Goal: Task Accomplishment & Management: Manage account settings

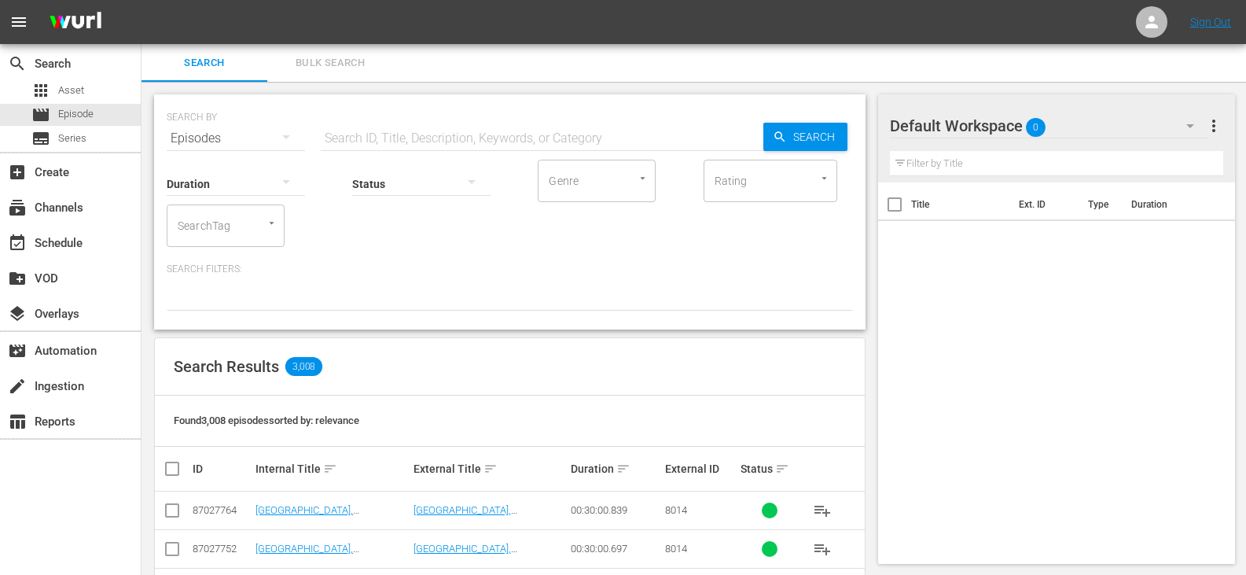
click at [350, 133] on input "text" at bounding box center [542, 138] width 442 height 38
paste input "Quest DU"
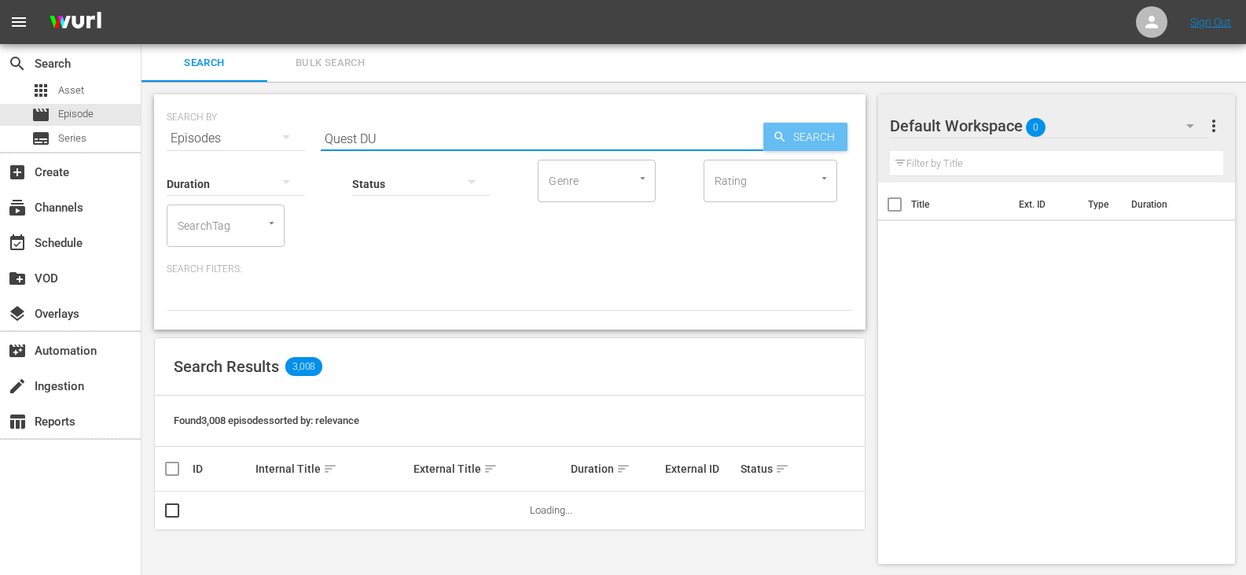
type input "Quest DU"
click at [806, 148] on span "Search" at bounding box center [817, 137] width 61 height 28
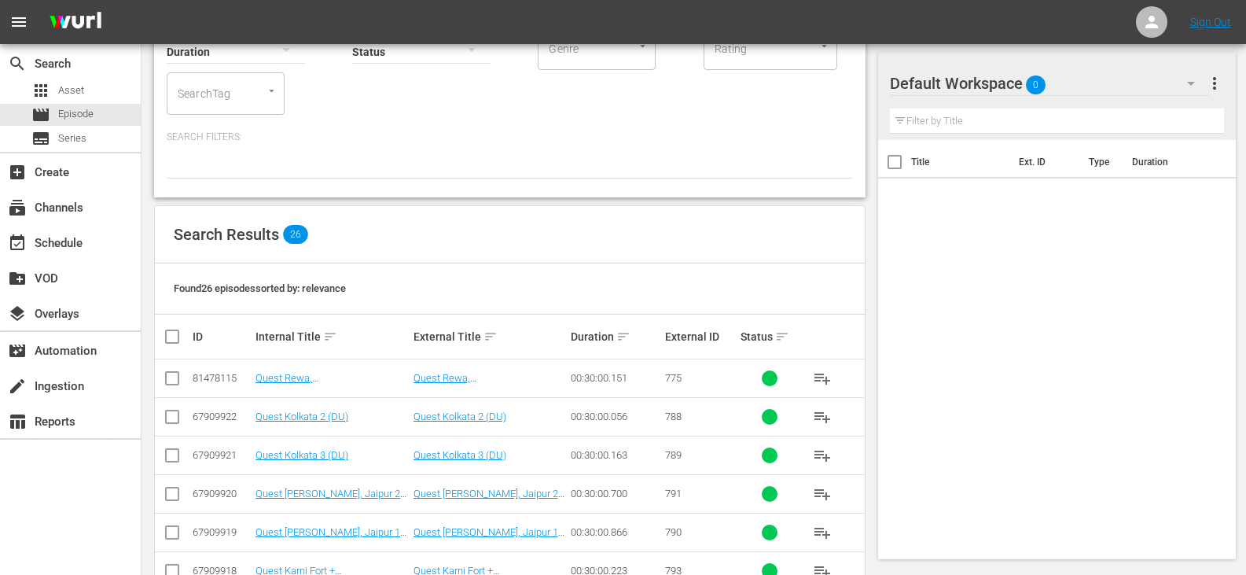
scroll to position [236, 0]
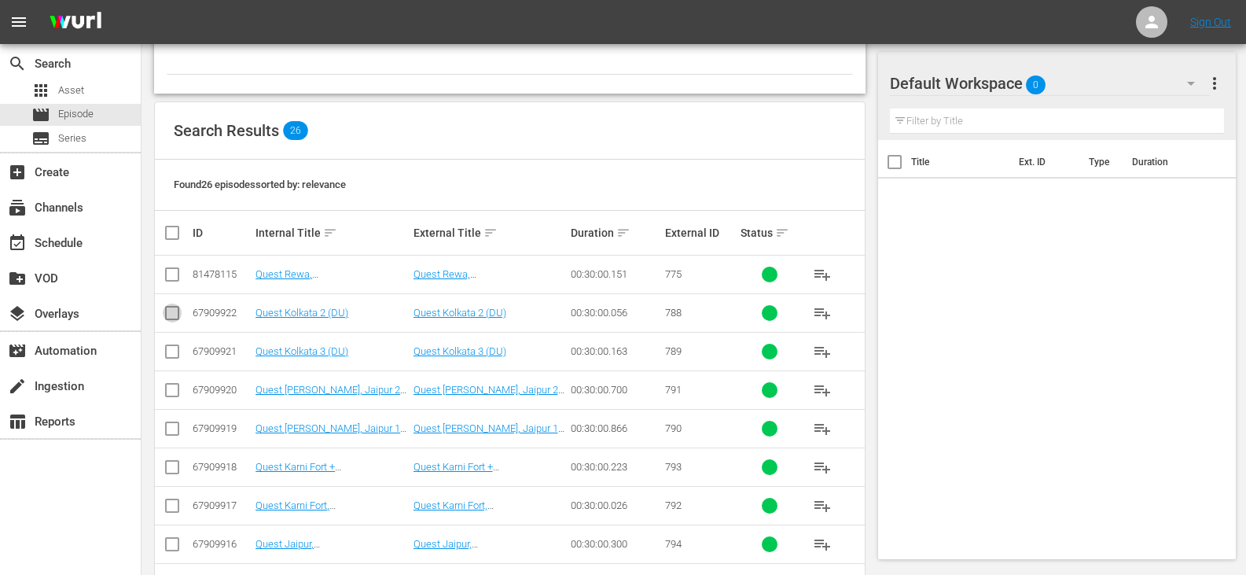
click at [170, 312] on input "checkbox" at bounding box center [172, 316] width 19 height 19
checkbox input "true"
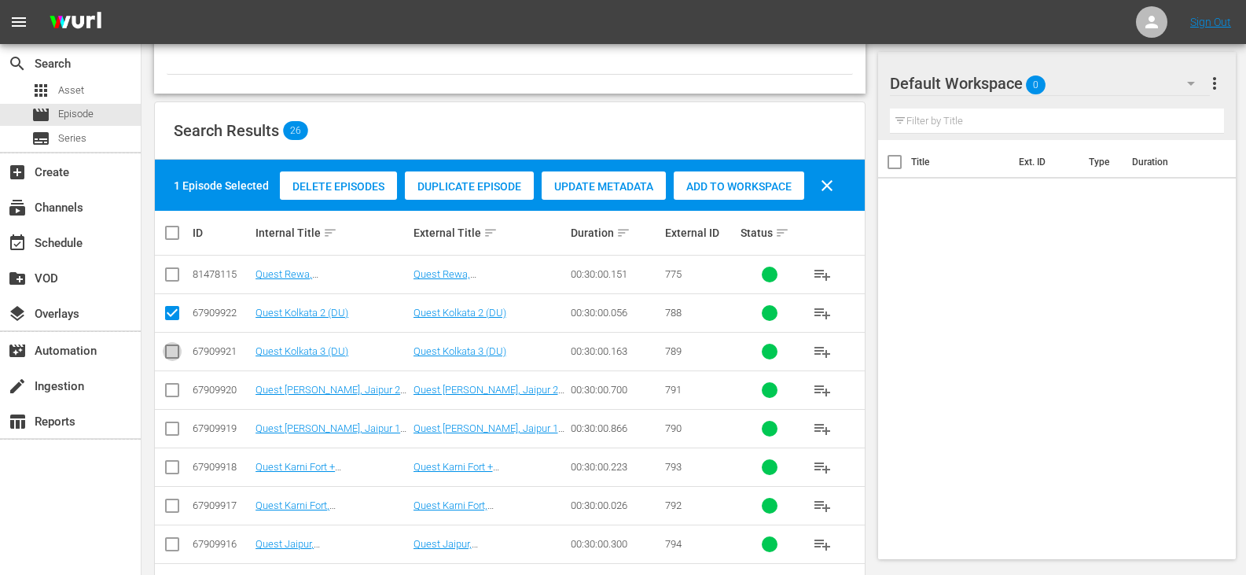
click at [173, 354] on input "checkbox" at bounding box center [172, 354] width 19 height 19
checkbox input "true"
click at [170, 387] on input "checkbox" at bounding box center [172, 393] width 19 height 19
checkbox input "true"
click at [174, 433] on input "checkbox" at bounding box center [172, 431] width 19 height 19
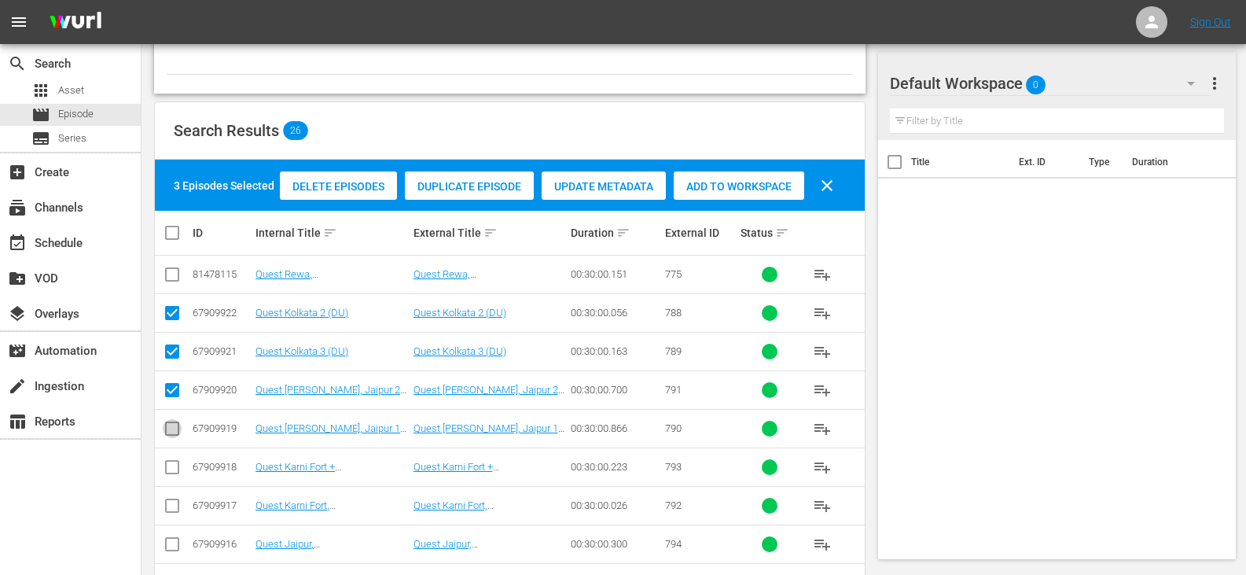
checkbox input "true"
click at [175, 465] on input "checkbox" at bounding box center [172, 470] width 19 height 19
checkbox input "true"
click at [171, 509] on input "checkbox" at bounding box center [172, 508] width 19 height 19
checkbox input "true"
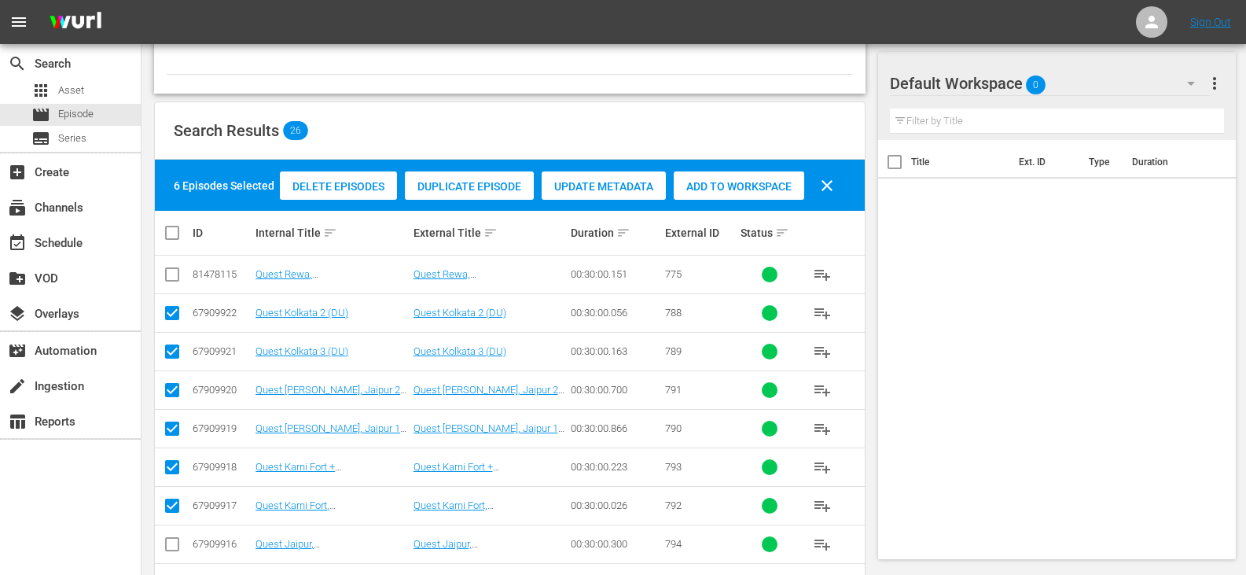
click at [171, 546] on input "checkbox" at bounding box center [172, 547] width 19 height 19
checkbox input "true"
click at [768, 196] on div "Add to Workspace" at bounding box center [739, 186] width 130 height 30
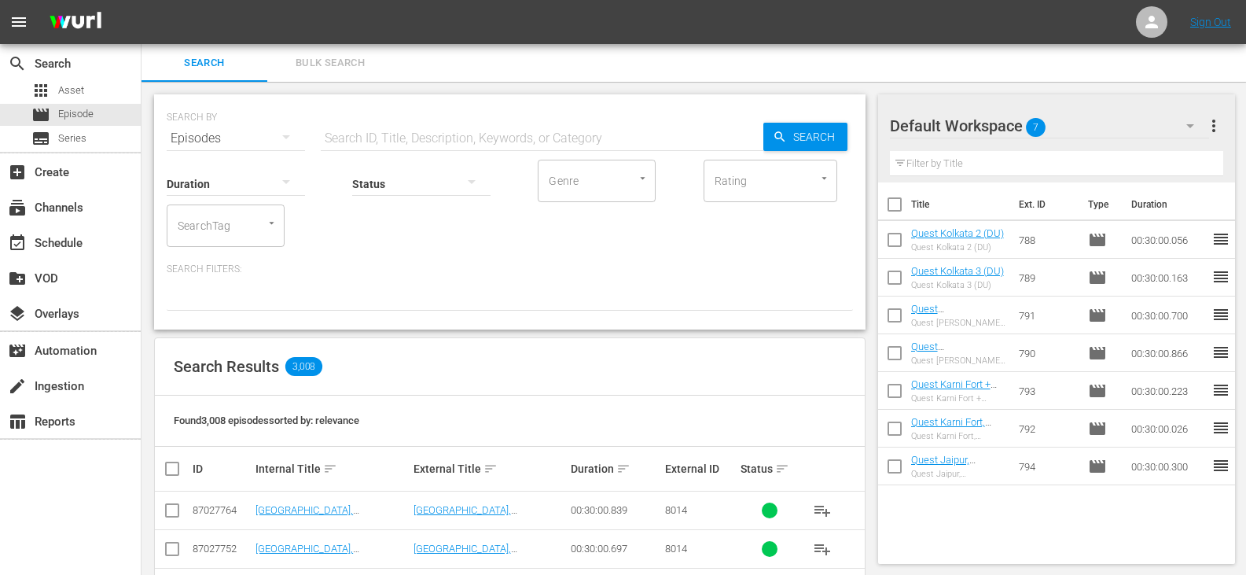
click at [356, 134] on input "text" at bounding box center [542, 138] width 442 height 38
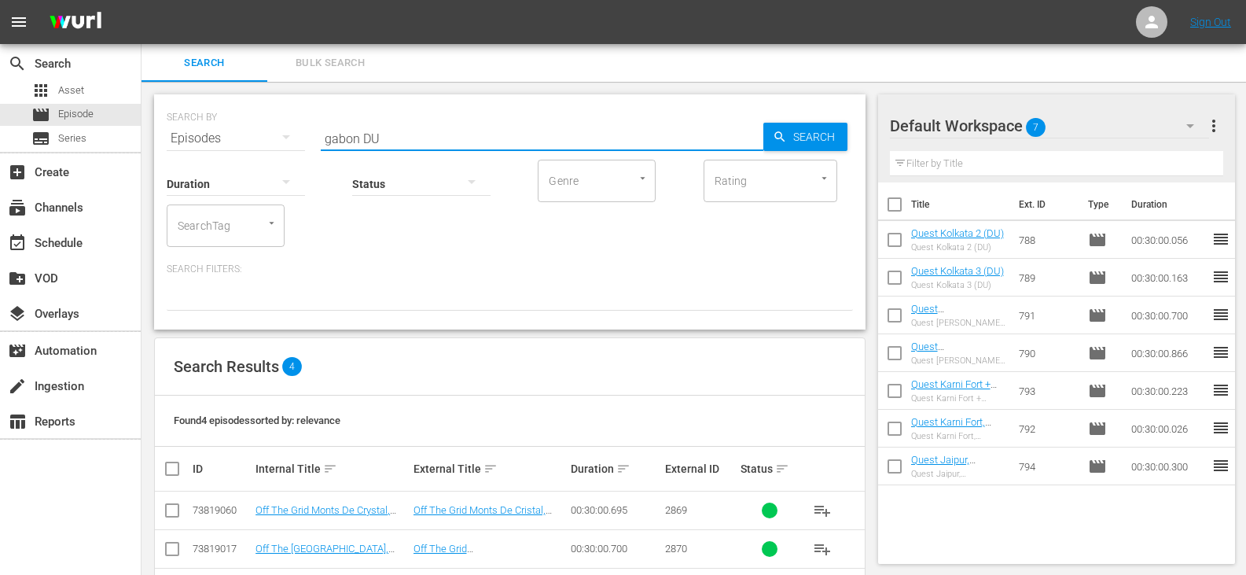
type input "gabon DU"
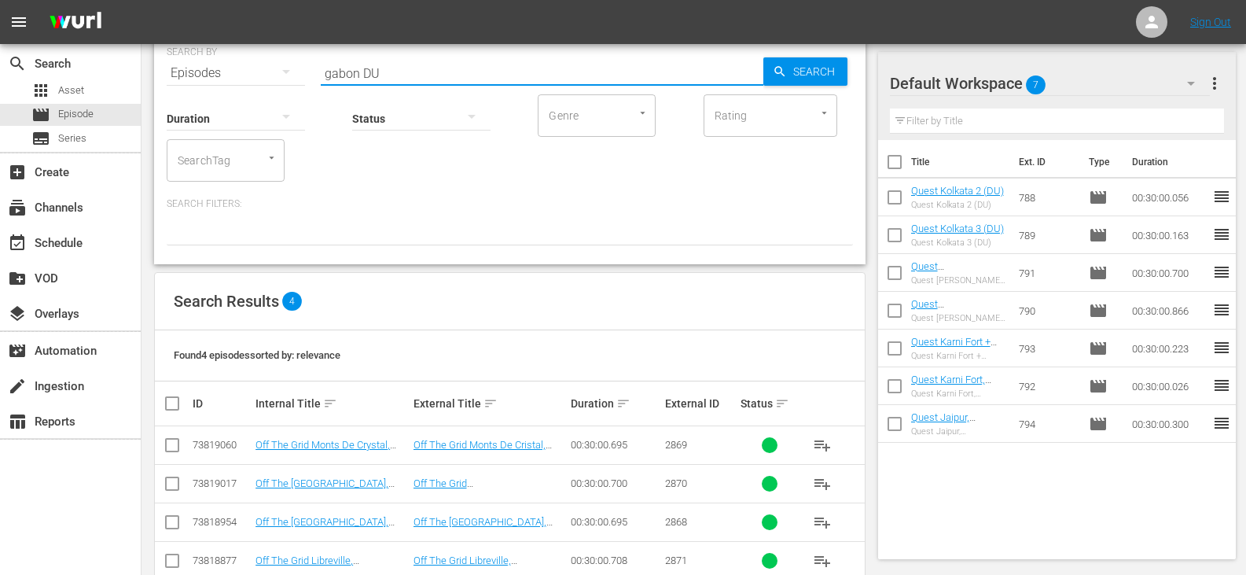
scroll to position [100, 0]
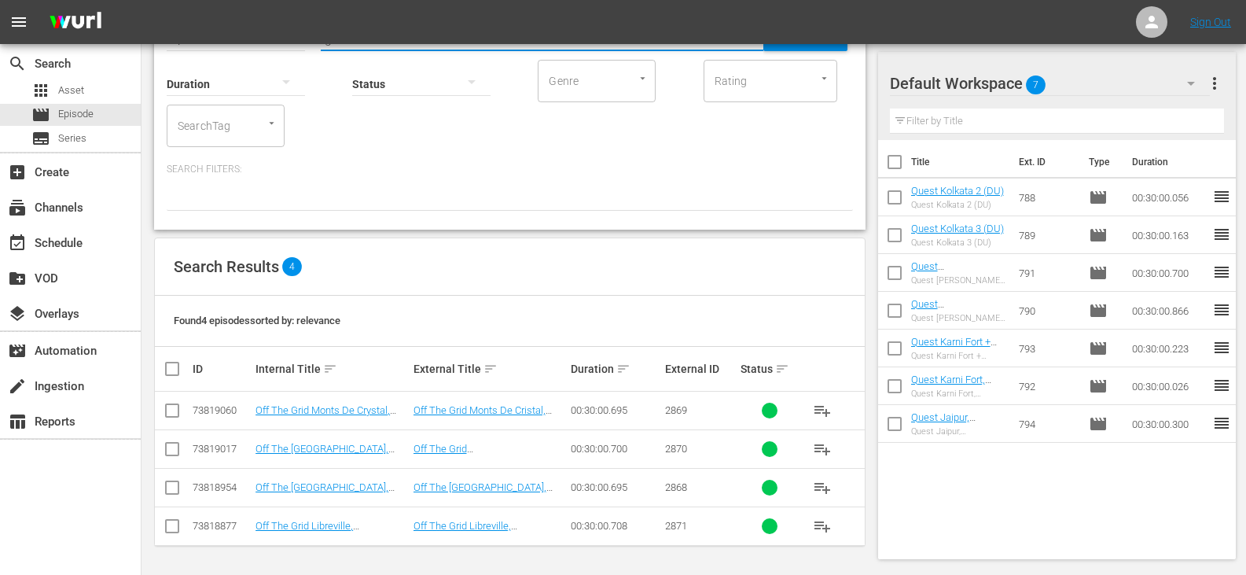
click at [169, 361] on input "checkbox" at bounding box center [178, 368] width 31 height 19
checkbox input "true"
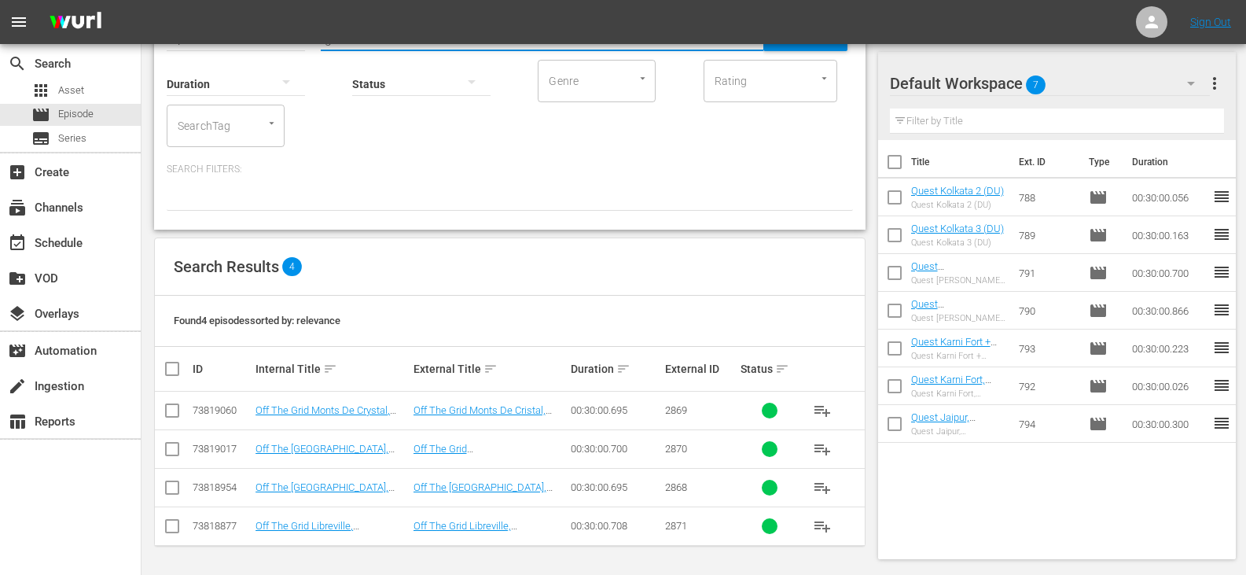
checkbox input "true"
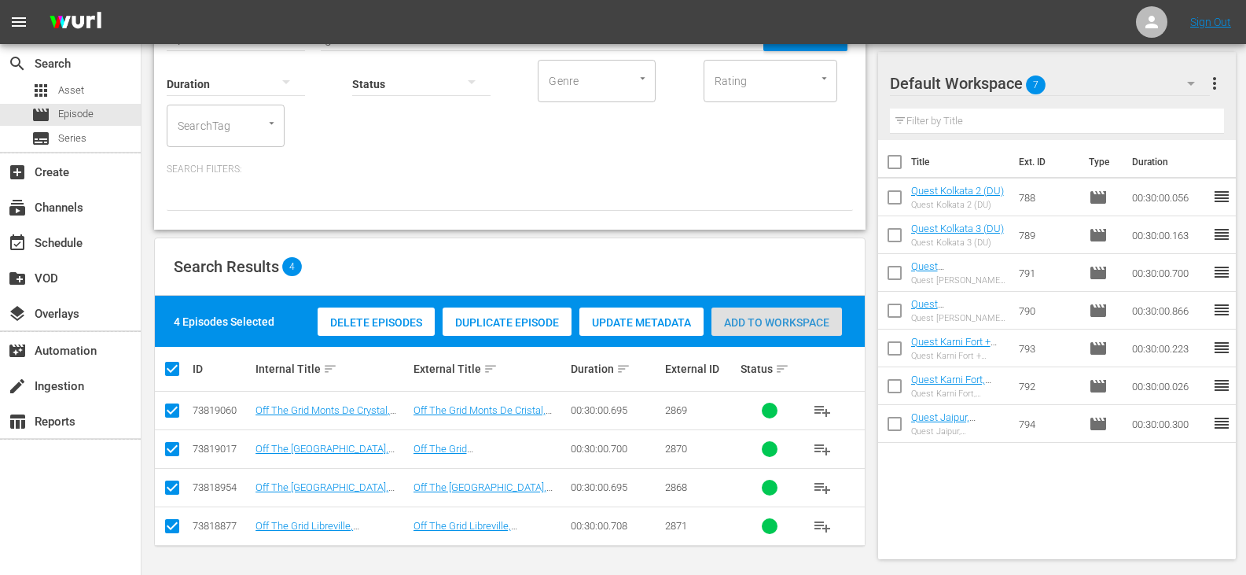
click at [771, 335] on div "Add to Workspace" at bounding box center [776, 322] width 130 height 30
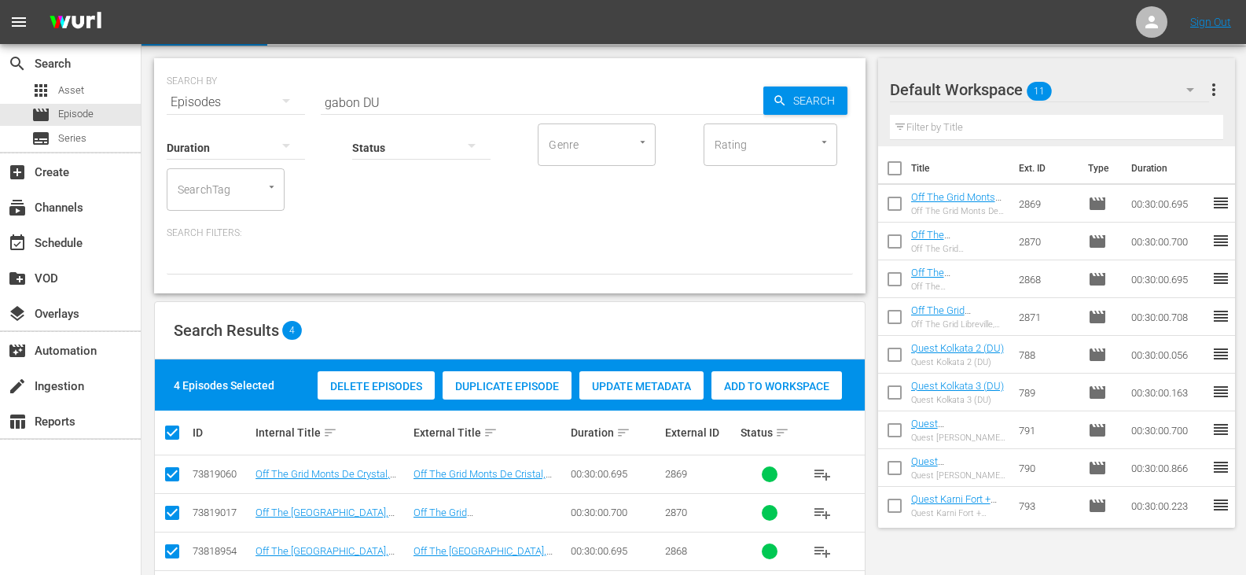
scroll to position [0, 0]
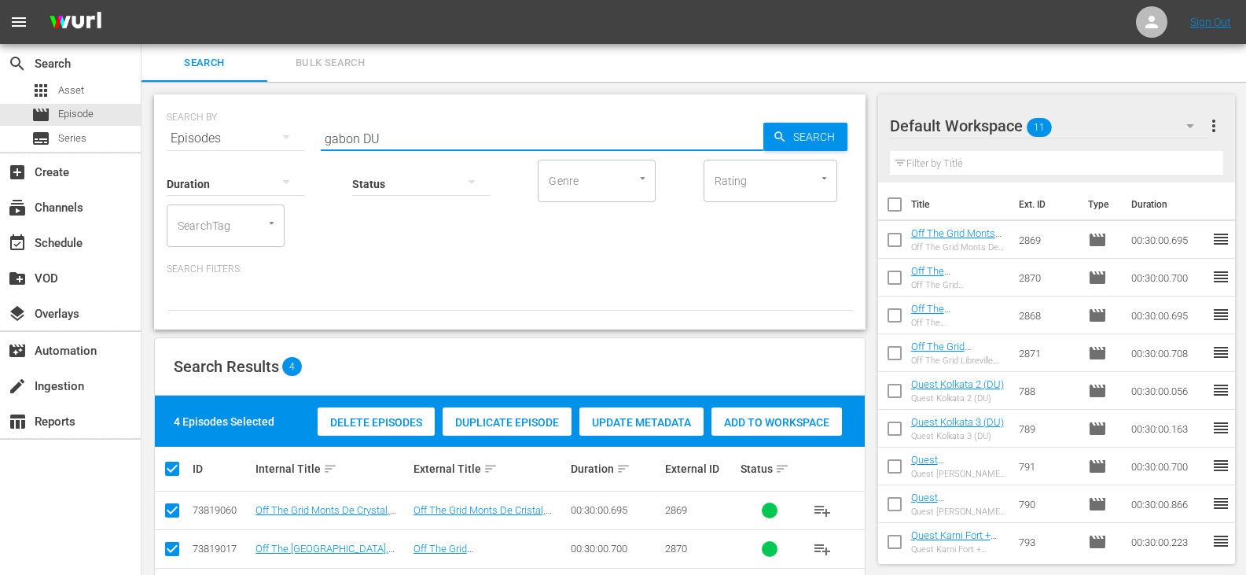
click at [354, 140] on input "gabon DU" at bounding box center [542, 138] width 442 height 38
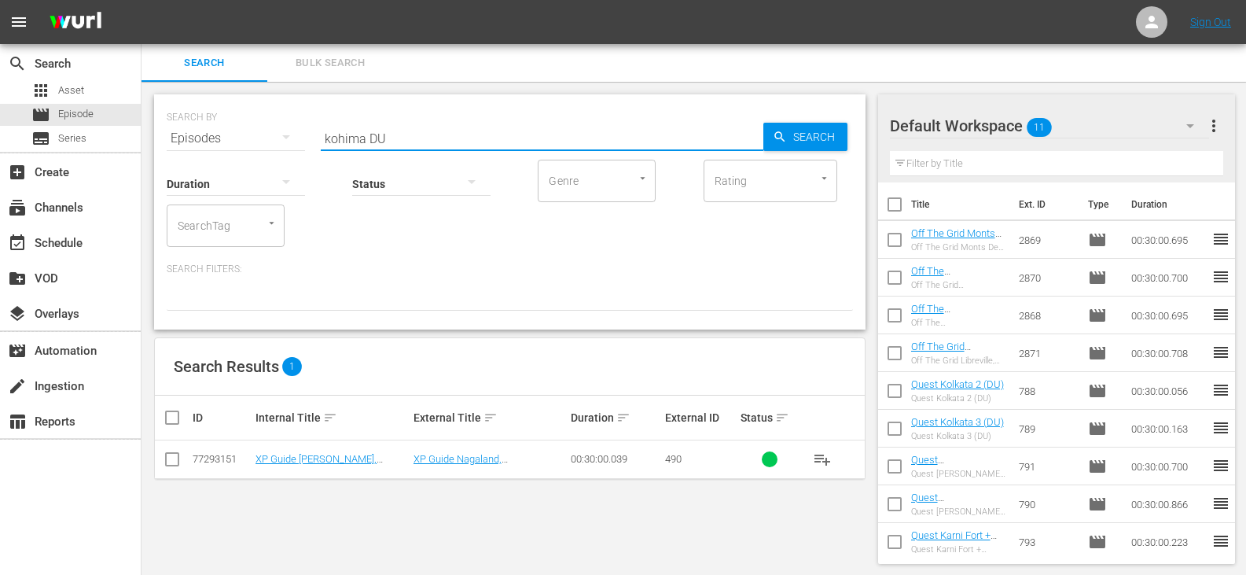
type input "kohima DU"
click at [168, 463] on input "checkbox" at bounding box center [172, 462] width 19 height 19
checkbox input "true"
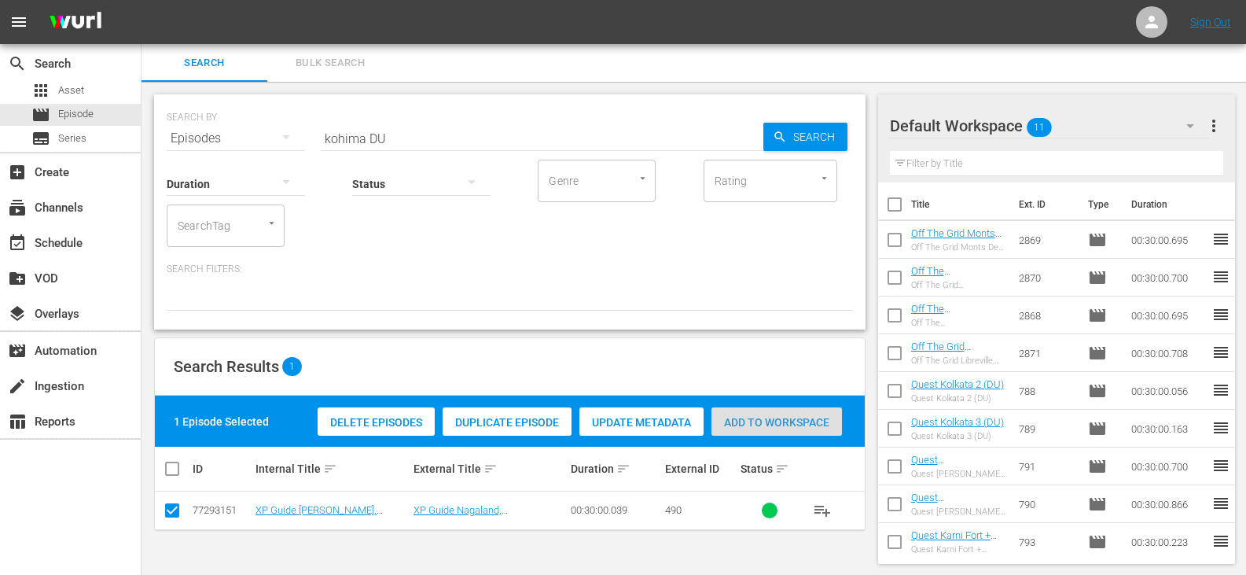
click at [749, 416] on span "Add to Workspace" at bounding box center [776, 422] width 130 height 13
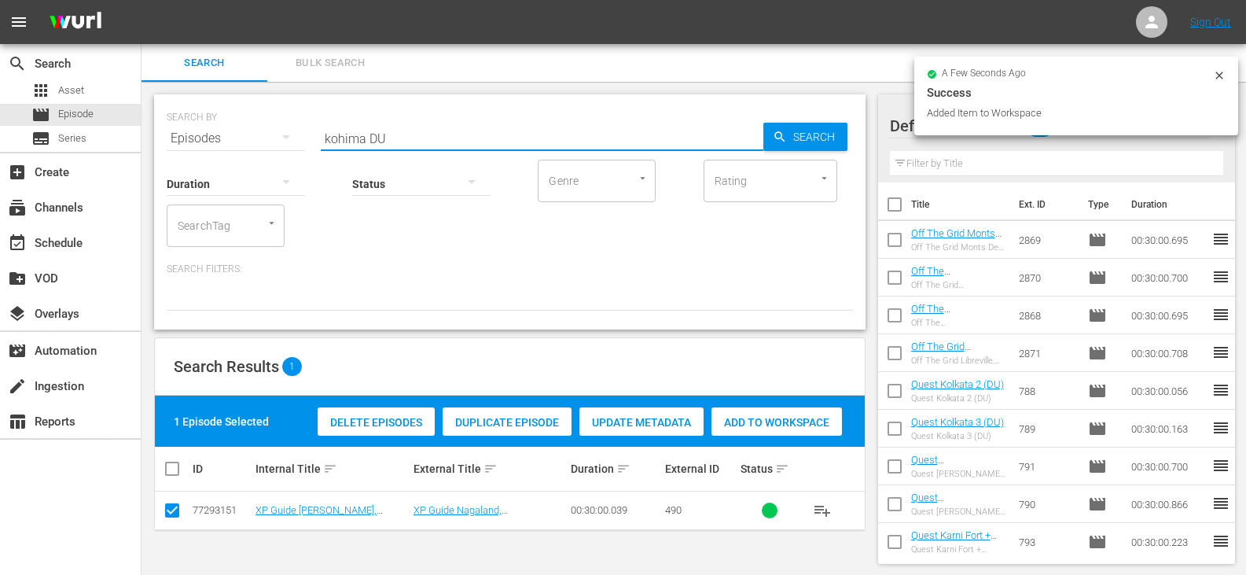
drag, startPoint x: 364, startPoint y: 136, endPoint x: 303, endPoint y: 150, distance: 62.2
click at [303, 150] on div "SEARCH BY Search By Episodes Search ID, Title, Description, Keywords, or Catego…" at bounding box center [509, 211] width 711 height 235
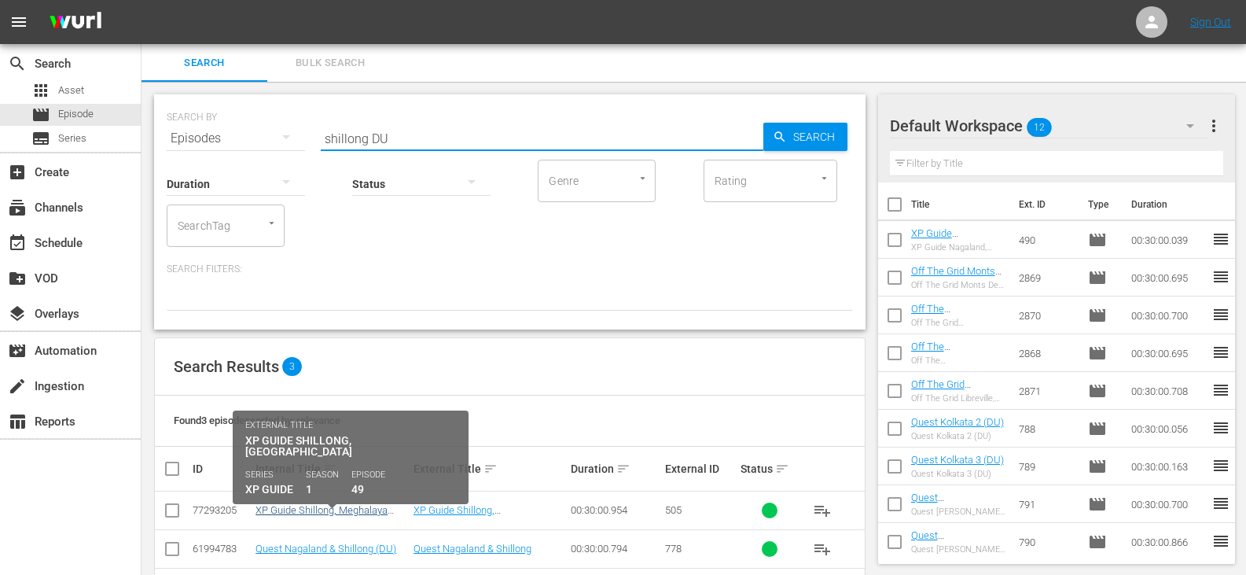
type input "shillong DU"
click at [332, 507] on link "XP Guide Shillong, Meghalaya (DU)" at bounding box center [321, 516] width 132 height 24
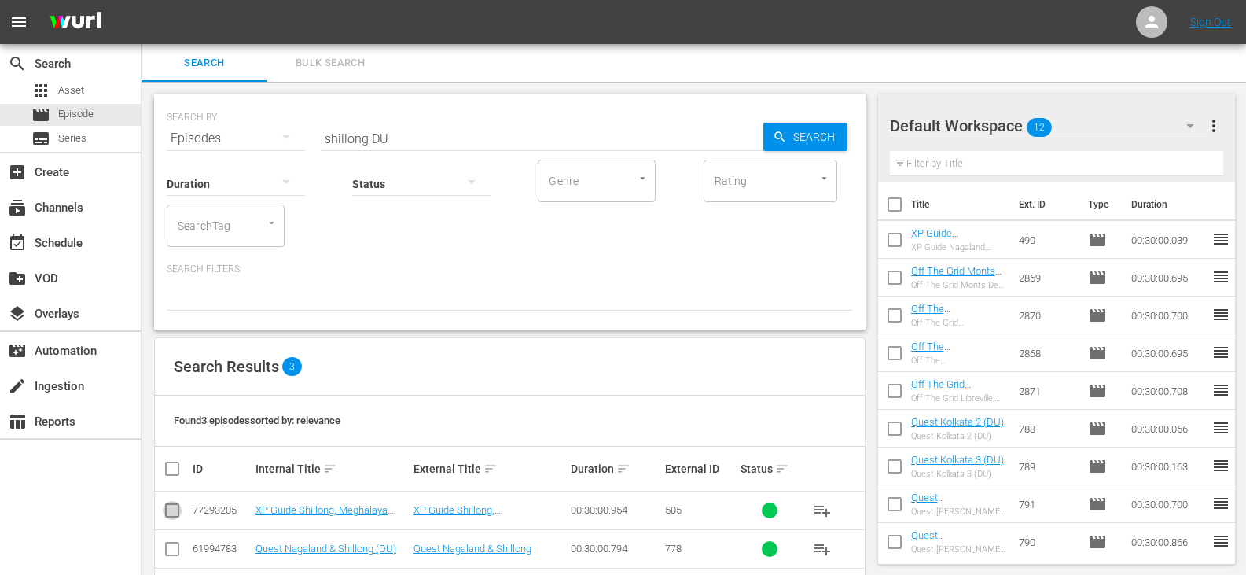
click at [171, 516] on input "checkbox" at bounding box center [172, 513] width 19 height 19
checkbox input "true"
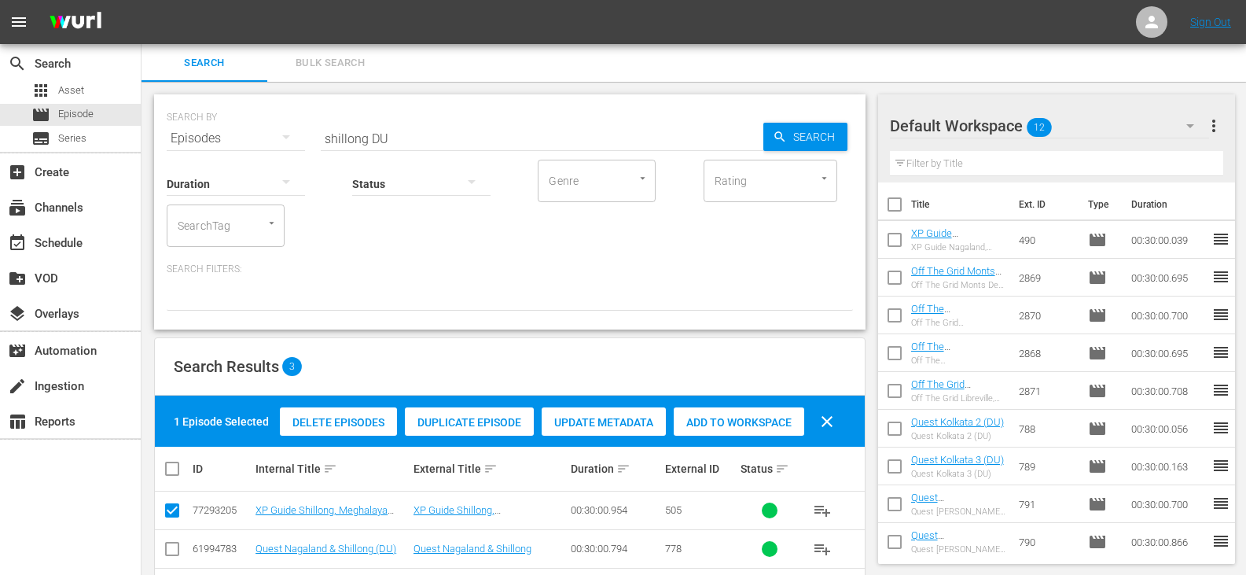
click at [741, 424] on span "Add to Workspace" at bounding box center [739, 422] width 130 height 13
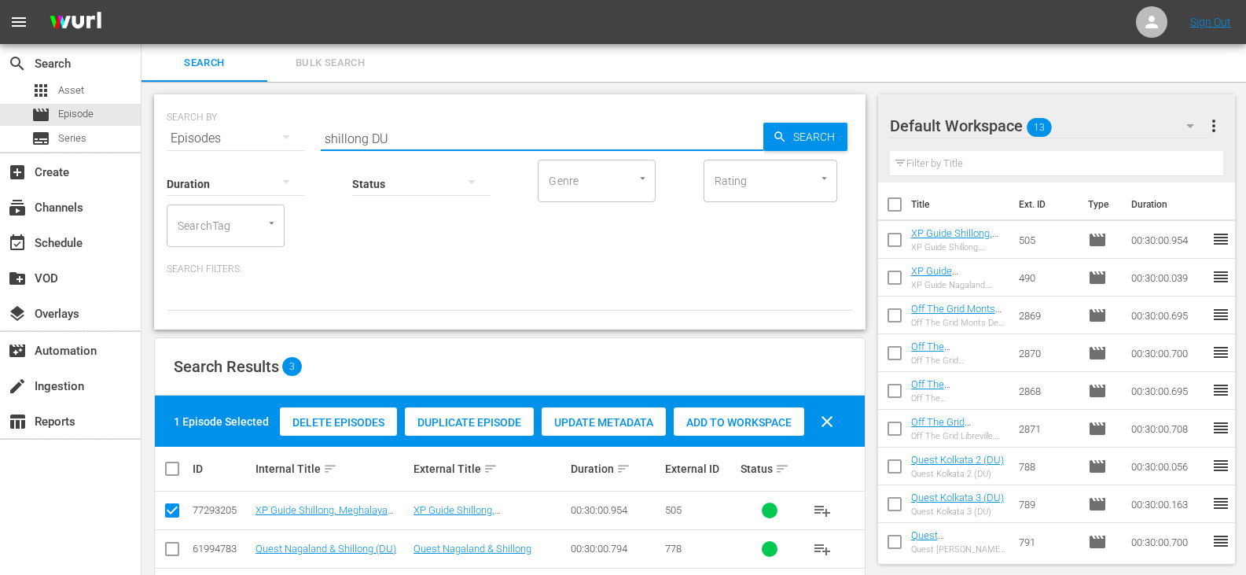
drag, startPoint x: 365, startPoint y: 138, endPoint x: 281, endPoint y: 155, distance: 85.9
click at [281, 155] on div "SEARCH BY Search By Episodes Search ID, Title, Description, Keywords, or Catego…" at bounding box center [509, 211] width 711 height 235
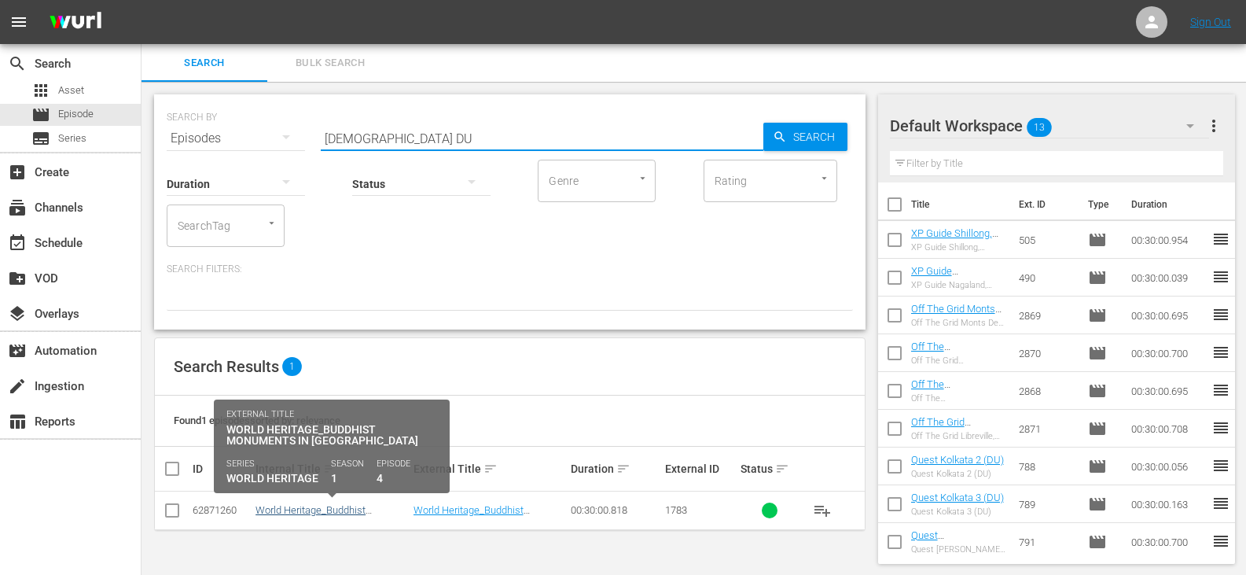
type input "buddh DU"
click at [310, 512] on link "World Heritage_Buddhist Monuments in [GEOGRAPHIC_DATA] (DU)" at bounding box center [314, 521] width 118 height 35
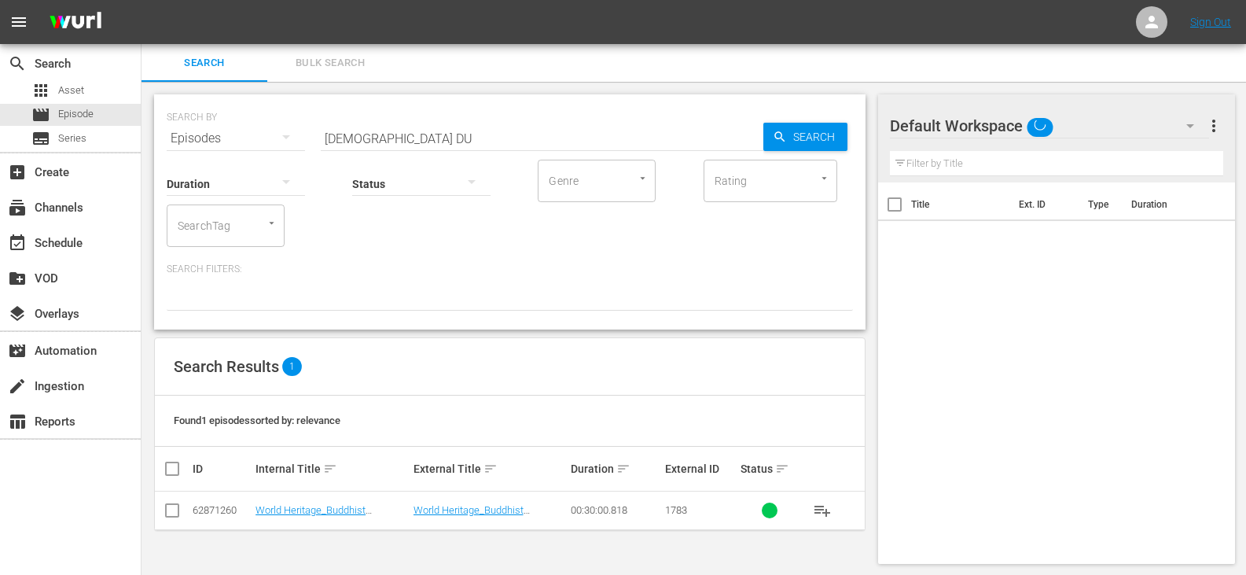
click at [171, 509] on input "checkbox" at bounding box center [172, 513] width 19 height 19
checkbox input "true"
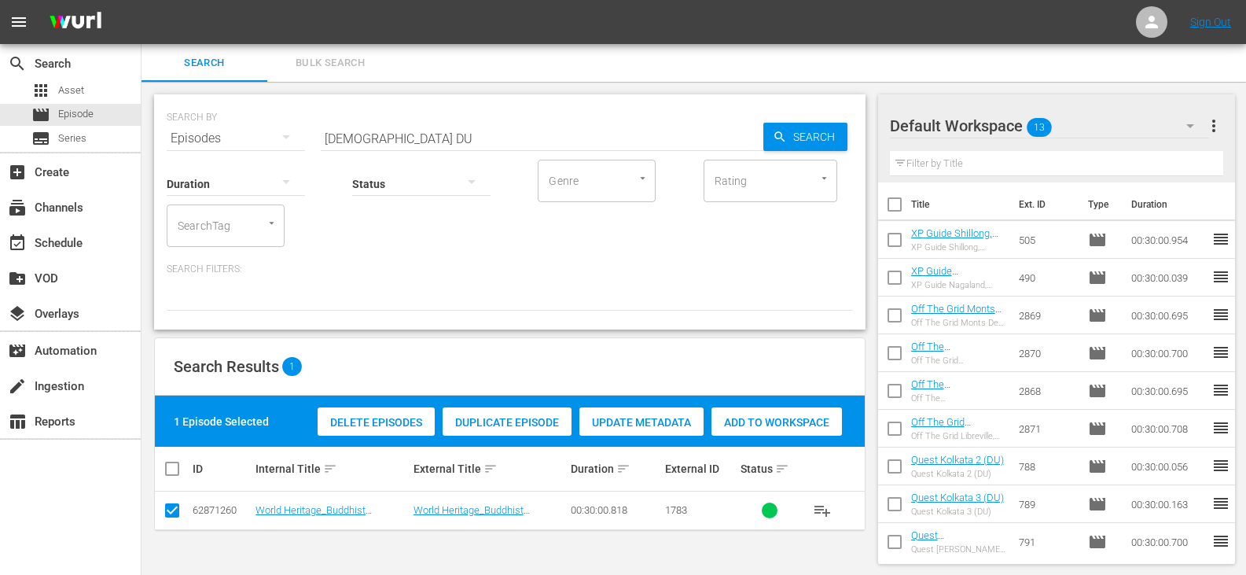
click at [770, 413] on div "Add to Workspace" at bounding box center [776, 422] width 130 height 30
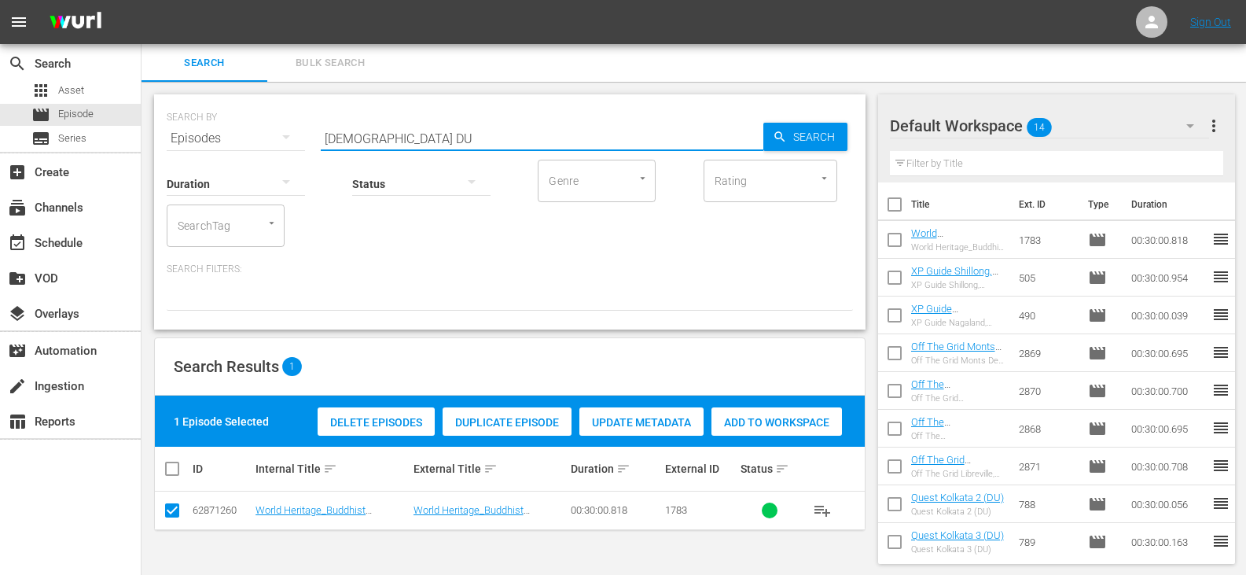
drag, startPoint x: 361, startPoint y: 141, endPoint x: 288, endPoint y: 152, distance: 73.9
click at [288, 152] on div "SEARCH BY Search By Episodes Search ID, Title, Description, Keywords, or Catego…" at bounding box center [509, 211] width 711 height 235
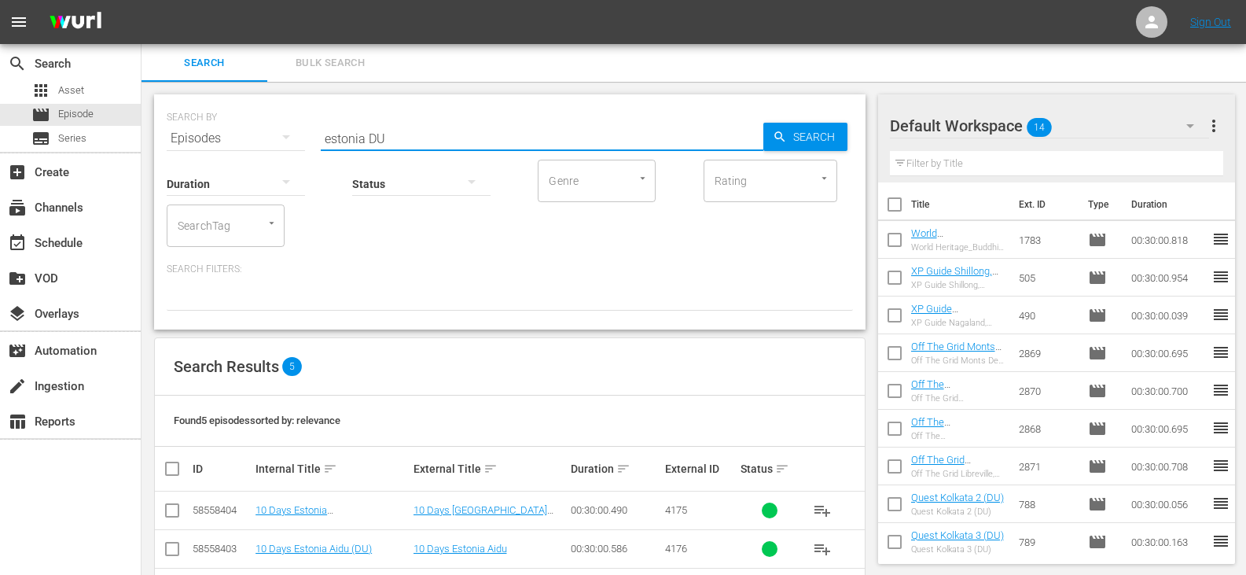
type input "estonia DU"
click at [169, 471] on input "checkbox" at bounding box center [178, 468] width 31 height 19
checkbox input "true"
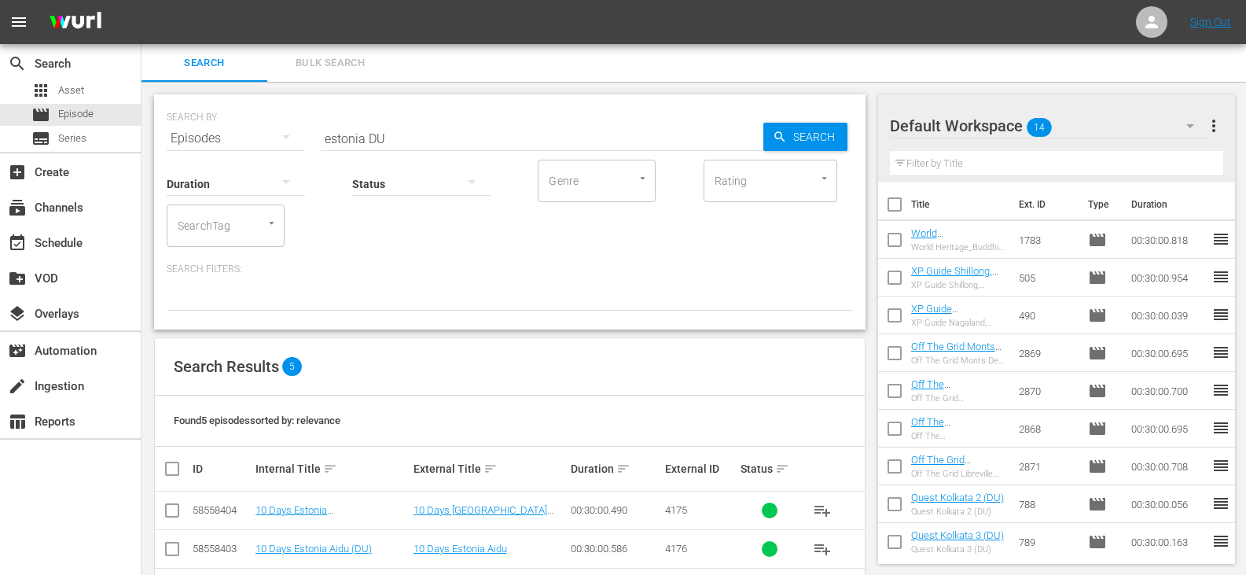
checkbox input "true"
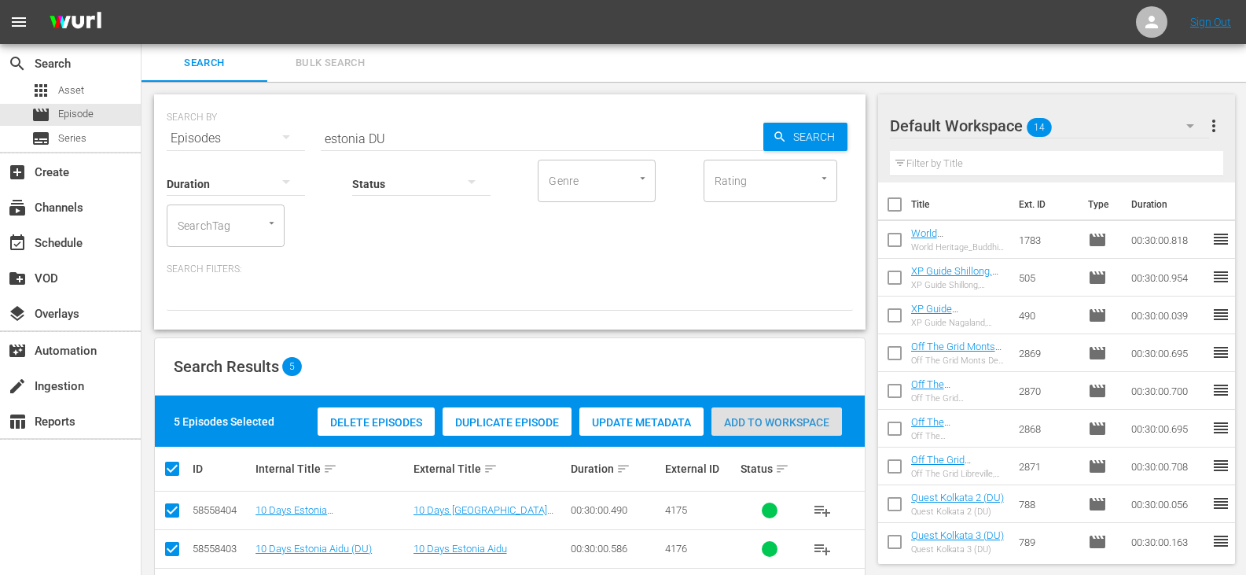
click at [755, 427] on span "Add to Workspace" at bounding box center [776, 422] width 130 height 13
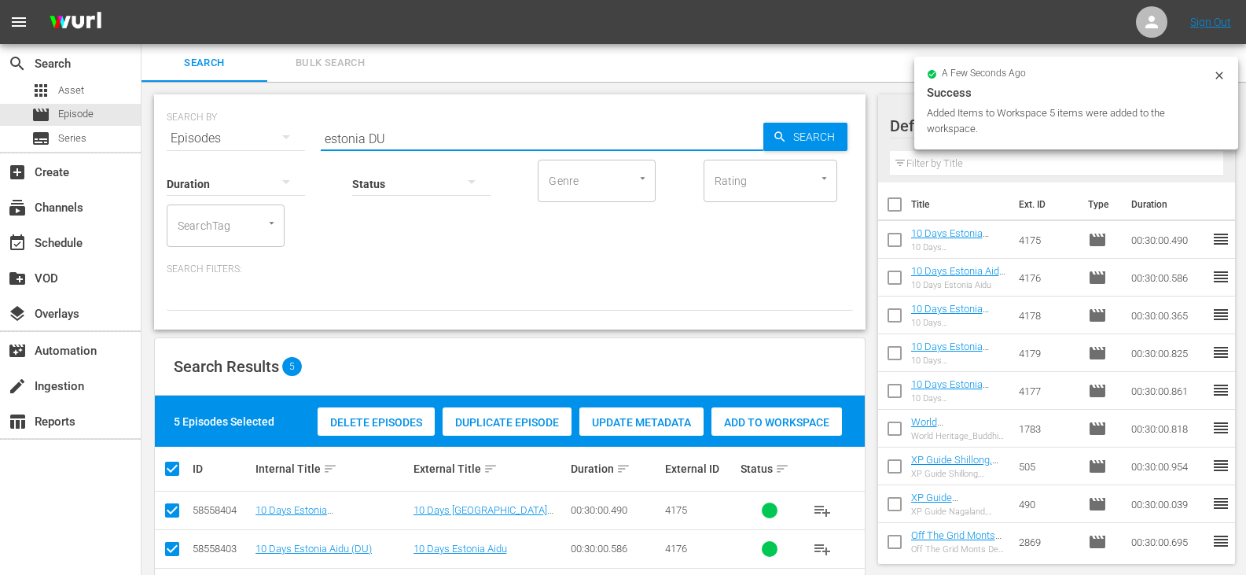
drag, startPoint x: 364, startPoint y: 135, endPoint x: 299, endPoint y: 152, distance: 66.5
click at [299, 152] on div "SEARCH BY Search By Episodes Search ID, Title, Description, Keywords, or Catego…" at bounding box center [509, 211] width 711 height 235
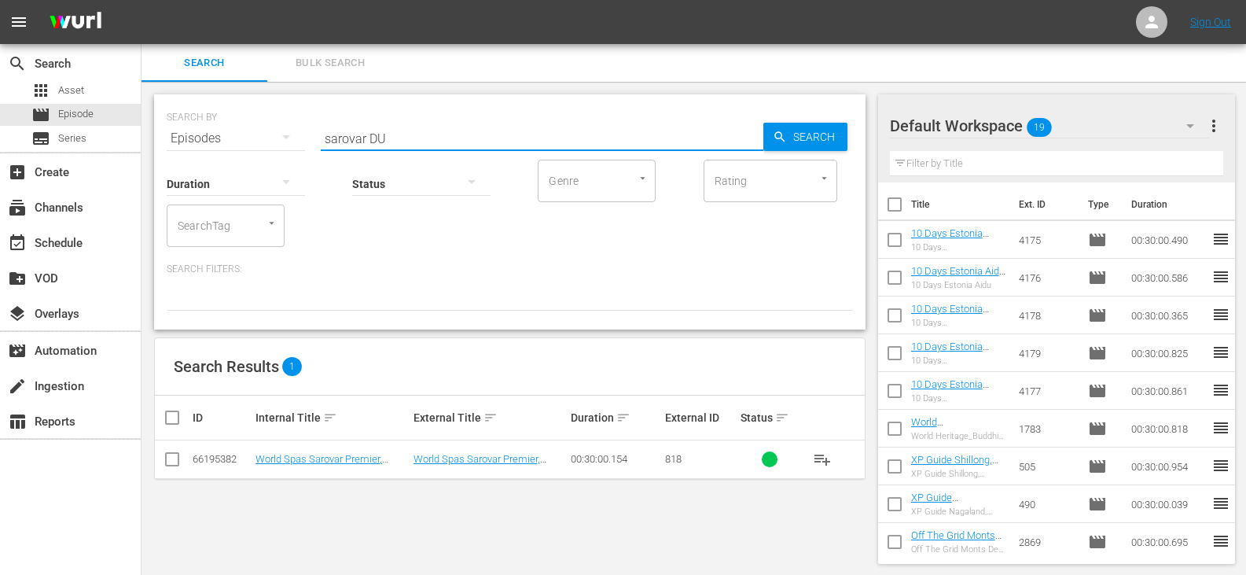
scroll to position [2, 0]
type input "sarovar DU"
click at [178, 464] on input "checkbox" at bounding box center [172, 460] width 19 height 19
checkbox input "true"
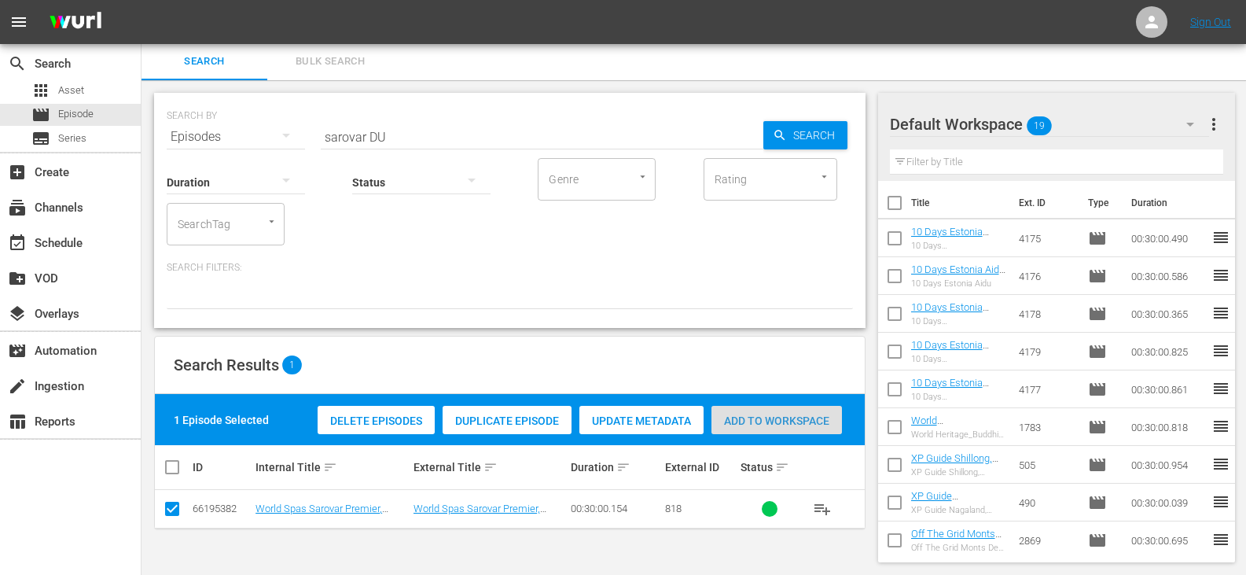
click at [804, 417] on span "Add to Workspace" at bounding box center [776, 420] width 130 height 13
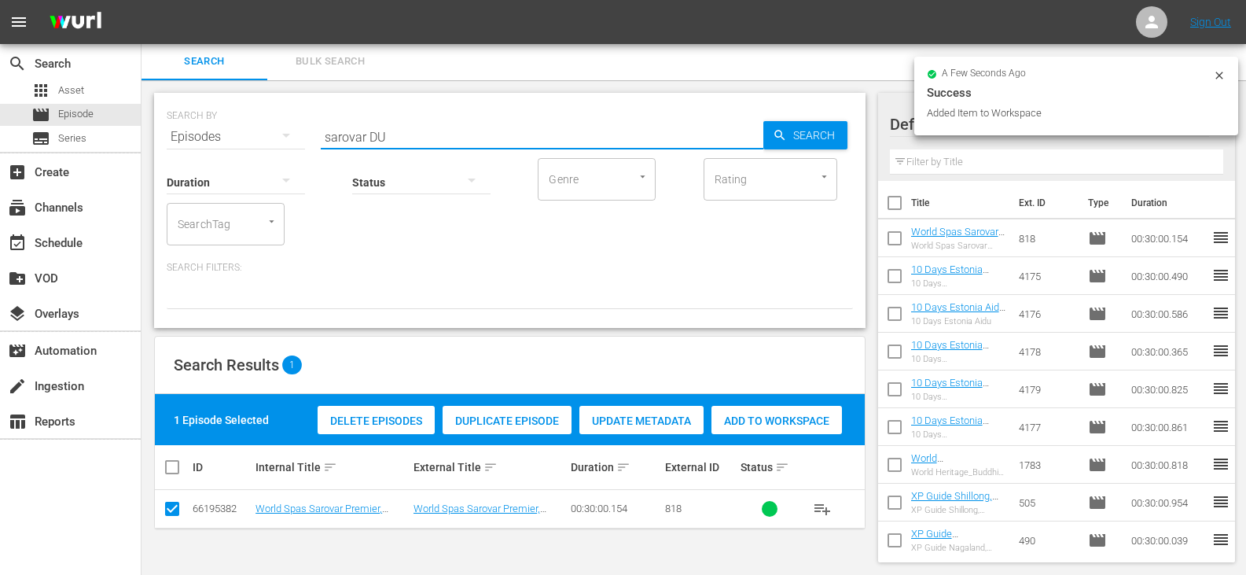
drag, startPoint x: 366, startPoint y: 138, endPoint x: 219, endPoint y: 147, distance: 147.2
click at [219, 147] on div "SEARCH BY Search By Episodes Search ID, Title, Description, Keywords, or Catego…" at bounding box center [509, 210] width 711 height 235
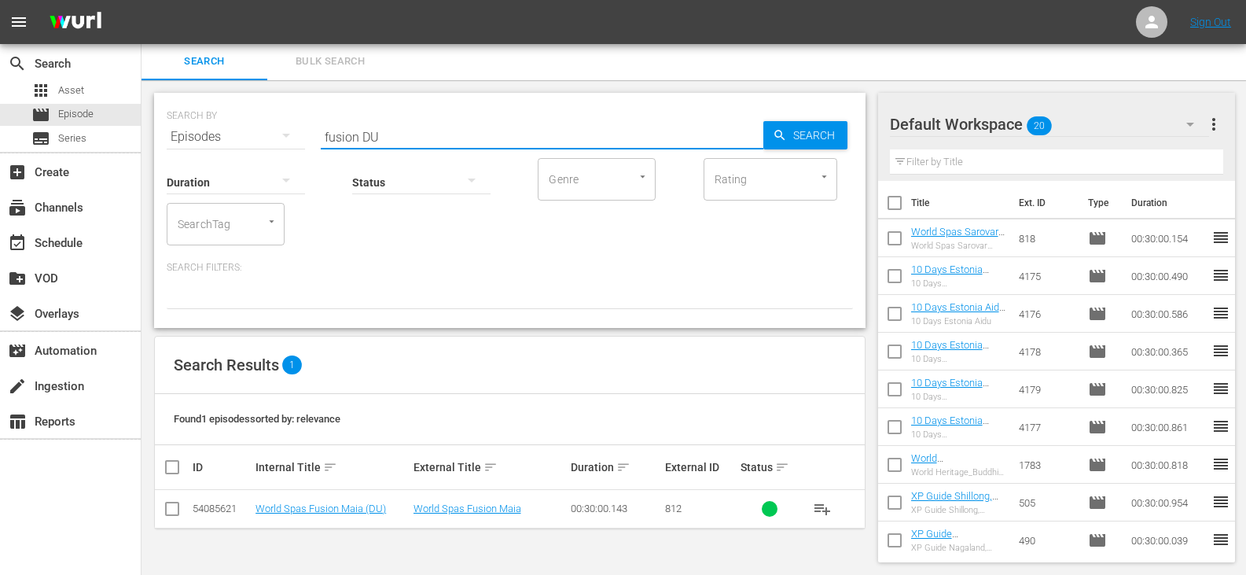
type input "fusion DU"
click at [169, 516] on input "checkbox" at bounding box center [172, 511] width 19 height 19
checkbox input "true"
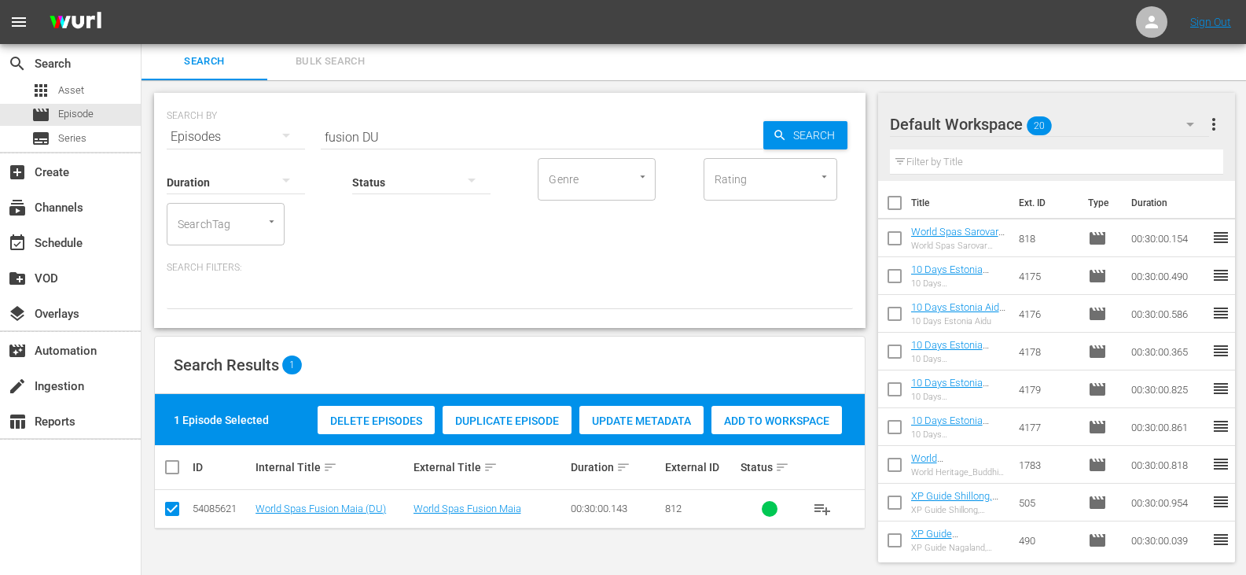
click at [794, 430] on div "Add to Workspace" at bounding box center [776, 421] width 130 height 30
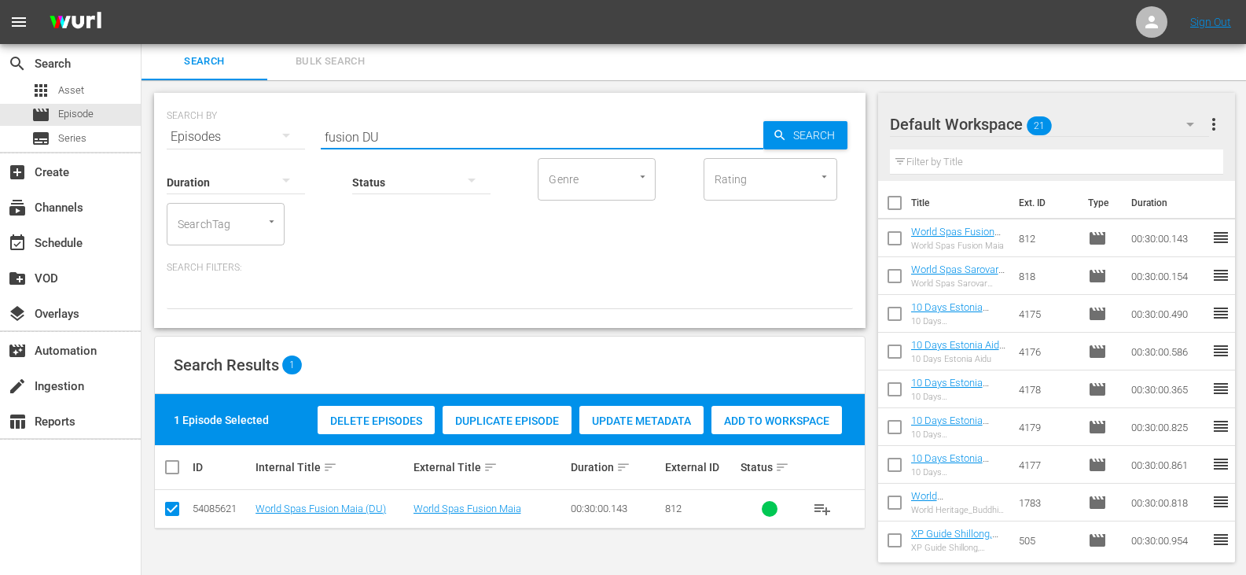
drag, startPoint x: 358, startPoint y: 138, endPoint x: 294, endPoint y: 146, distance: 64.1
click at [294, 146] on div "SEARCH BY Search By Episodes Search ID, Title, Description, Keywords, or Catego…" at bounding box center [509, 210] width 711 height 235
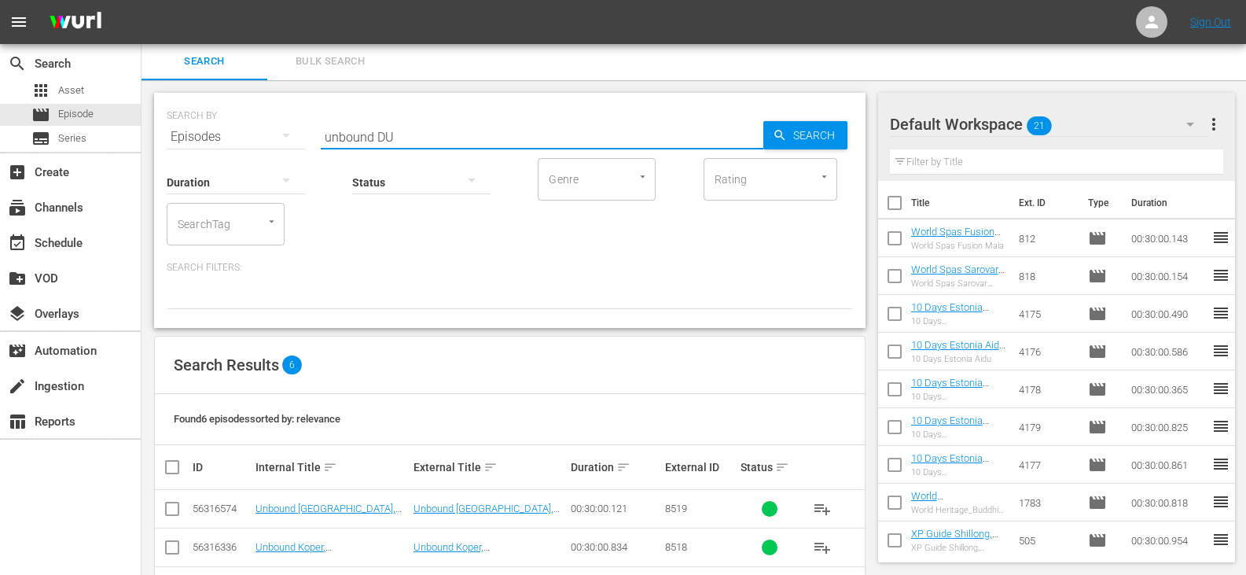
type input "unbound DU"
click at [167, 469] on input "checkbox" at bounding box center [178, 466] width 31 height 19
checkbox input "true"
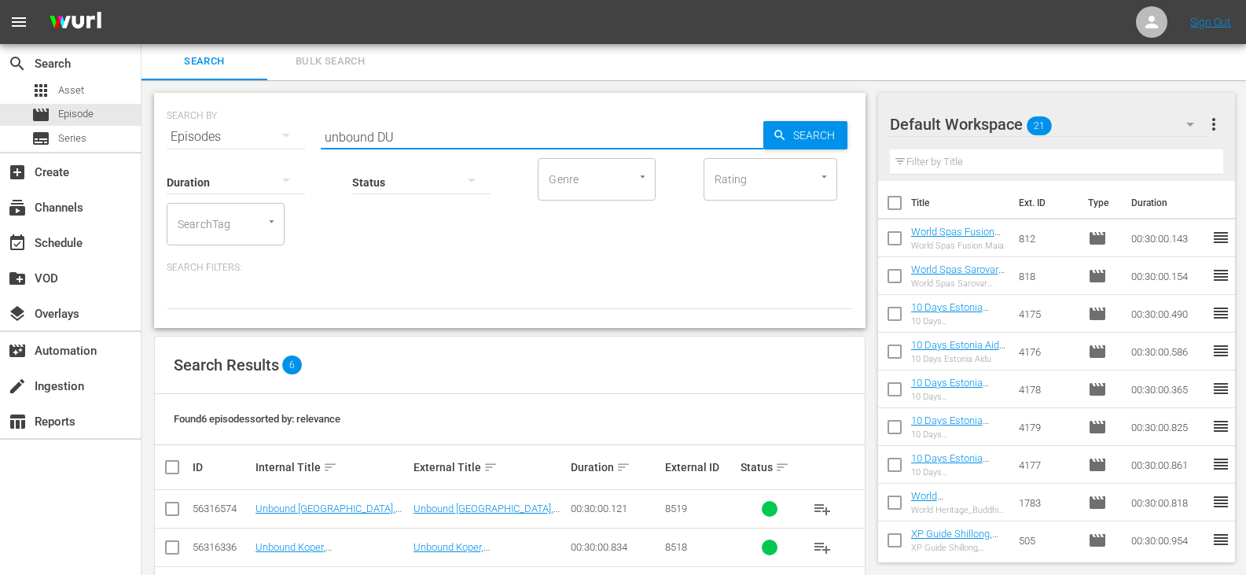
checkbox input "true"
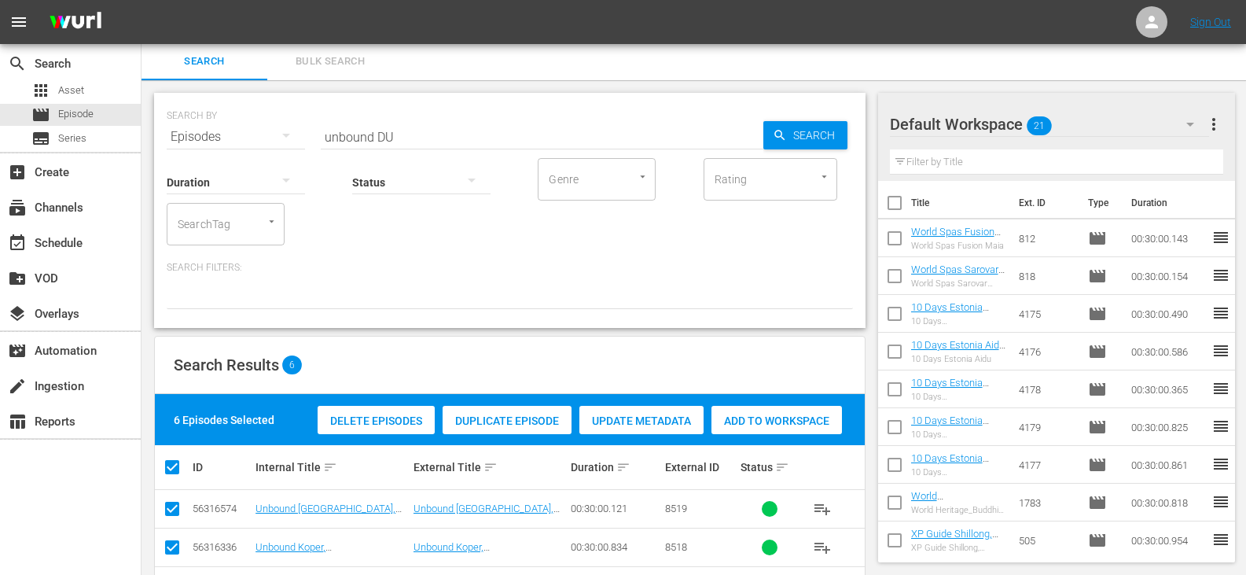
click at [727, 439] on div "6 Episodes Selected Delete Episodes Duplicate Episode Update Metadata Add to Wo…" at bounding box center [510, 419] width 710 height 51
click at [729, 432] on div "Add to Workspace" at bounding box center [776, 421] width 130 height 30
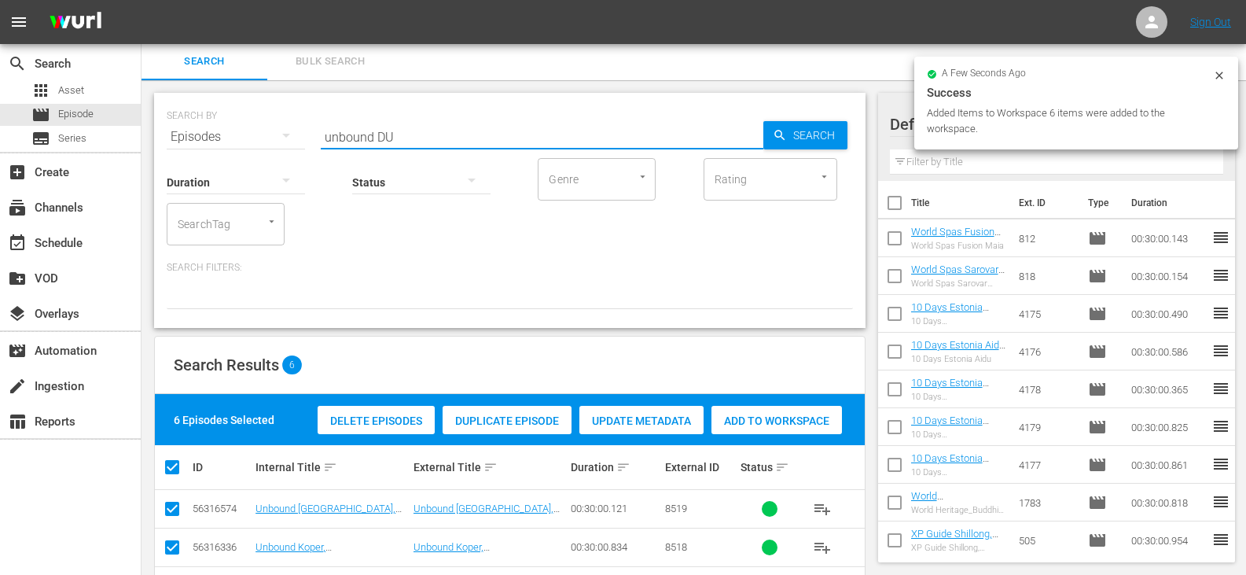
drag, startPoint x: 373, startPoint y: 134, endPoint x: 274, endPoint y: 151, distance: 101.3
click at [274, 151] on div "SEARCH BY Search By Episodes Search ID, Title, Description, Keywords, or Catego…" at bounding box center [509, 210] width 711 height 235
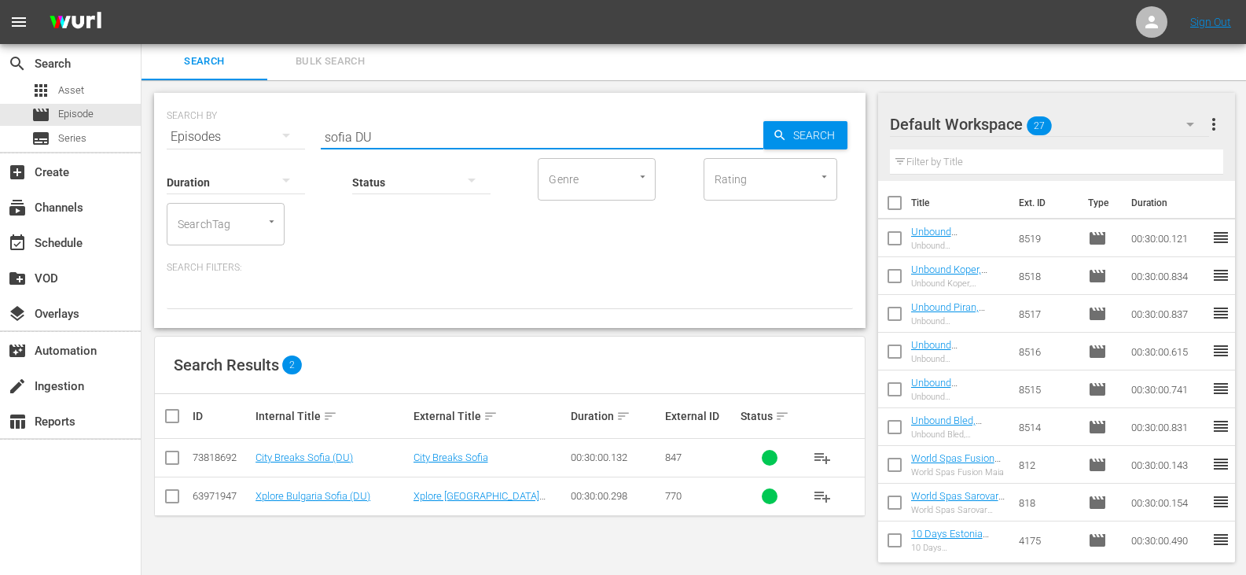
type input "sofia DU"
click at [163, 456] on input "checkbox" at bounding box center [172, 460] width 19 height 19
checkbox input "true"
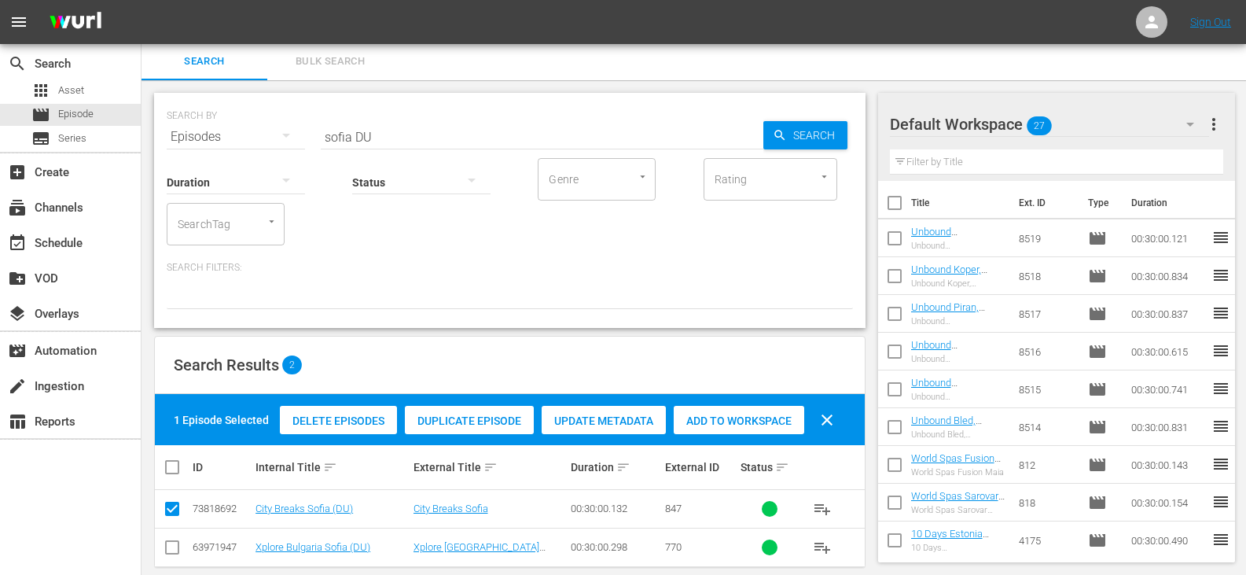
click at [725, 408] on div "Add to Workspace" at bounding box center [739, 421] width 130 height 30
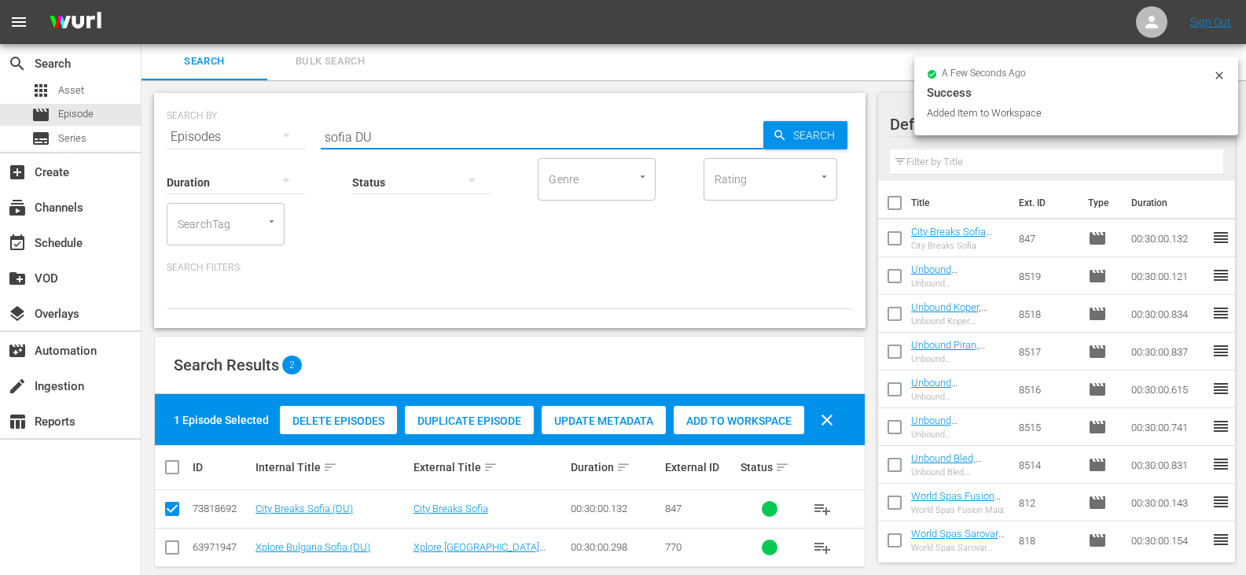
drag, startPoint x: 350, startPoint y: 132, endPoint x: 281, endPoint y: 152, distance: 71.9
click at [281, 152] on div "SEARCH BY Search By Episodes Search ID, Title, Description, Keywords, or Catego…" at bounding box center [509, 210] width 711 height 235
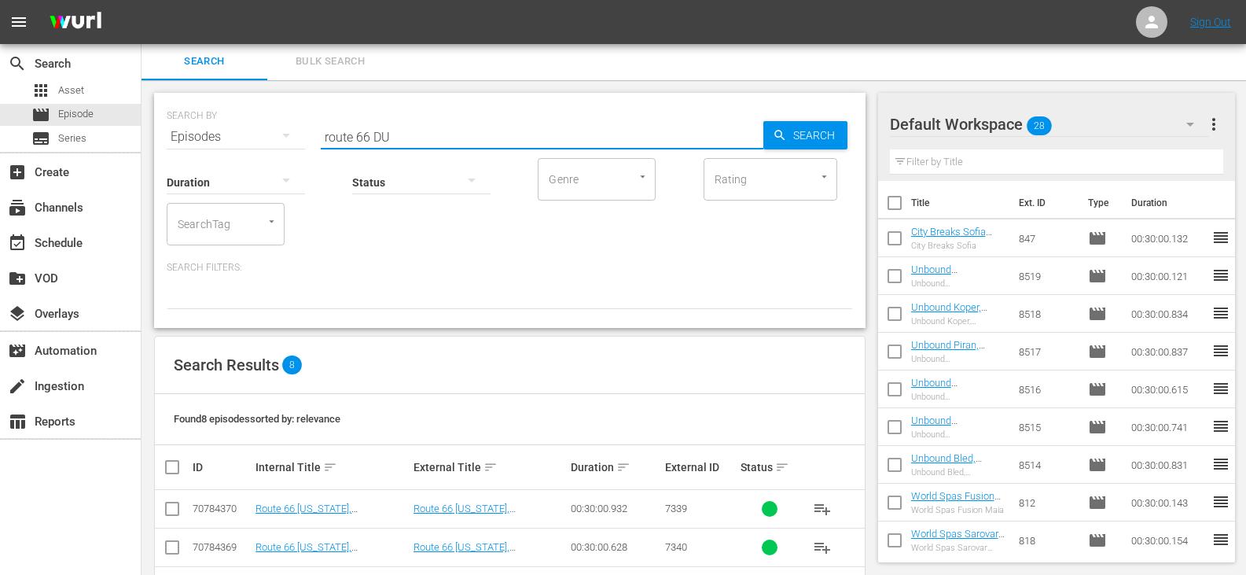
type input "route 66 DU"
click at [170, 465] on input "checkbox" at bounding box center [178, 466] width 31 height 19
checkbox input "true"
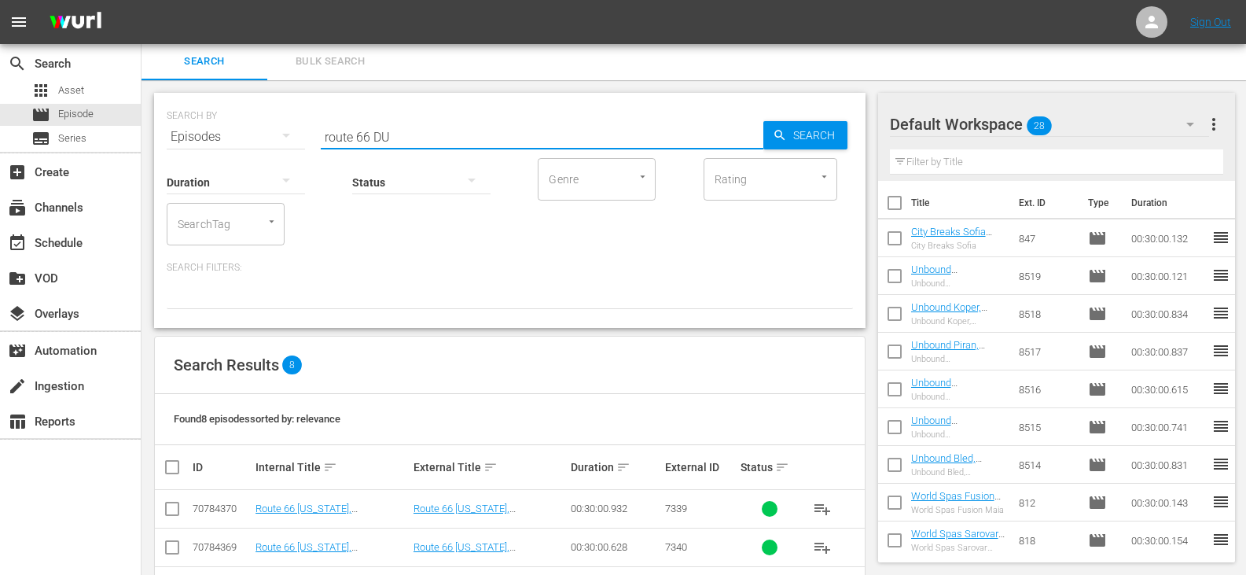
checkbox input "true"
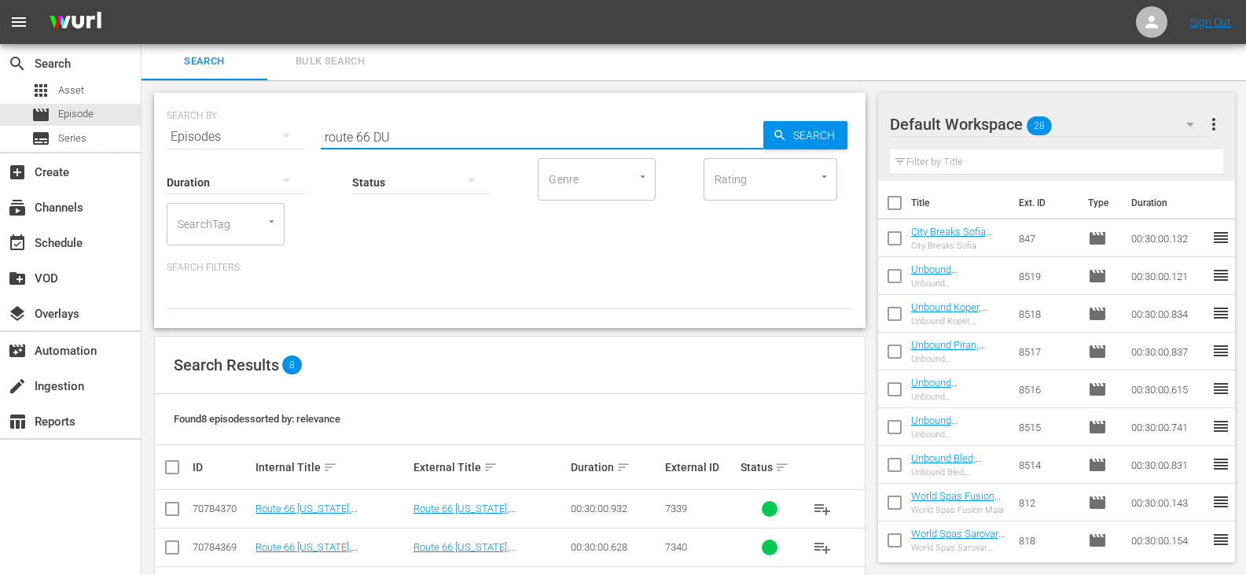
checkbox input "true"
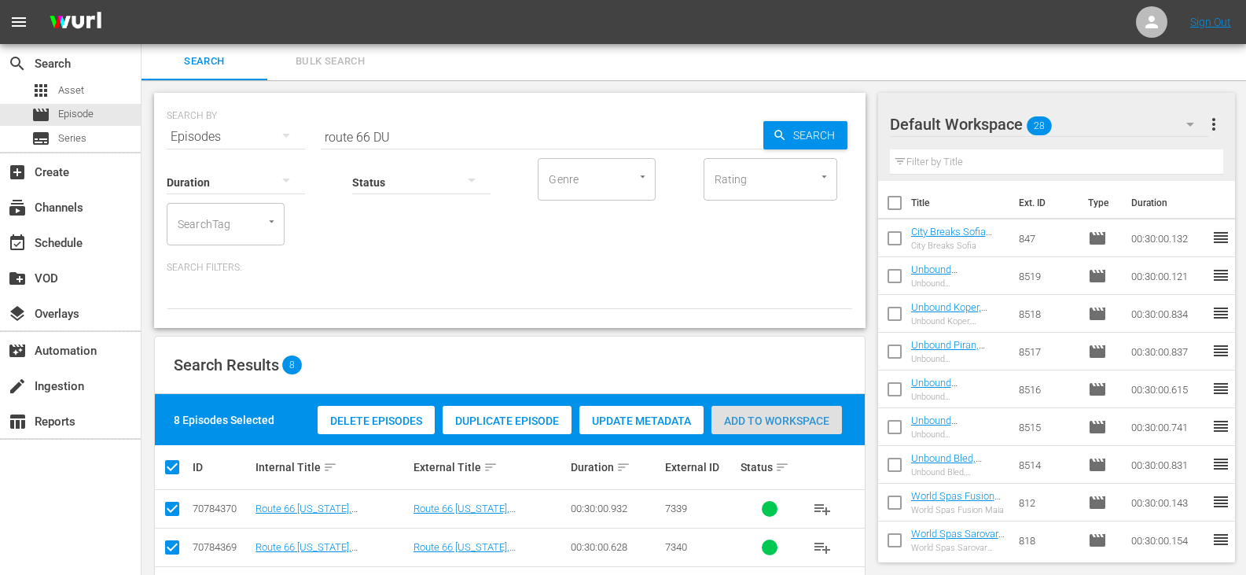
click at [777, 414] on span "Add to Workspace" at bounding box center [776, 420] width 130 height 13
drag, startPoint x: 369, startPoint y: 135, endPoint x: 295, endPoint y: 146, distance: 75.5
click at [295, 146] on div "SEARCH BY Search By Episodes Search ID, Title, Description, Keywords, or Catego…" at bounding box center [509, 210] width 711 height 235
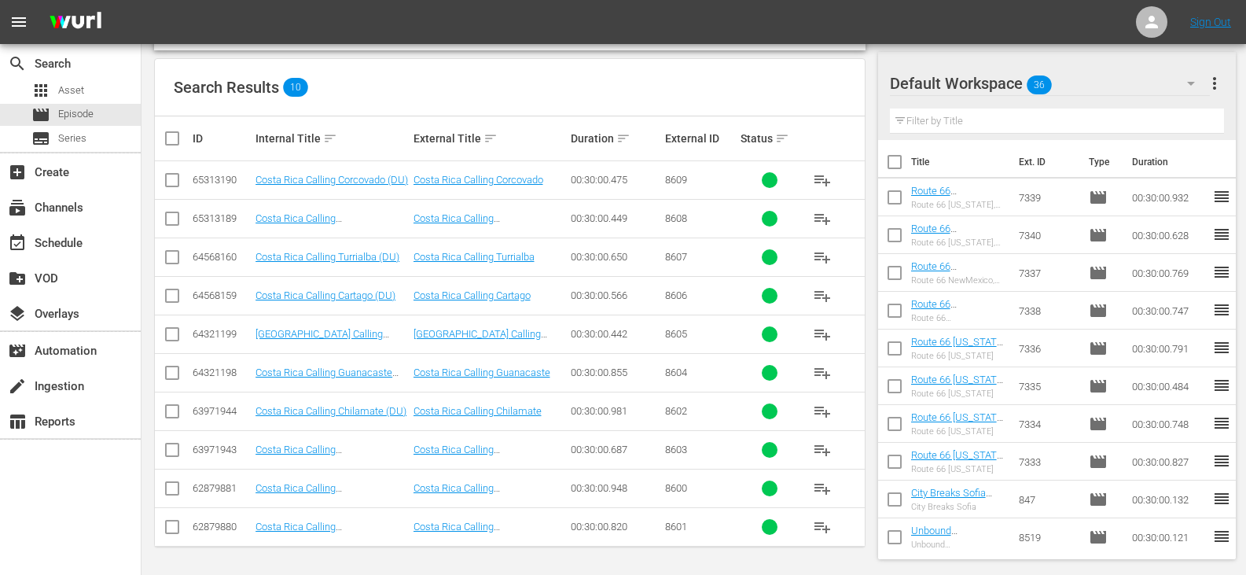
scroll to position [280, 0]
type input "costa DU"
click at [171, 530] on input "checkbox" at bounding box center [172, 529] width 19 height 19
checkbox input "true"
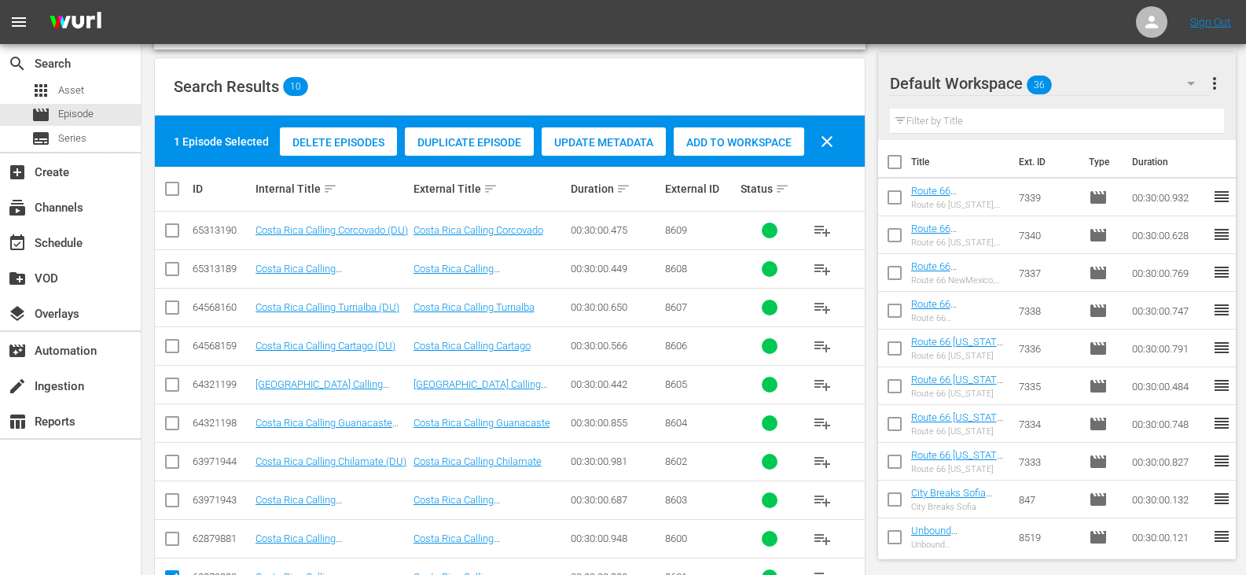
click at [171, 538] on input "checkbox" at bounding box center [172, 541] width 19 height 19
checkbox input "true"
click at [177, 461] on input "checkbox" at bounding box center [172, 464] width 19 height 19
checkbox input "true"
click at [174, 502] on input "checkbox" at bounding box center [172, 503] width 19 height 19
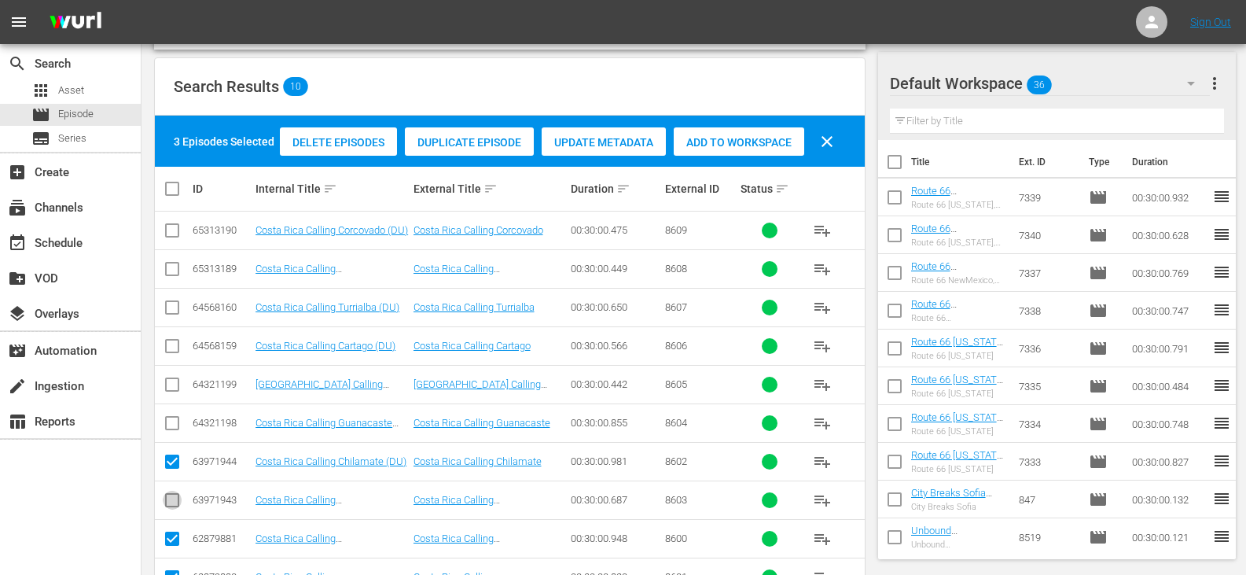
checkbox input "true"
click at [169, 419] on input "checkbox" at bounding box center [172, 426] width 19 height 19
checkbox input "true"
click at [173, 384] on input "checkbox" at bounding box center [172, 387] width 19 height 19
checkbox input "true"
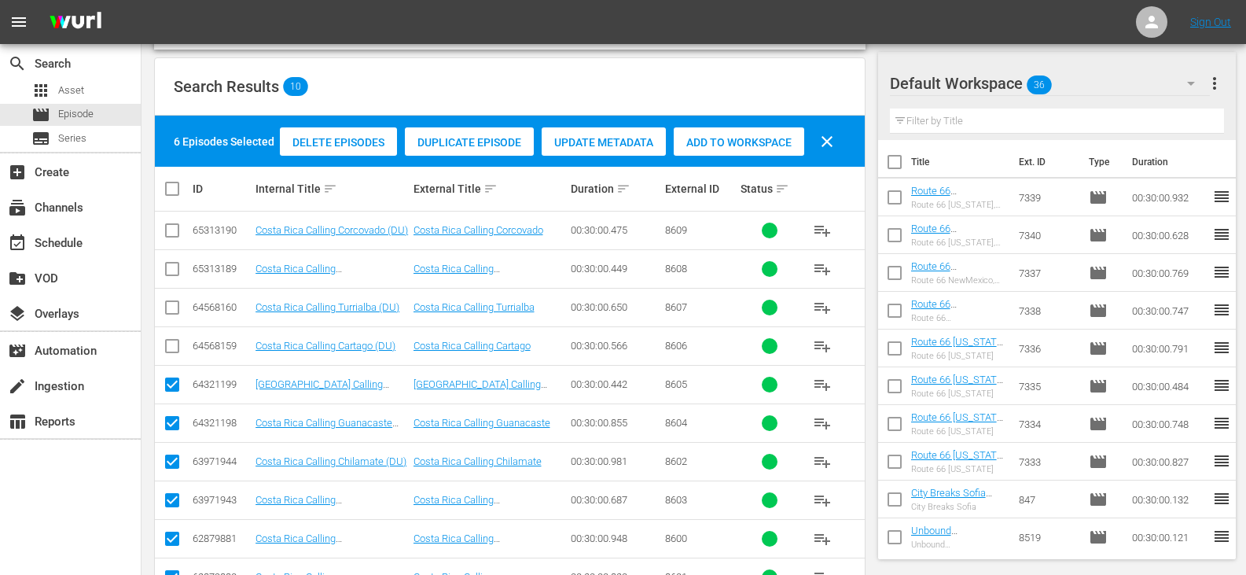
click at [170, 347] on input "checkbox" at bounding box center [172, 349] width 19 height 19
checkbox input "true"
click at [706, 140] on span "Add to Workspace" at bounding box center [739, 142] width 130 height 13
click at [707, 143] on span "Add to Workspace" at bounding box center [739, 142] width 130 height 13
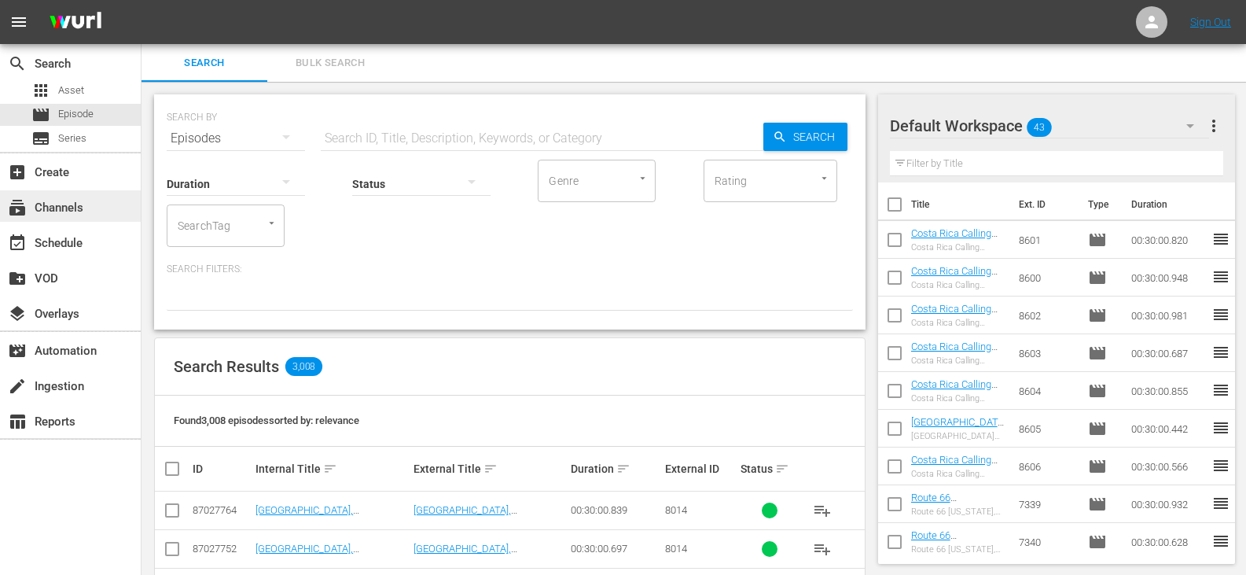
click at [79, 212] on div "subscriptions Channels" at bounding box center [44, 205] width 88 height 14
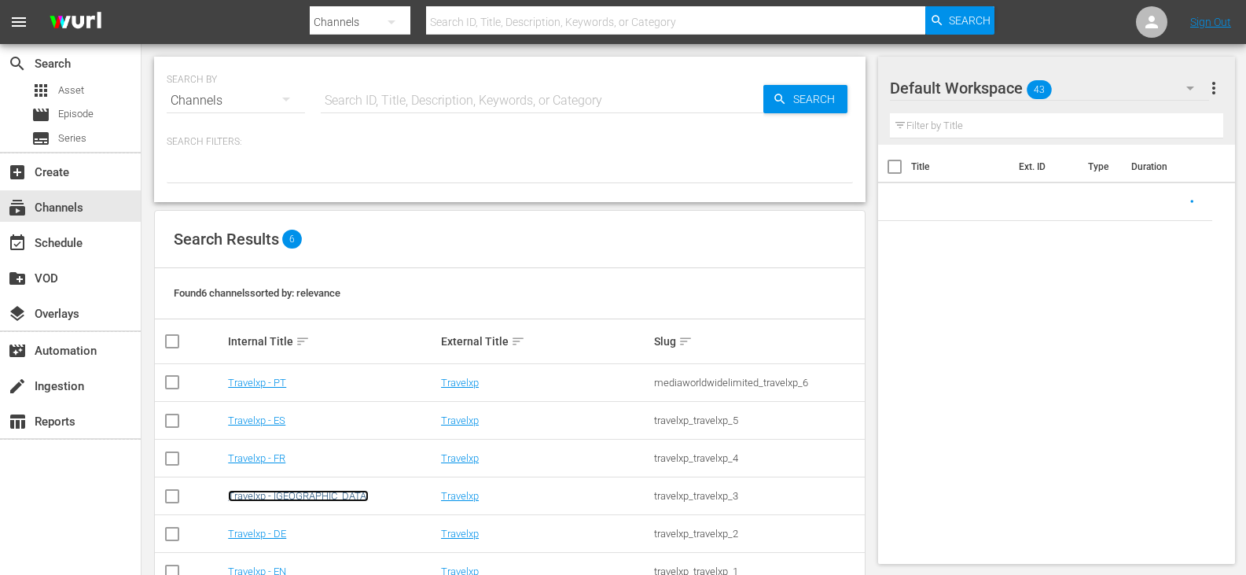
click at [262, 495] on link "Travelxp - [GEOGRAPHIC_DATA]" at bounding box center [298, 496] width 141 height 12
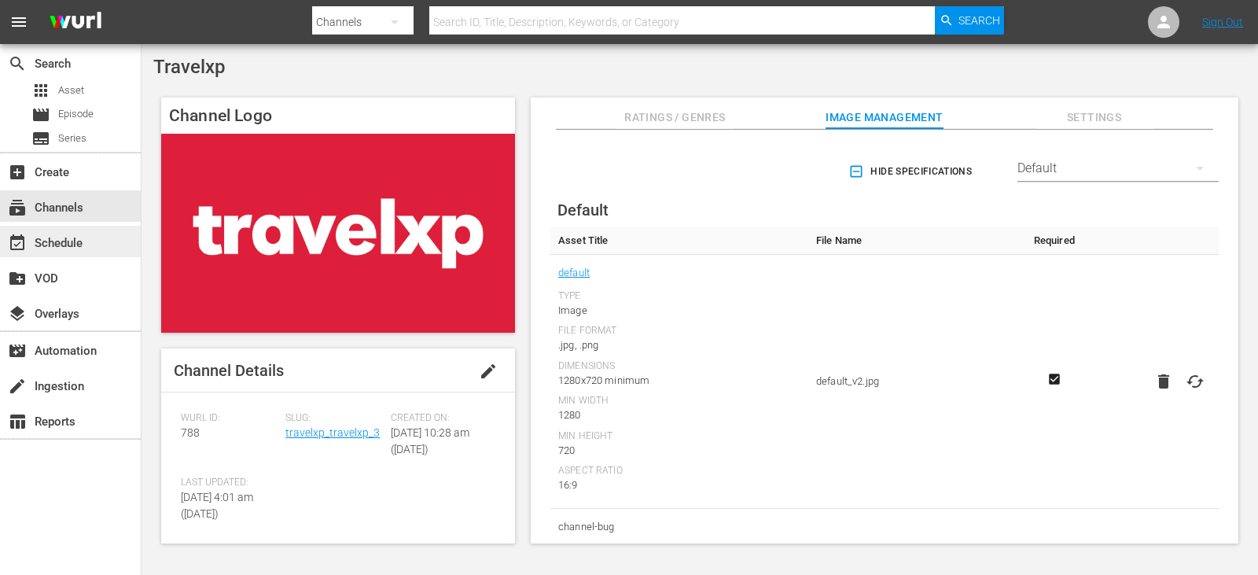
click at [63, 248] on div "event_available Schedule" at bounding box center [44, 240] width 88 height 14
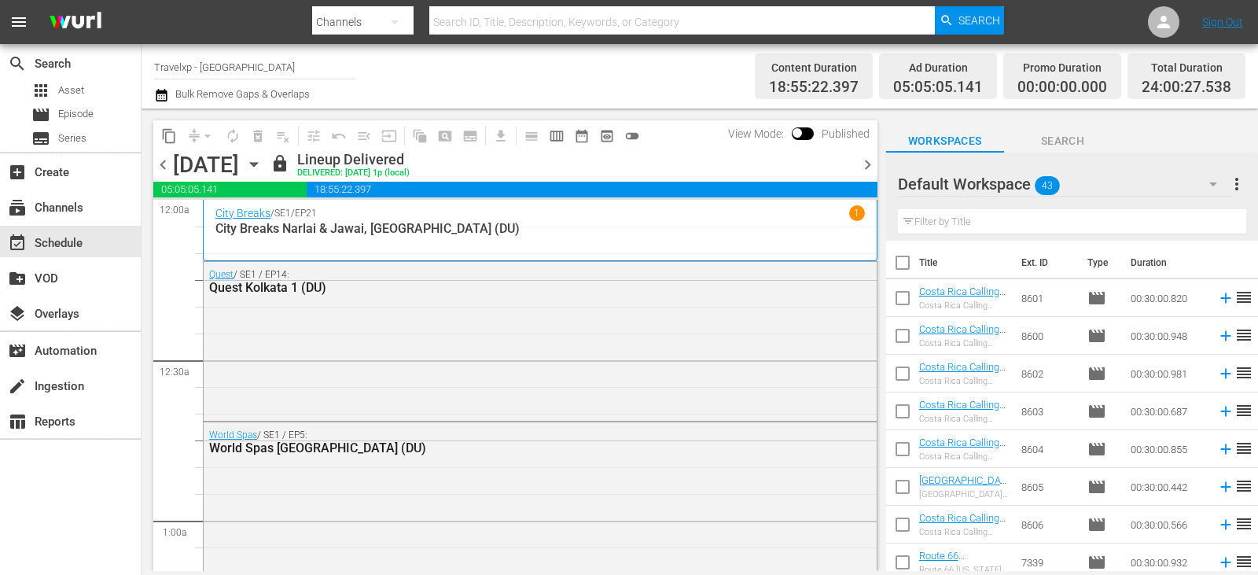
click at [861, 167] on span "chevron_right" at bounding box center [867, 165] width 20 height 20
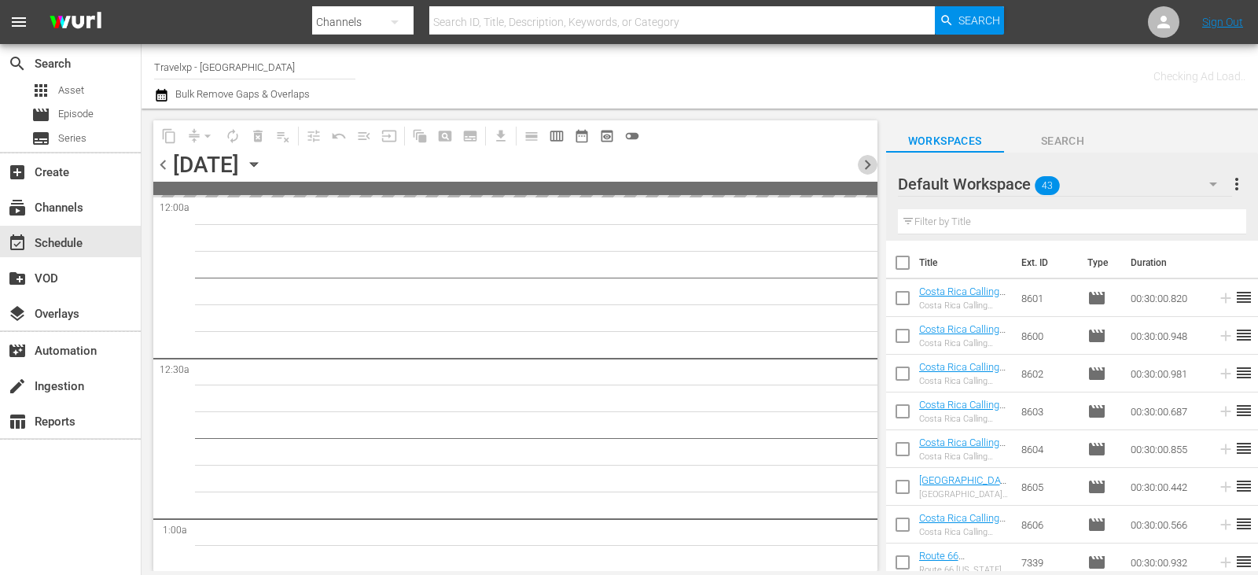
click at [861, 167] on span "chevron_right" at bounding box center [867, 165] width 20 height 20
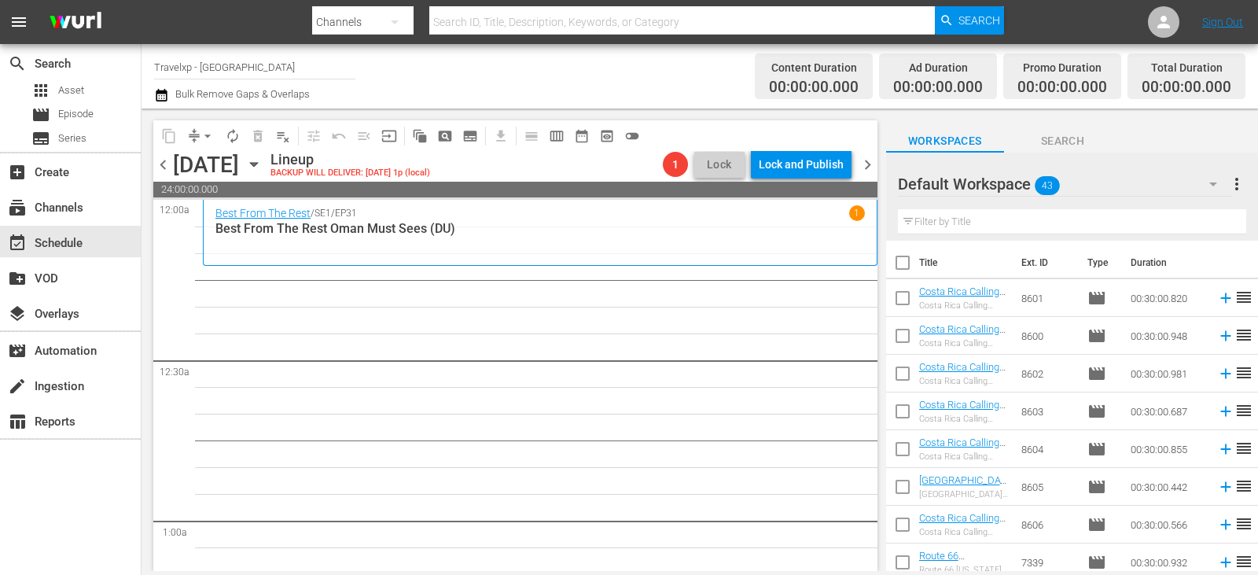
click at [986, 221] on input "text" at bounding box center [1072, 221] width 348 height 25
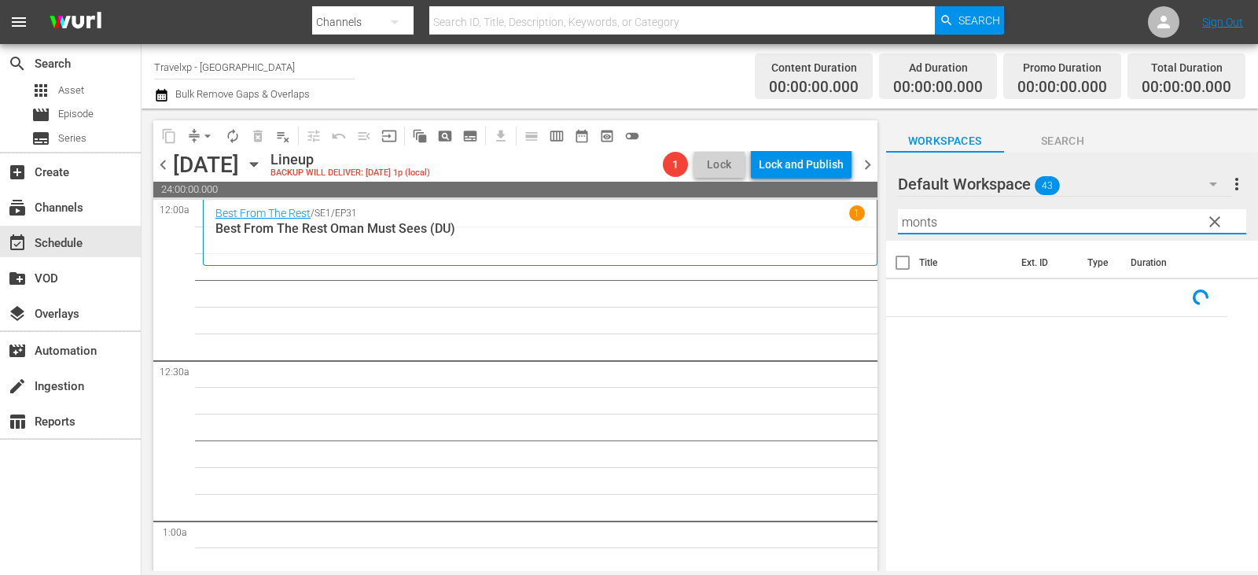
type input "monts"
click at [1038, 442] on div "Title Ext. ID Type Duration" at bounding box center [1072, 407] width 372 height 332
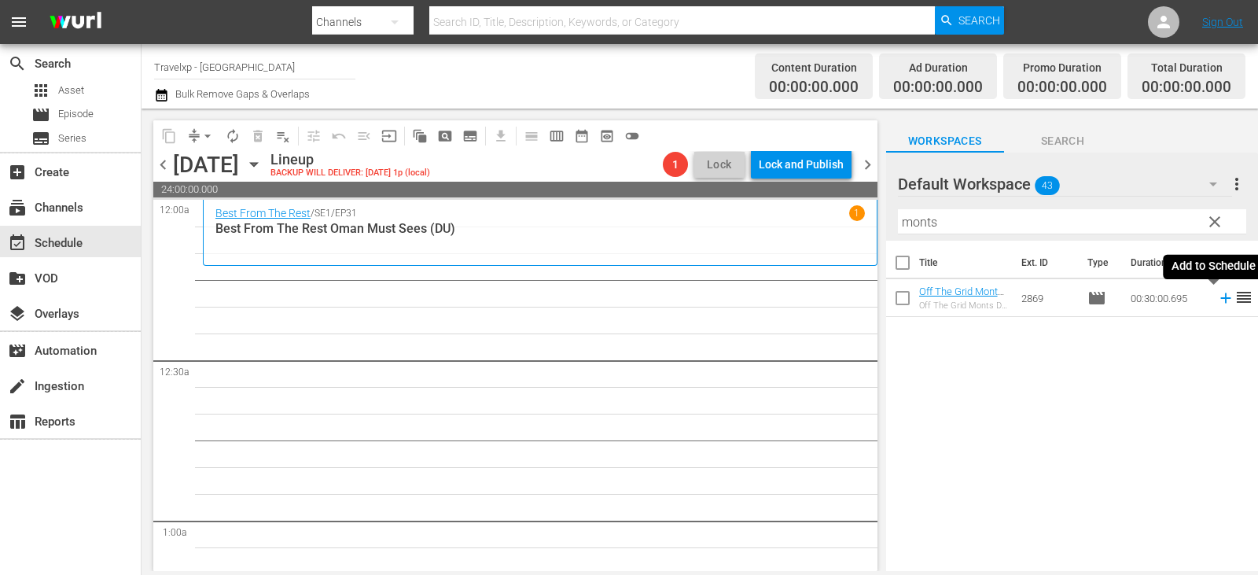
click at [1220, 299] on icon at bounding box center [1225, 298] width 10 height 10
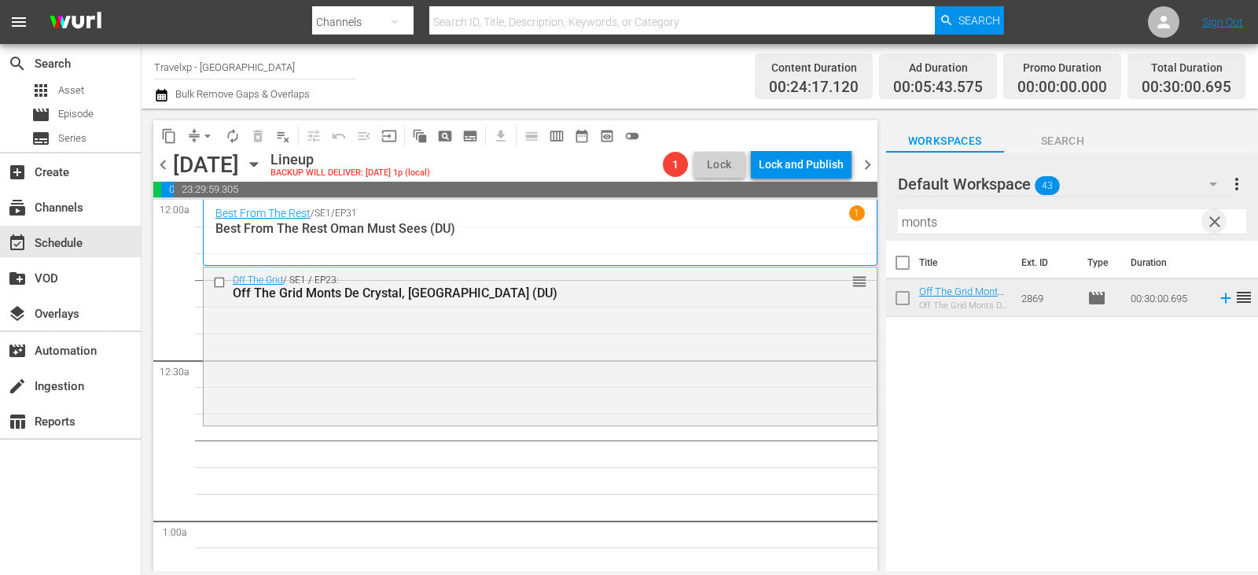
click at [1222, 216] on span "clear" at bounding box center [1214, 221] width 19 height 19
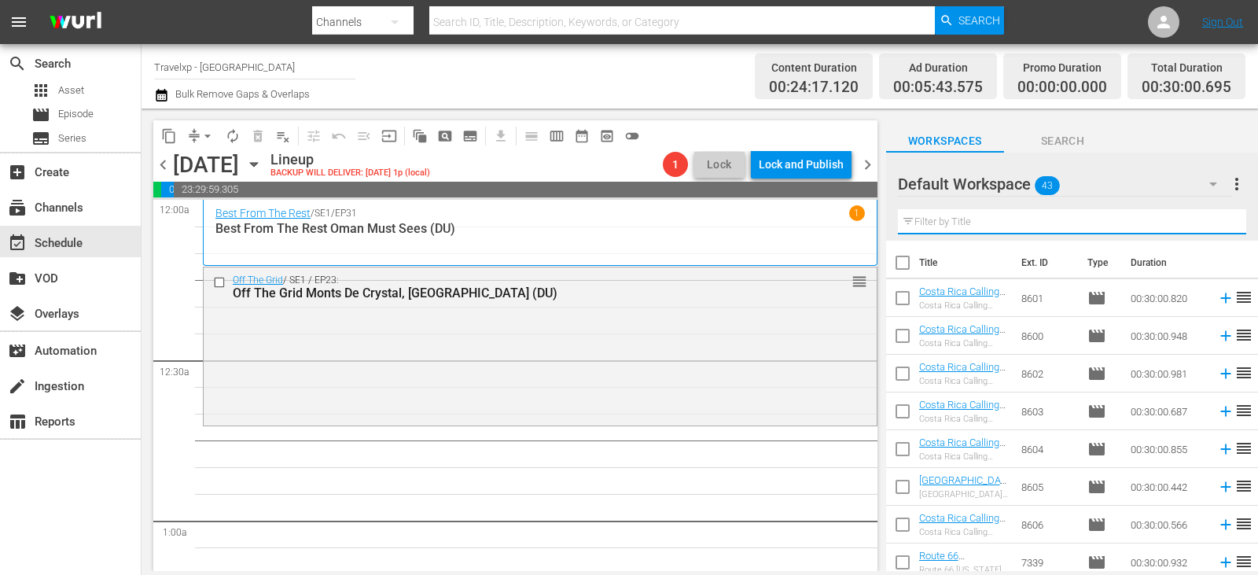
click at [1222, 216] on input "text" at bounding box center [1072, 221] width 348 height 25
click at [1223, 217] on input "text" at bounding box center [1072, 221] width 348 height 25
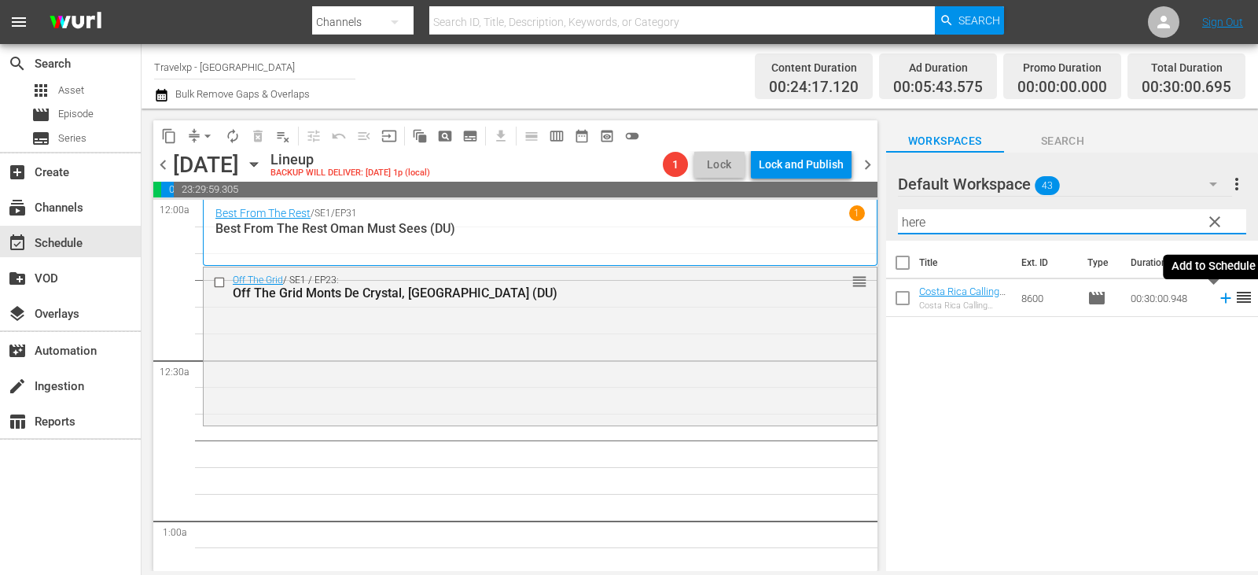
type input "here"
click at [1217, 299] on icon at bounding box center [1225, 297] width 17 height 17
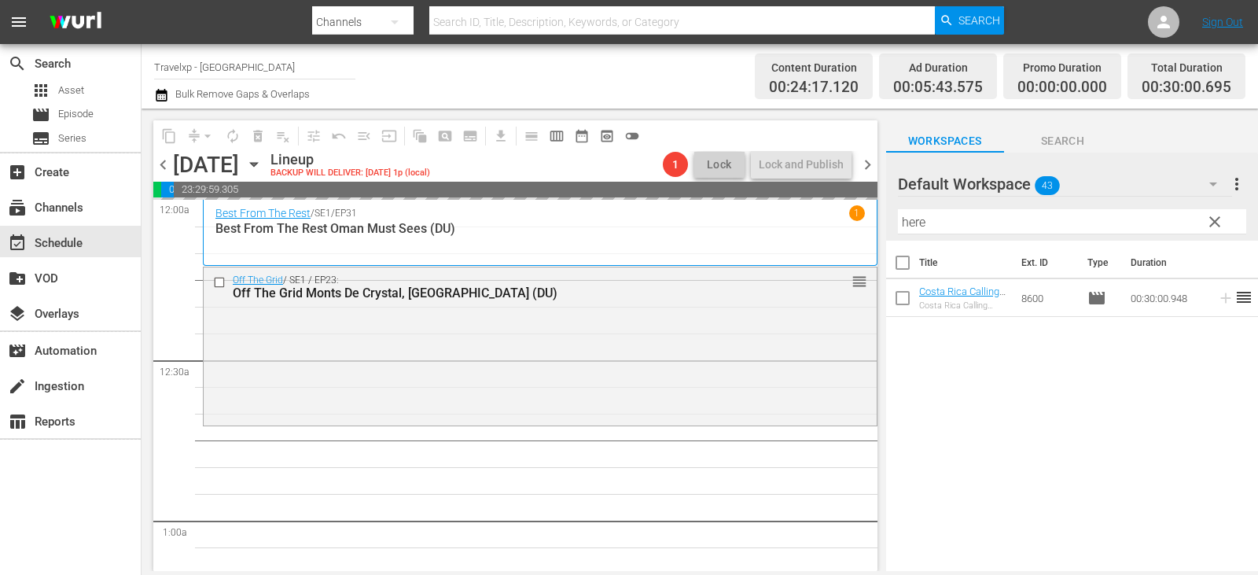
click at [1220, 218] on span "clear" at bounding box center [1214, 221] width 19 height 19
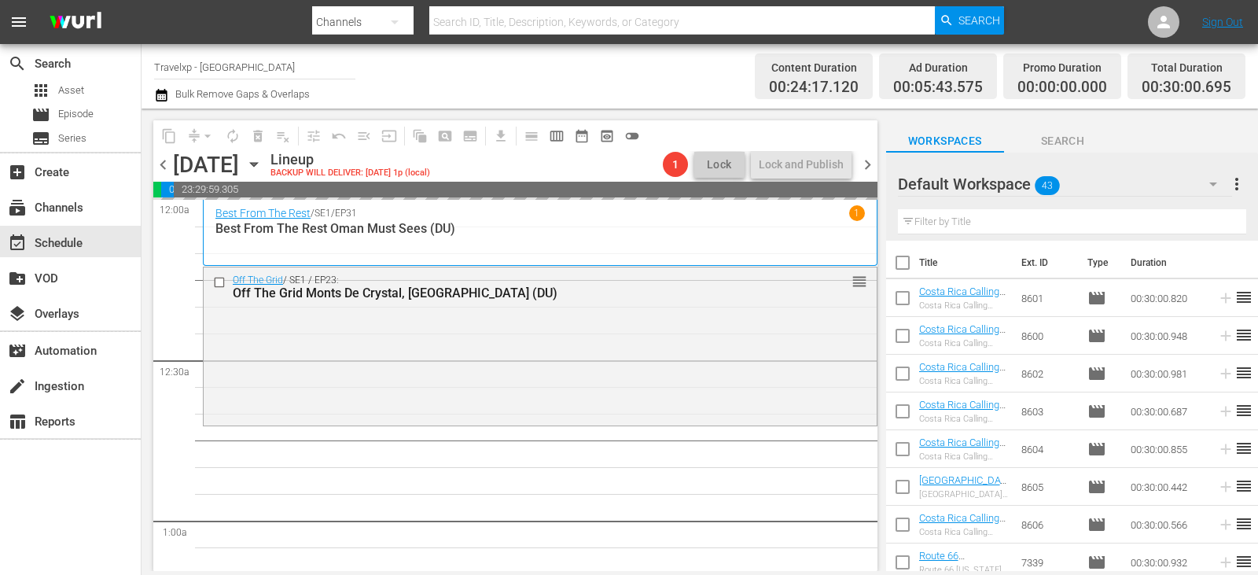
click at [1220, 218] on input "text" at bounding box center [1072, 221] width 348 height 25
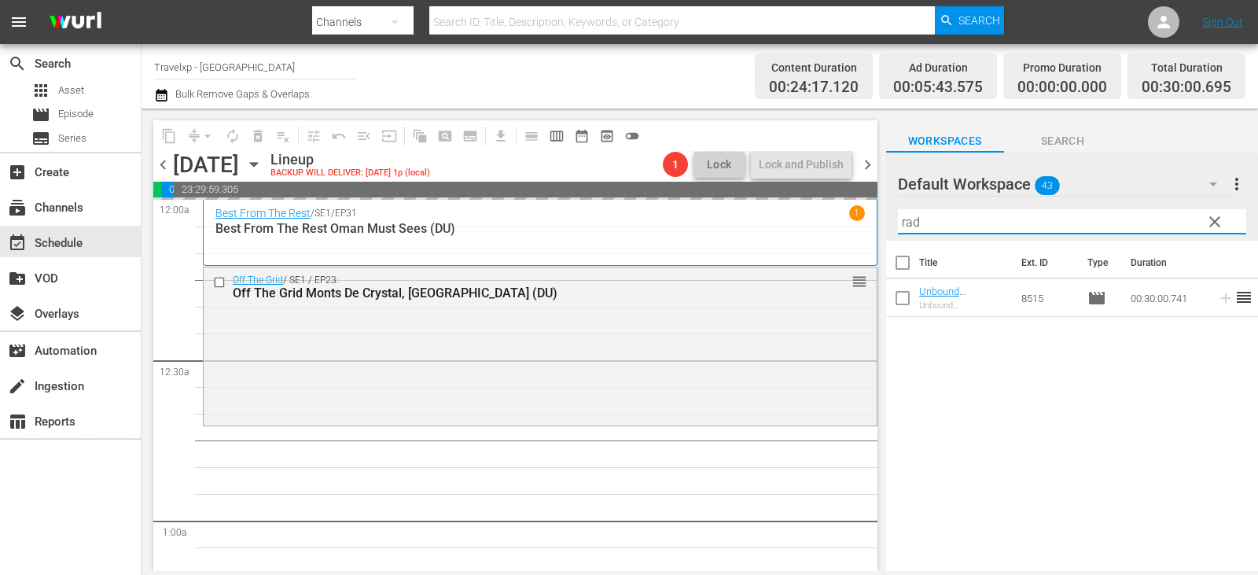
type input "rad"
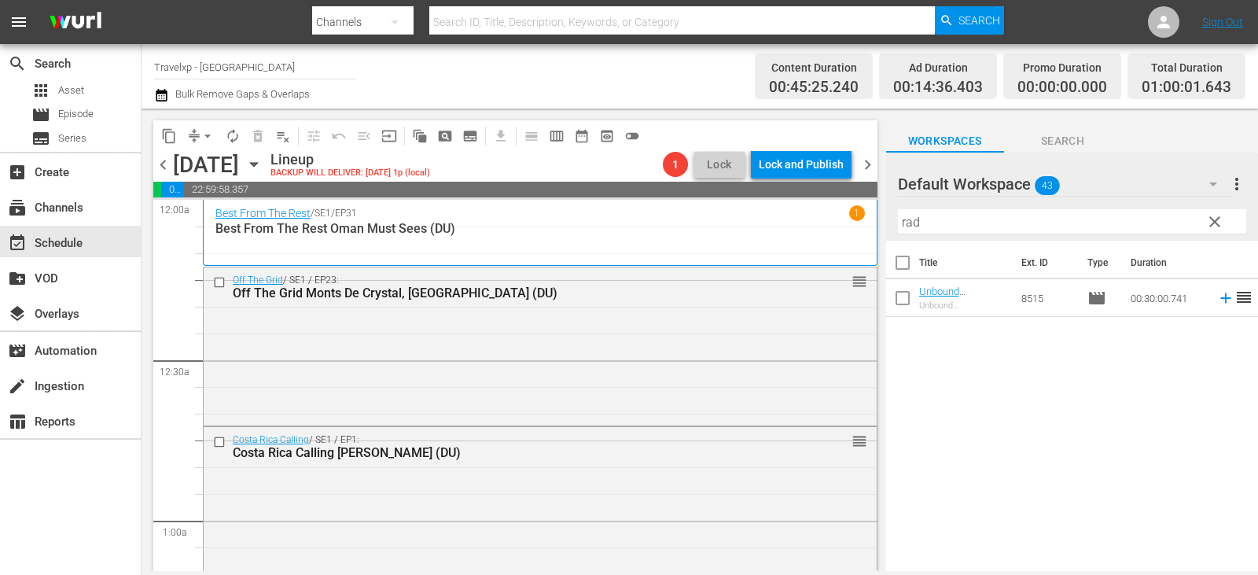
click at [1234, 300] on span "reorder" at bounding box center [1243, 297] width 19 height 19
click at [1217, 296] on icon at bounding box center [1225, 297] width 17 height 17
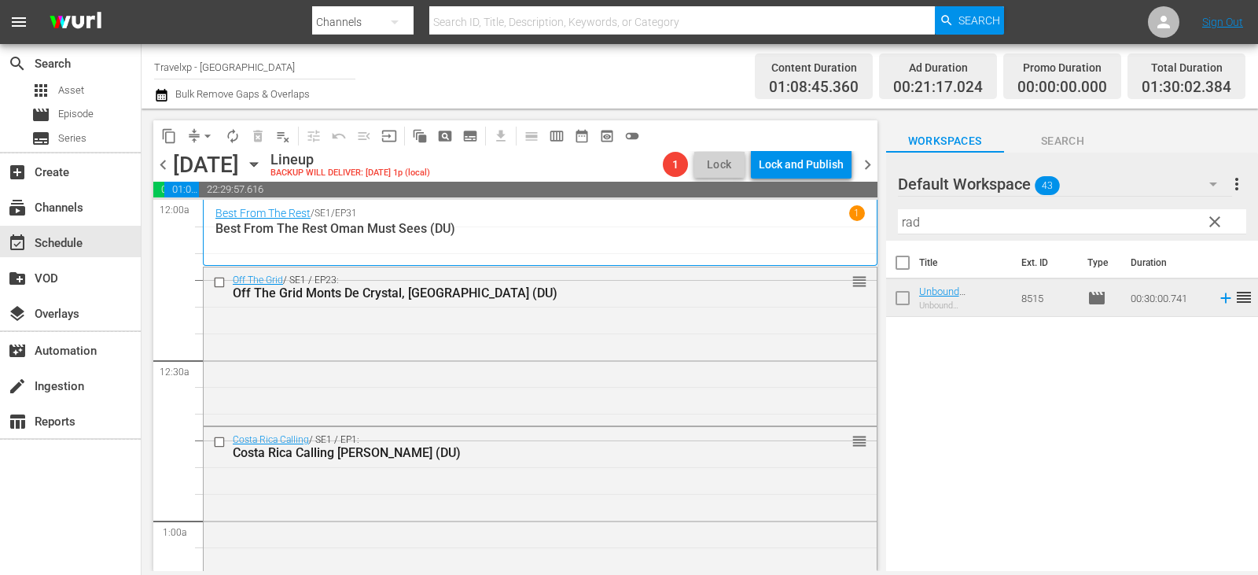
click at [1219, 227] on span "clear" at bounding box center [1214, 221] width 19 height 19
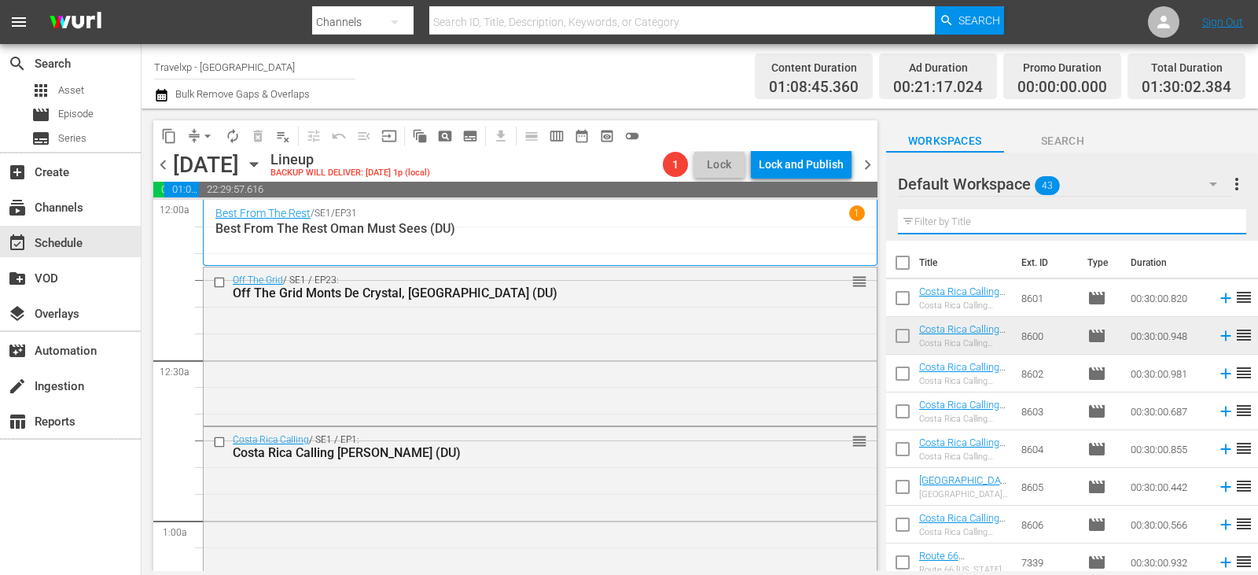
click at [1219, 227] on input "text" at bounding box center [1072, 221] width 348 height 25
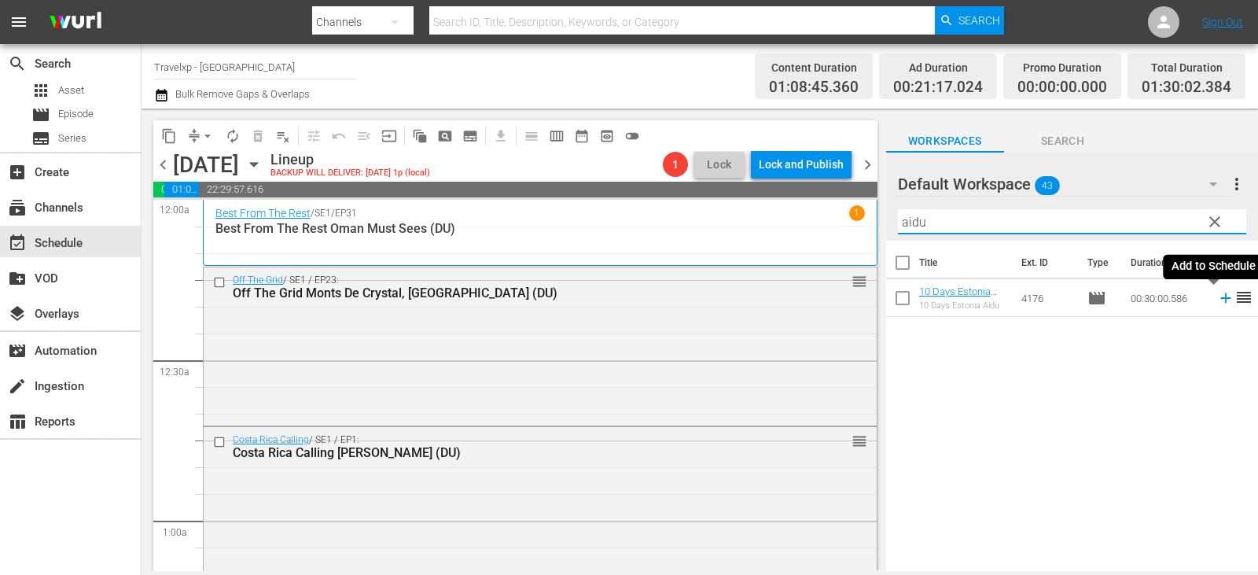
type input "aidu"
click at [1217, 296] on icon at bounding box center [1225, 297] width 17 height 17
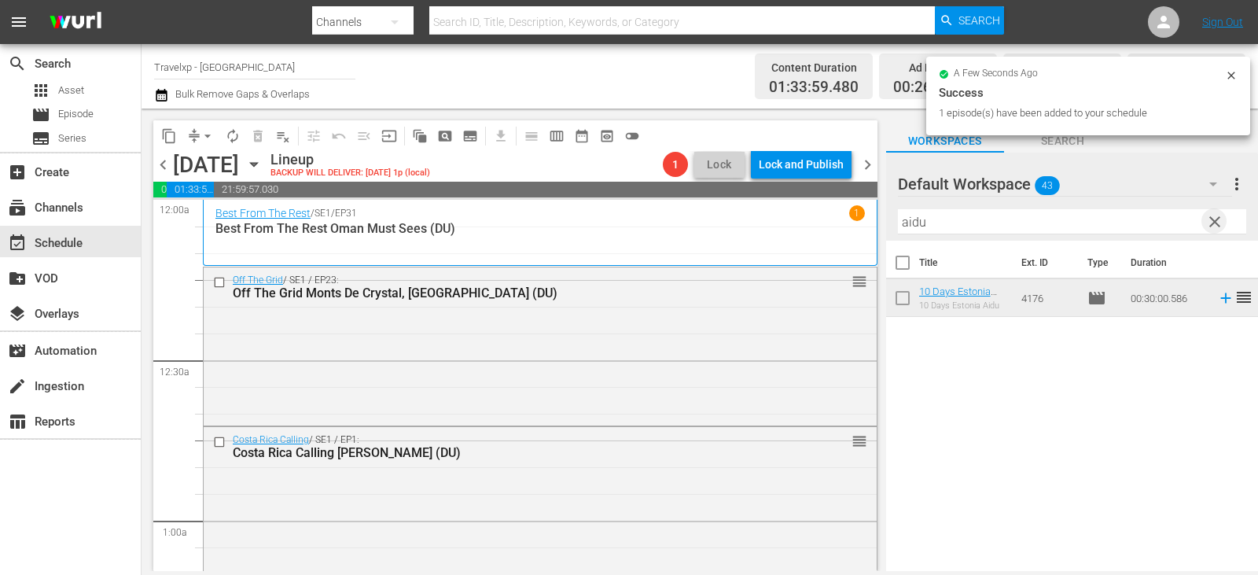
click at [1223, 218] on span "clear" at bounding box center [1214, 221] width 19 height 19
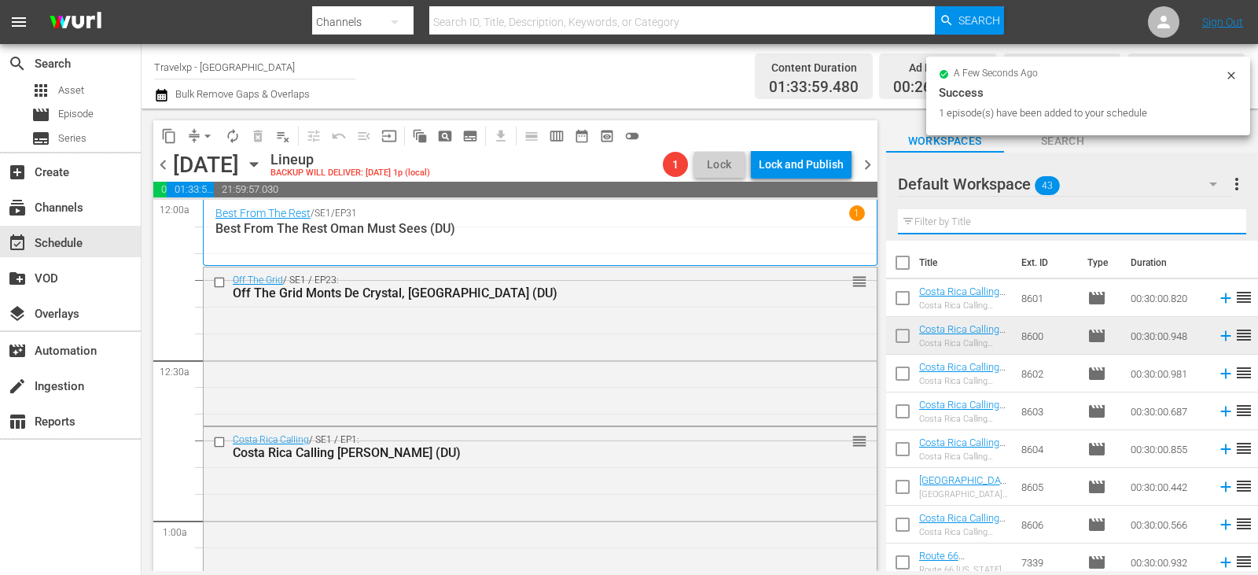
click at [1223, 218] on input "text" at bounding box center [1072, 221] width 348 height 25
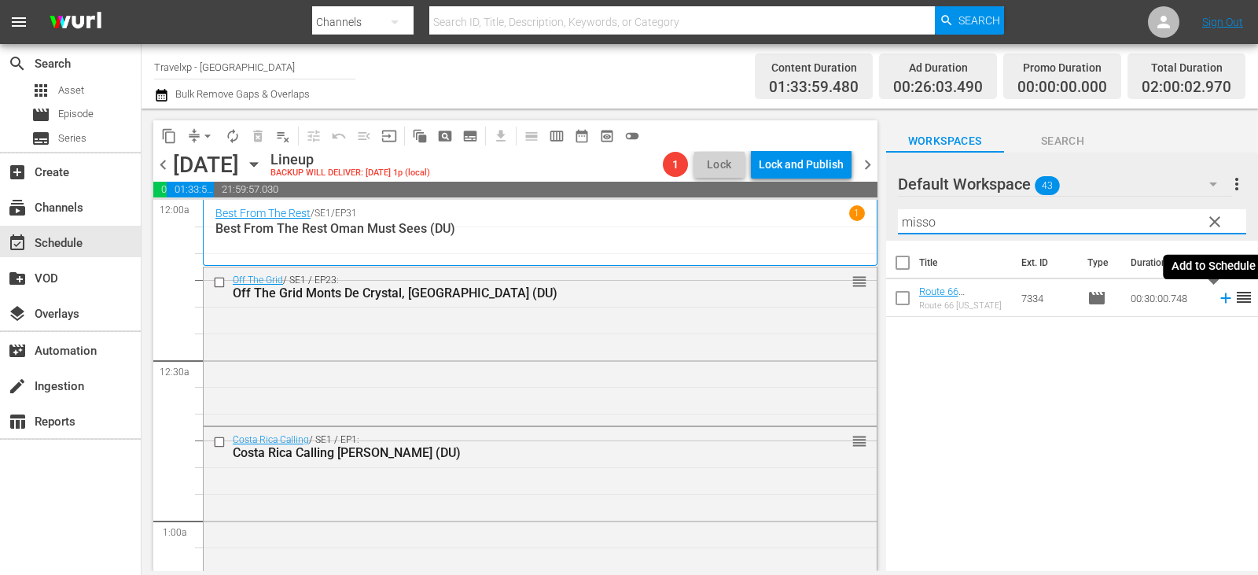
type input "misso"
click at [1217, 301] on icon at bounding box center [1225, 297] width 17 height 17
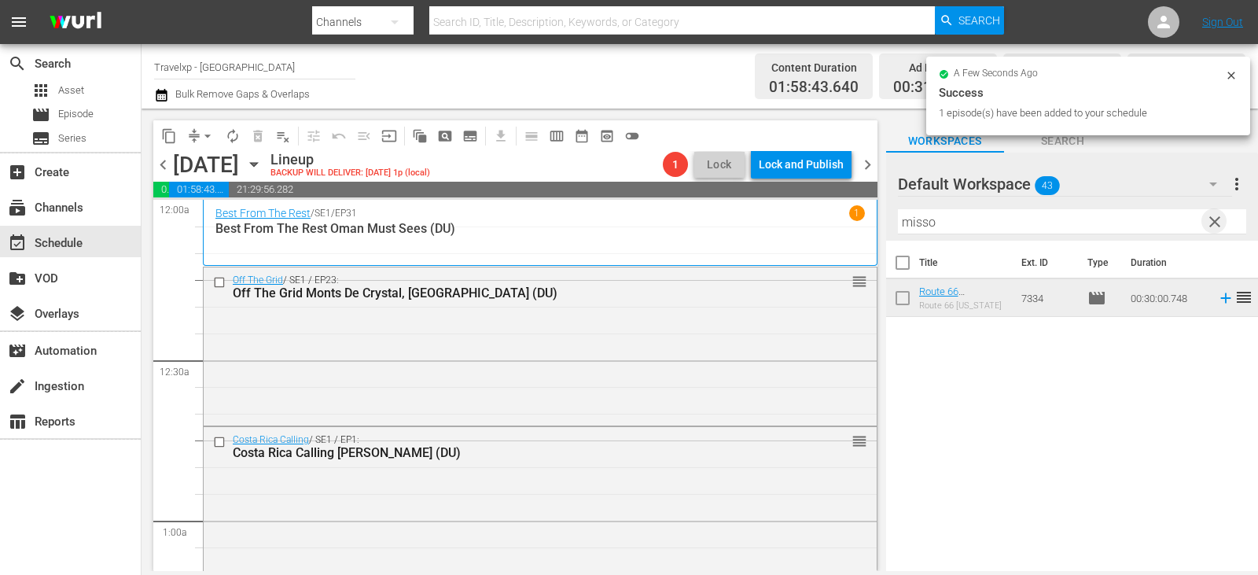
click at [1218, 222] on span "clear" at bounding box center [1214, 221] width 19 height 19
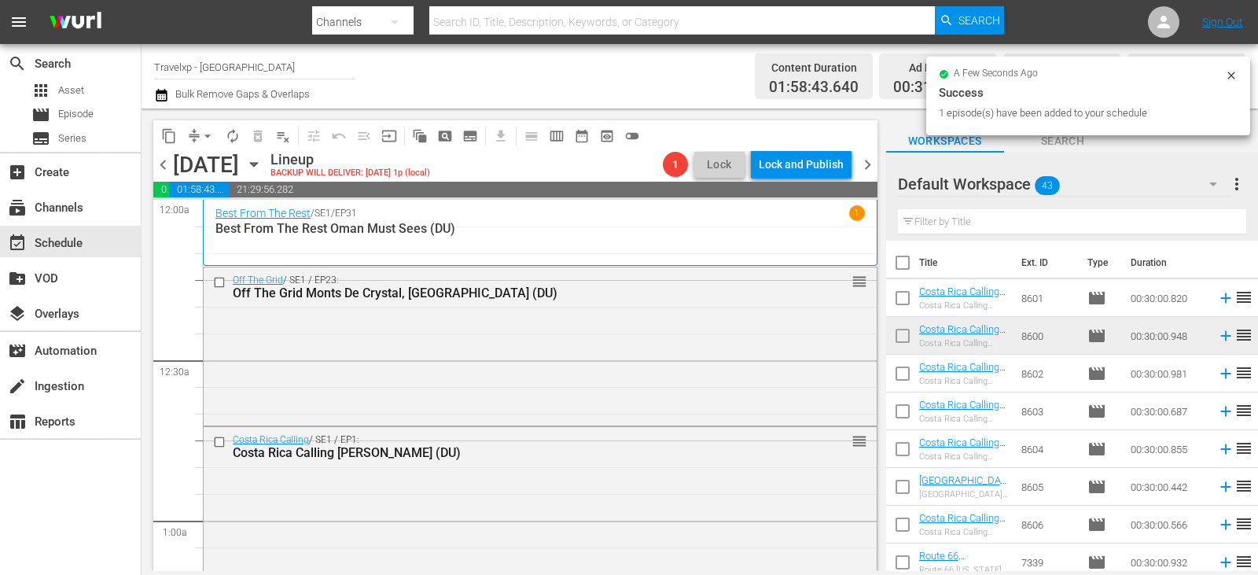
click at [1218, 222] on input "text" at bounding box center [1072, 221] width 348 height 25
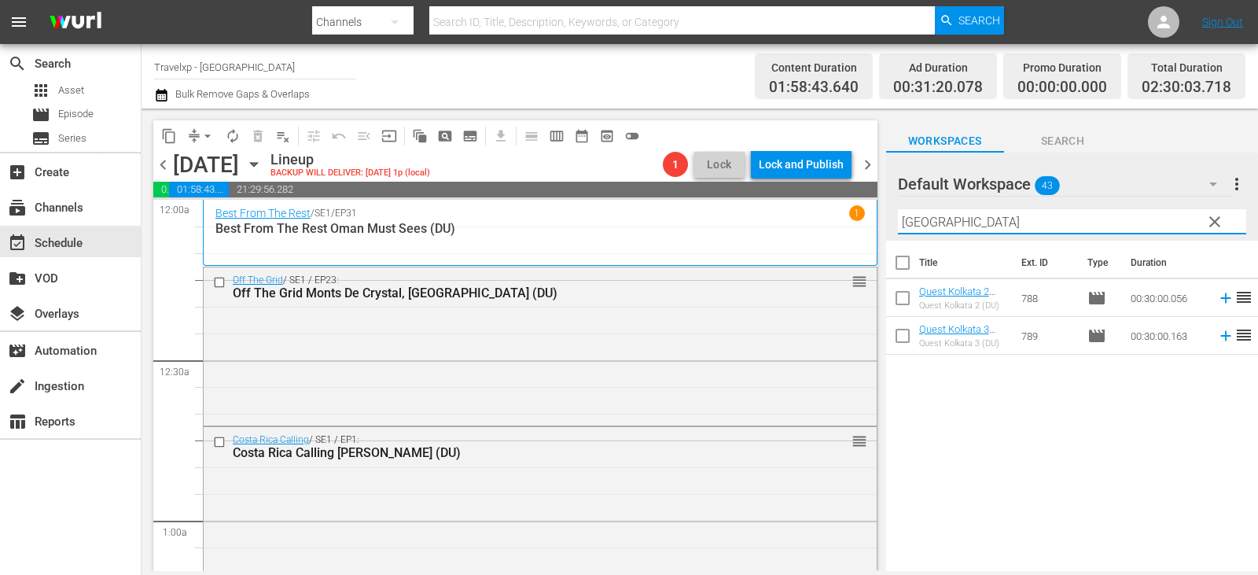
type input "kolkata"
click at [1217, 335] on icon at bounding box center [1225, 335] width 17 height 17
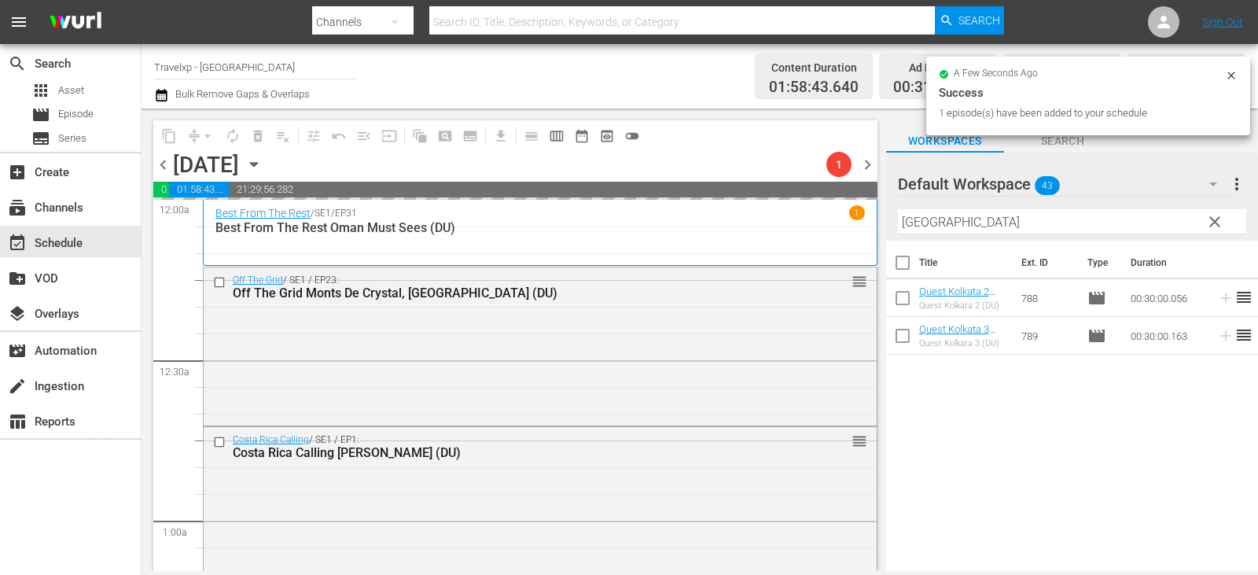
click at [1210, 216] on span "clear" at bounding box center [1214, 221] width 19 height 19
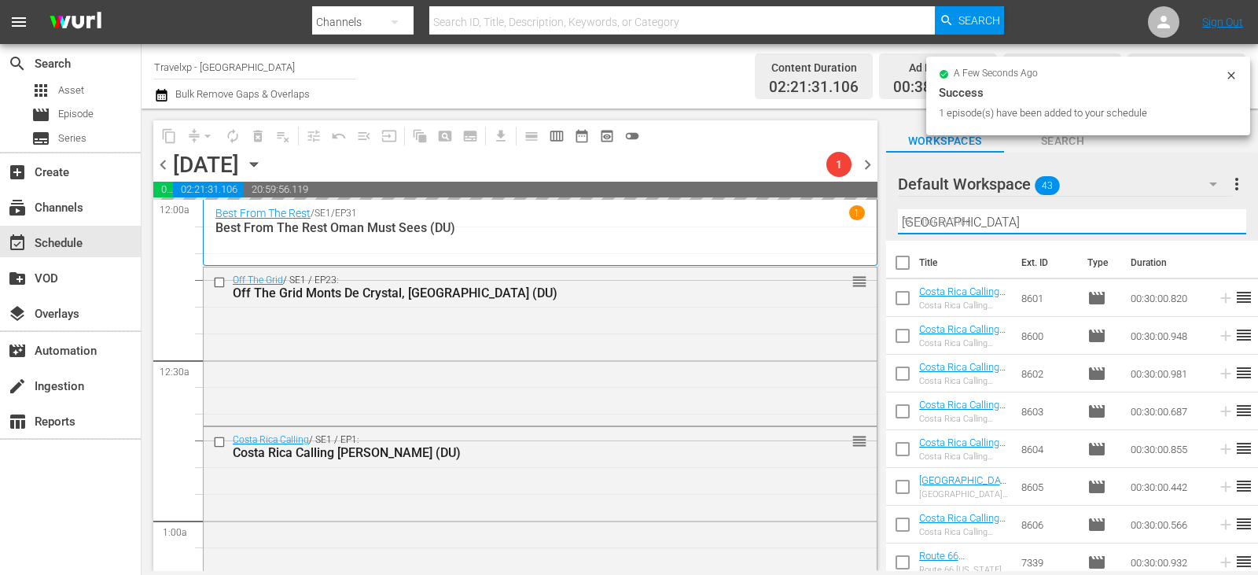
click at [1210, 216] on input "kolkata" at bounding box center [1072, 221] width 348 height 25
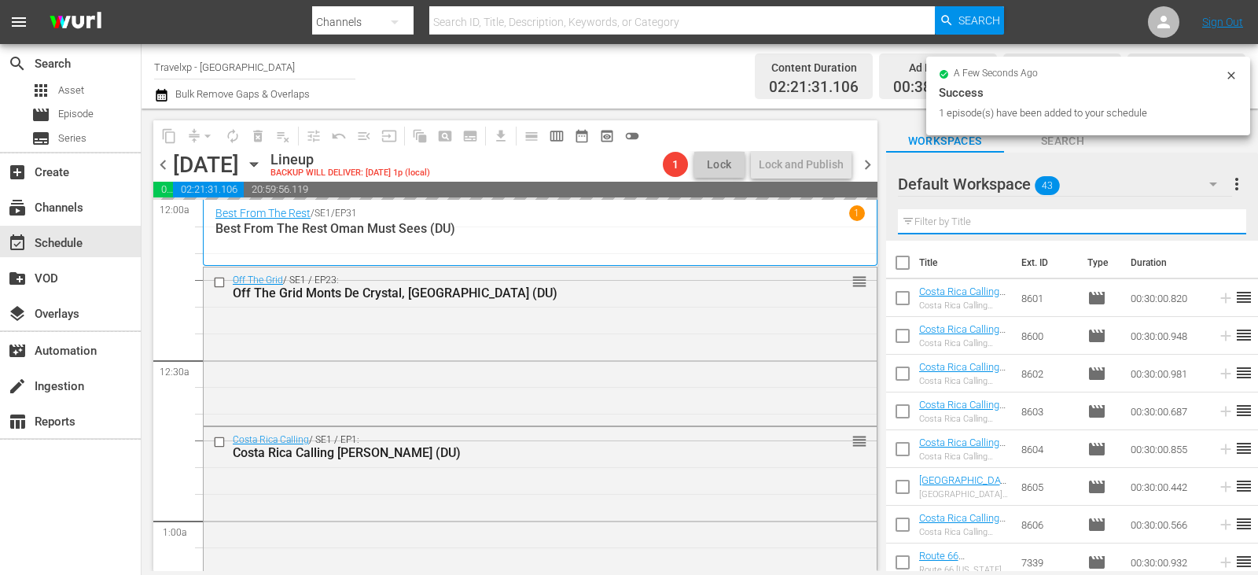
click at [1210, 216] on input "text" at bounding box center [1072, 221] width 348 height 25
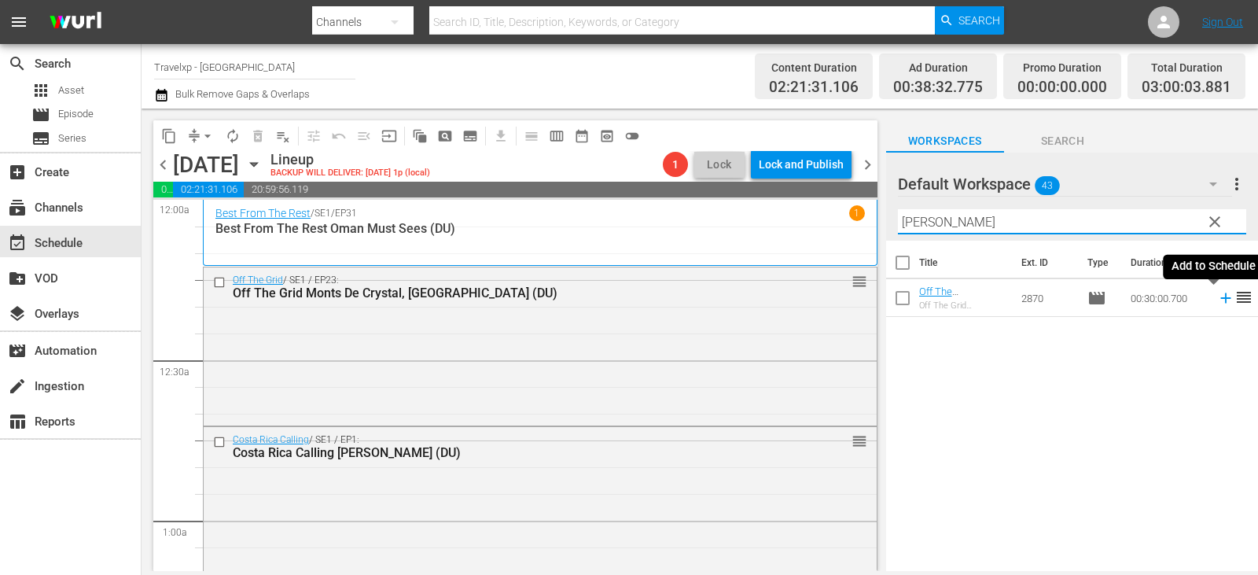
type input "lope"
click at [1217, 297] on icon at bounding box center [1225, 297] width 17 height 17
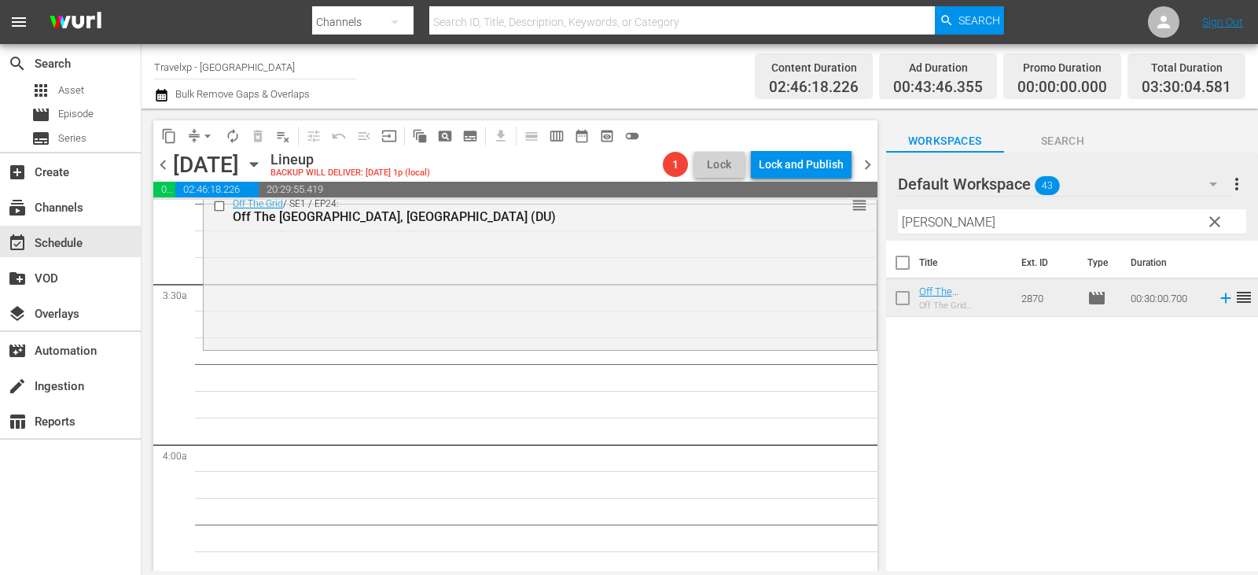
scroll to position [943, 0]
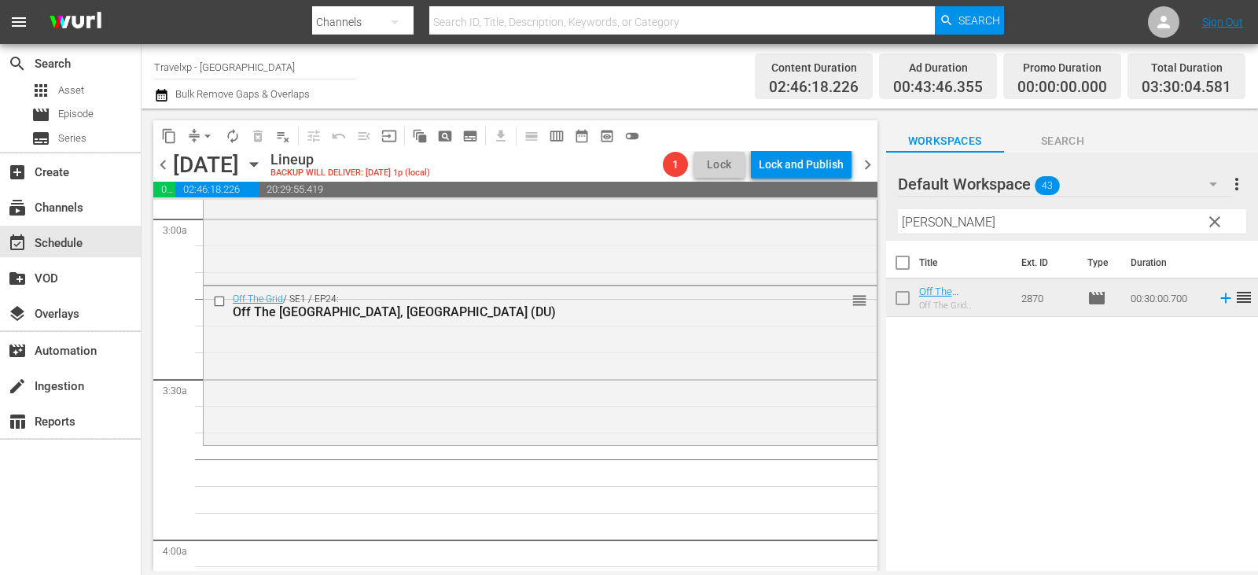
click at [1211, 223] on span "clear" at bounding box center [1214, 221] width 19 height 19
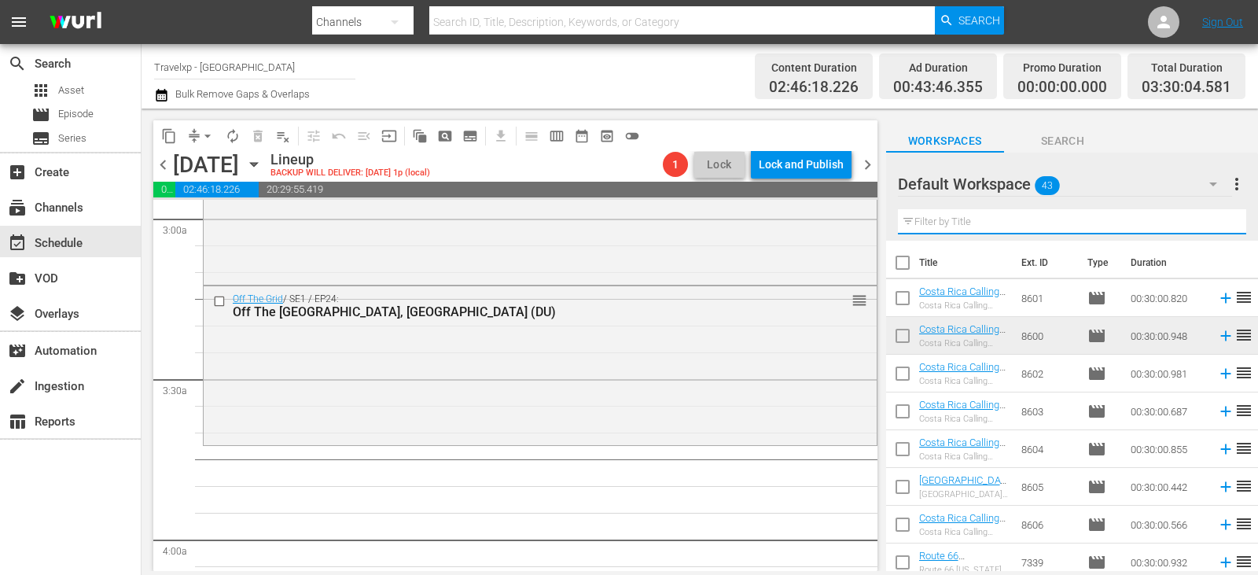
click at [1211, 223] on input "text" at bounding box center [1072, 221] width 348 height 25
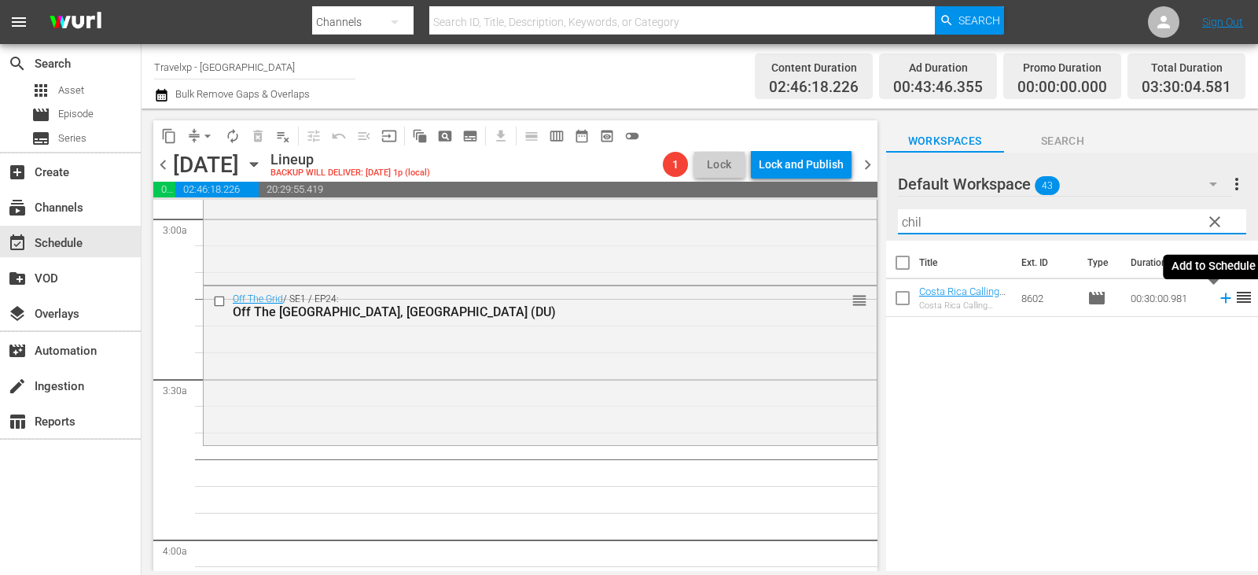
type input "chil"
click at [1217, 299] on icon at bounding box center [1225, 297] width 17 height 17
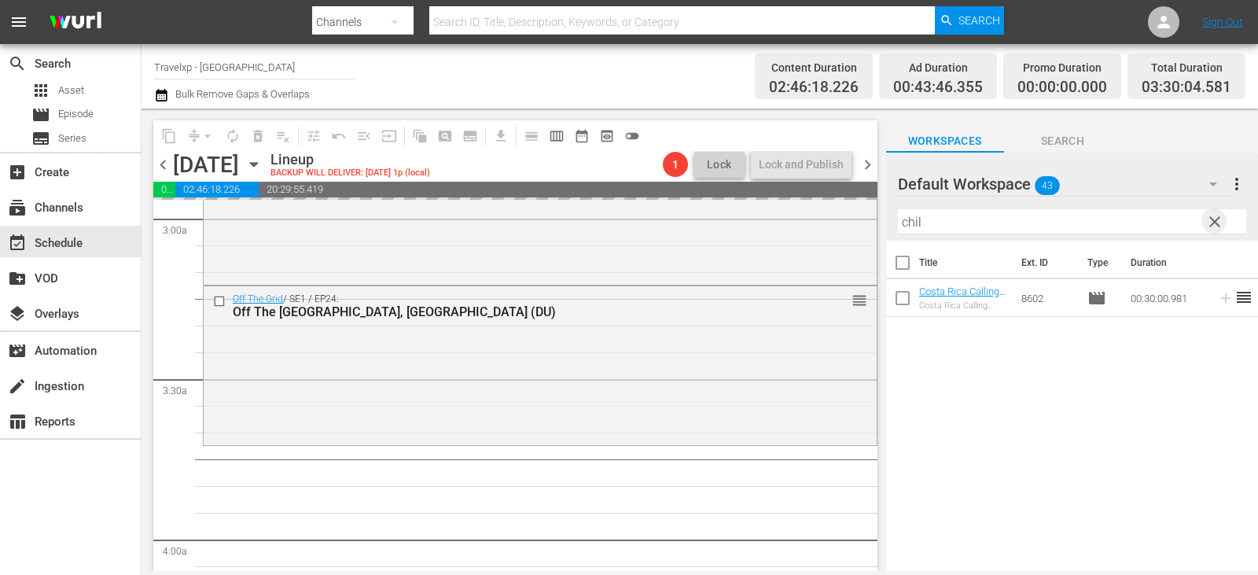
click at [1223, 221] on span "clear" at bounding box center [1214, 221] width 19 height 19
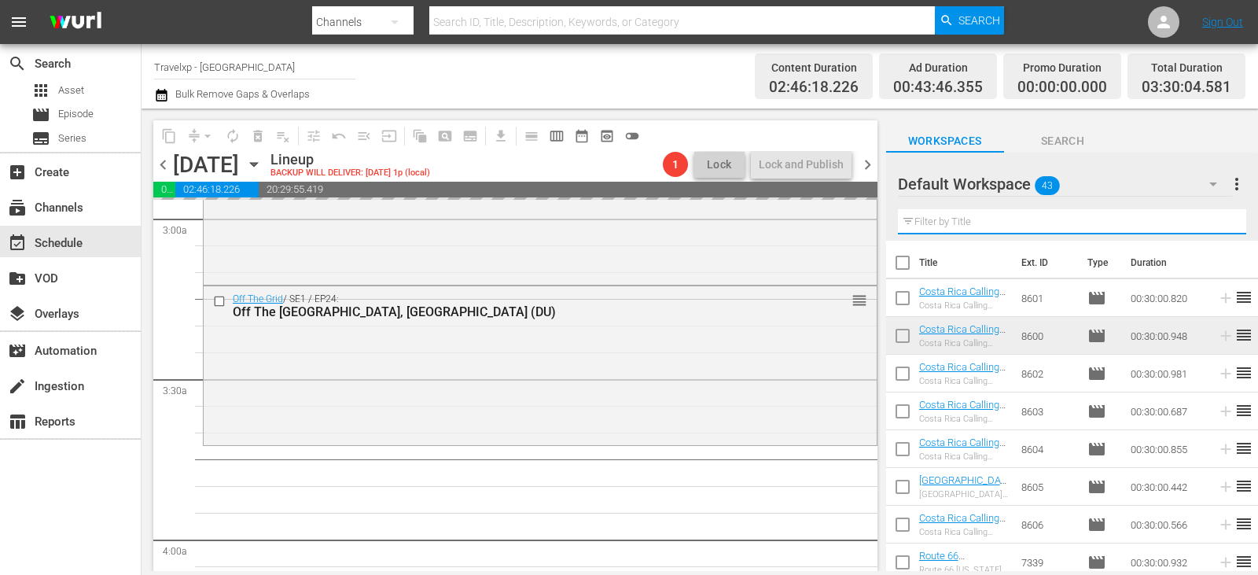
click at [1223, 221] on input "text" at bounding box center [1072, 221] width 348 height 25
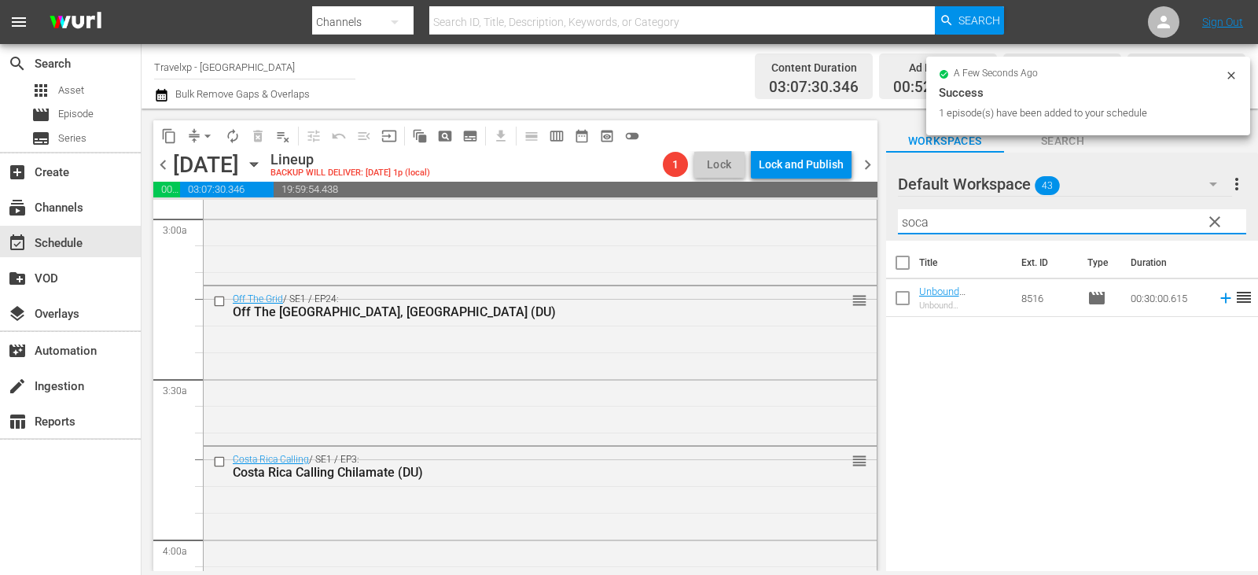
type input "soca"
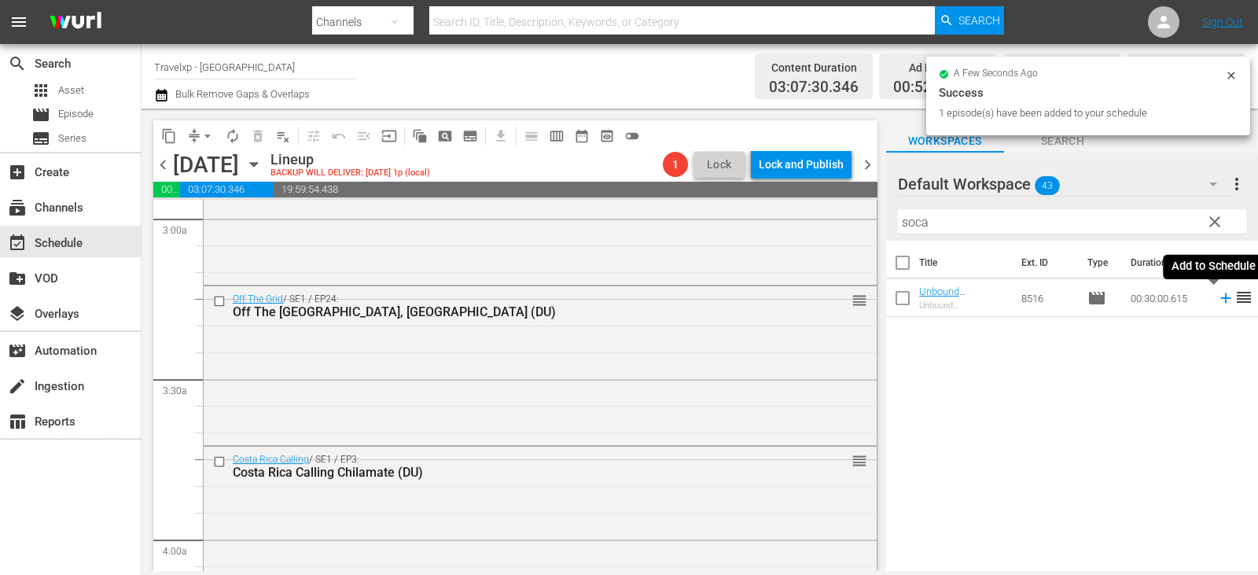
click at [1217, 299] on icon at bounding box center [1225, 297] width 17 height 17
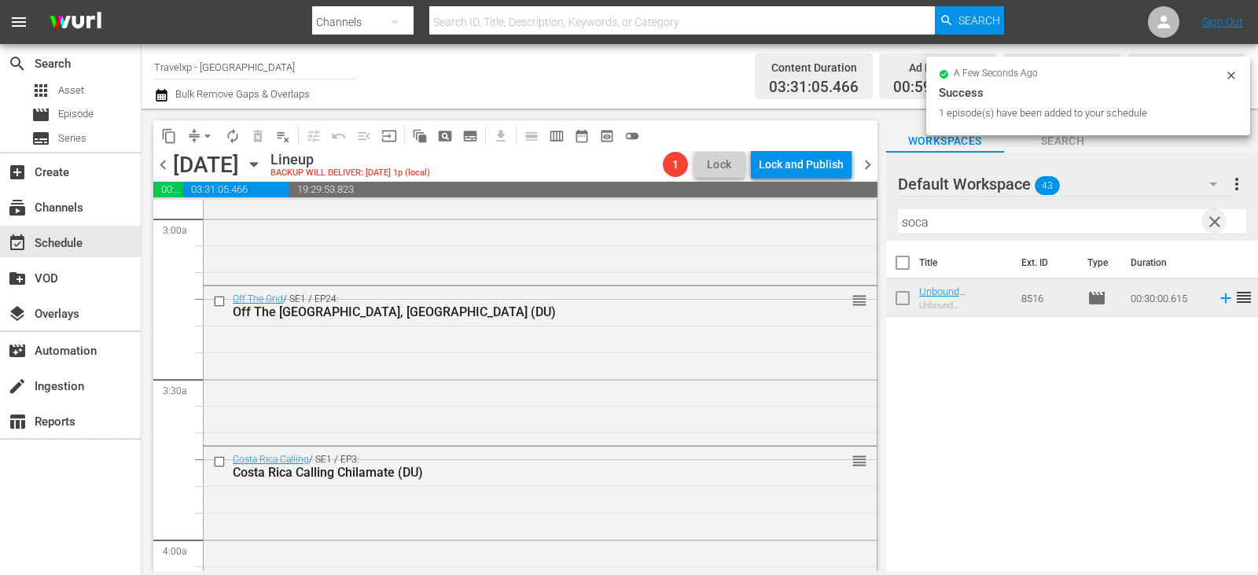
click at [1221, 222] on span "clear" at bounding box center [1214, 221] width 19 height 19
click at [1221, 222] on input "text" at bounding box center [1072, 221] width 348 height 25
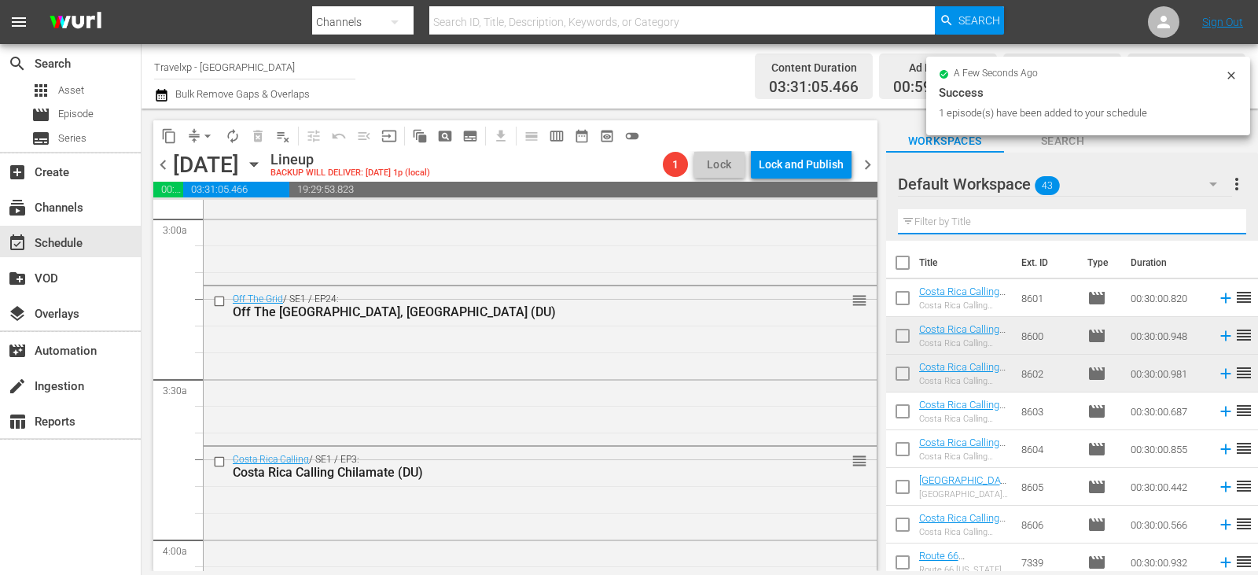
click at [1221, 222] on input "text" at bounding box center [1072, 221] width 348 height 25
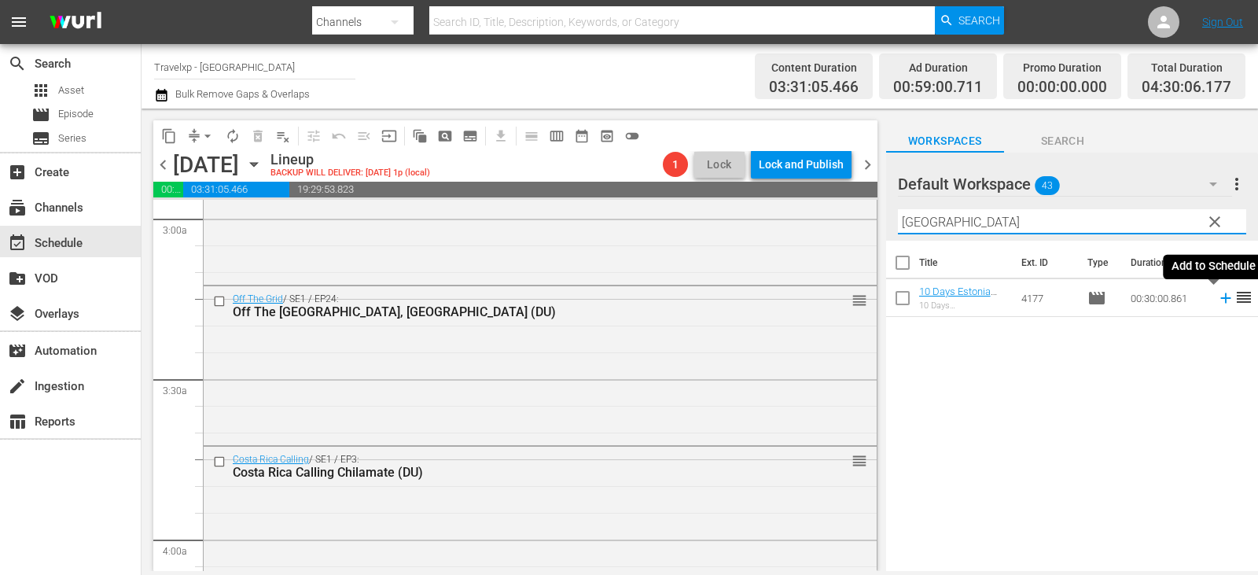
type input "narva"
click at [1217, 294] on icon at bounding box center [1225, 297] width 17 height 17
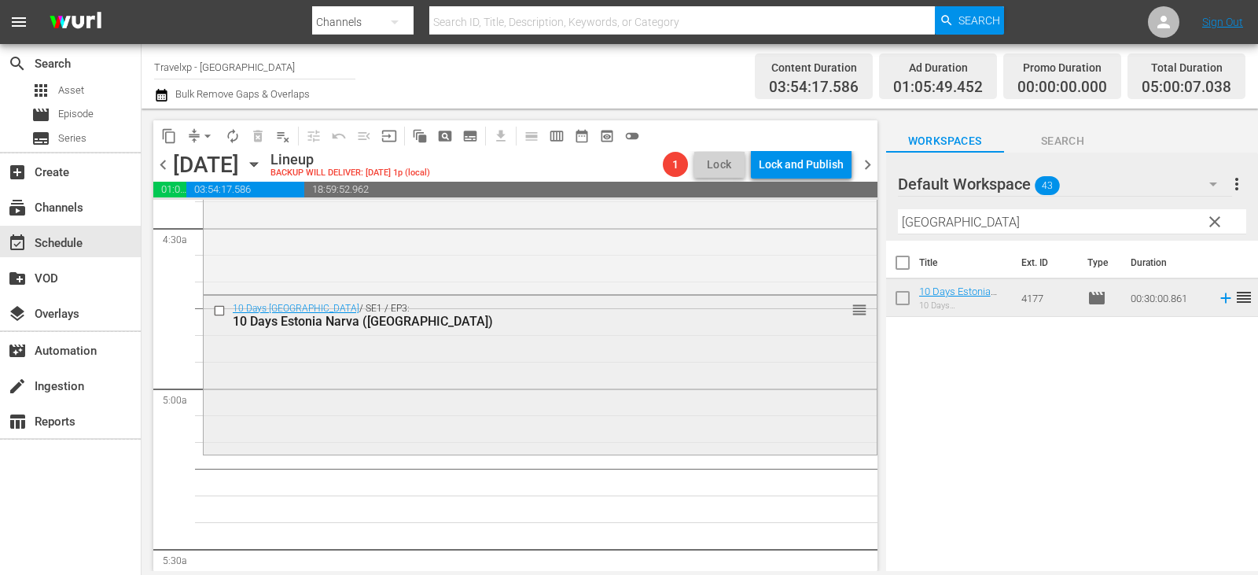
scroll to position [1493, 0]
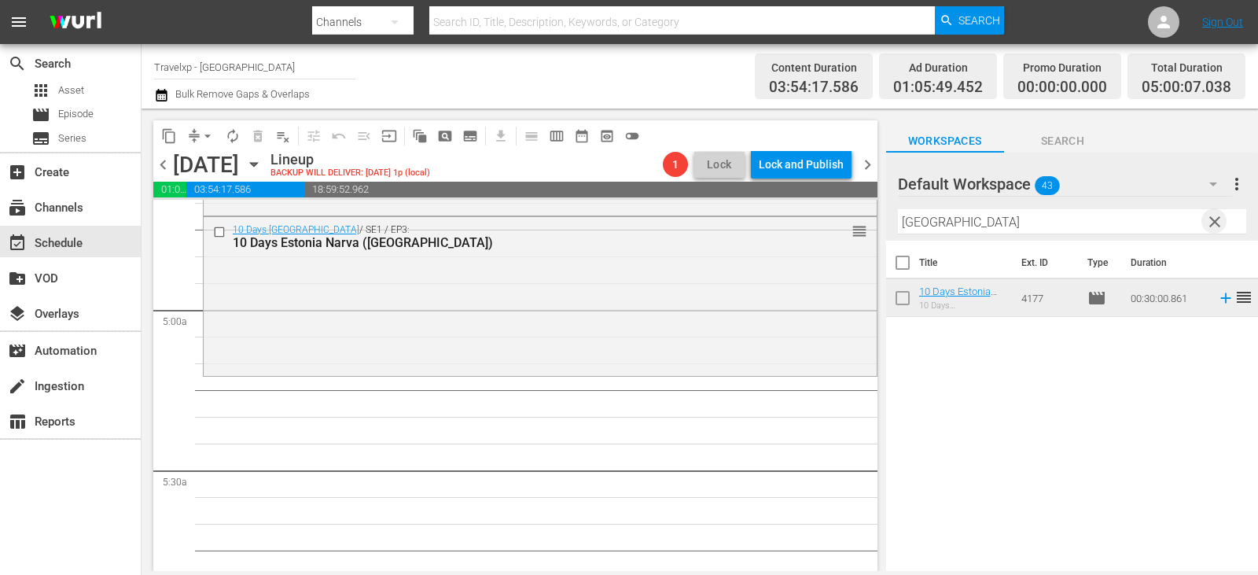
click at [1214, 219] on span "clear" at bounding box center [1214, 221] width 19 height 19
click at [1214, 219] on input "text" at bounding box center [1072, 221] width 348 height 25
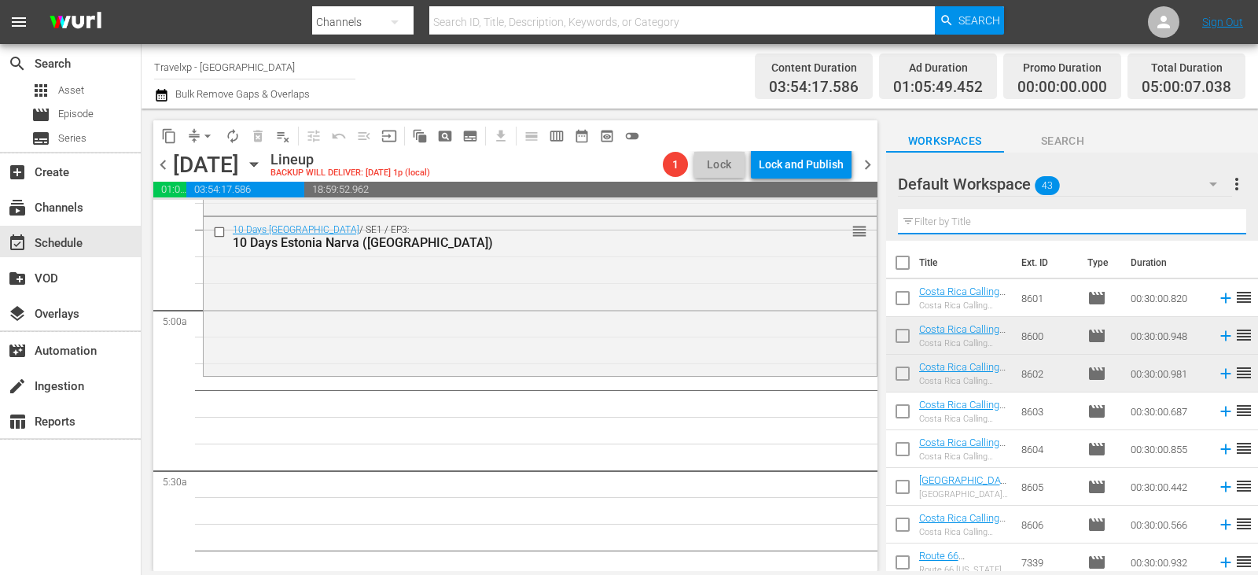
click at [1214, 219] on input "text" at bounding box center [1072, 221] width 348 height 25
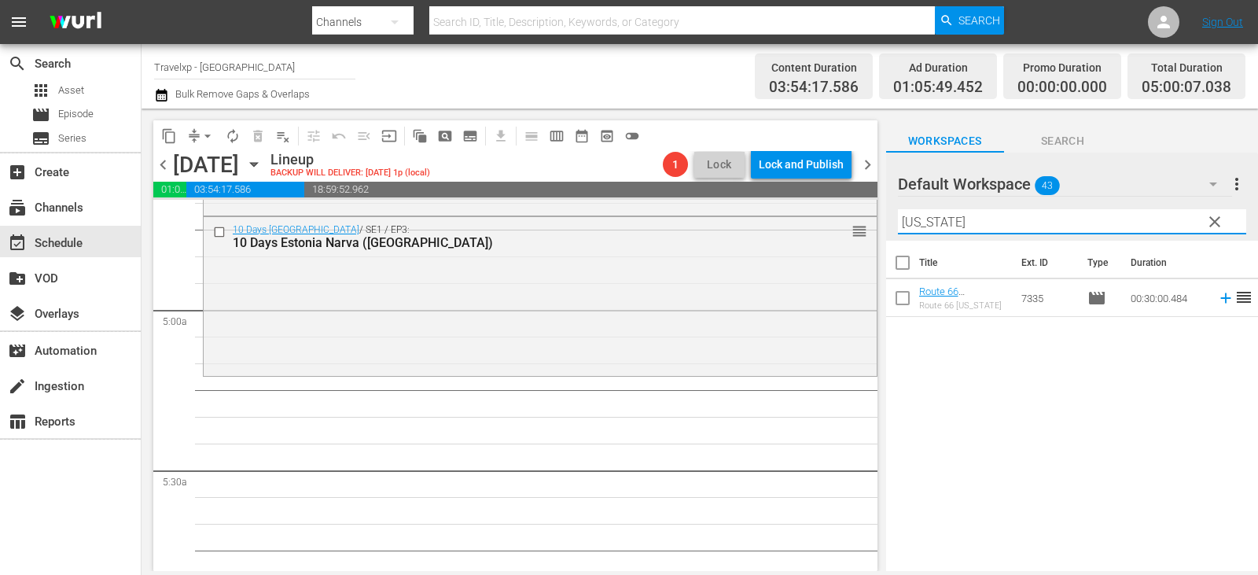
type input "kansas"
click at [1234, 300] on span "reorder" at bounding box center [1243, 297] width 19 height 19
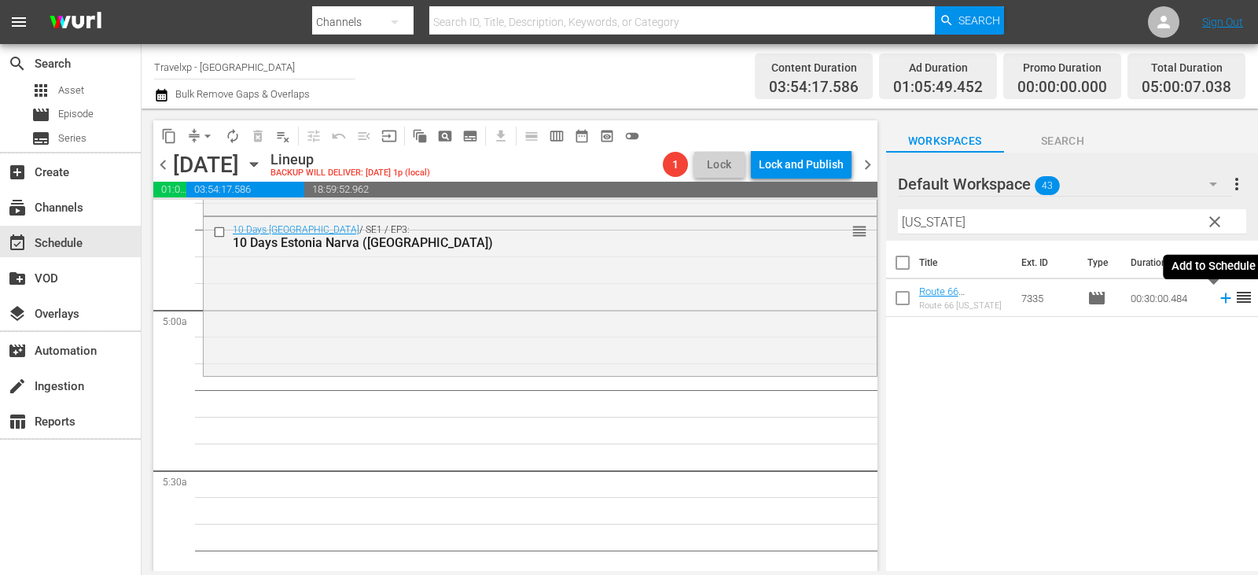
click at [1217, 294] on icon at bounding box center [1225, 297] width 17 height 17
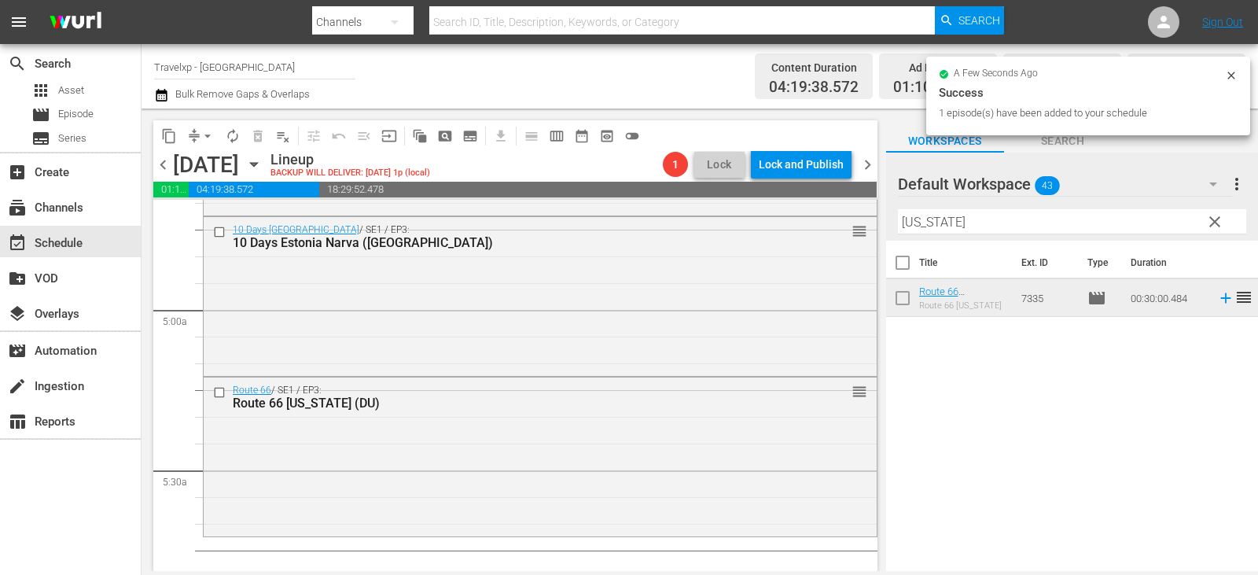
click at [1214, 218] on span "clear" at bounding box center [1214, 221] width 19 height 19
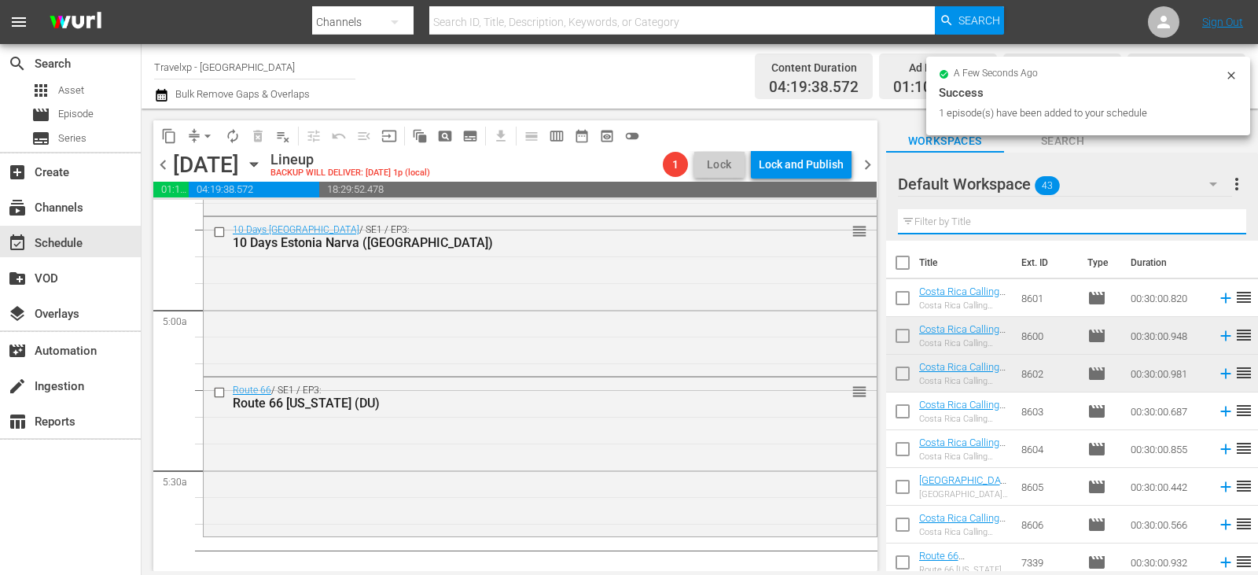
click at [1214, 218] on input "text" at bounding box center [1072, 221] width 348 height 25
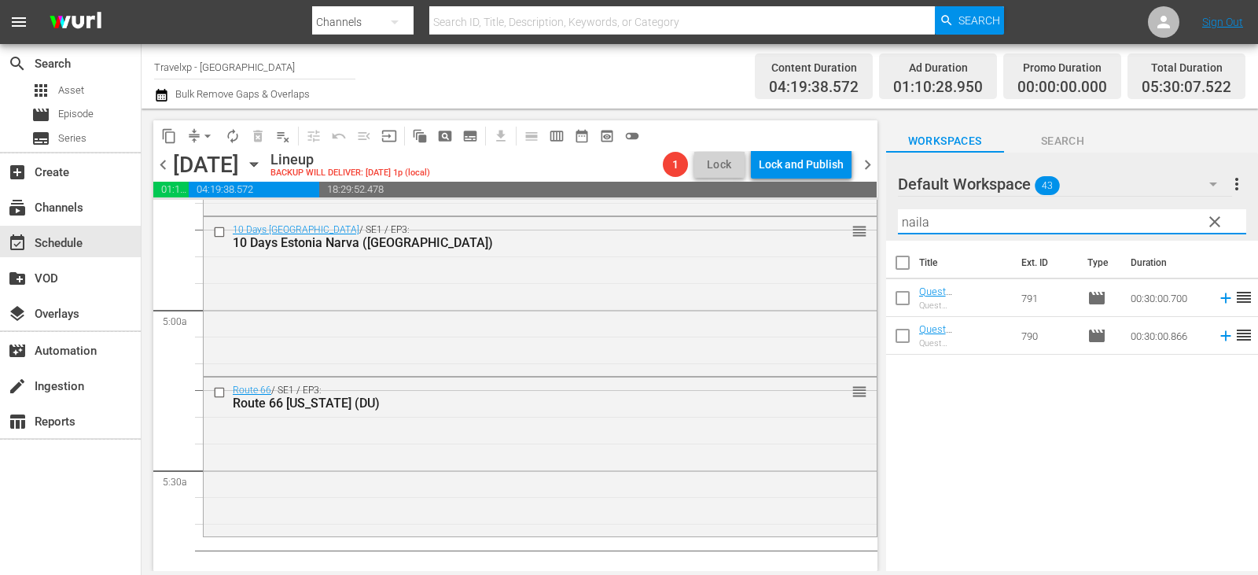
type input "naila"
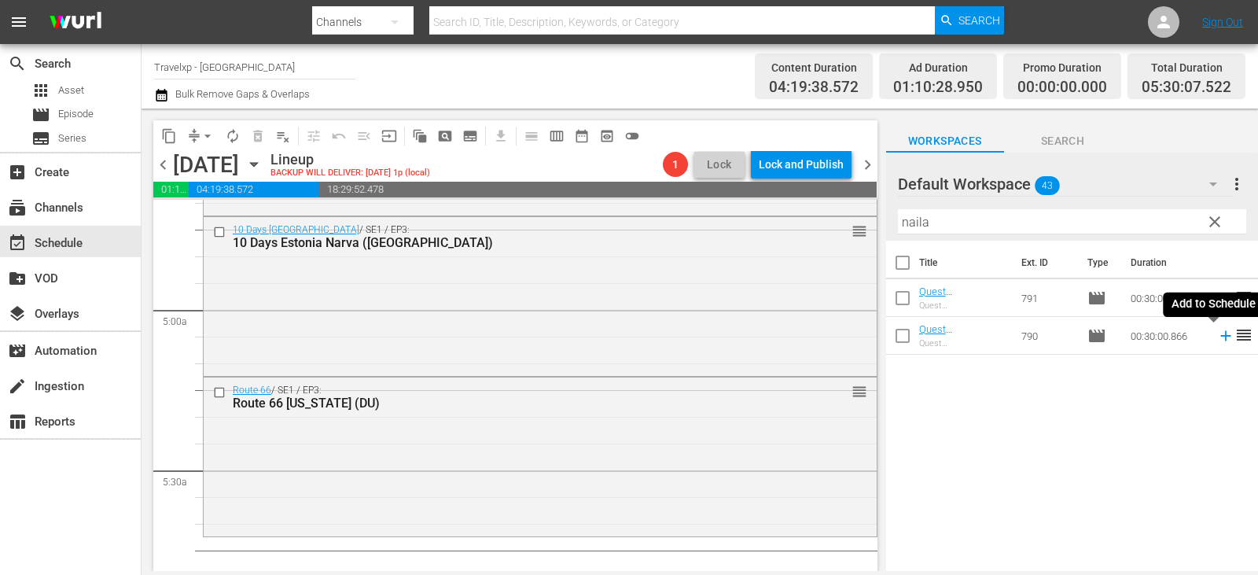
click at [1220, 336] on icon at bounding box center [1225, 336] width 10 height 10
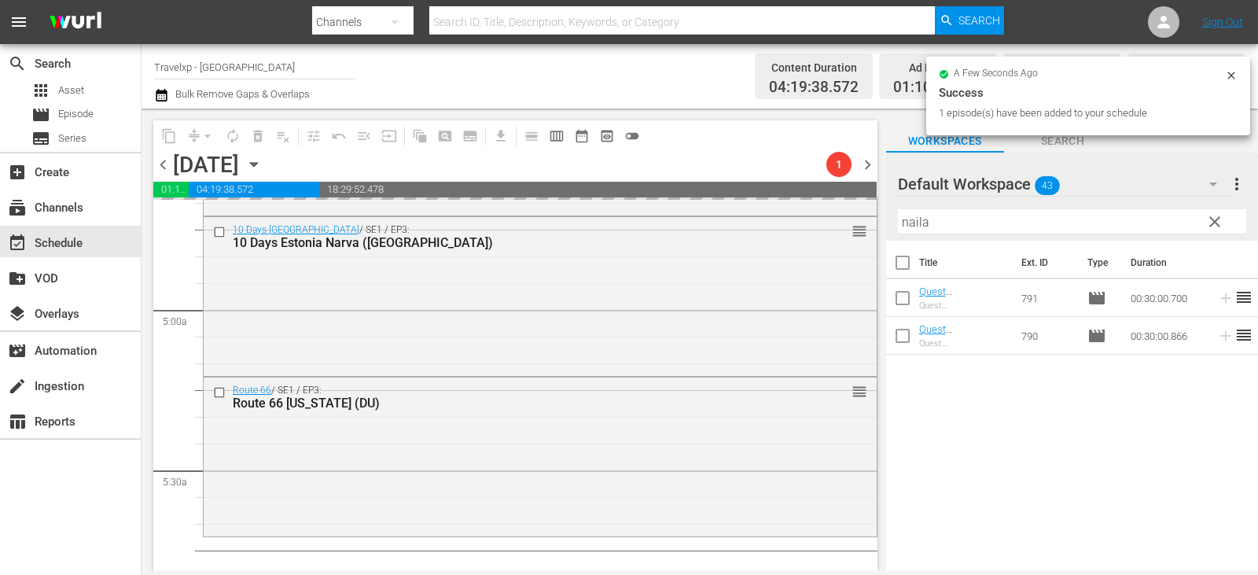
click at [1215, 217] on span "clear" at bounding box center [1214, 221] width 19 height 19
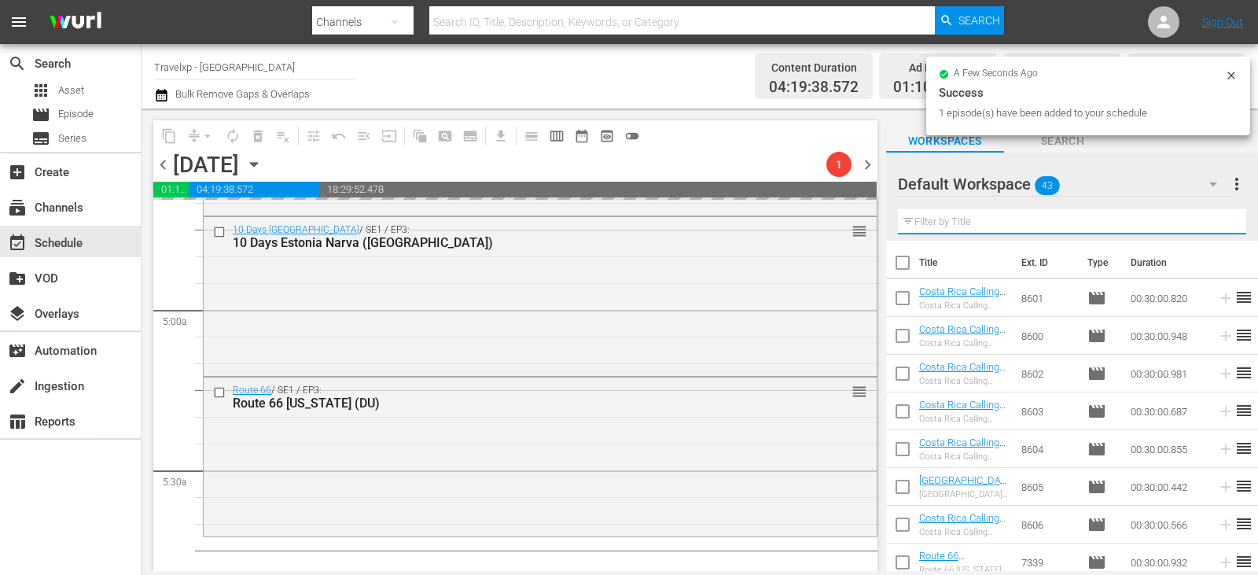
click at [1215, 217] on input "text" at bounding box center [1072, 221] width 348 height 25
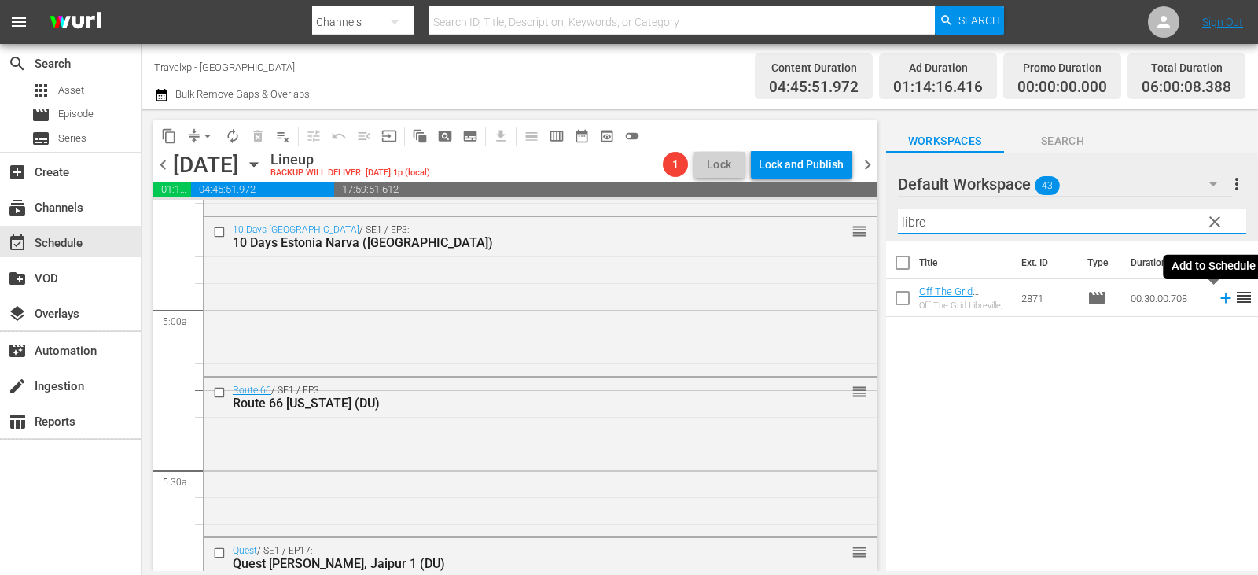
type input "libre"
click at [1217, 303] on icon at bounding box center [1225, 297] width 17 height 17
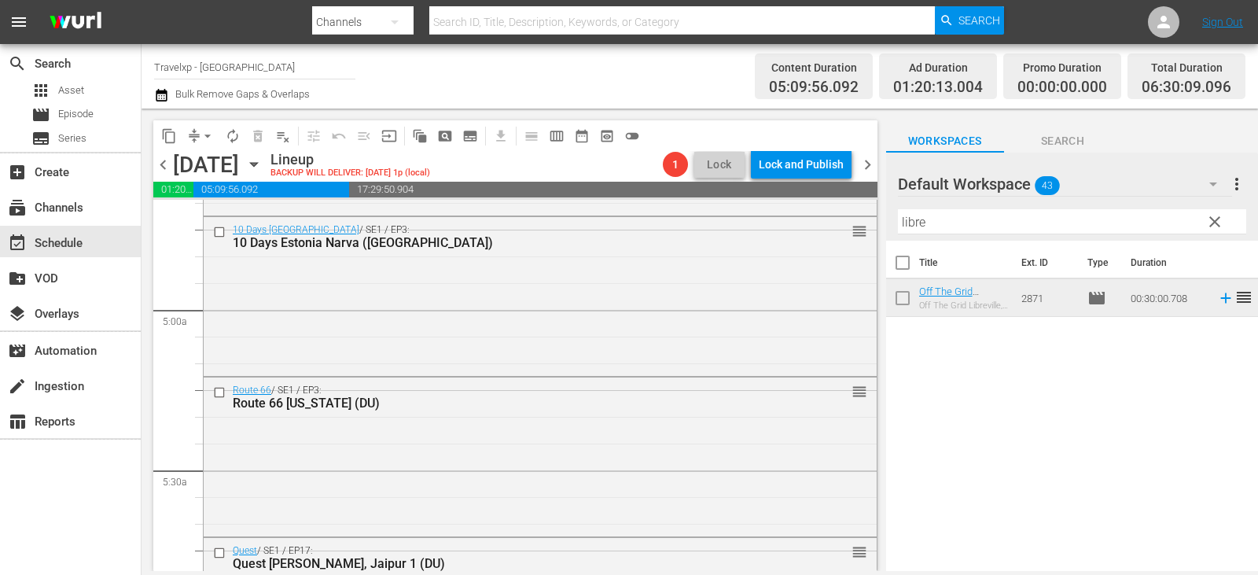
click at [1210, 225] on span "clear" at bounding box center [1214, 221] width 19 height 19
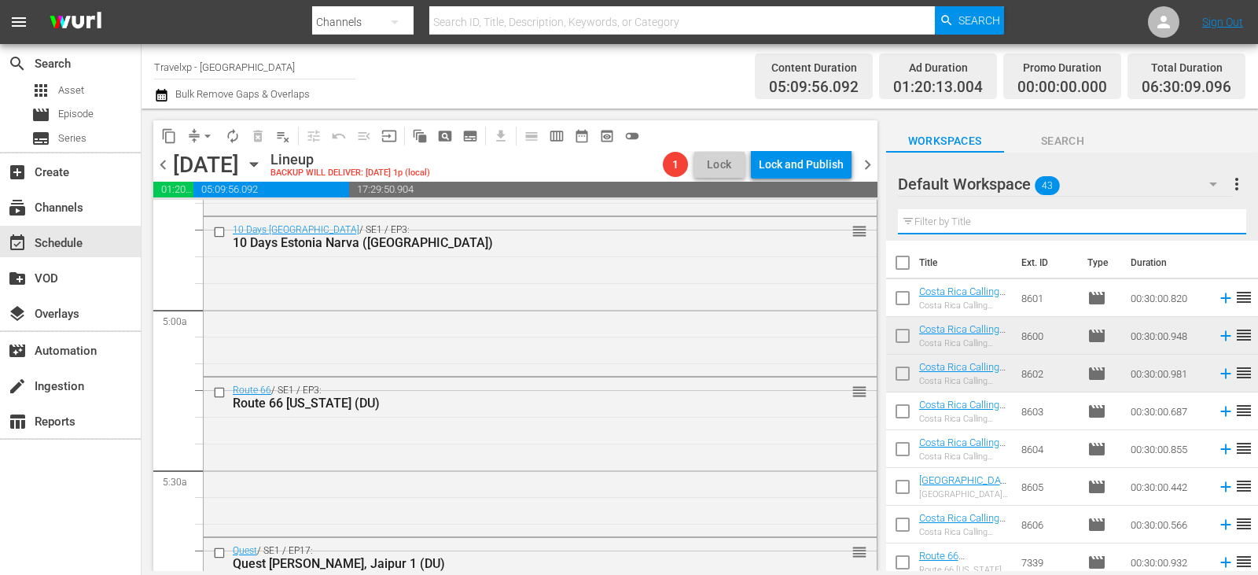
click at [1210, 225] on input "text" at bounding box center [1072, 221] width 348 height 25
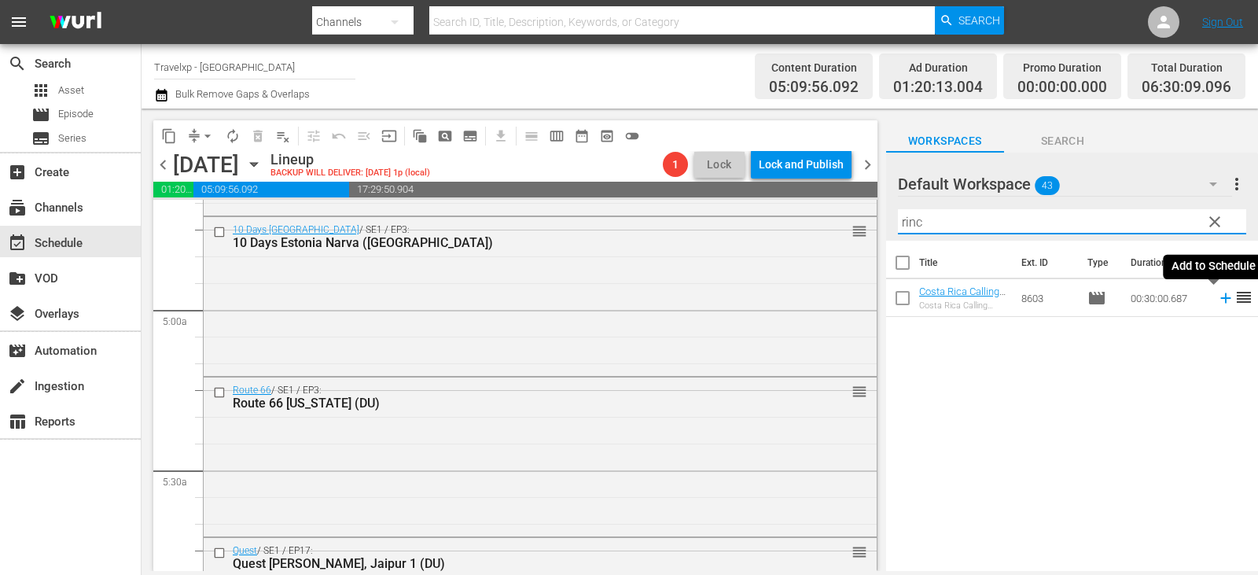
type input "rinc"
click at [1217, 296] on icon at bounding box center [1225, 297] width 17 height 17
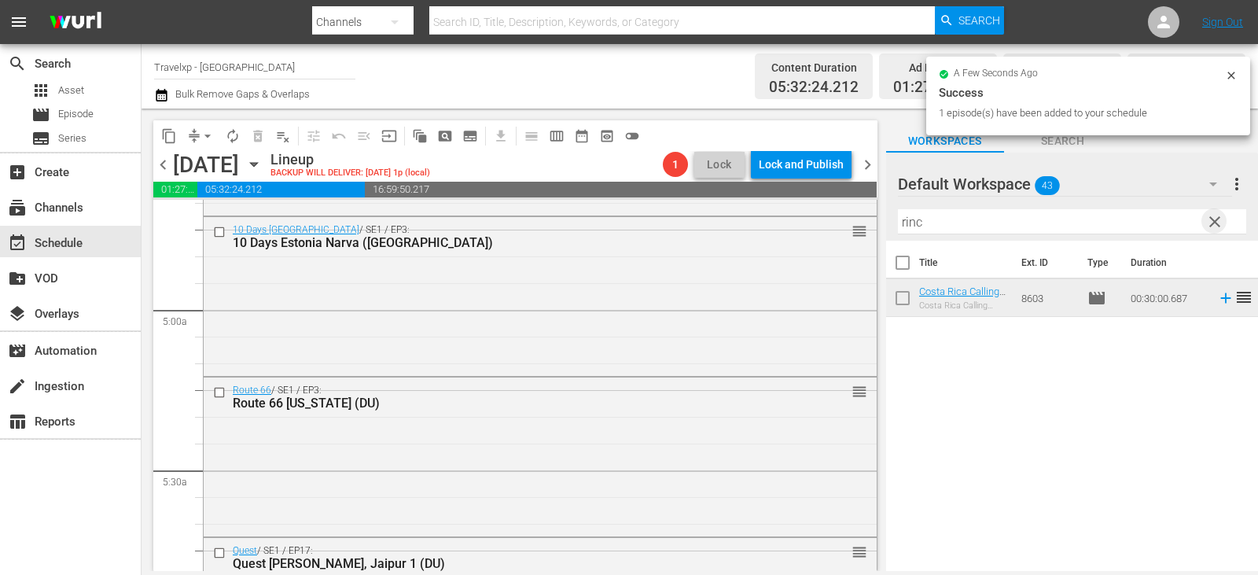
click at [1210, 218] on span "clear" at bounding box center [1214, 221] width 19 height 19
click at [1210, 218] on input "text" at bounding box center [1072, 221] width 348 height 25
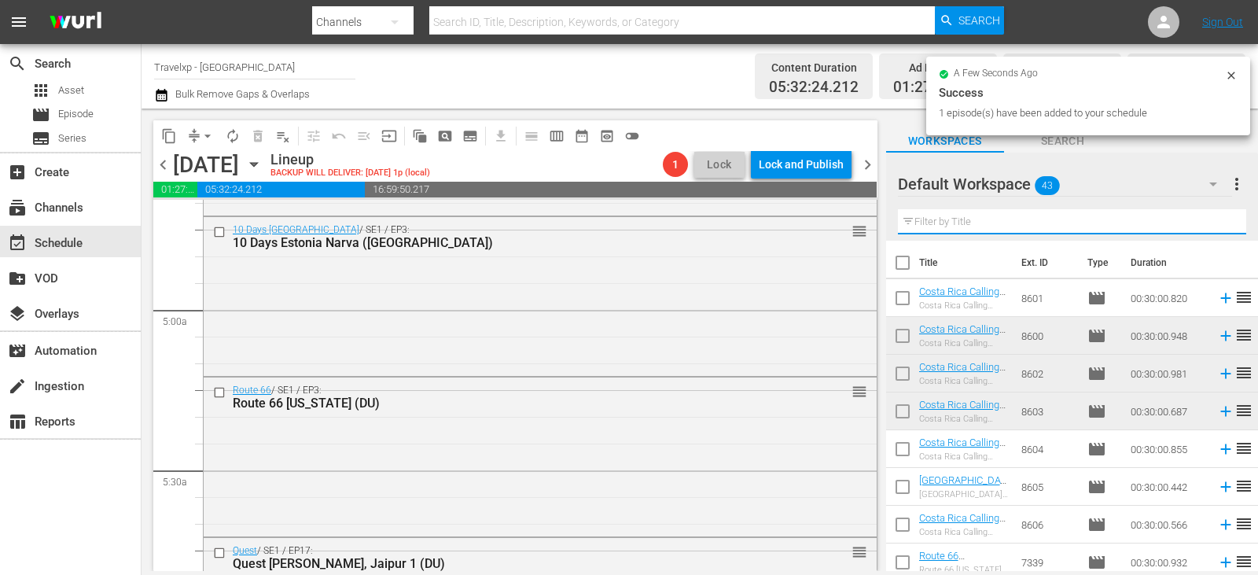
click at [1210, 218] on input "text" at bounding box center [1072, 221] width 348 height 25
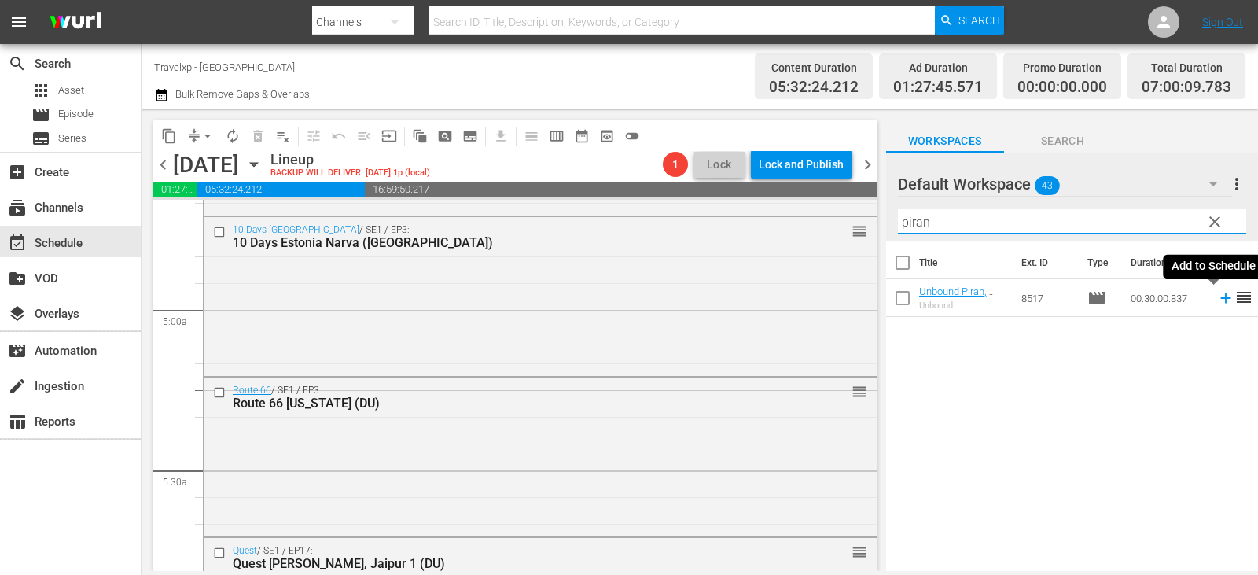
type input "piran"
click at [1217, 299] on icon at bounding box center [1225, 297] width 17 height 17
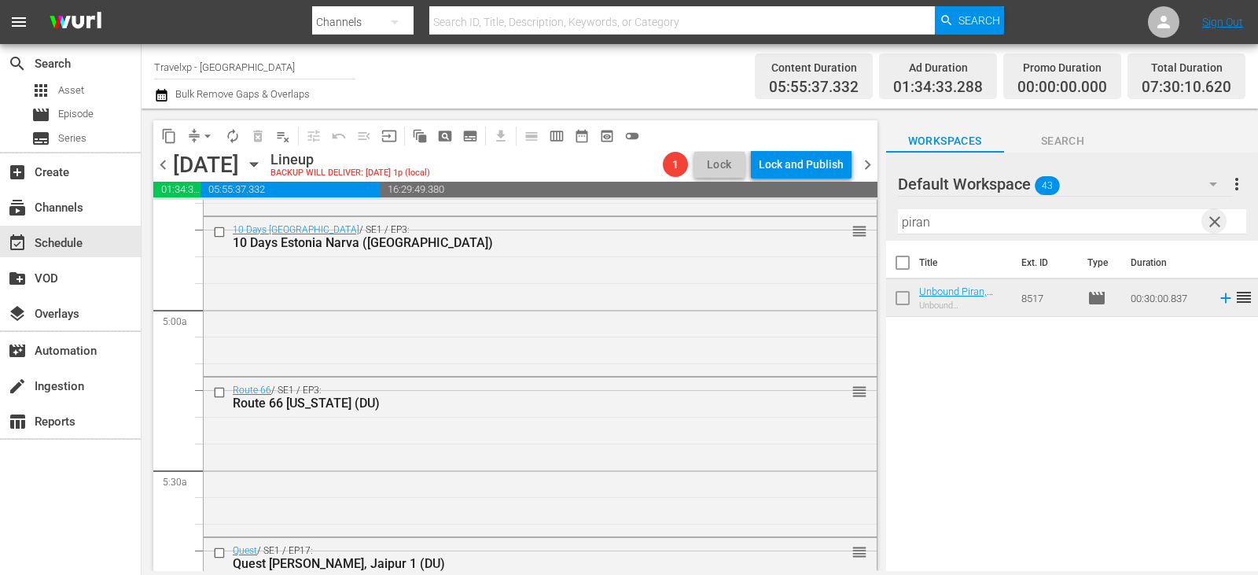
click at [1211, 220] on span "clear" at bounding box center [1214, 221] width 19 height 19
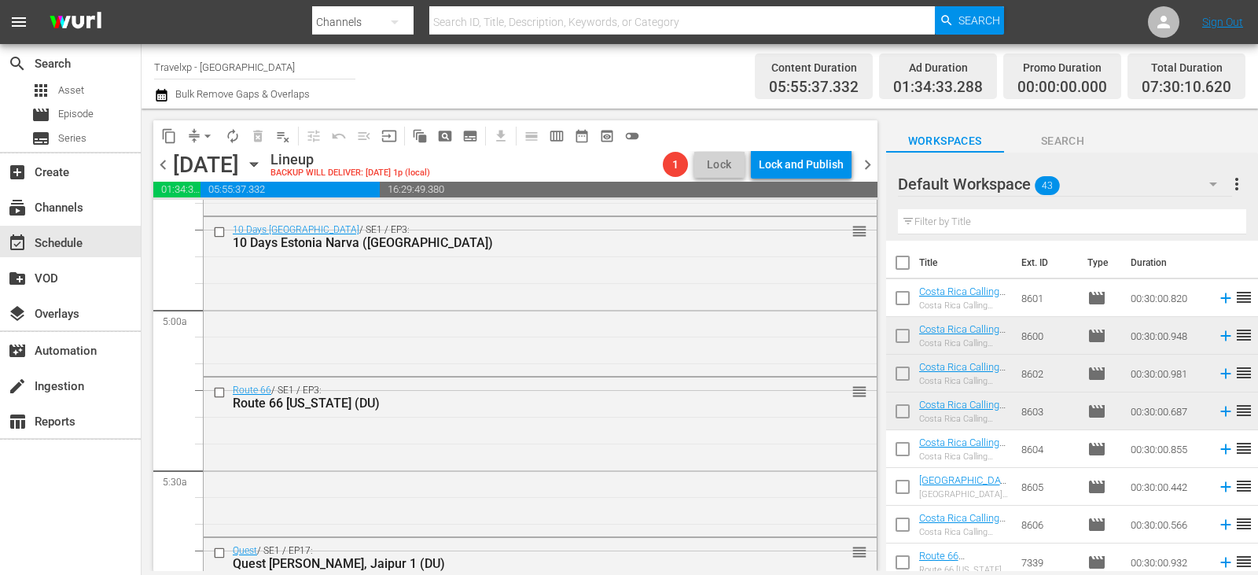
click at [1211, 220] on input "text" at bounding box center [1072, 221] width 348 height 25
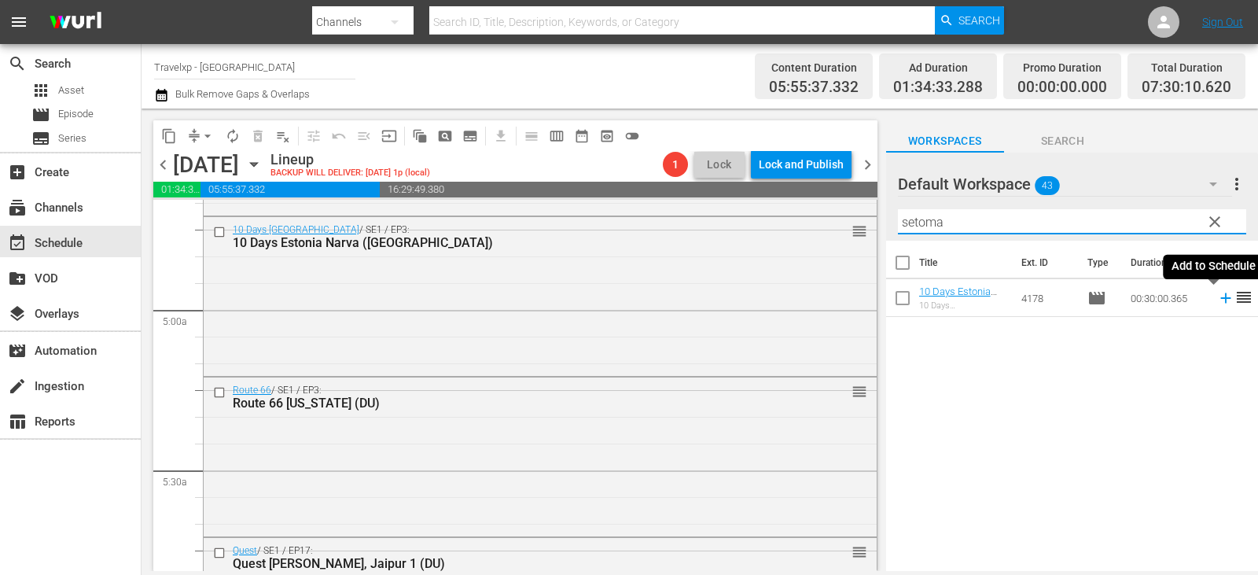
type input "setoma"
click at [1217, 295] on icon at bounding box center [1225, 297] width 17 height 17
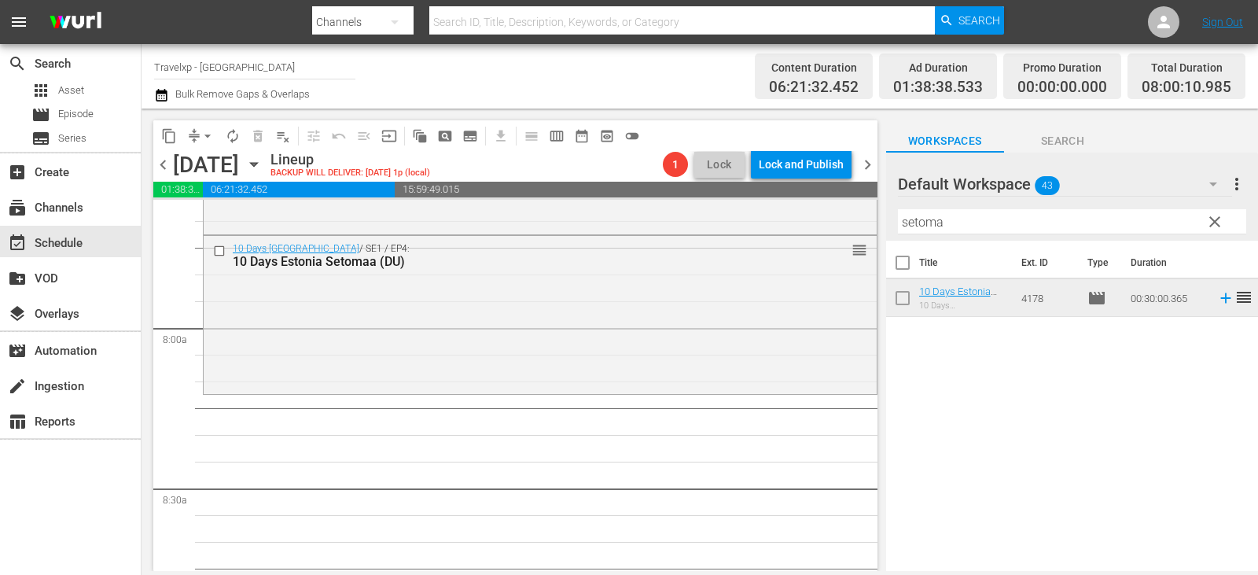
scroll to position [2436, 0]
click at [1215, 218] on span "clear" at bounding box center [1214, 221] width 19 height 19
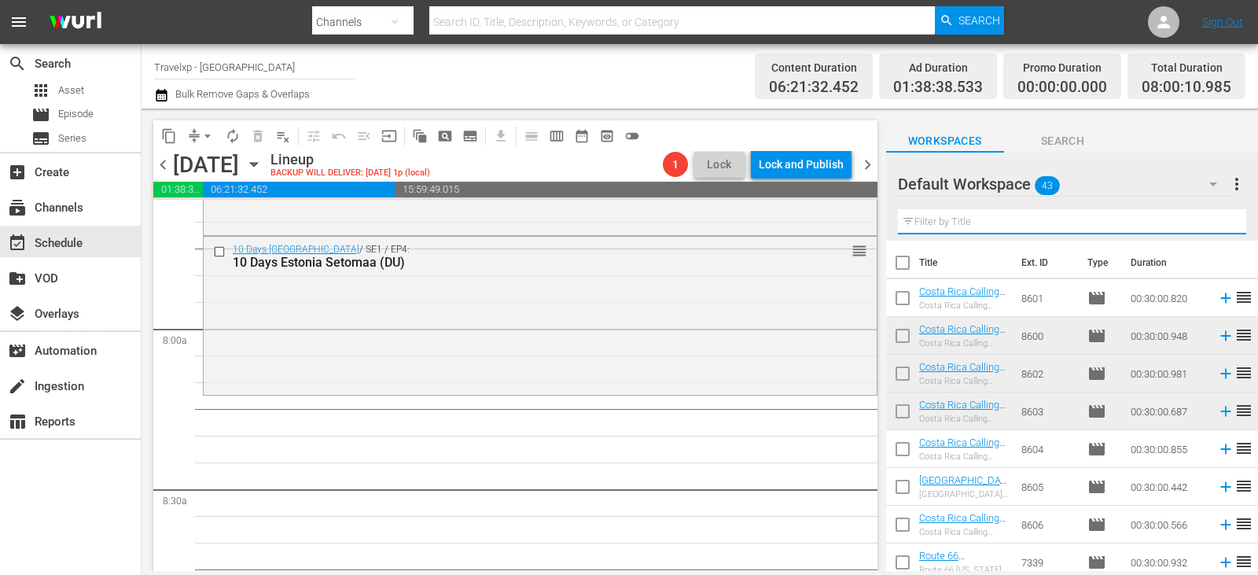
click at [1215, 218] on input "text" at bounding box center [1072, 221] width 348 height 25
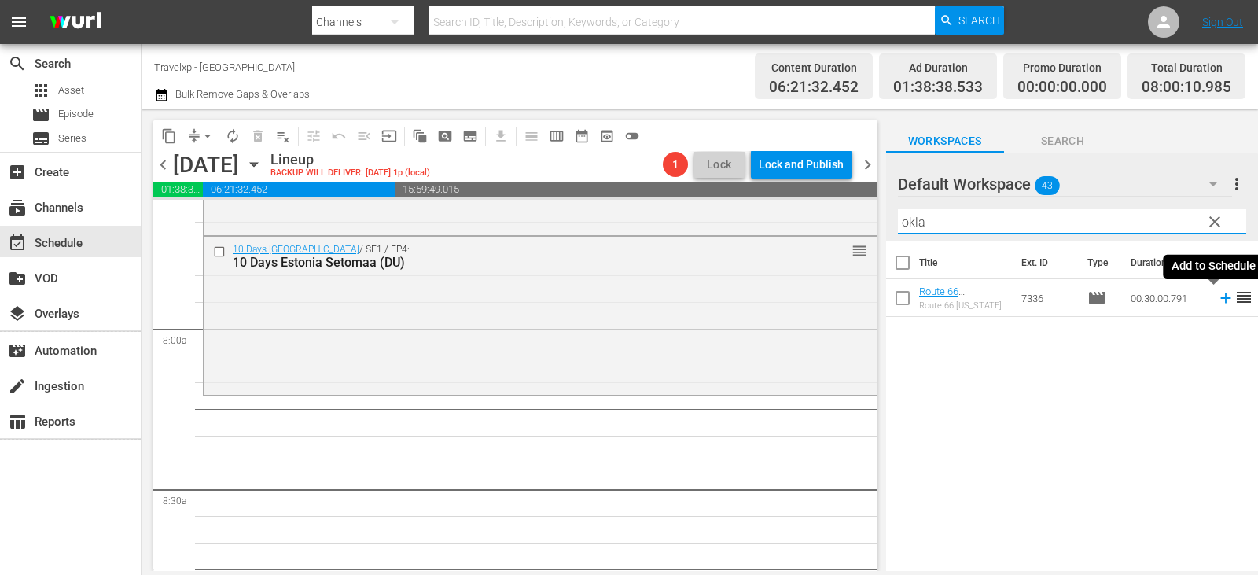
type input "okla"
click at [1217, 295] on icon at bounding box center [1225, 297] width 17 height 17
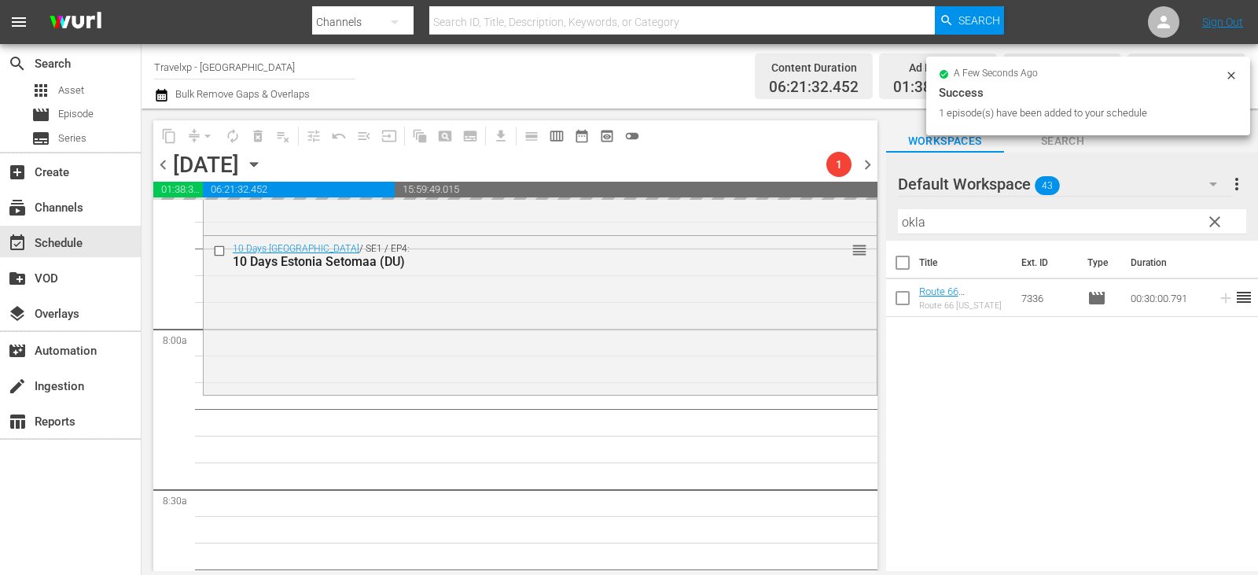
click at [1226, 223] on input "okla" at bounding box center [1072, 221] width 348 height 25
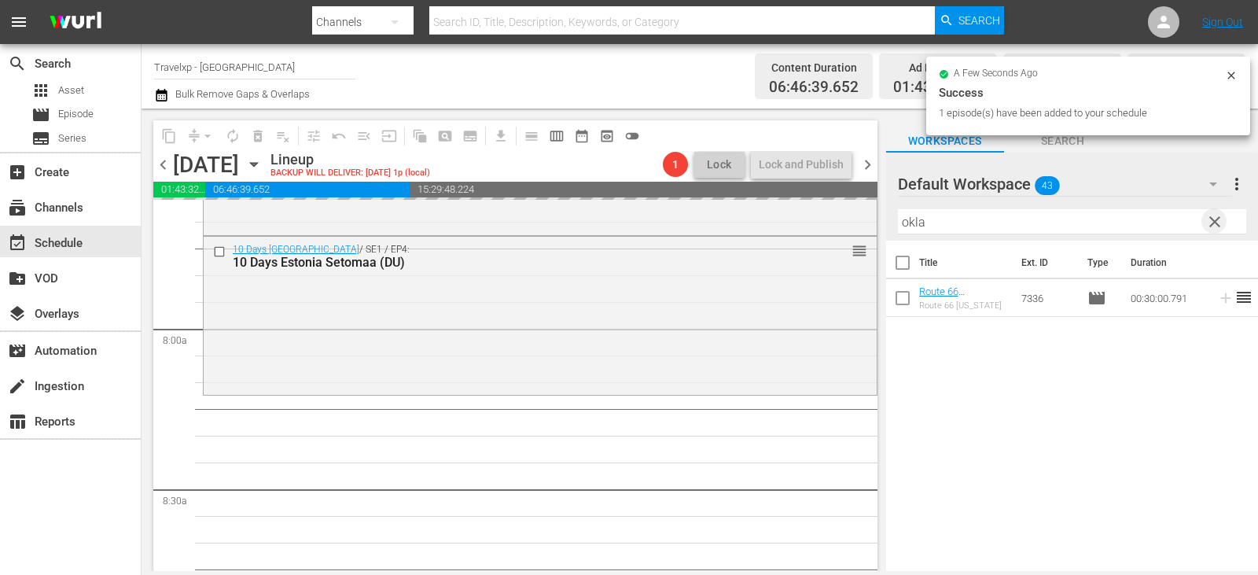
click at [1210, 223] on span "clear" at bounding box center [1214, 221] width 19 height 19
click at [1210, 223] on input "text" at bounding box center [1072, 221] width 348 height 25
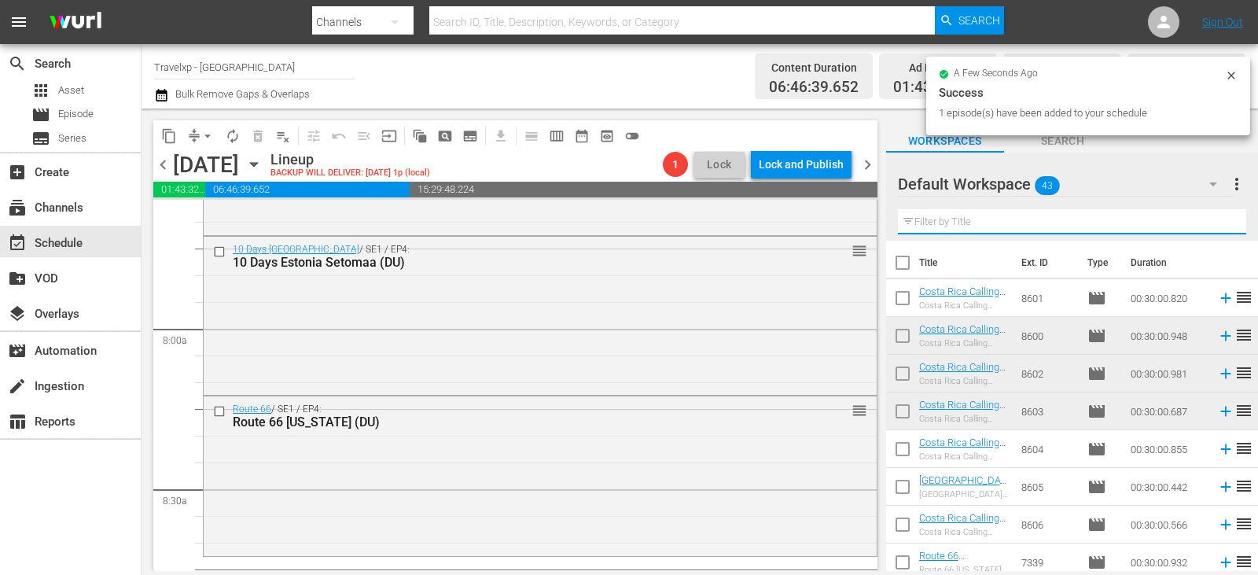
click at [1210, 223] on input "text" at bounding box center [1072, 221] width 348 height 25
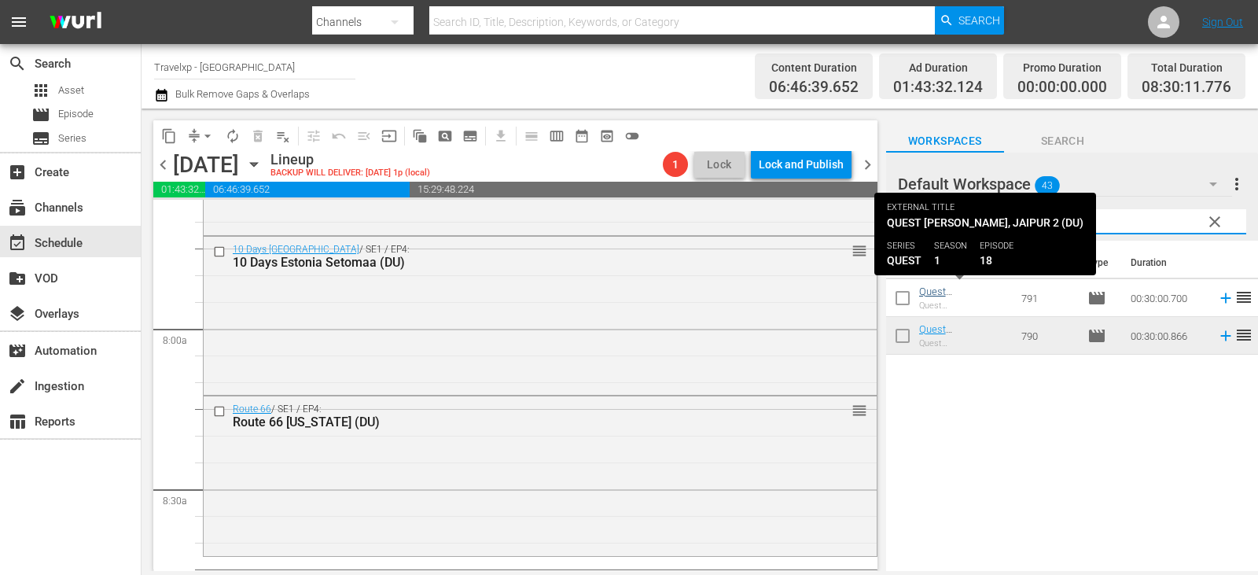
type input "naila"
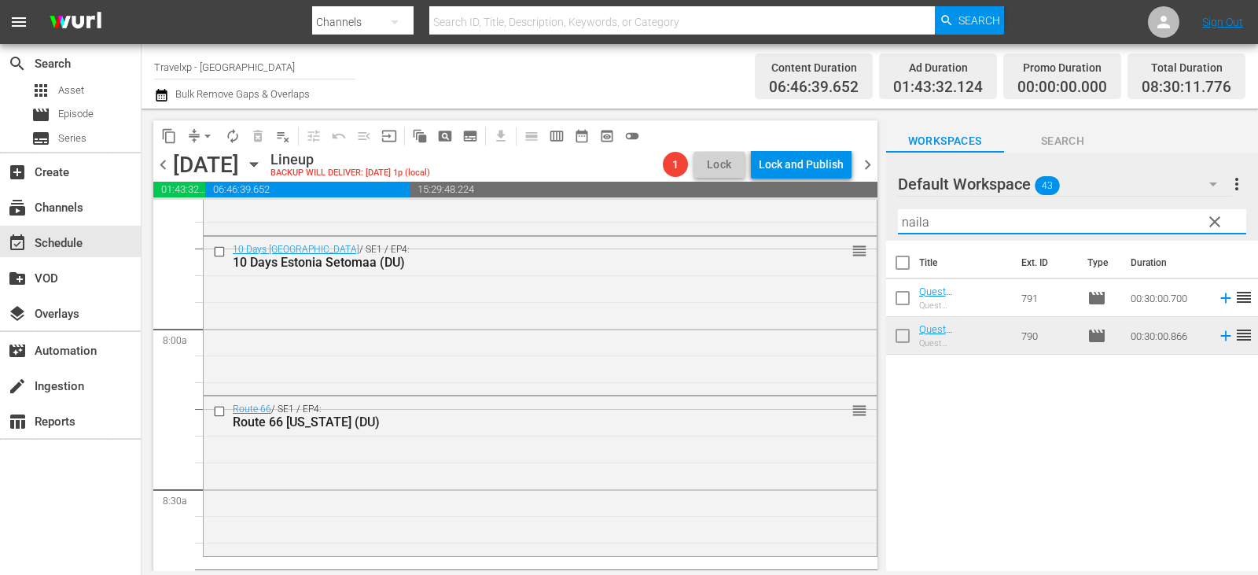
click at [1217, 298] on icon at bounding box center [1225, 297] width 17 height 17
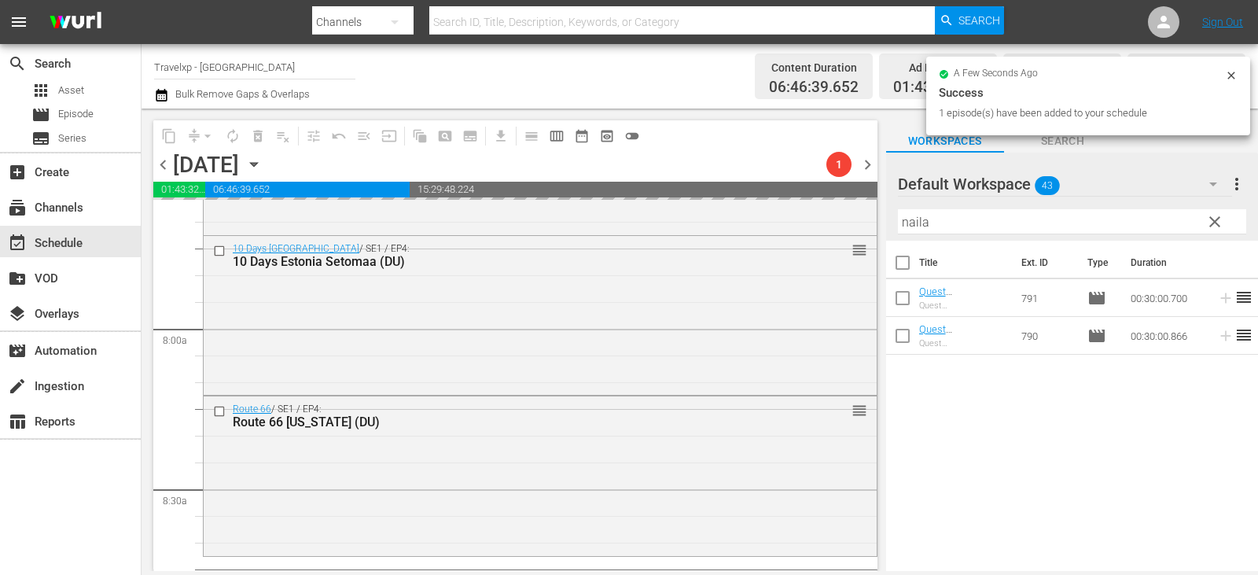
click at [1212, 221] on span "clear" at bounding box center [1214, 221] width 19 height 19
click at [1212, 221] on input "text" at bounding box center [1072, 221] width 348 height 25
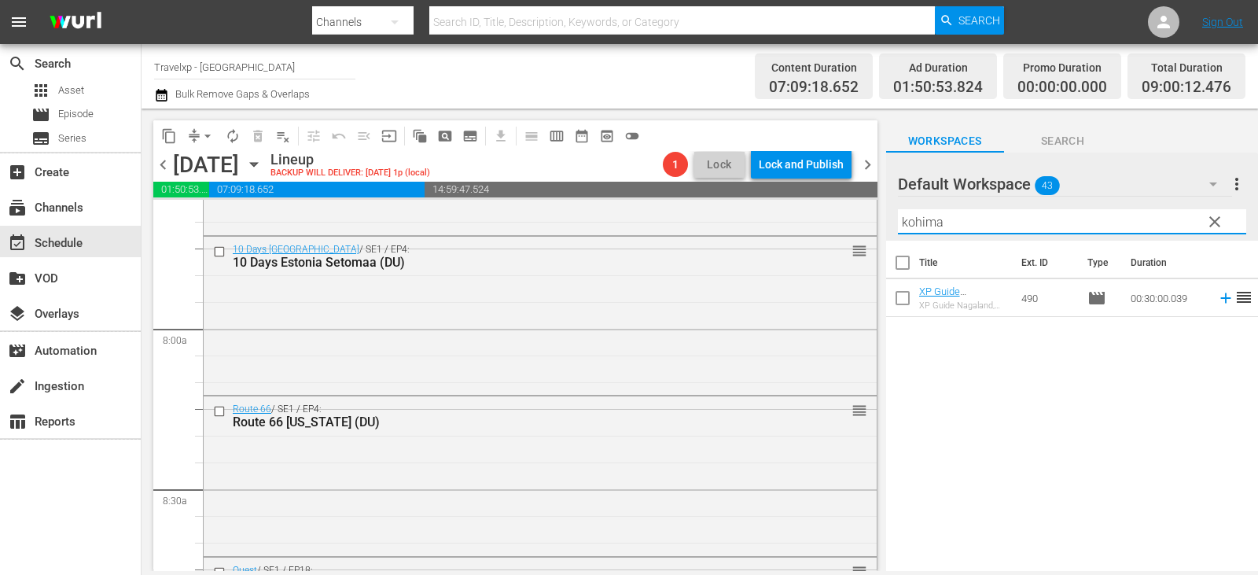
type input "kohima"
click at [1220, 298] on icon at bounding box center [1225, 298] width 10 height 10
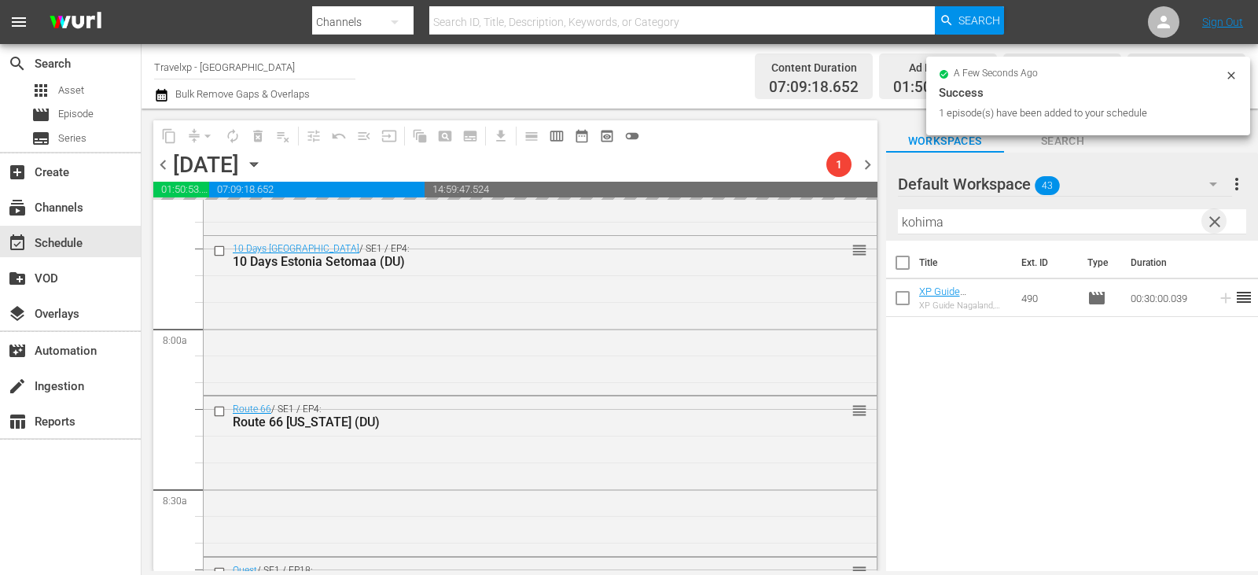
click at [1221, 220] on span "clear" at bounding box center [1214, 221] width 19 height 19
click at [1221, 220] on input "text" at bounding box center [1072, 221] width 348 height 25
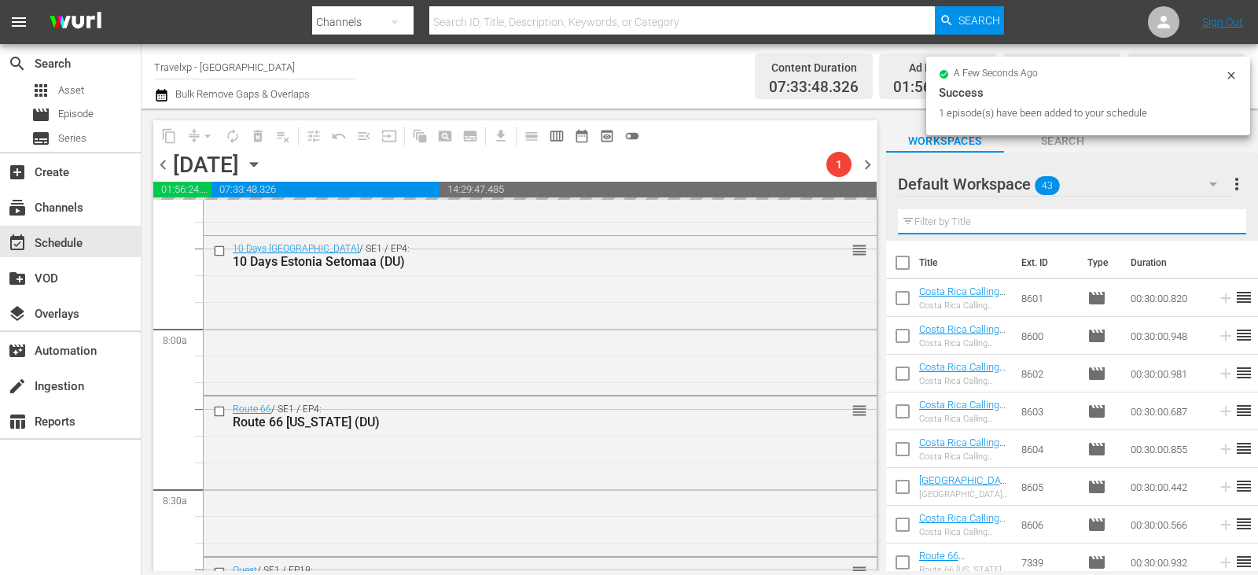
click at [1221, 220] on input "text" at bounding box center [1072, 221] width 348 height 25
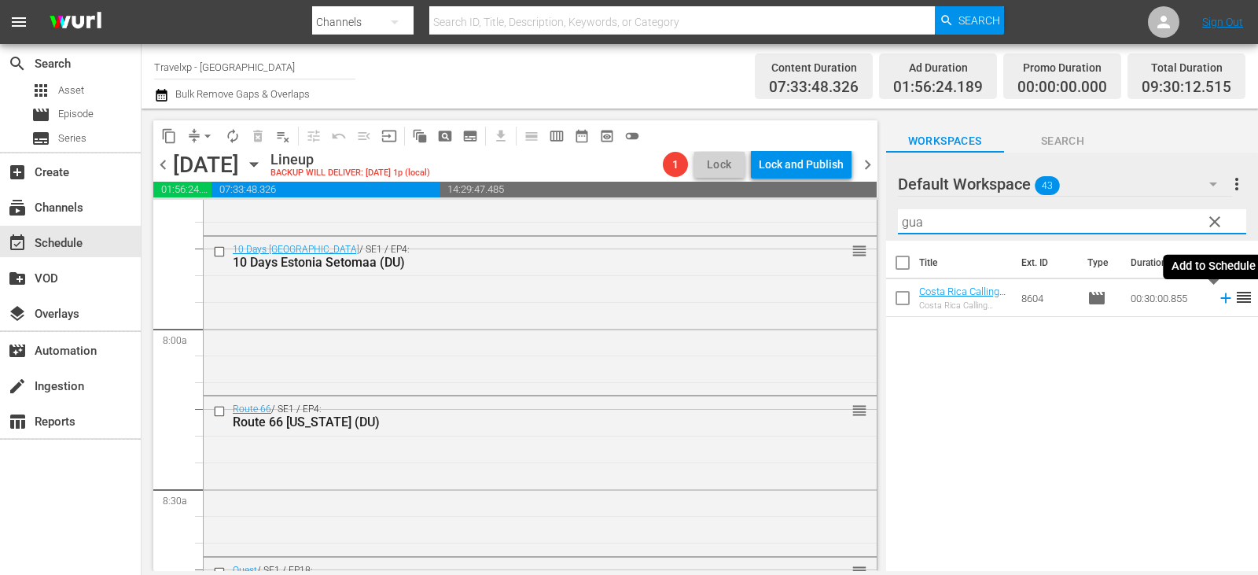
type input "gua"
click at [1217, 295] on icon at bounding box center [1225, 297] width 17 height 17
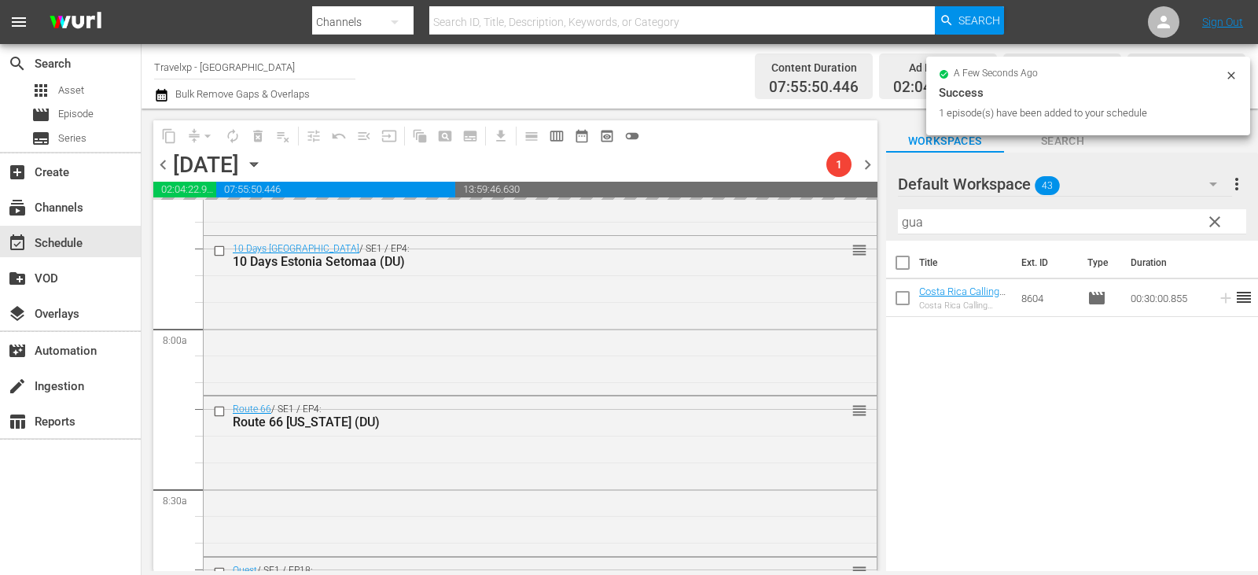
click at [1208, 226] on span "clear" at bounding box center [1214, 221] width 19 height 19
click at [1208, 226] on input "gua" at bounding box center [1072, 221] width 348 height 25
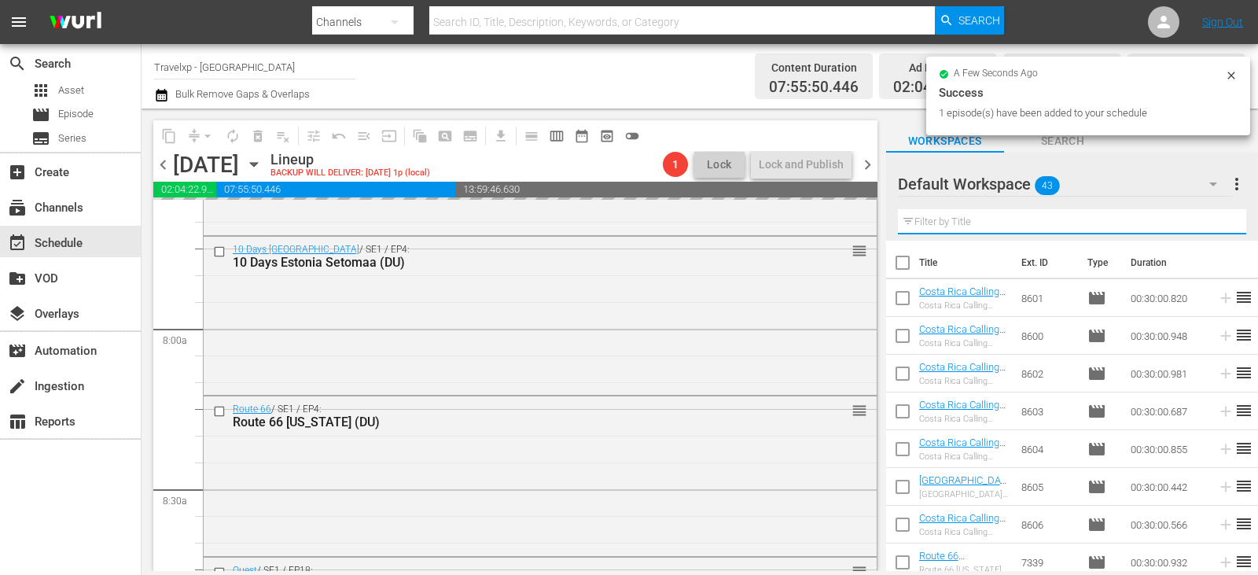
click at [1208, 226] on input "text" at bounding box center [1072, 221] width 348 height 25
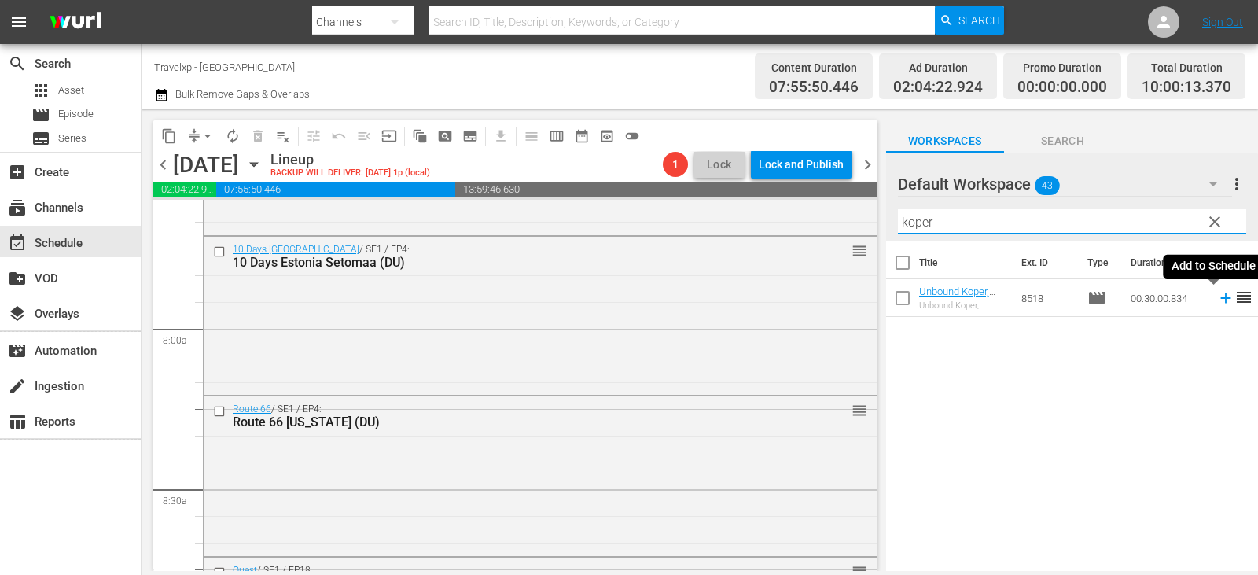
type input "koper"
click at [1217, 296] on icon at bounding box center [1225, 297] width 17 height 17
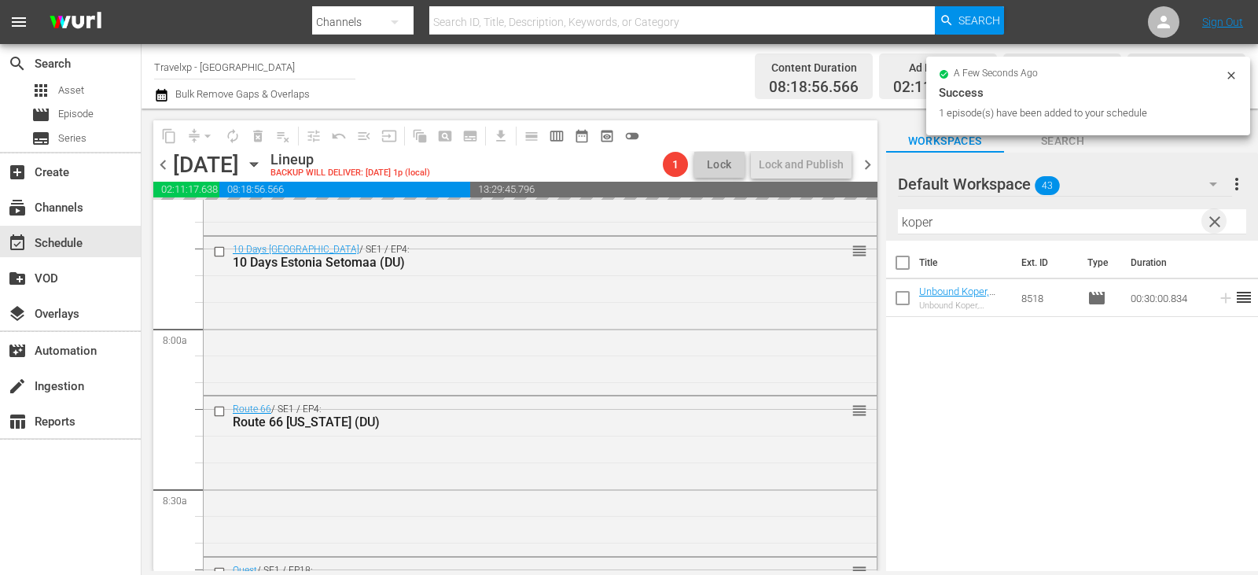
click at [1218, 228] on span "clear" at bounding box center [1214, 221] width 19 height 19
click at [1218, 228] on input "text" at bounding box center [1072, 221] width 348 height 25
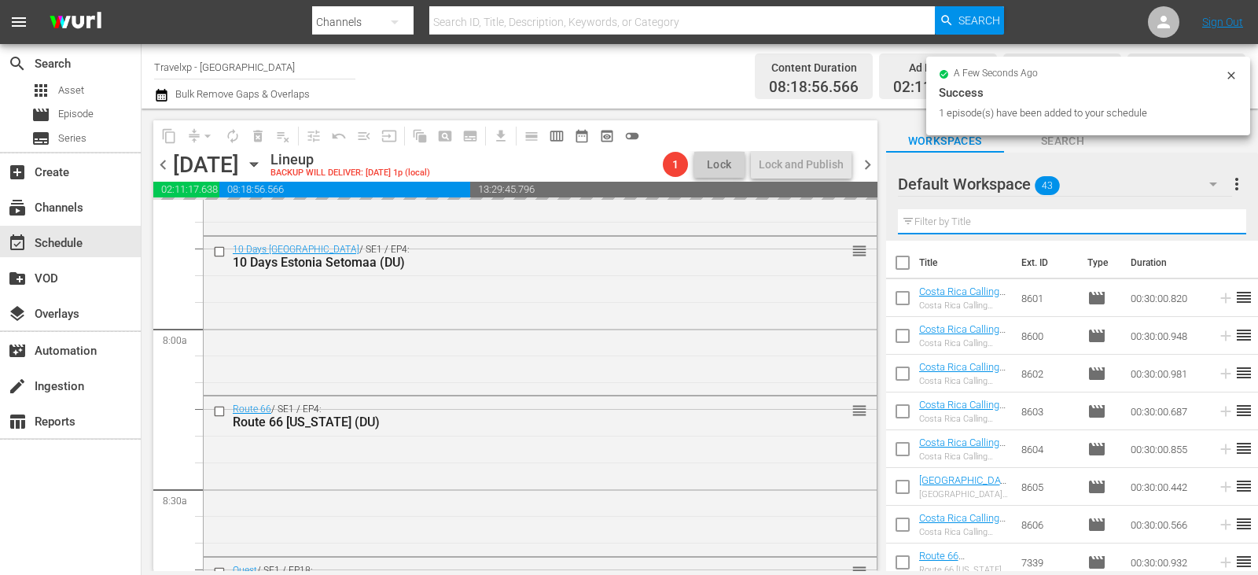
click at [1218, 228] on input "text" at bounding box center [1072, 221] width 348 height 25
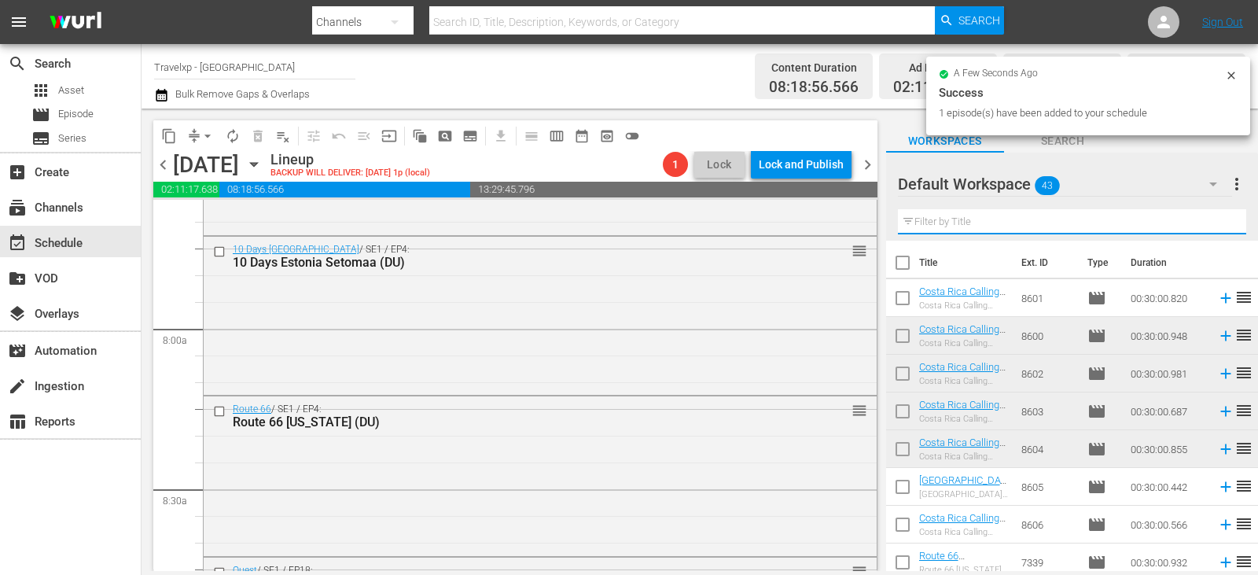
click at [1218, 228] on input "text" at bounding box center [1072, 221] width 348 height 25
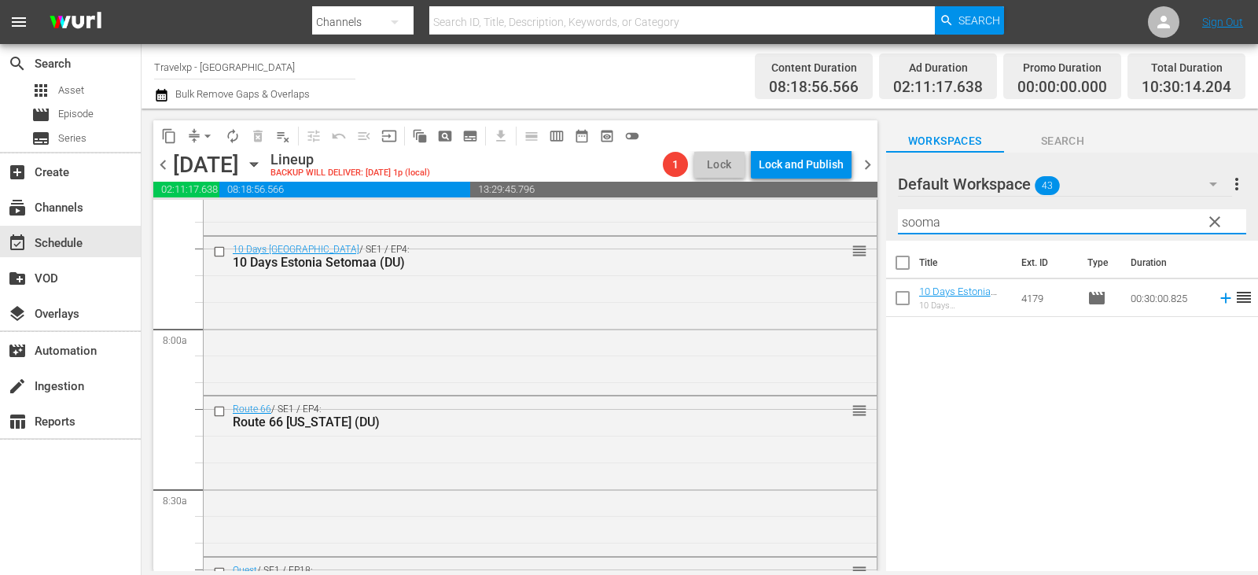
type input "sooma"
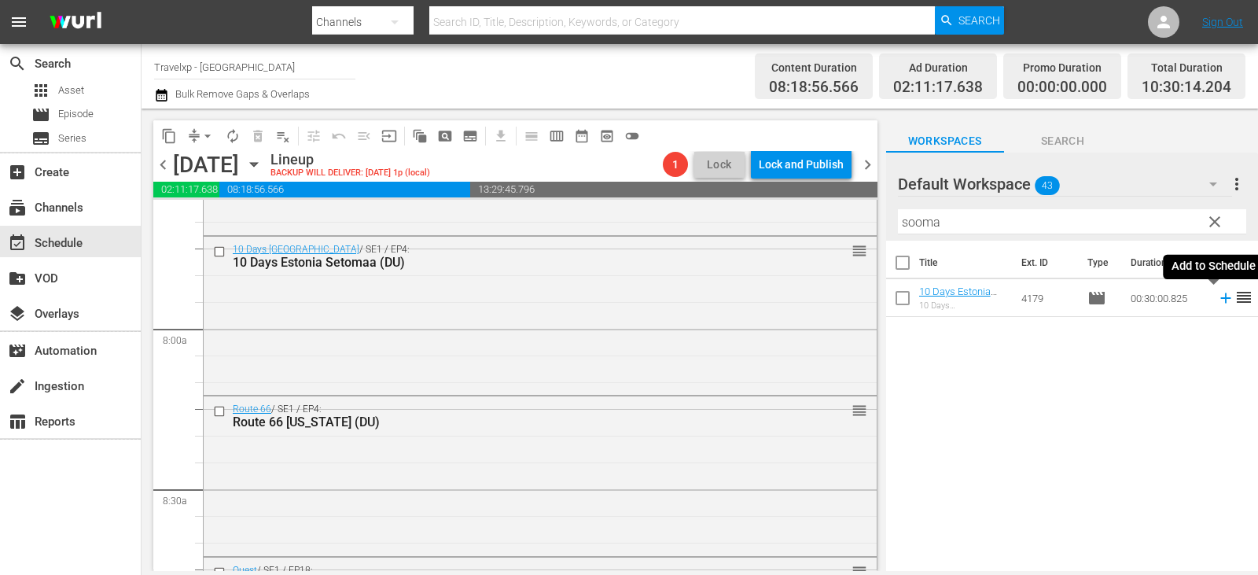
click at [1220, 295] on icon at bounding box center [1225, 298] width 10 height 10
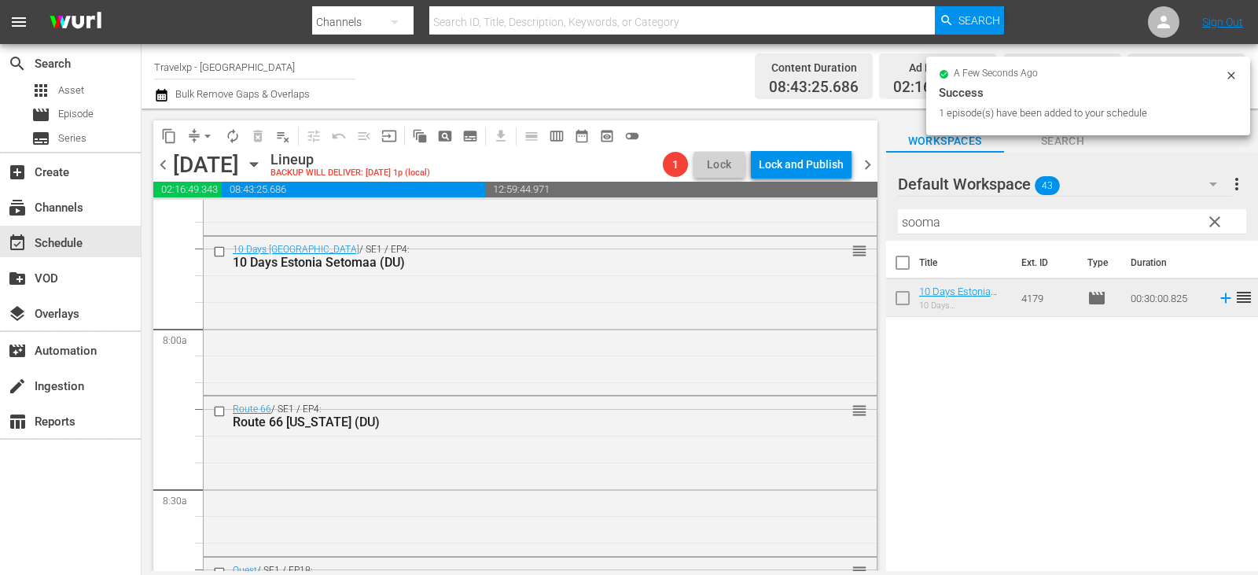
click at [1221, 225] on span "clear" at bounding box center [1214, 221] width 19 height 19
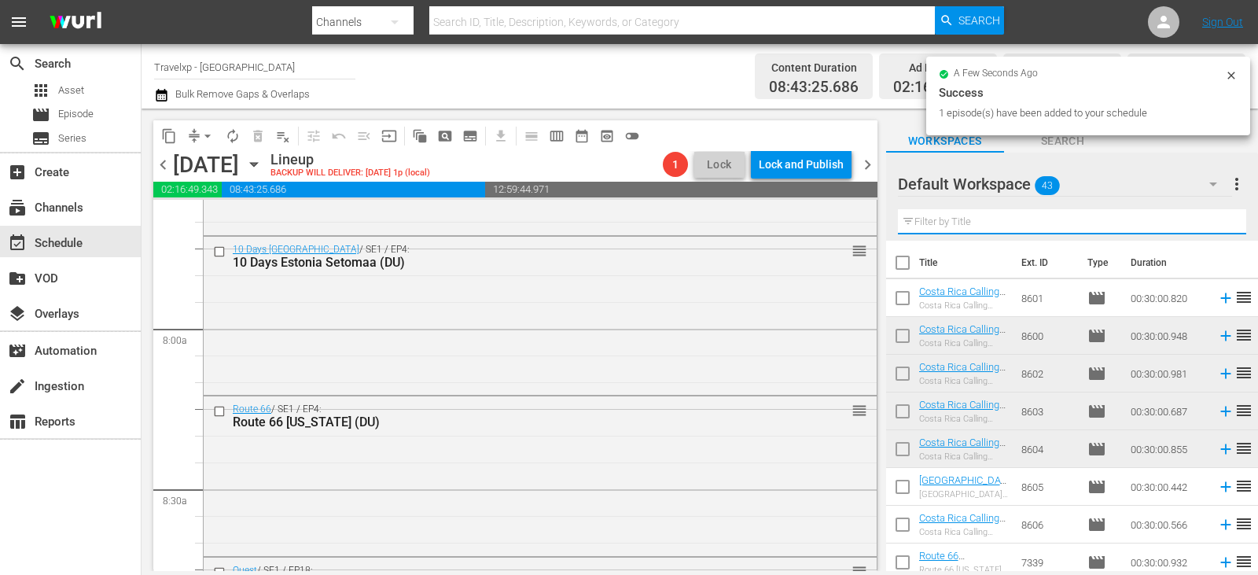
click at [1221, 225] on input "text" at bounding box center [1072, 221] width 348 height 25
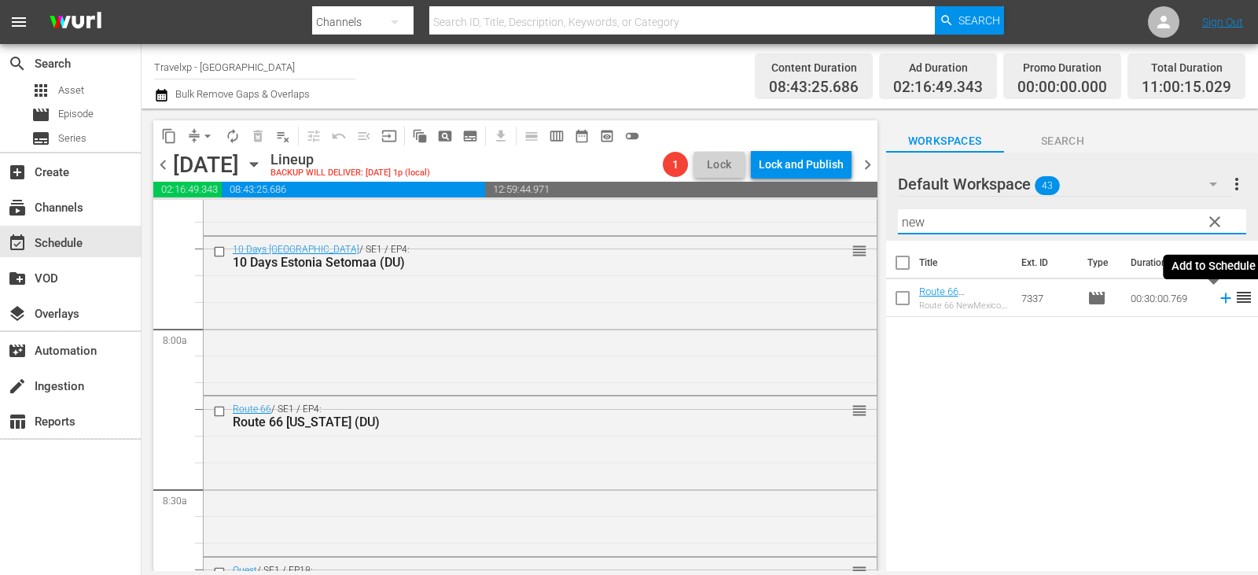
type input "new"
click at [1220, 294] on icon at bounding box center [1225, 298] width 10 height 10
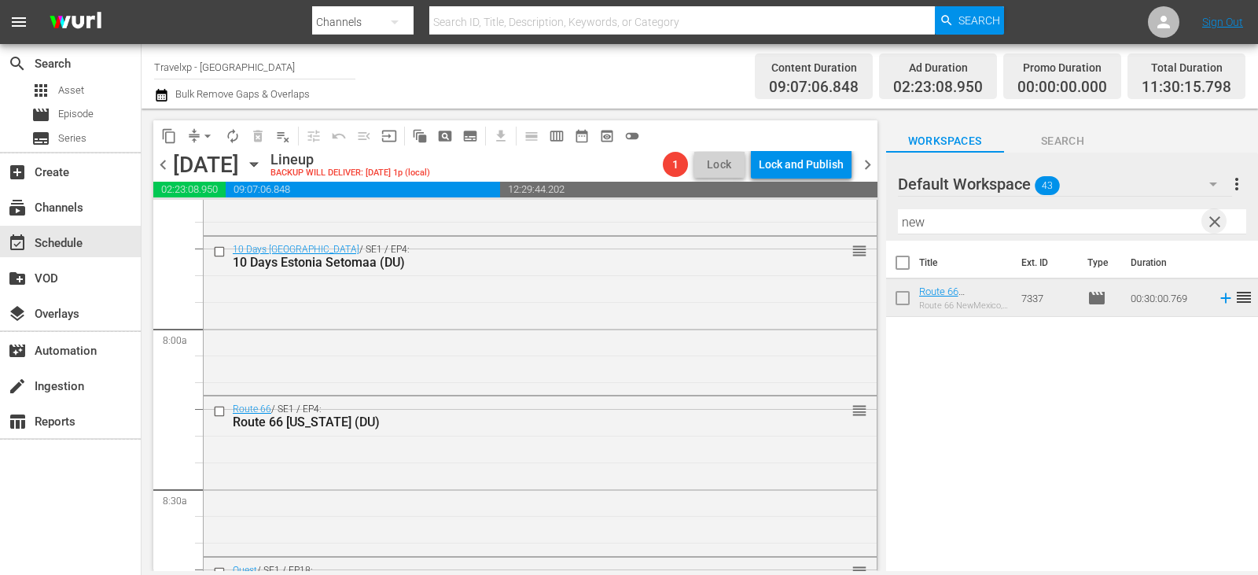
click at [1217, 218] on span "clear" at bounding box center [1214, 221] width 19 height 19
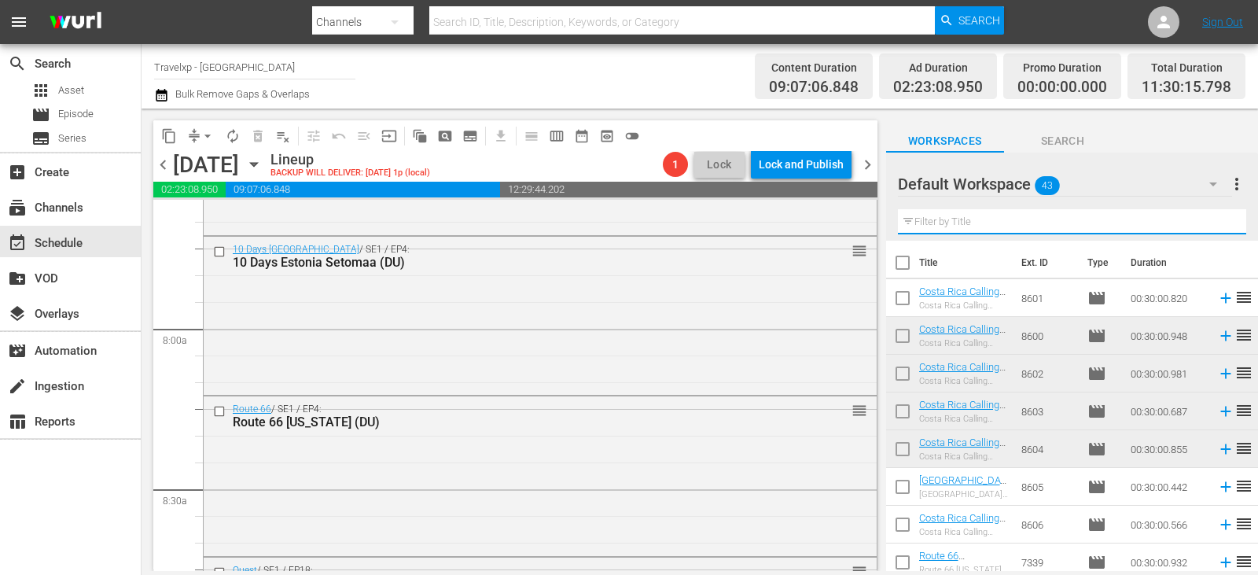
click at [1217, 218] on input "text" at bounding box center [1072, 221] width 348 height 25
click at [1217, 213] on input "text" at bounding box center [1072, 221] width 348 height 25
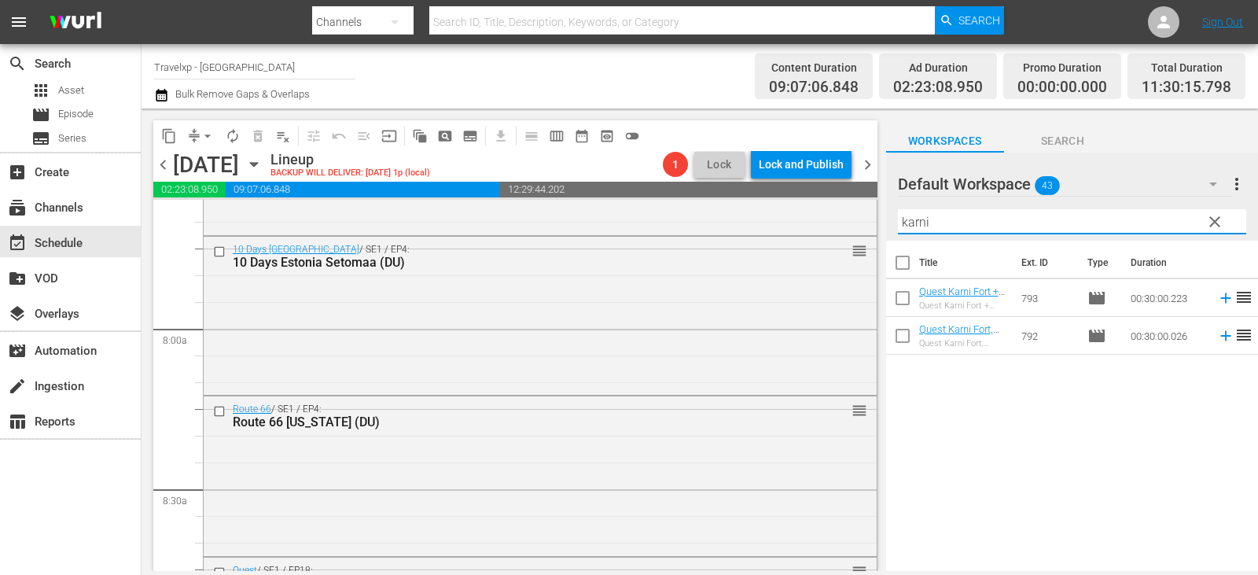
type input "karni"
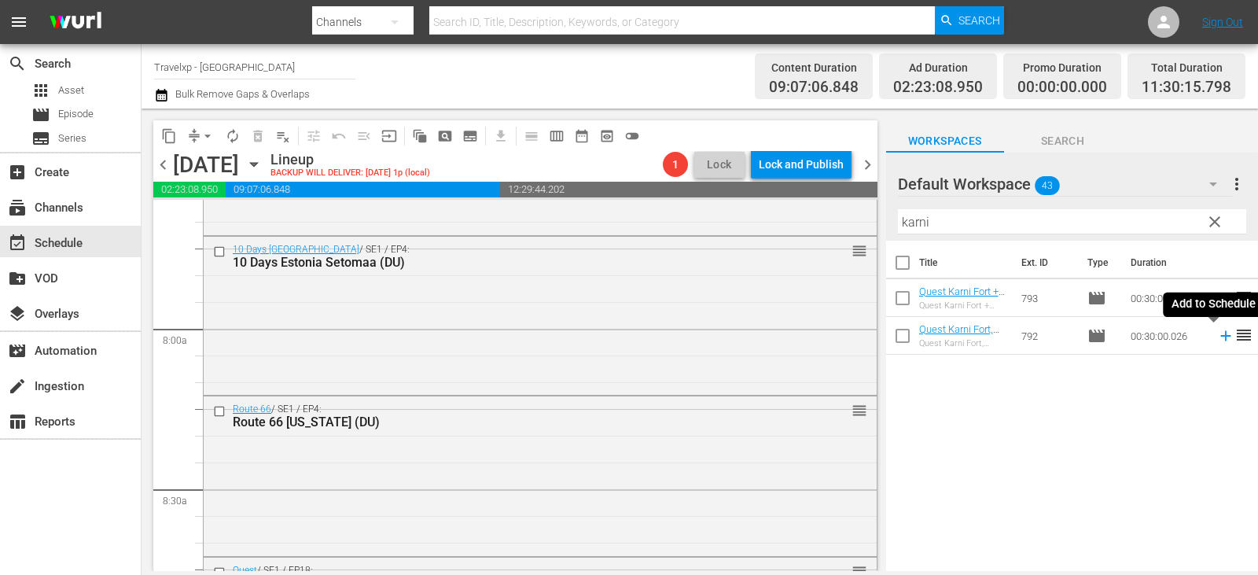
click at [1220, 336] on icon at bounding box center [1225, 336] width 10 height 10
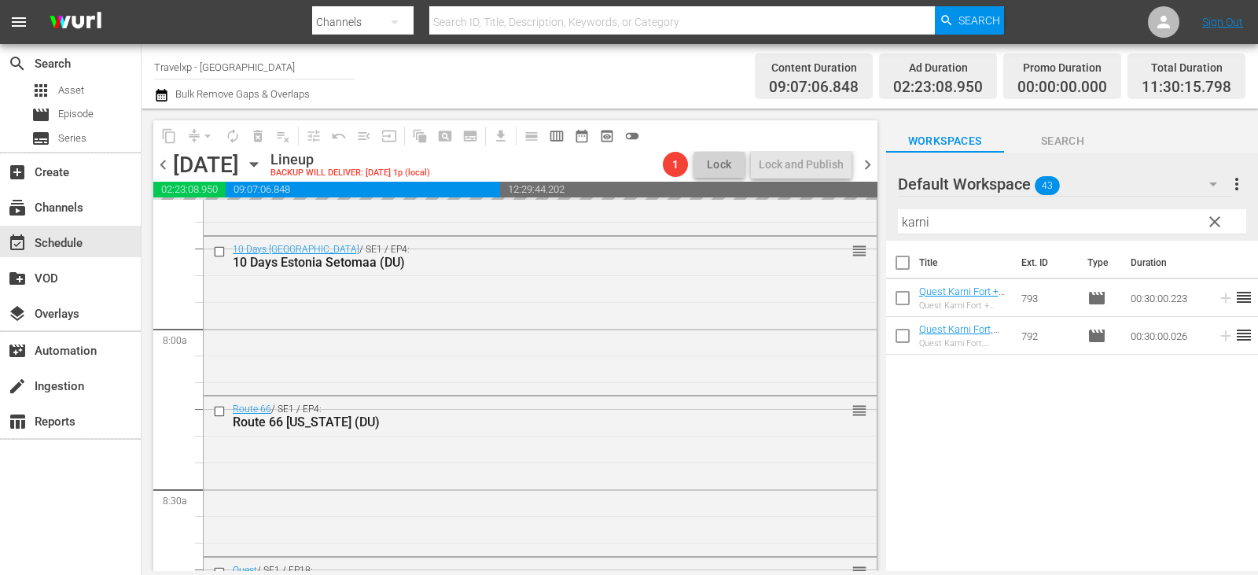
click at [1219, 225] on span "clear" at bounding box center [1214, 221] width 19 height 19
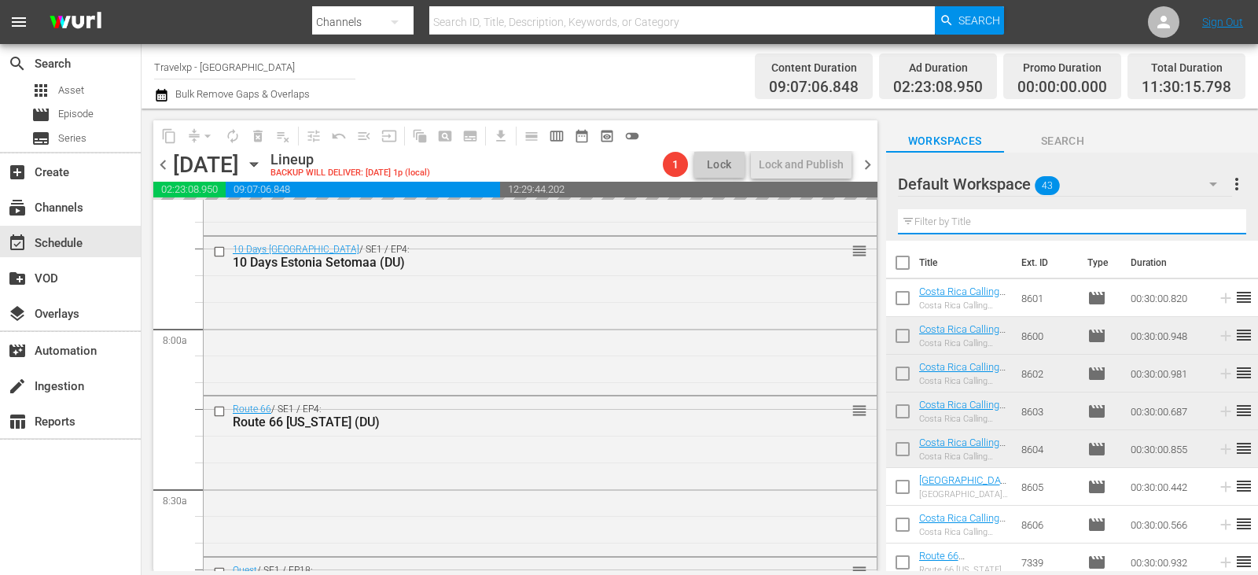
click at [1219, 225] on input "text" at bounding box center [1072, 221] width 348 height 25
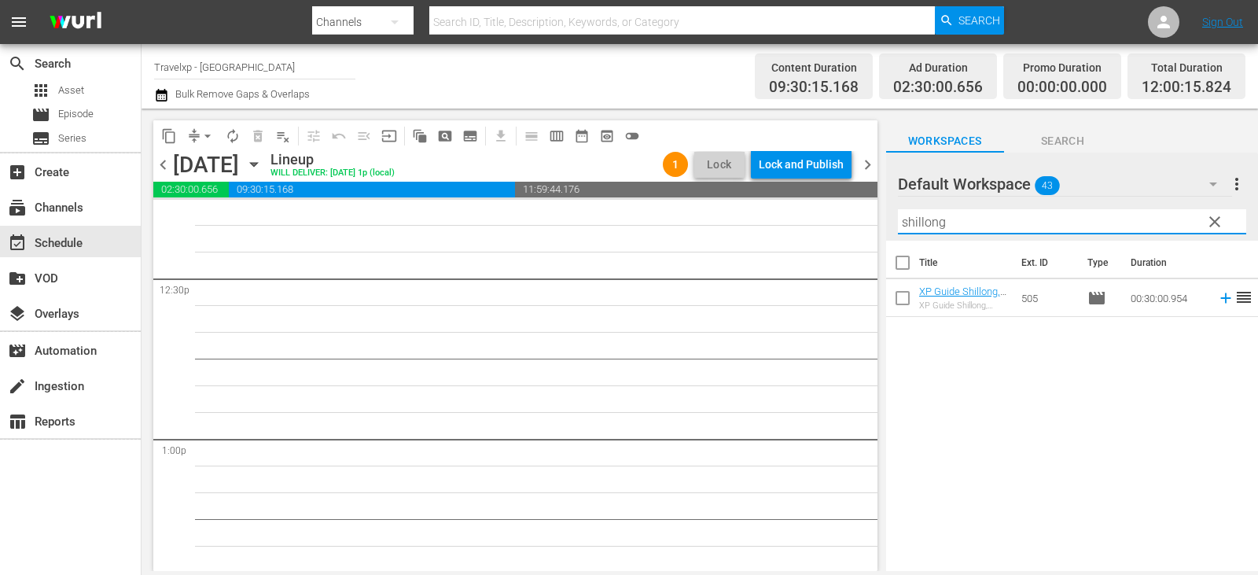
scroll to position [3773, 0]
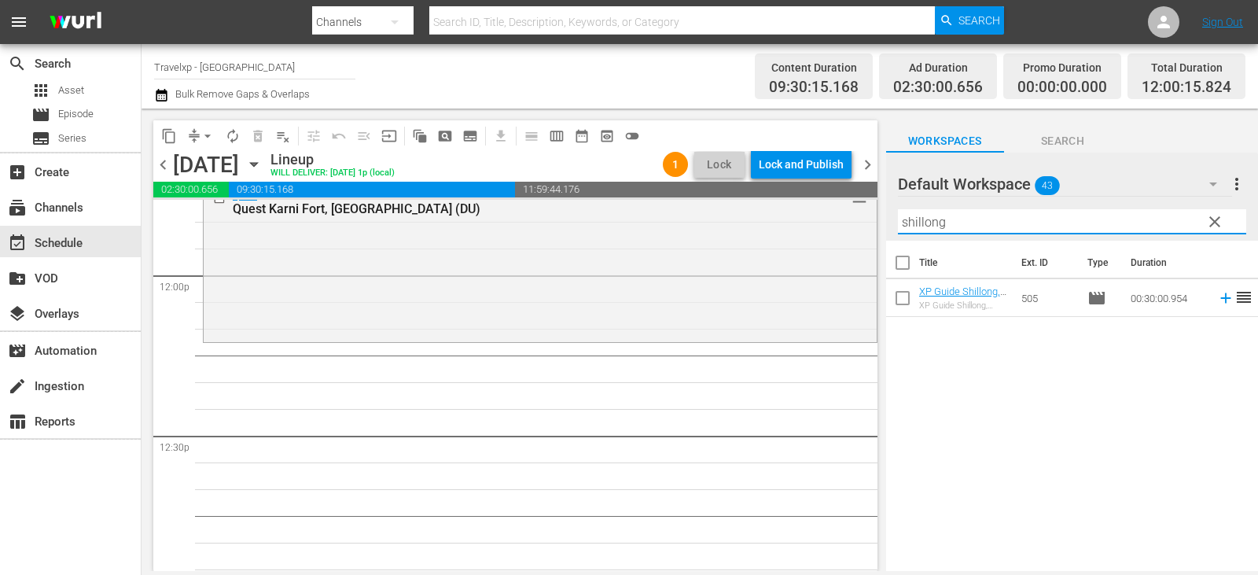
type input "shillong"
click at [1220, 299] on icon at bounding box center [1225, 298] width 10 height 10
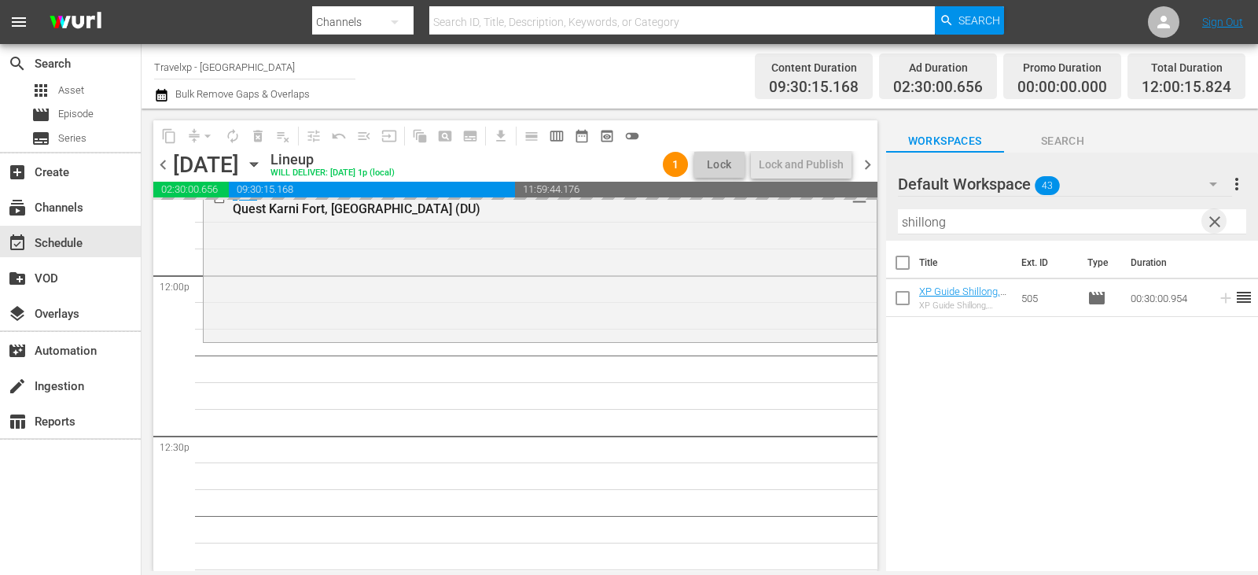
click at [1217, 216] on span "clear" at bounding box center [1214, 221] width 19 height 19
click at [1217, 216] on input "text" at bounding box center [1072, 221] width 348 height 25
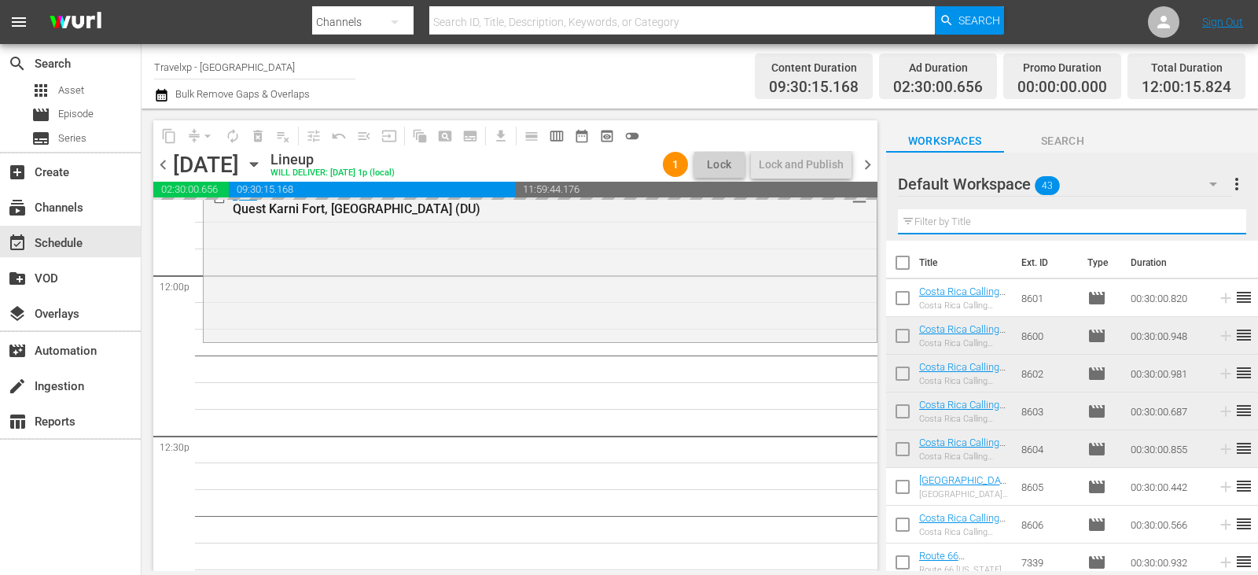
click at [1217, 216] on input "text" at bounding box center [1072, 221] width 348 height 25
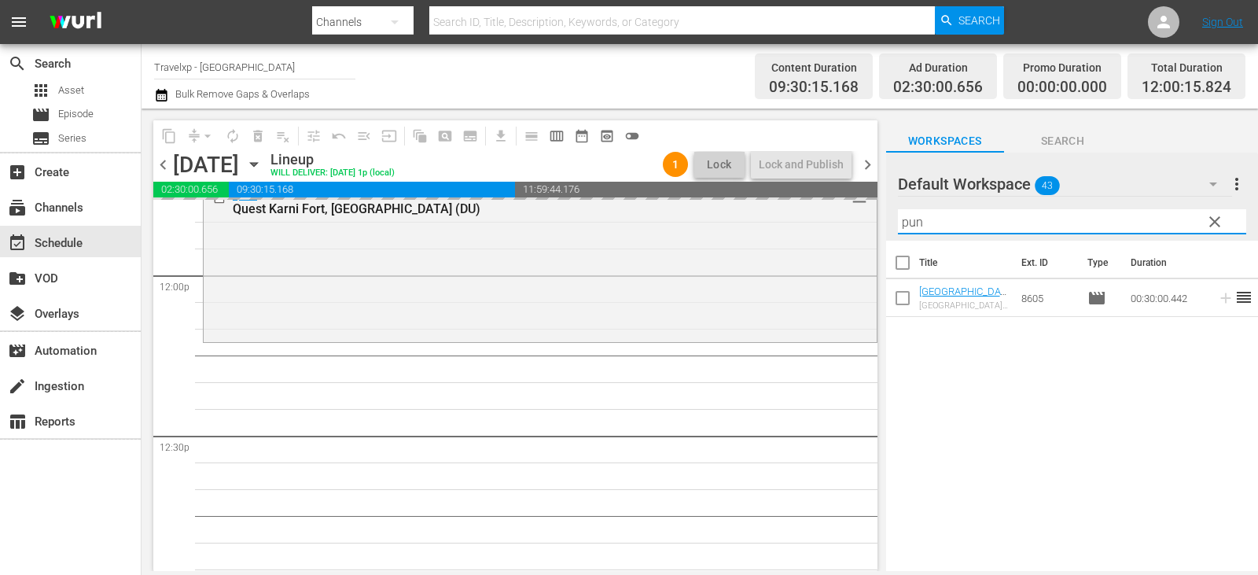
type input "pun"
click at [461, 508] on div "Costa Rica Calling / SE1 / EP3: Costa Rica Calling Chilamate (DU) reorder Costa…" at bounding box center [540, 275] width 674 height 7696
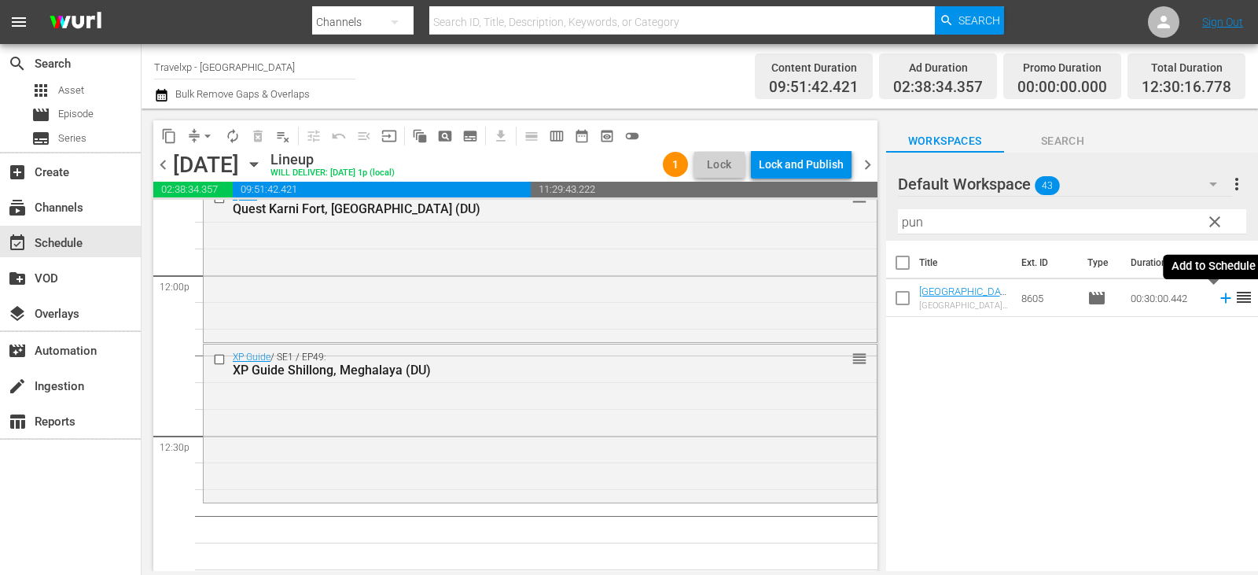
click at [1217, 301] on icon at bounding box center [1225, 297] width 17 height 17
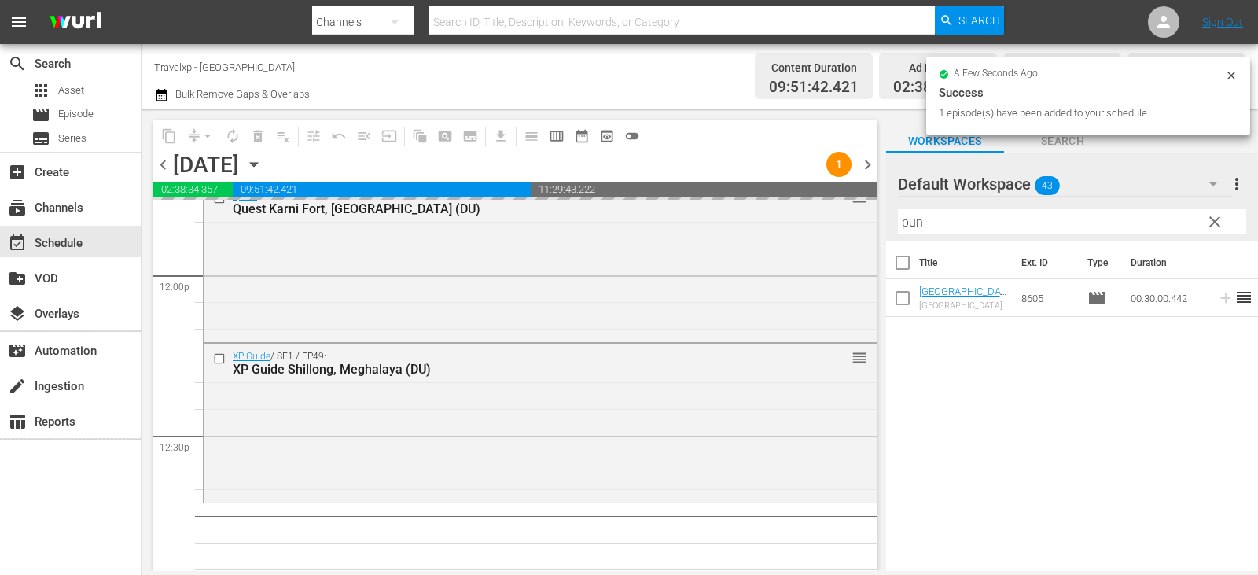
click at [1210, 226] on span "clear" at bounding box center [1214, 221] width 19 height 19
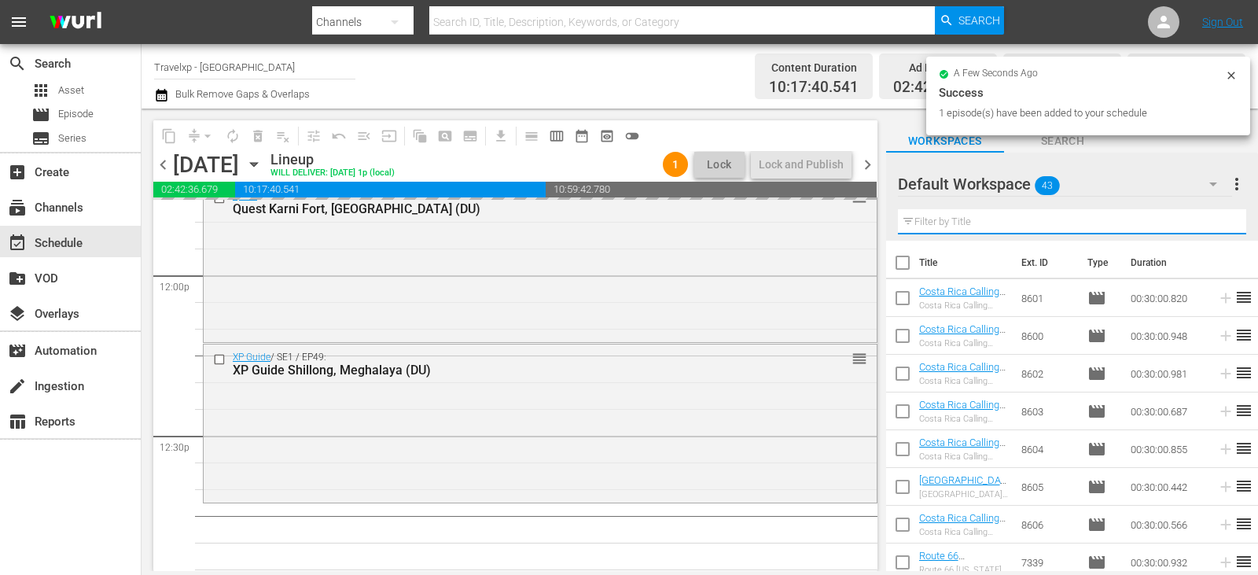
click at [1210, 226] on input "text" at bounding box center [1072, 221] width 348 height 25
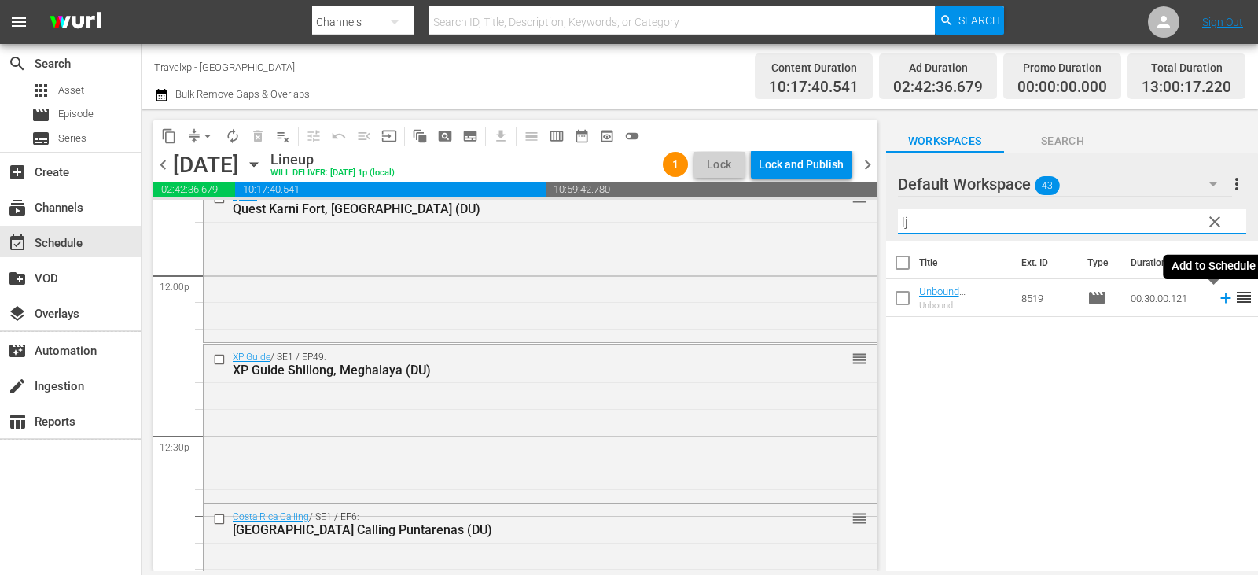
type input "lj"
click at [1220, 299] on icon at bounding box center [1225, 298] width 10 height 10
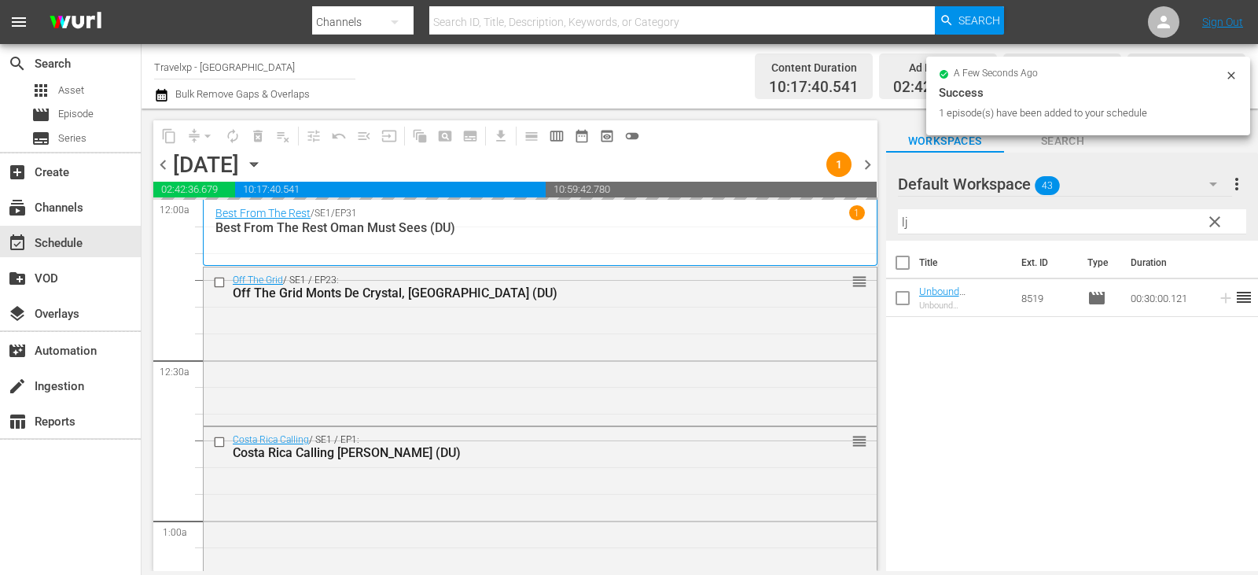
scroll to position [3773, 0]
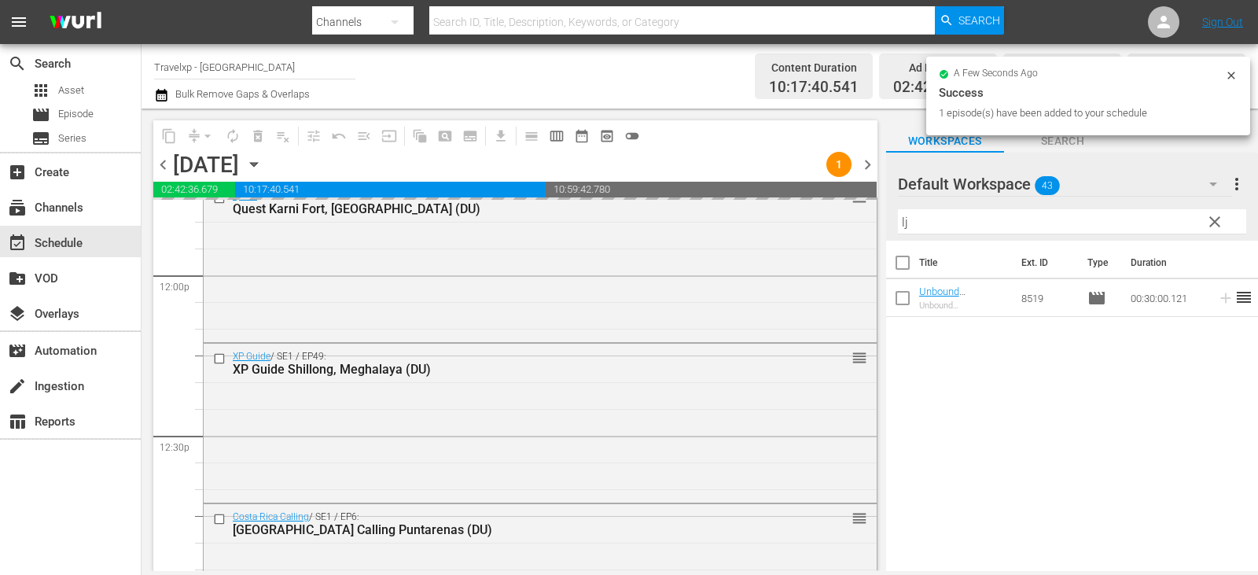
click at [1216, 223] on span "clear" at bounding box center [1214, 221] width 19 height 19
click at [1216, 223] on input "lj" at bounding box center [1072, 221] width 348 height 25
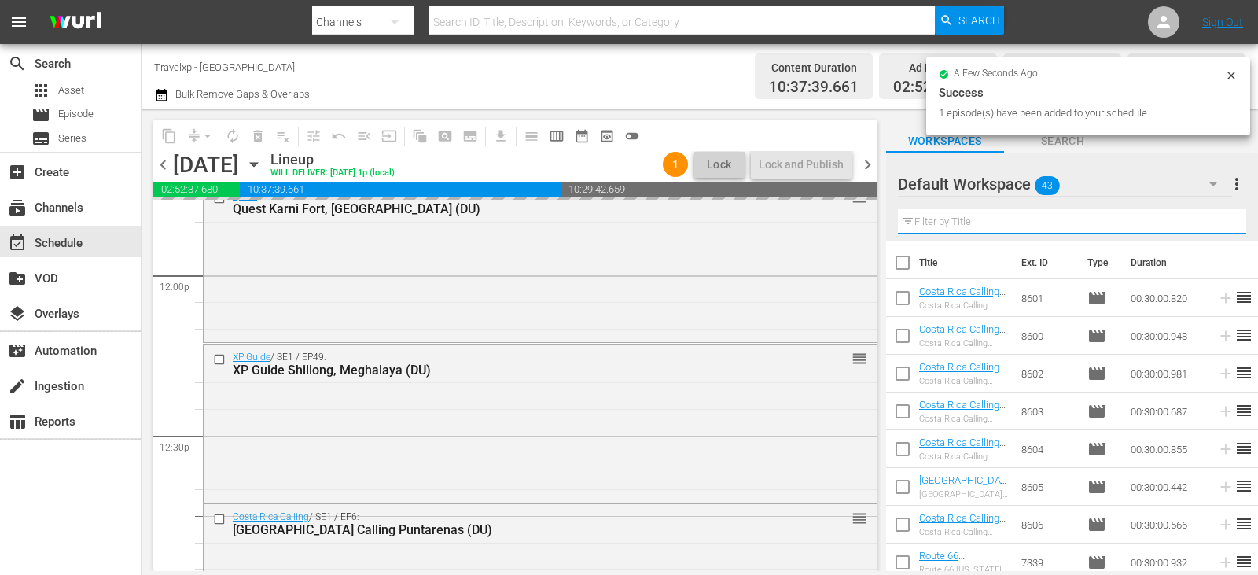
click at [1216, 223] on input "text" at bounding box center [1072, 221] width 348 height 25
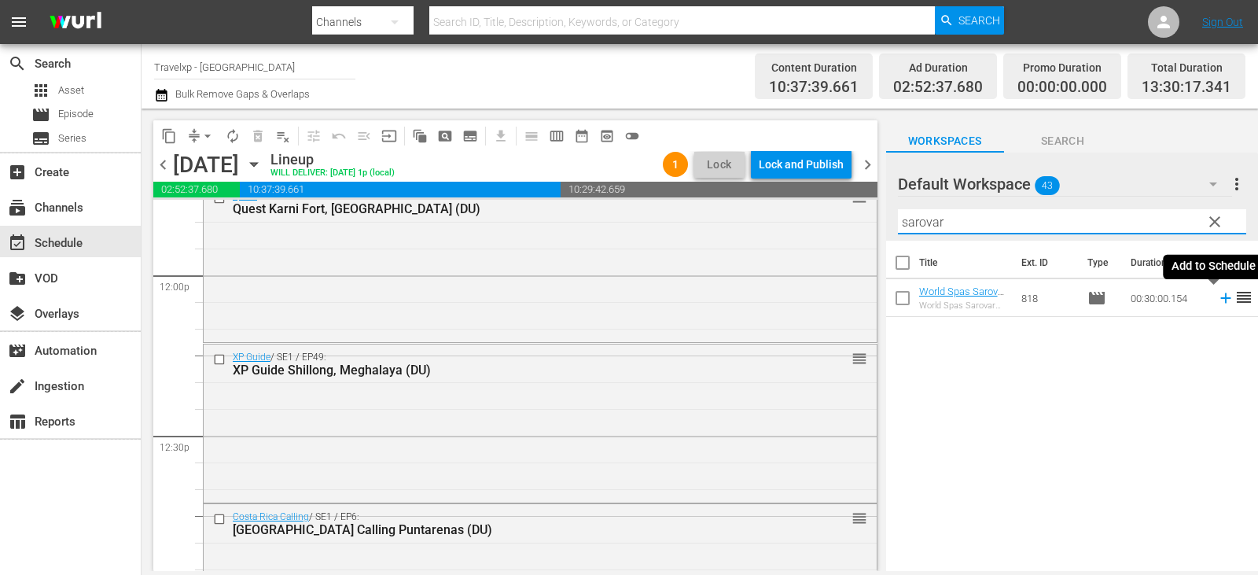
type input "sarovar"
click at [1217, 301] on icon at bounding box center [1225, 297] width 17 height 17
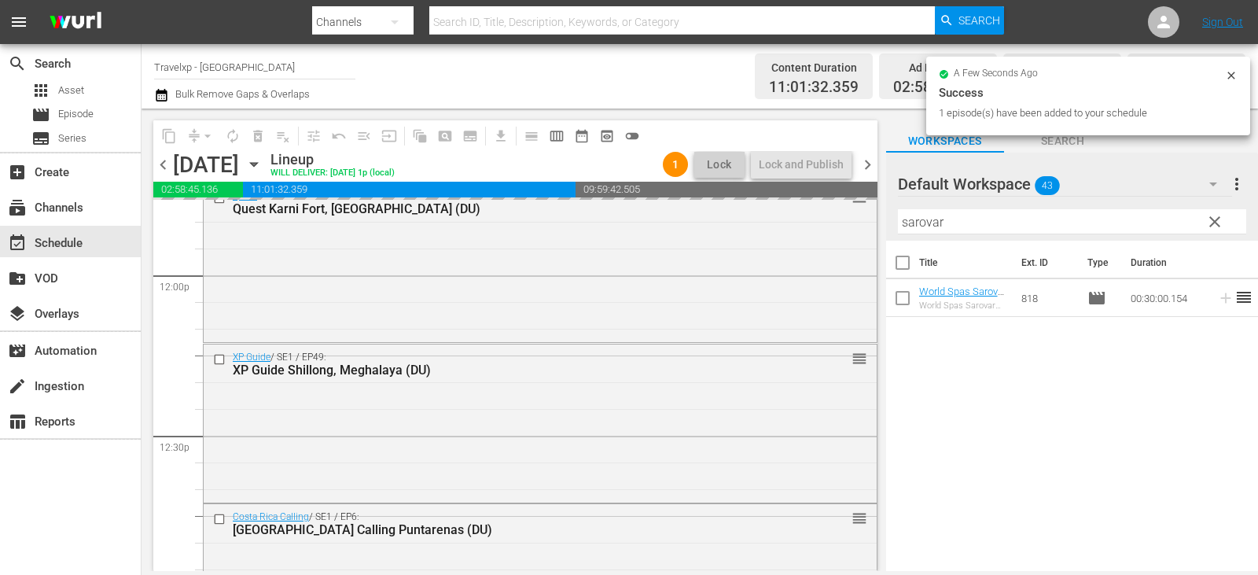
click at [1217, 216] on span "clear" at bounding box center [1214, 221] width 19 height 19
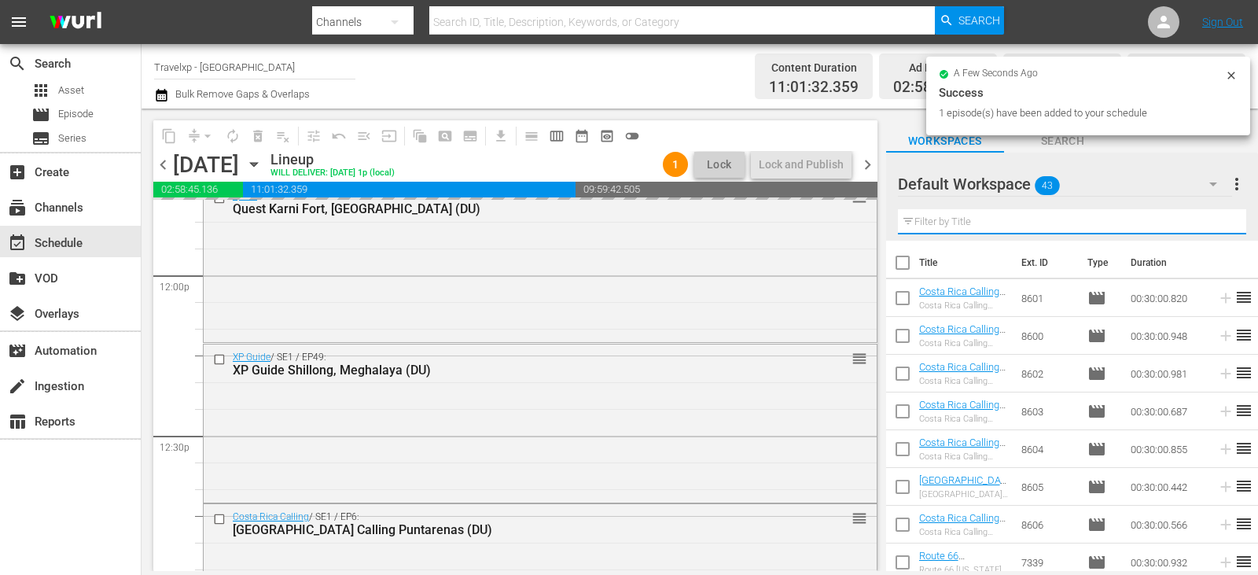
click at [1217, 216] on input "text" at bounding box center [1072, 221] width 348 height 25
click at [1218, 218] on input "text" at bounding box center [1072, 221] width 348 height 25
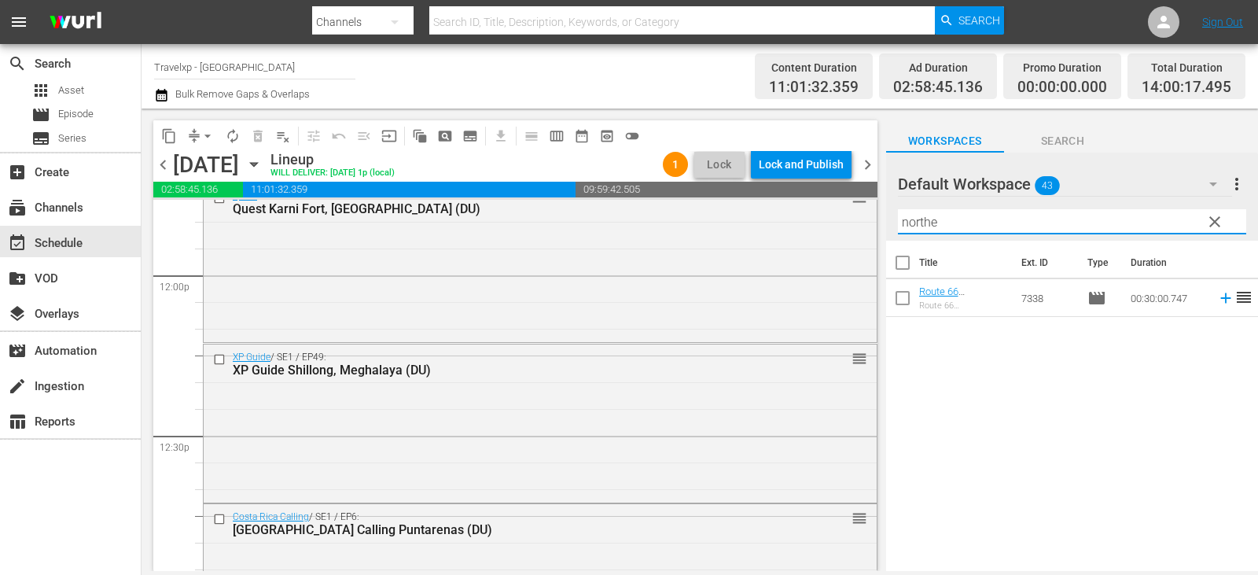
type input "northe"
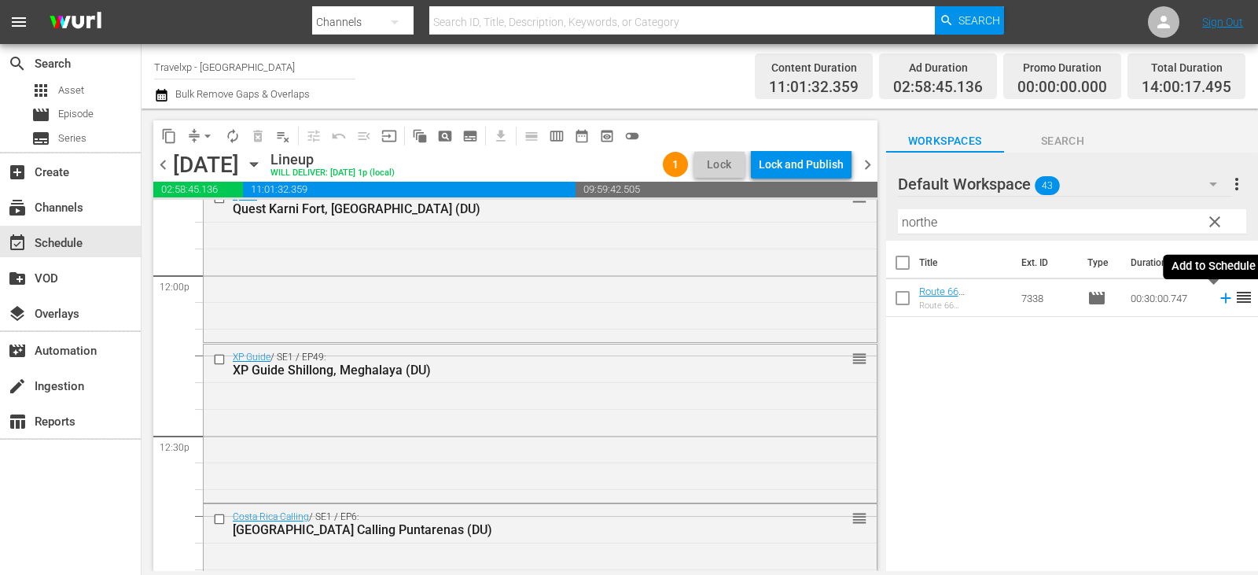
click at [1220, 296] on icon at bounding box center [1225, 298] width 10 height 10
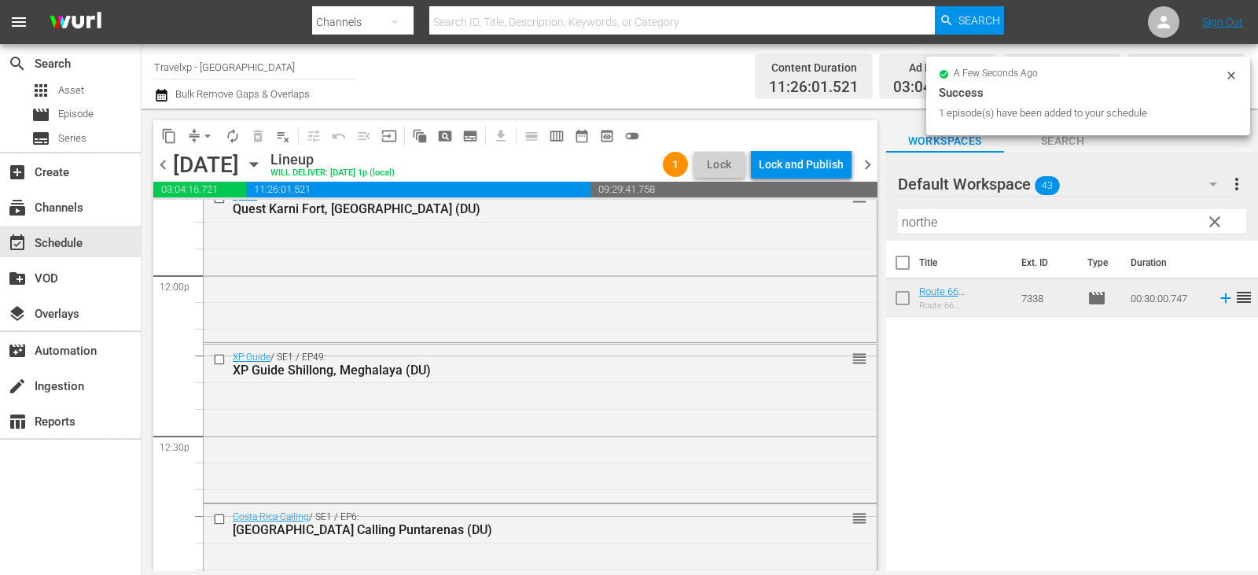
click at [1225, 219] on button "clear" at bounding box center [1213, 220] width 25 height 25
click at [1225, 219] on input "text" at bounding box center [1072, 221] width 348 height 25
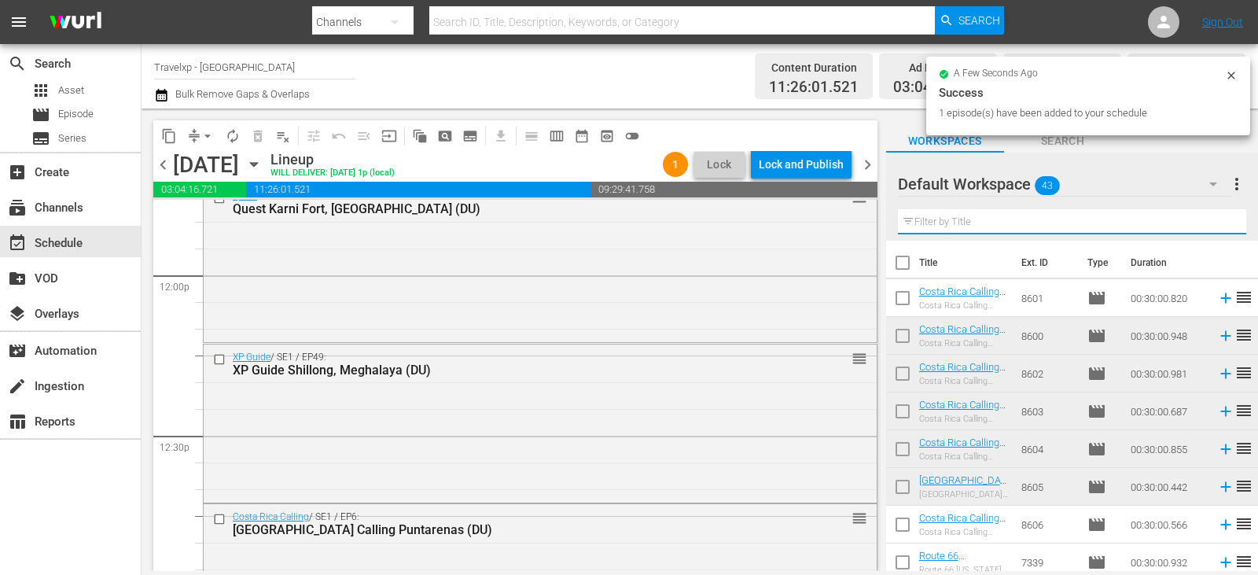
click at [1225, 219] on input "text" at bounding box center [1072, 221] width 348 height 25
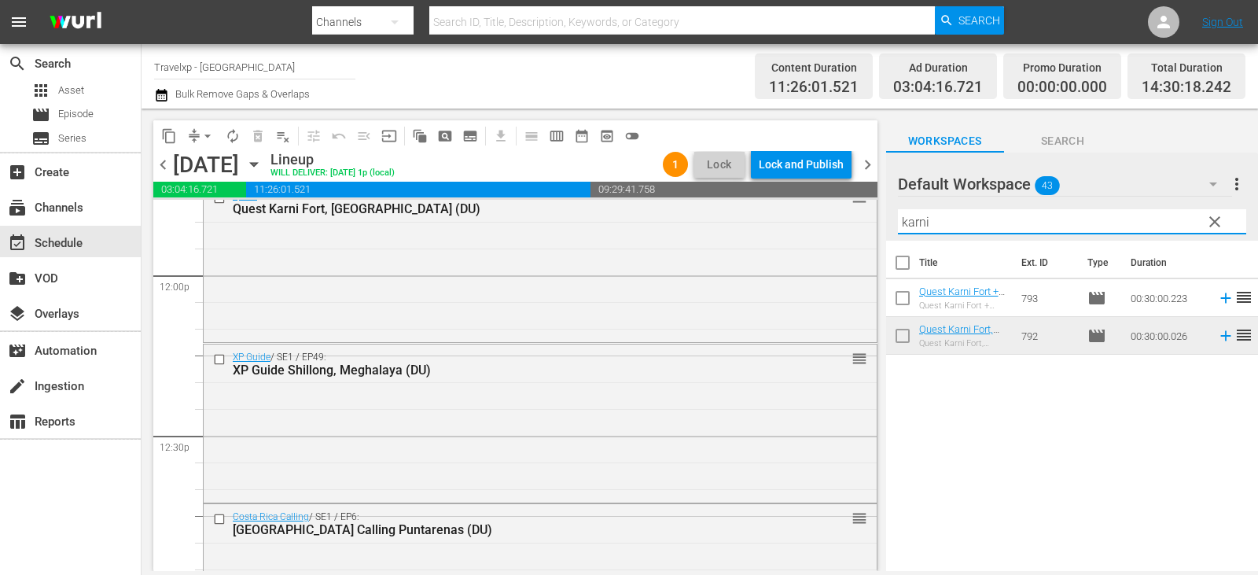
type input "karni"
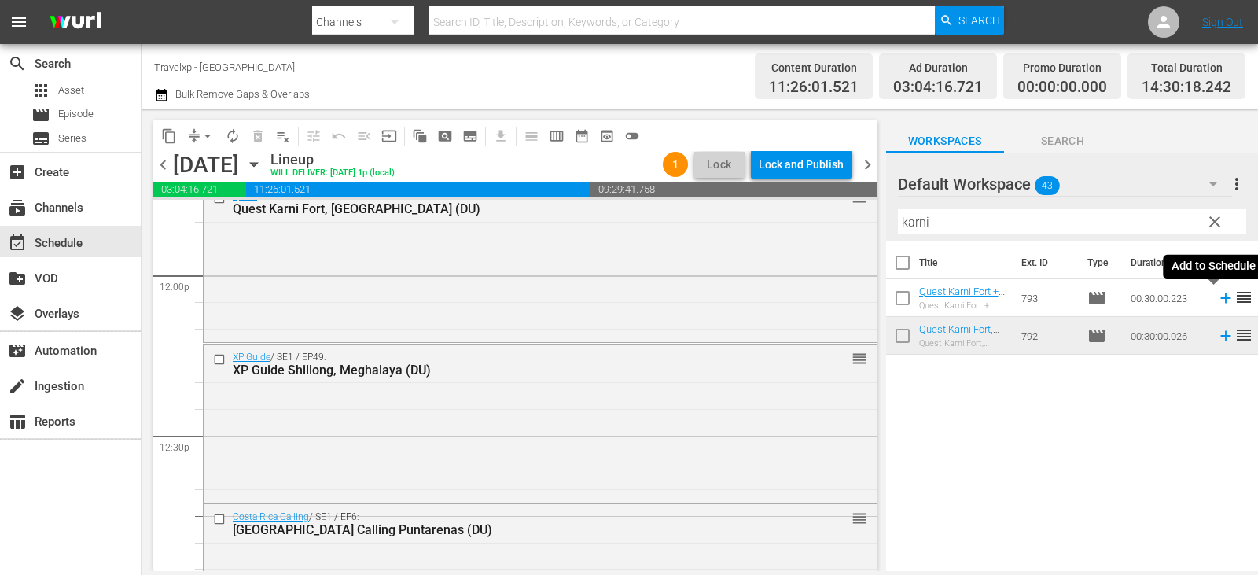
click at [1218, 301] on icon at bounding box center [1225, 297] width 17 height 17
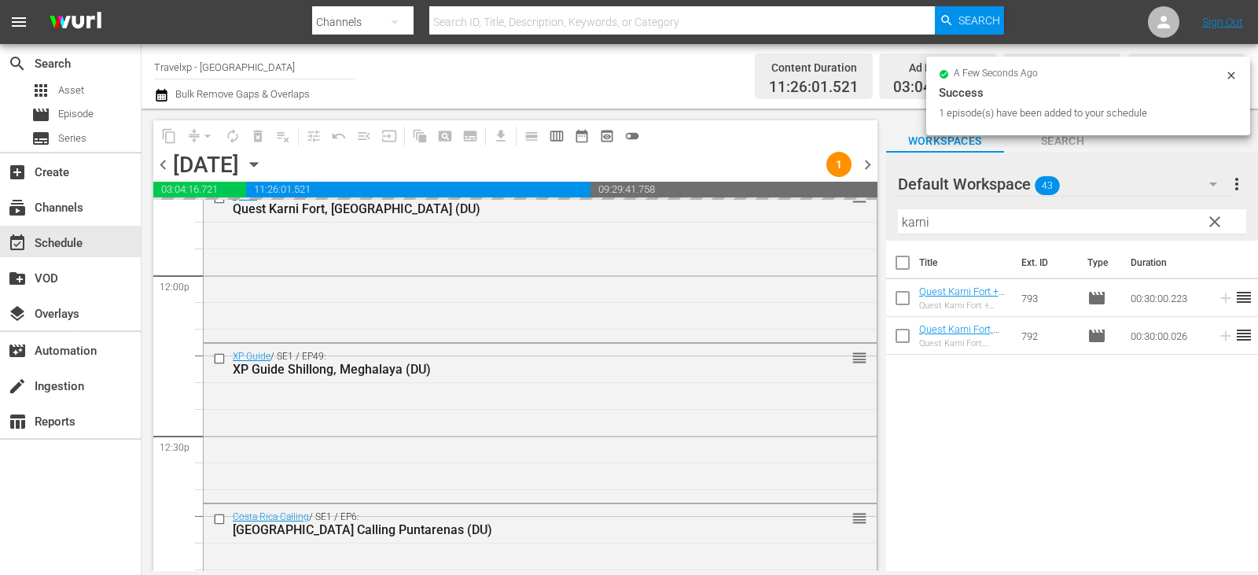
drag, startPoint x: 1203, startPoint y: 217, endPoint x: 1224, endPoint y: 219, distance: 20.6
click at [1208, 219] on button "clear" at bounding box center [1213, 220] width 25 height 25
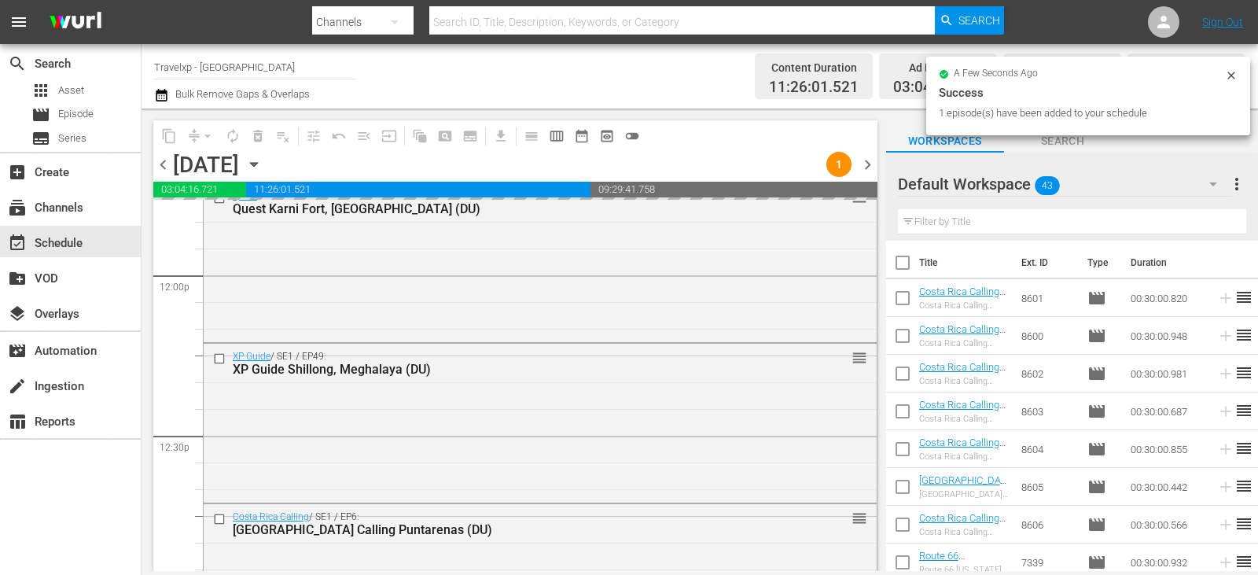
click at [1224, 219] on input "text" at bounding box center [1072, 221] width 348 height 25
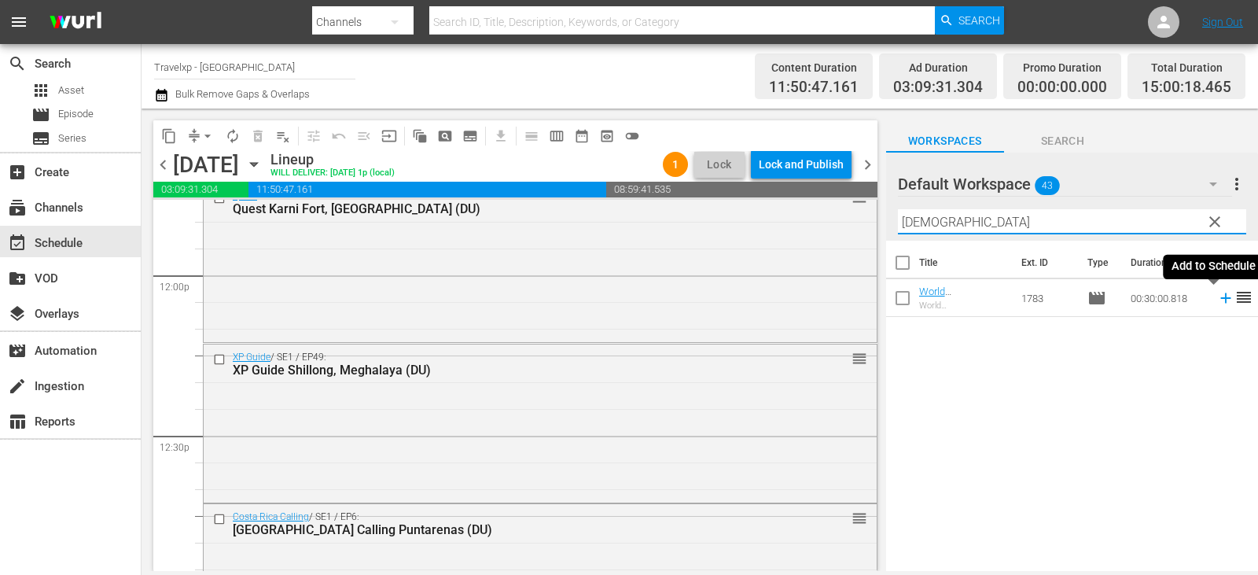
type input "buddhi"
click at [1221, 299] on icon at bounding box center [1225, 297] width 17 height 17
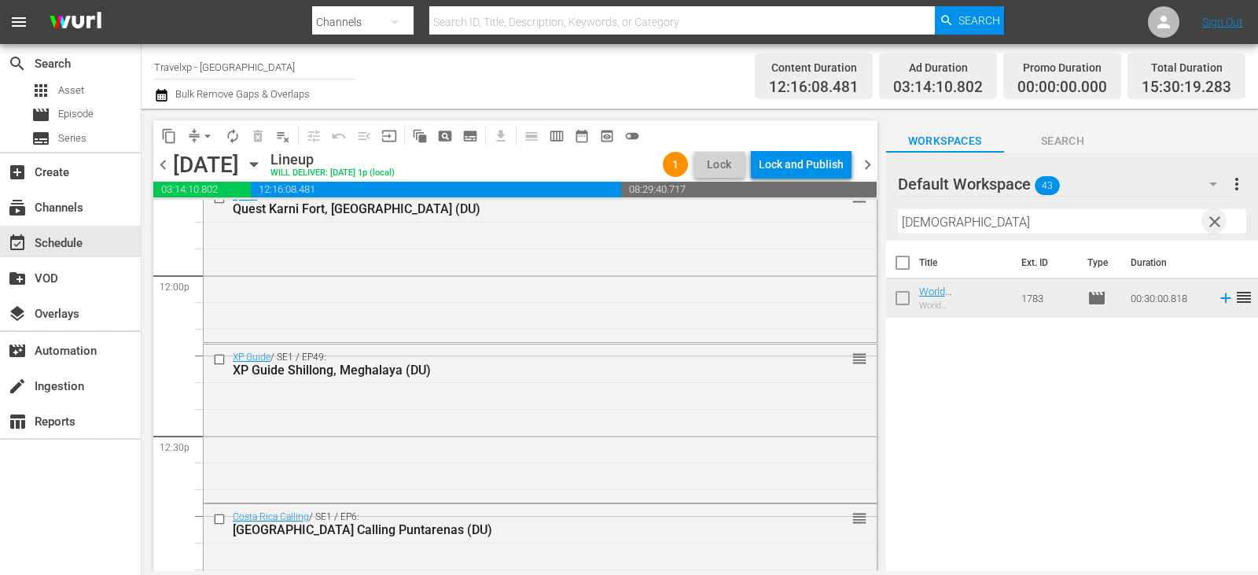
click at [1207, 219] on span "clear" at bounding box center [1214, 221] width 19 height 19
click at [1207, 219] on input "text" at bounding box center [1072, 221] width 348 height 25
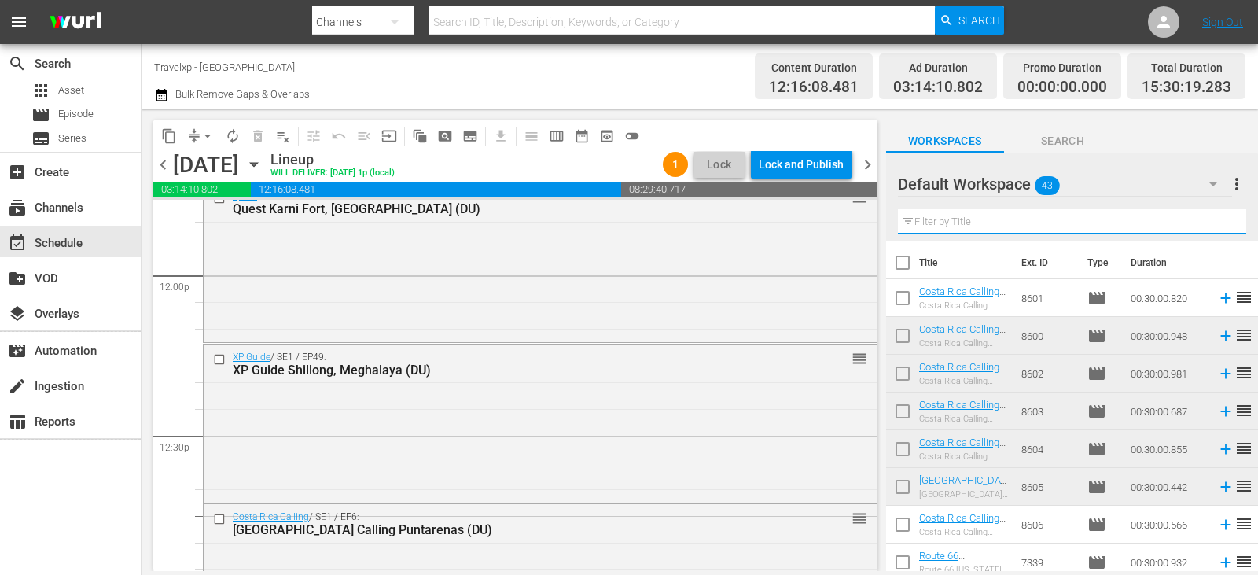
click at [1207, 219] on input "text" at bounding box center [1072, 221] width 348 height 25
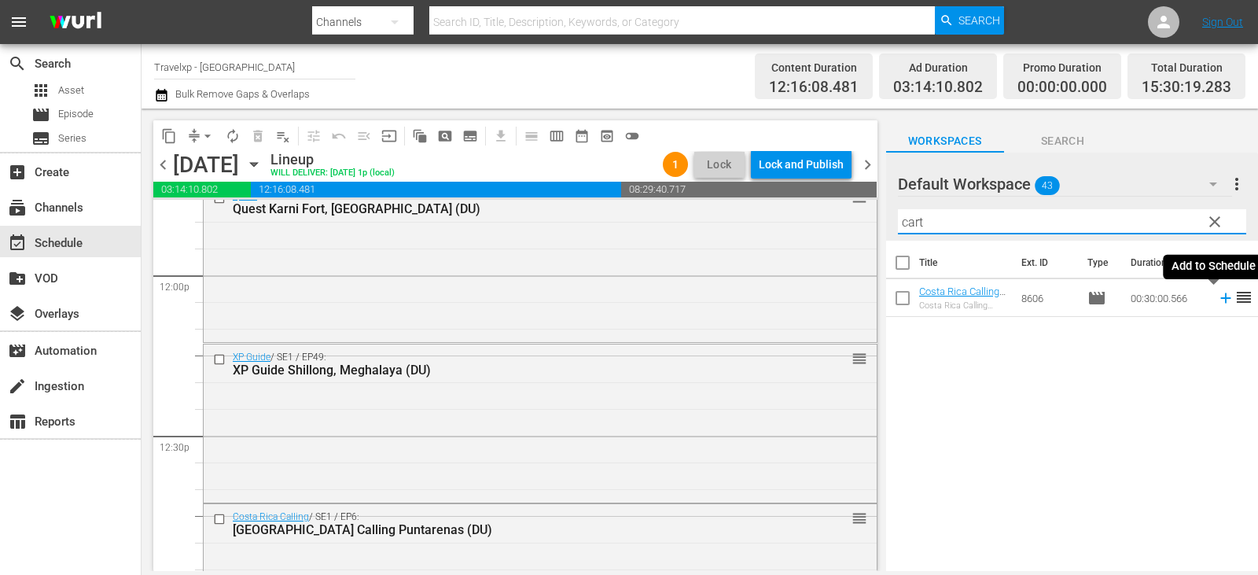
type input "cart"
click at [1217, 300] on icon at bounding box center [1225, 297] width 17 height 17
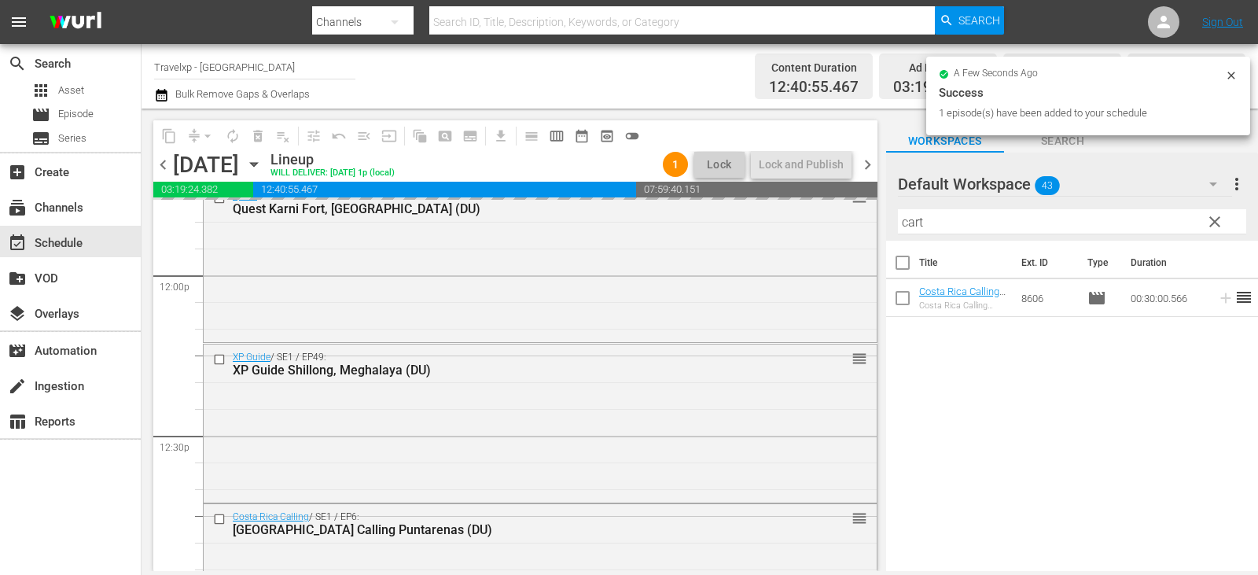
click at [1217, 226] on span "clear" at bounding box center [1214, 221] width 19 height 19
click at [1217, 226] on input "cart" at bounding box center [1072, 221] width 348 height 25
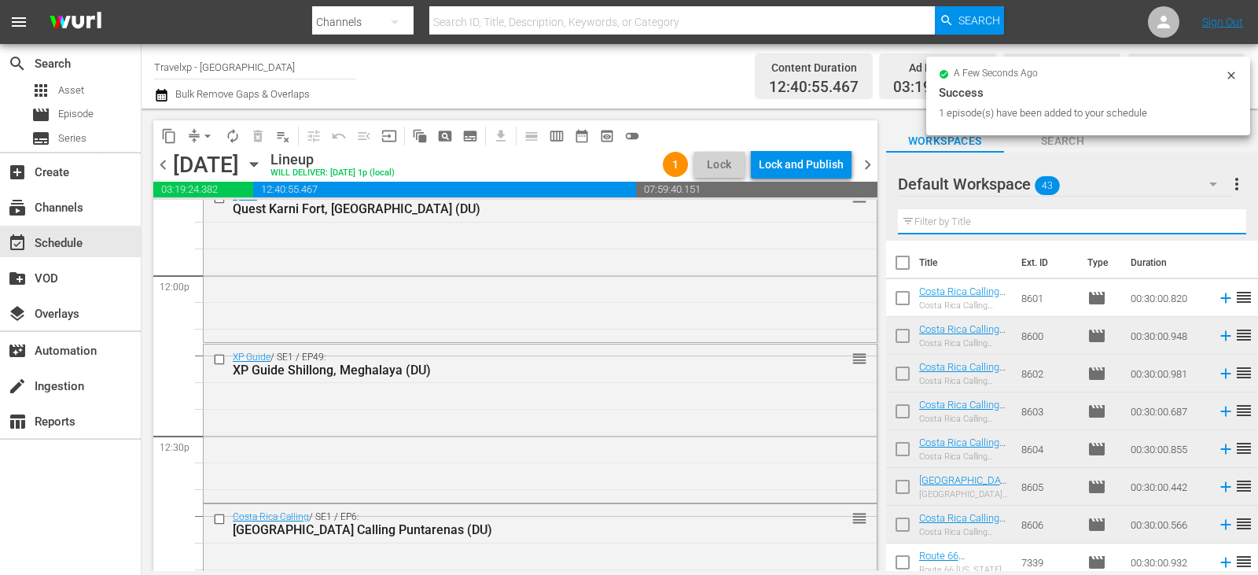
click at [1217, 226] on input "text" at bounding box center [1072, 221] width 348 height 25
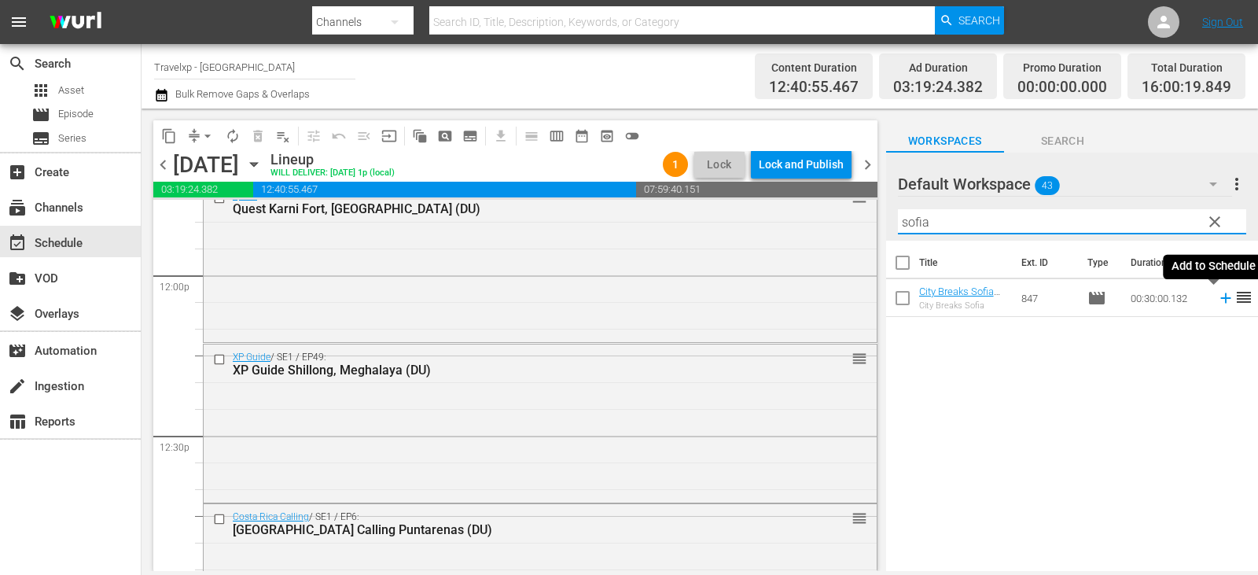
type input "sofia"
click at [1217, 297] on icon at bounding box center [1225, 297] width 17 height 17
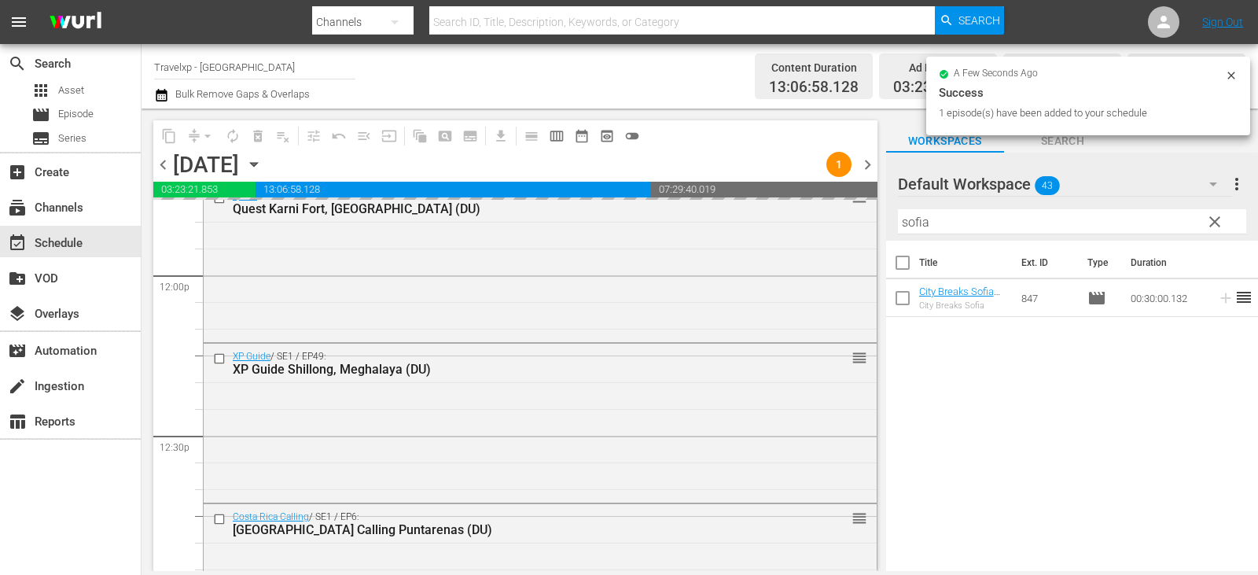
click at [1209, 231] on span "clear" at bounding box center [1214, 221] width 19 height 19
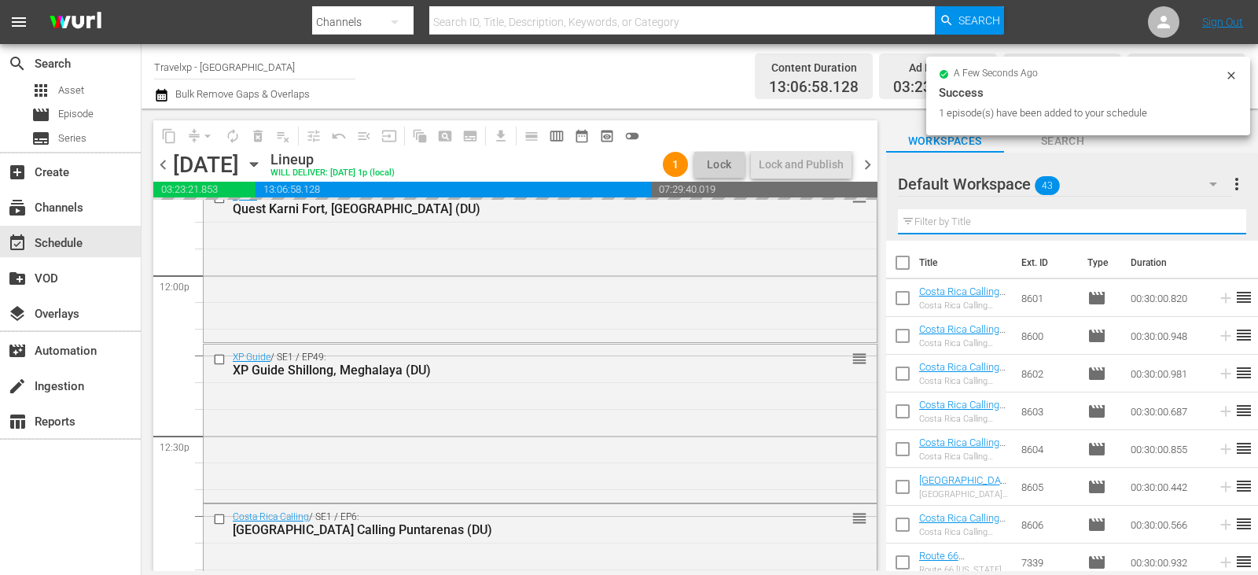
click at [1210, 225] on input "text" at bounding box center [1072, 221] width 348 height 25
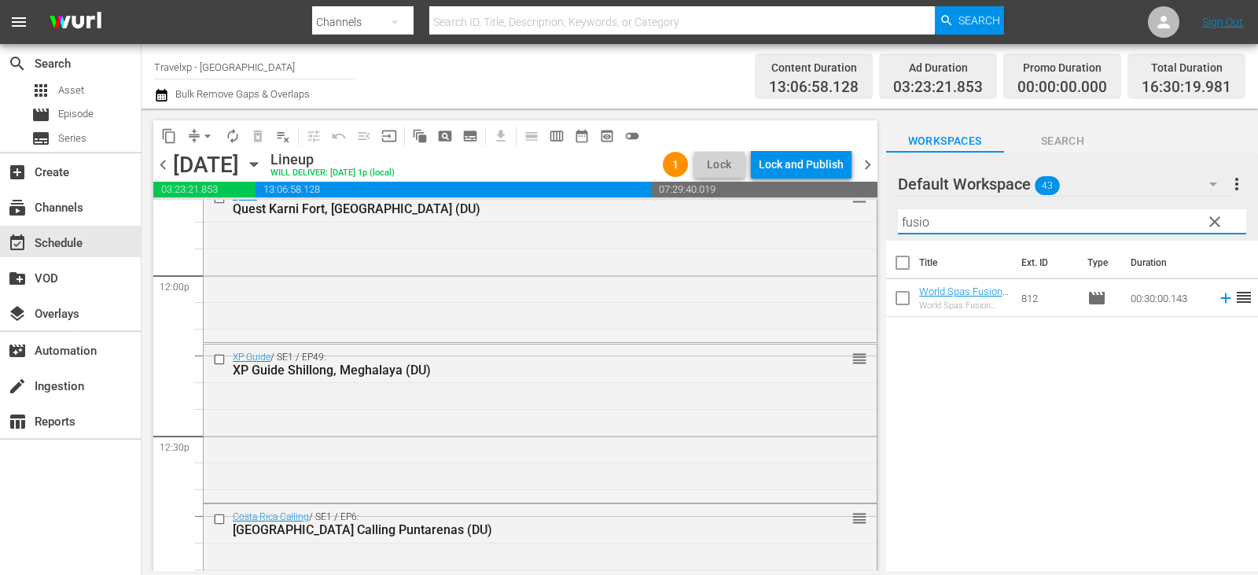
type input "fusio"
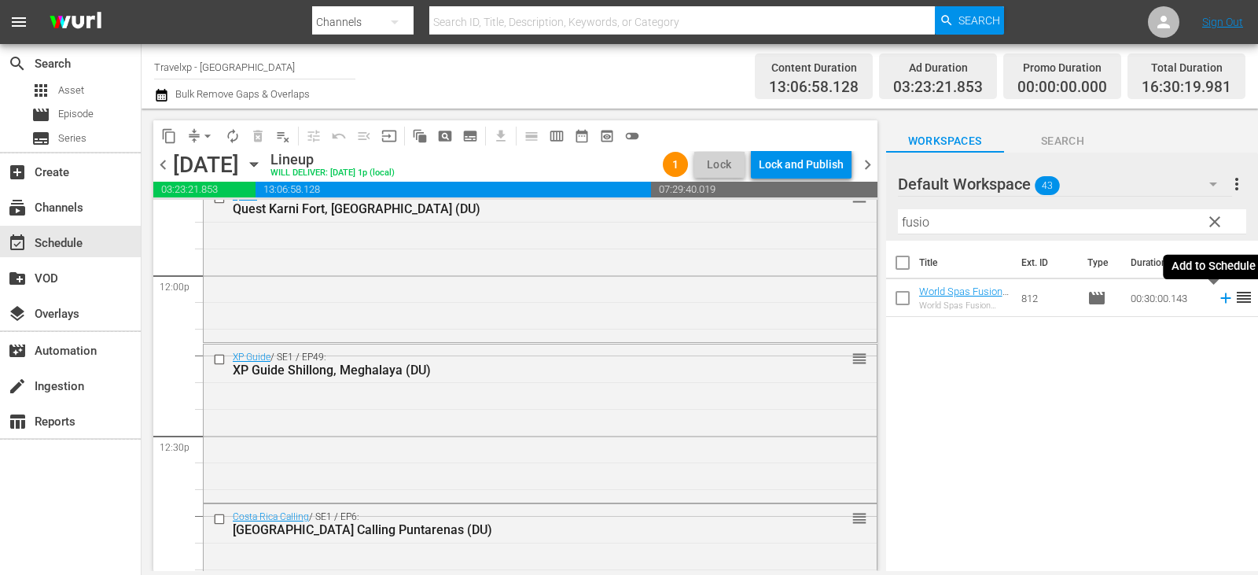
click at [1217, 297] on icon at bounding box center [1225, 297] width 17 height 17
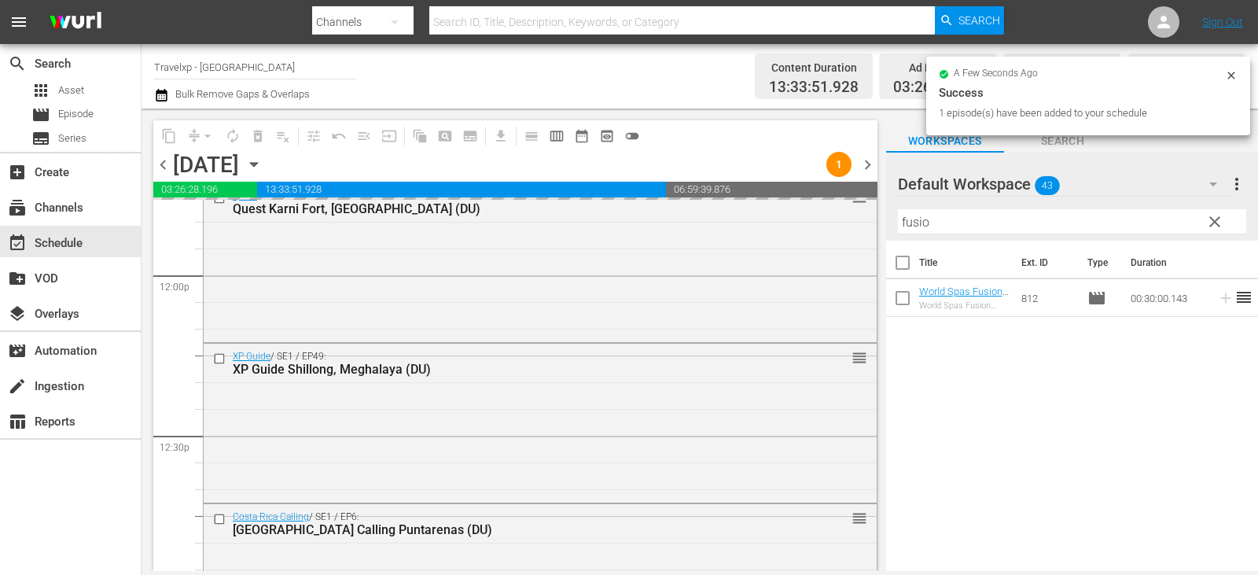
click at [1205, 217] on span "clear" at bounding box center [1214, 221] width 19 height 19
click at [1205, 217] on input "fusio" at bounding box center [1072, 221] width 348 height 25
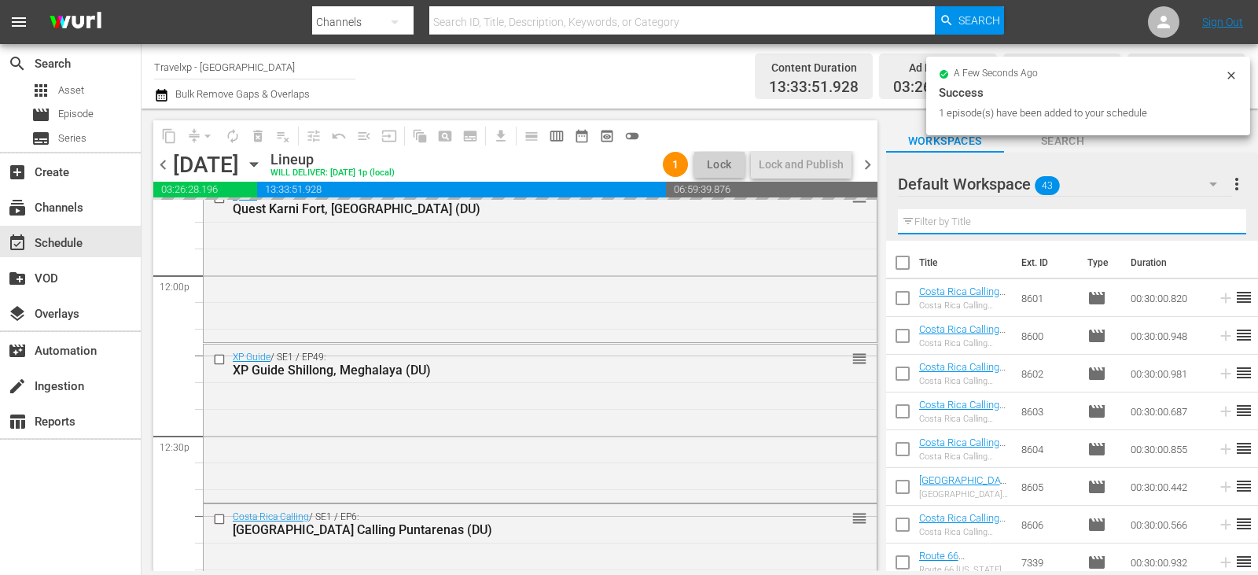
click at [1205, 217] on input "text" at bounding box center [1072, 221] width 348 height 25
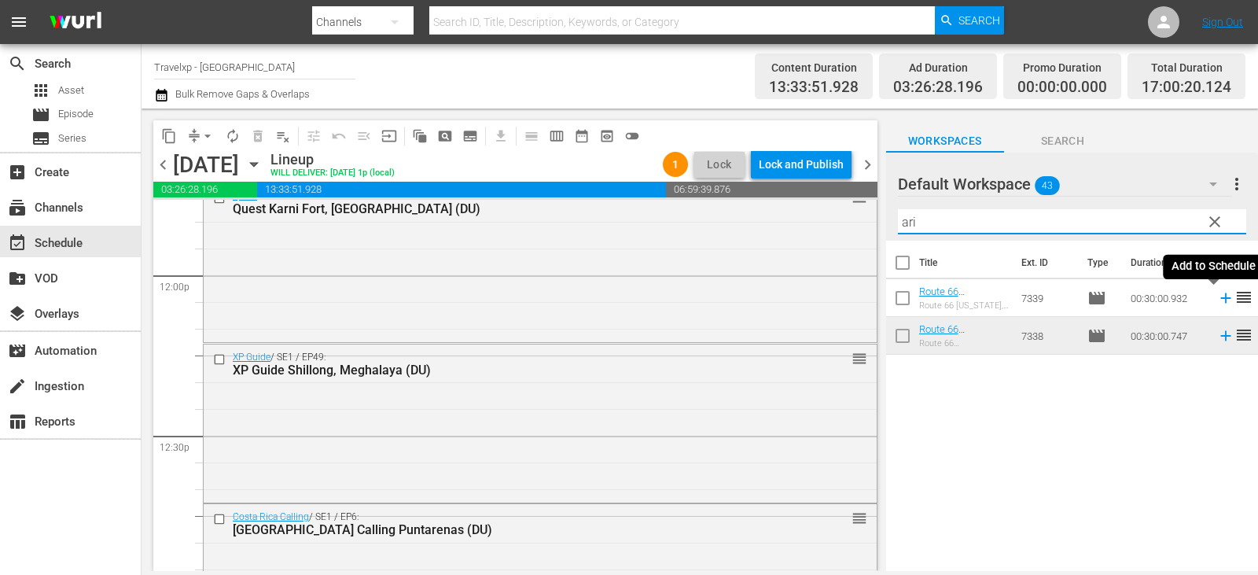
type input "ari"
click at [1217, 299] on icon at bounding box center [1225, 297] width 17 height 17
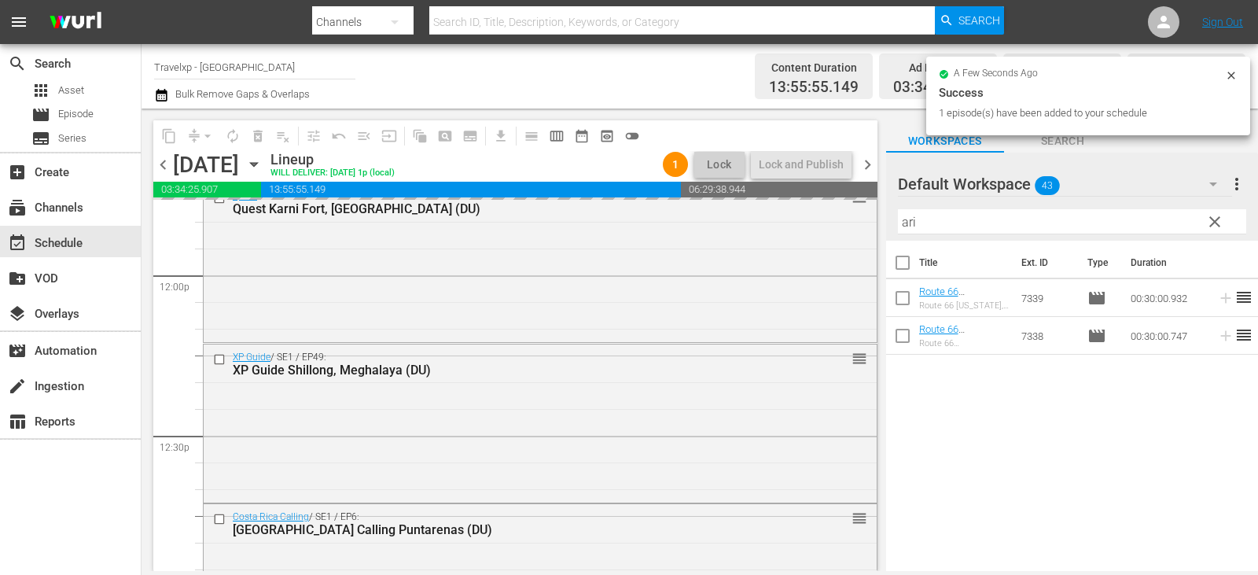
click at [1216, 219] on span "clear" at bounding box center [1214, 221] width 19 height 19
click at [1216, 219] on input "ari" at bounding box center [1072, 221] width 348 height 25
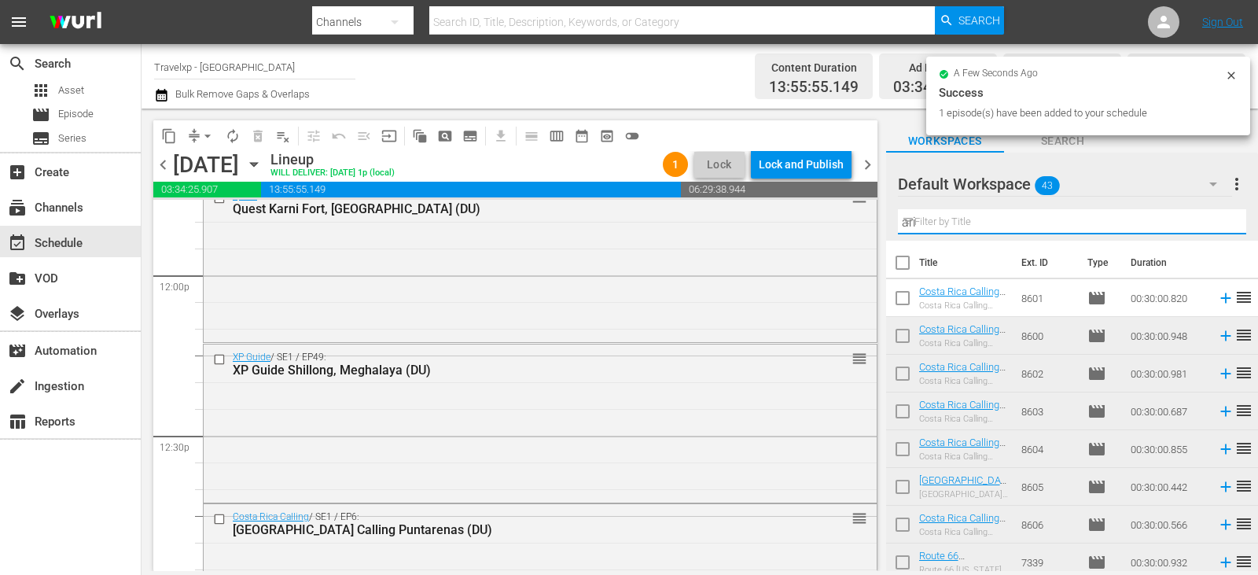
click at [1216, 219] on input "ari" at bounding box center [1072, 221] width 348 height 25
click at [1216, 219] on input "text" at bounding box center [1072, 221] width 348 height 25
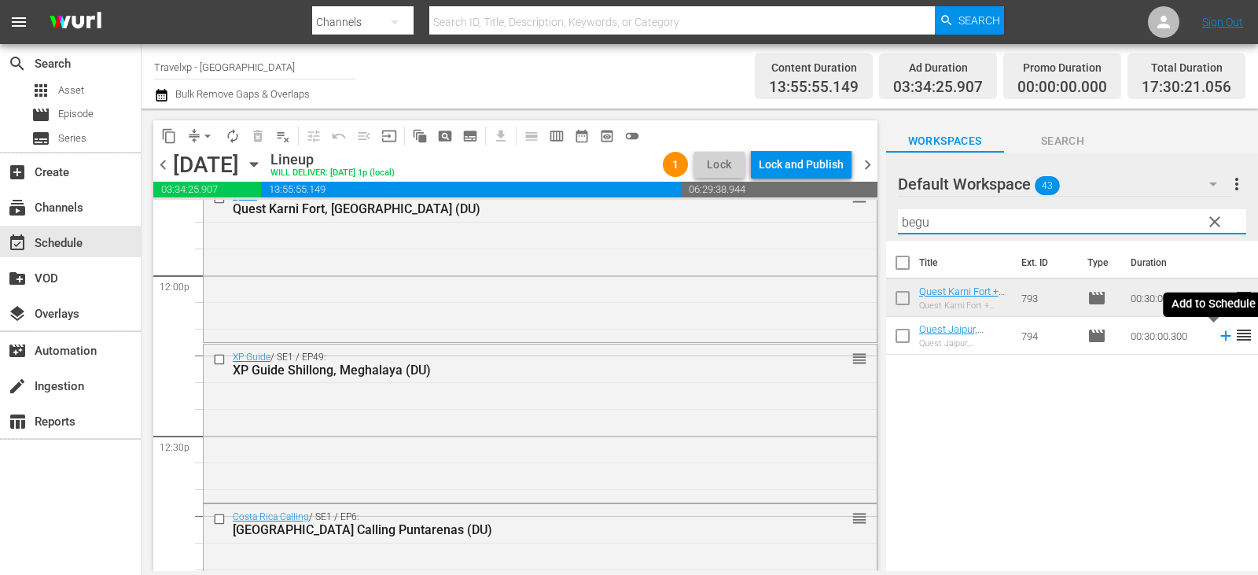
type input "begu"
click at [1220, 336] on icon at bounding box center [1225, 336] width 10 height 10
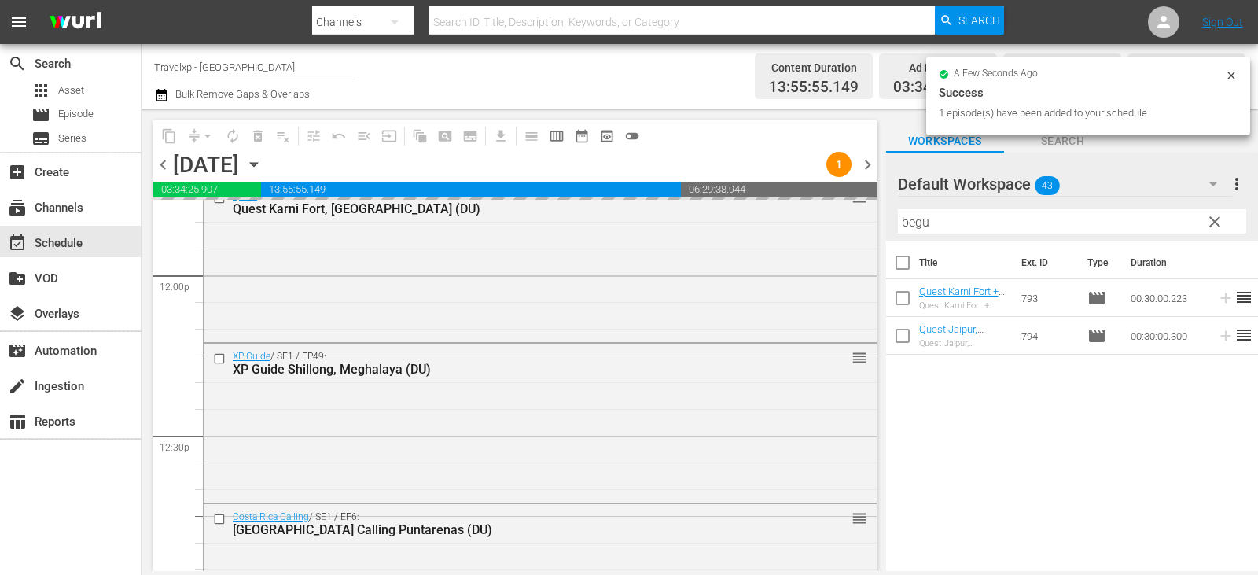
click at [1203, 217] on button "clear" at bounding box center [1213, 220] width 25 height 25
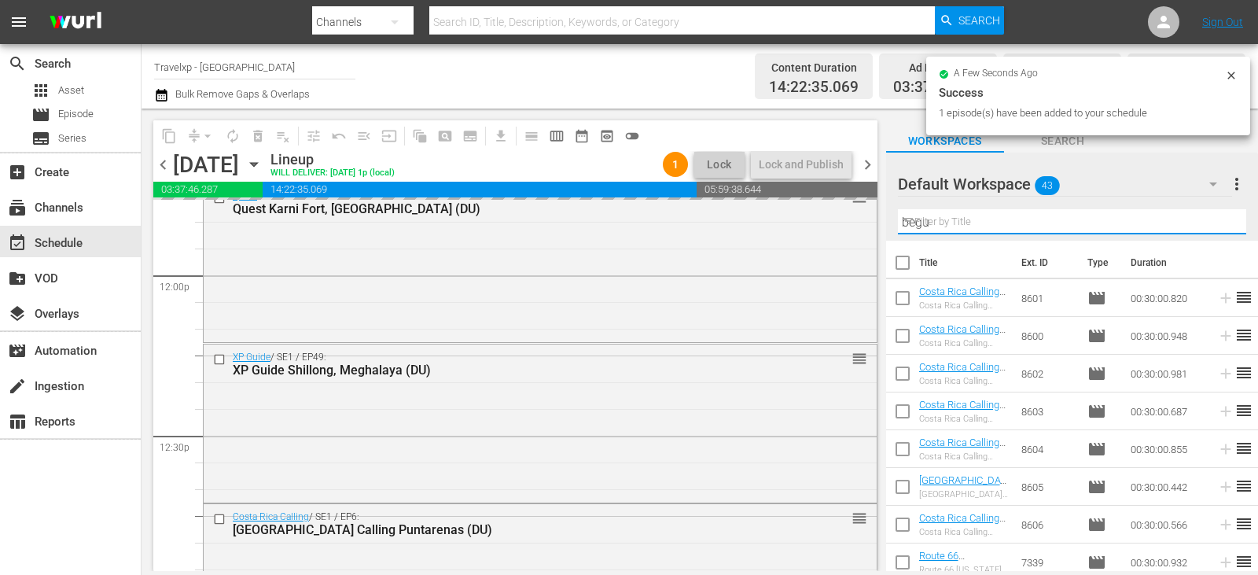
click at [1213, 221] on input "begu" at bounding box center [1072, 221] width 348 height 25
click at [1213, 221] on input "text" at bounding box center [1072, 221] width 348 height 25
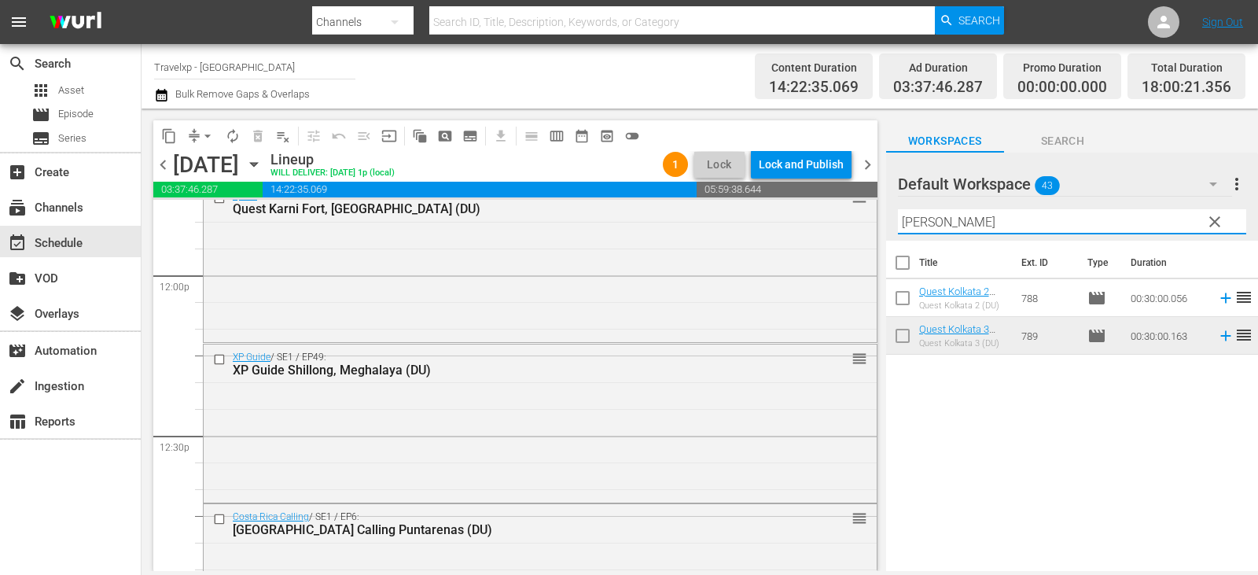
type input "kolka"
click at [1221, 300] on tr "Quest Kolkata 2 (DU) Quest Kolkata 2 (DU) 788 movie 00:30:00.056 reorder" at bounding box center [1072, 298] width 372 height 38
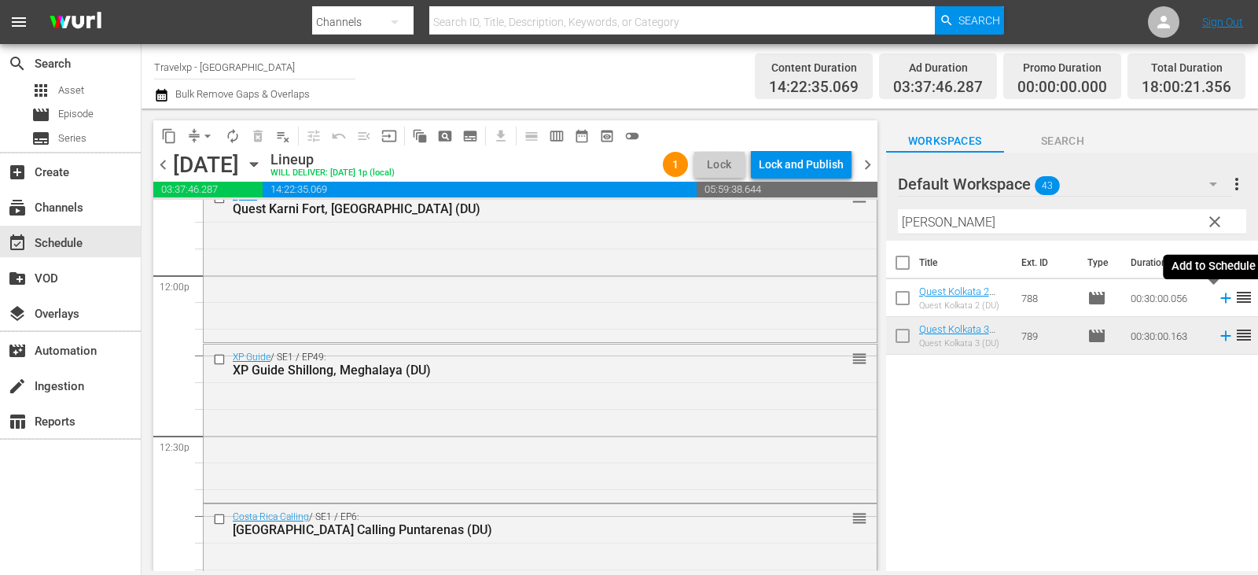
click at [1221, 300] on icon at bounding box center [1225, 297] width 17 height 17
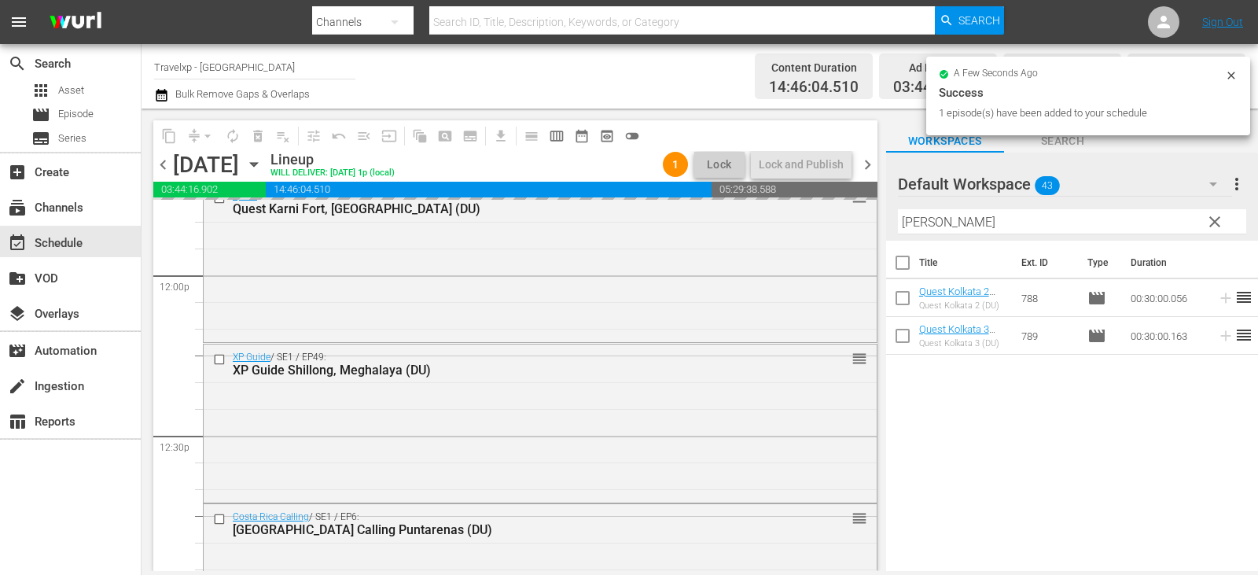
click at [1212, 222] on span "clear" at bounding box center [1214, 221] width 19 height 19
click at [1212, 222] on input "kolka" at bounding box center [1072, 221] width 348 height 25
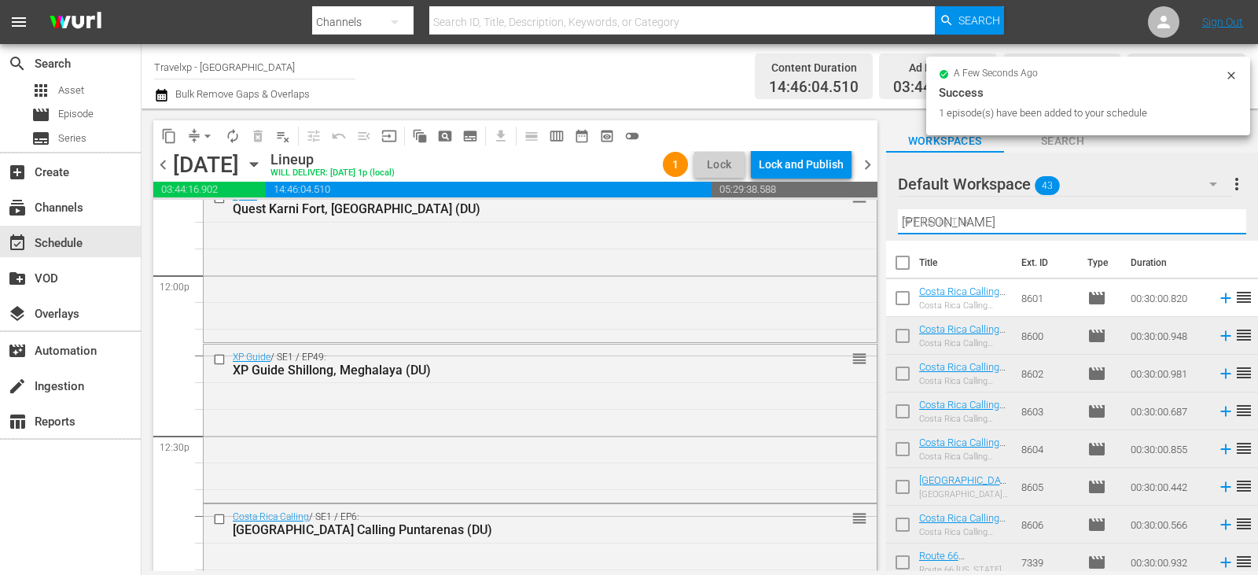
click at [1212, 222] on input "kolka" at bounding box center [1072, 221] width 348 height 25
click at [1212, 222] on input "text" at bounding box center [1072, 221] width 348 height 25
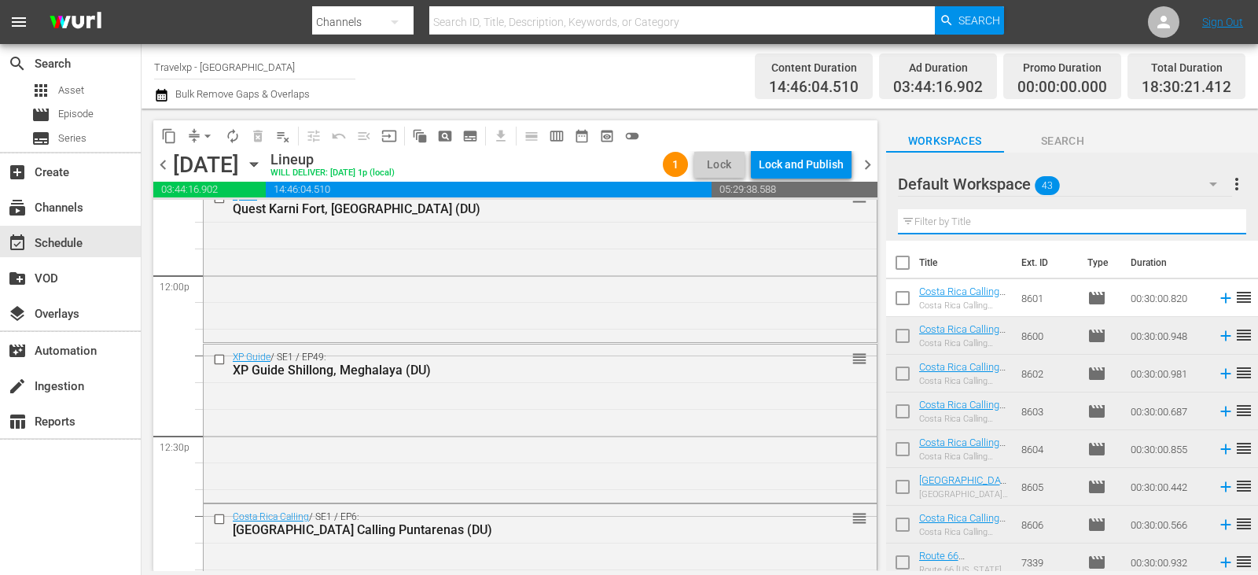
click at [1211, 222] on input "text" at bounding box center [1072, 221] width 348 height 25
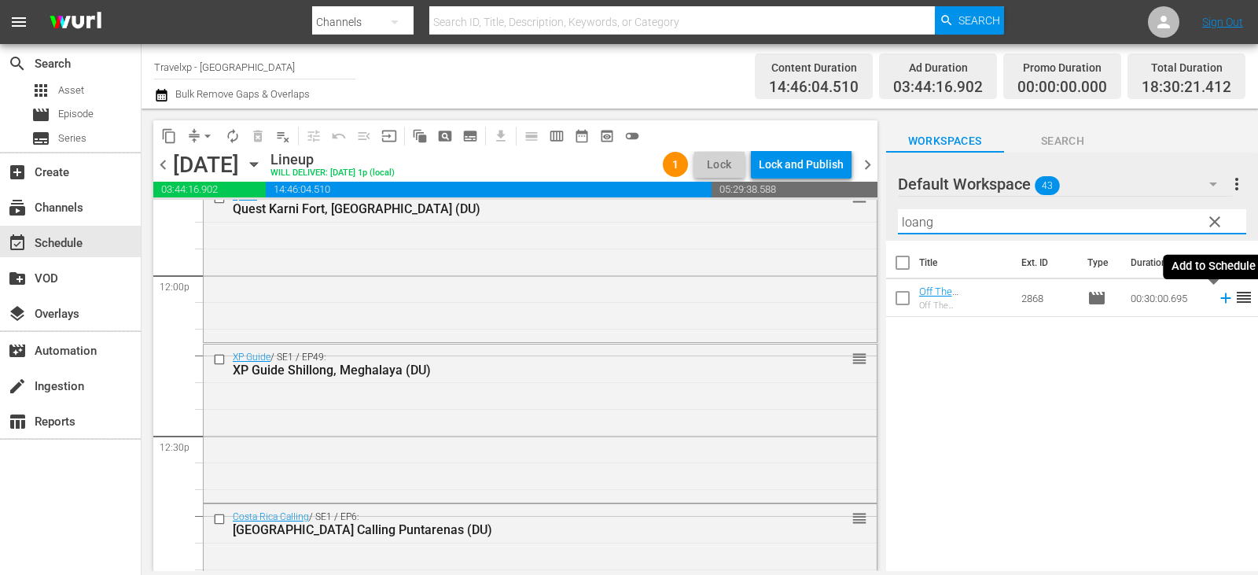
type input "loang"
click at [1217, 297] on icon at bounding box center [1225, 297] width 17 height 17
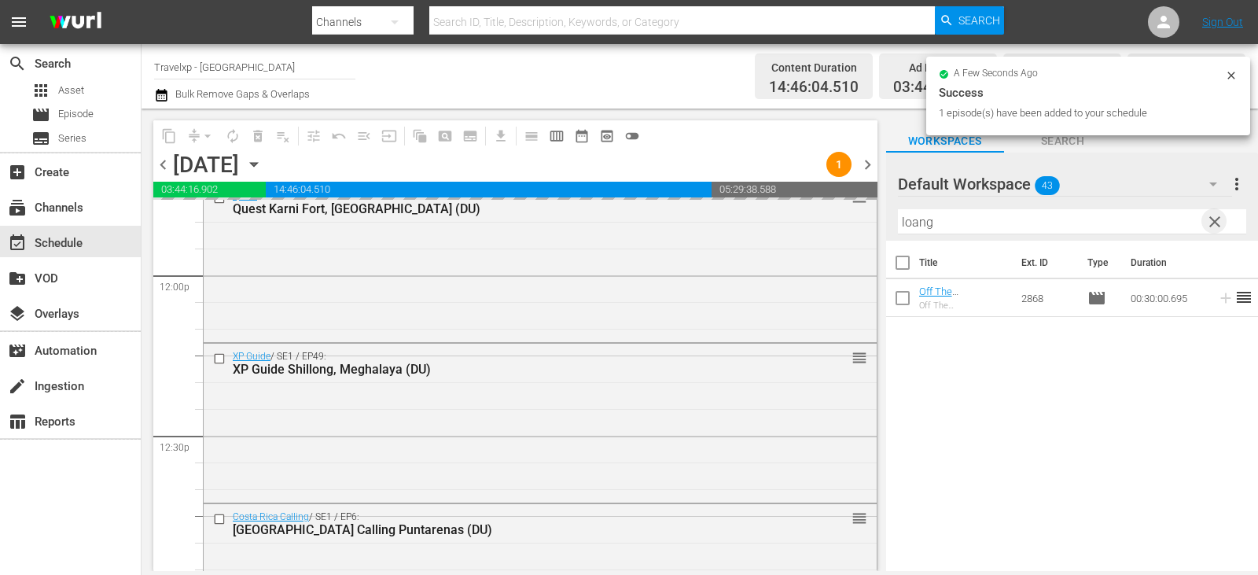
click at [1210, 219] on span "clear" at bounding box center [1214, 221] width 19 height 19
click at [1210, 219] on input "loang" at bounding box center [1072, 221] width 348 height 25
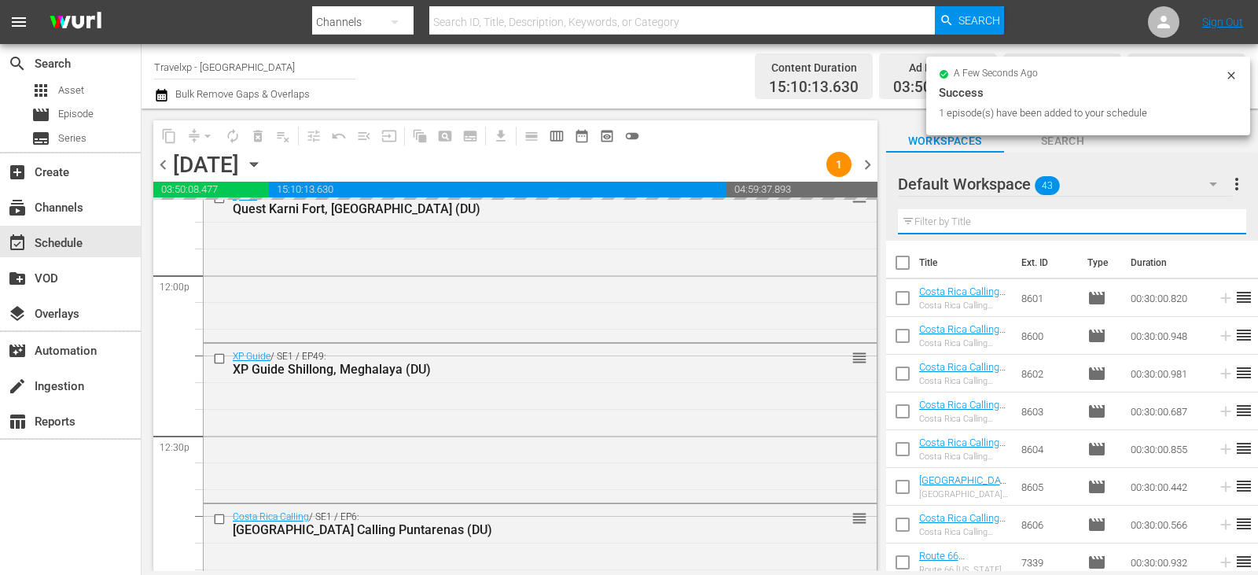
click at [1210, 219] on input "text" at bounding box center [1072, 221] width 348 height 25
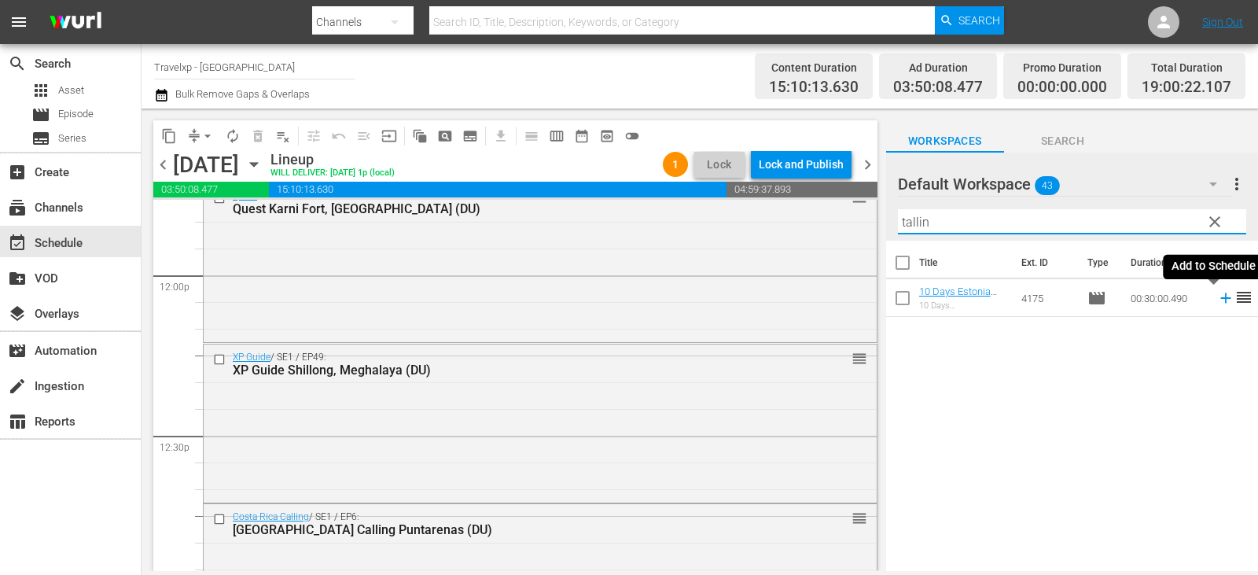
type input "tallin"
click at [1217, 295] on icon at bounding box center [1225, 297] width 17 height 17
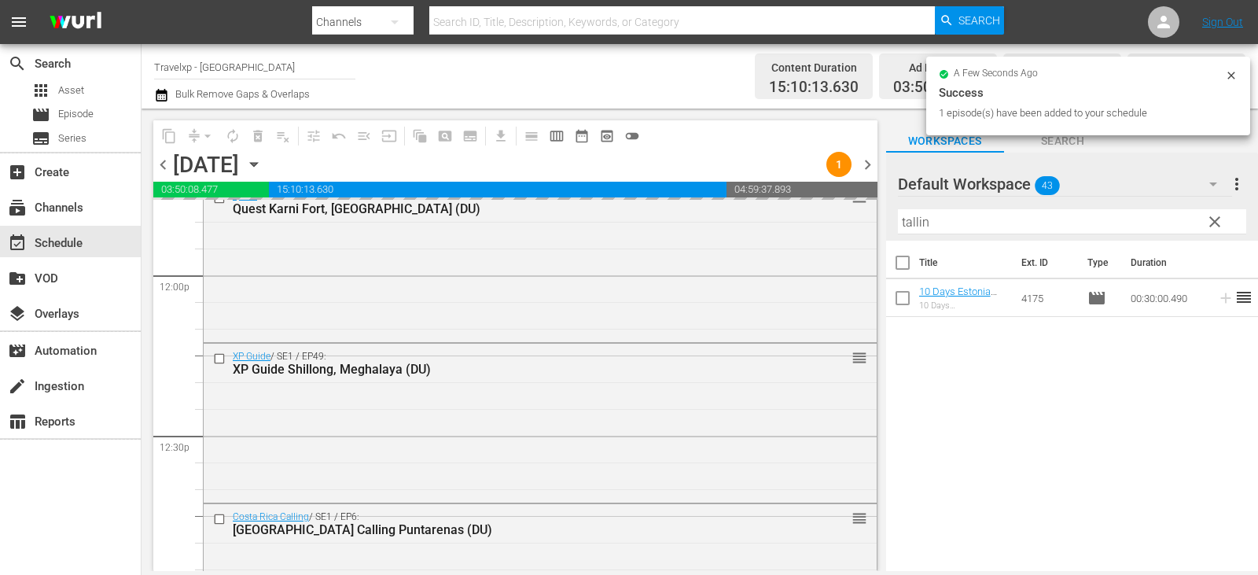
click at [1208, 224] on span "clear" at bounding box center [1214, 221] width 19 height 19
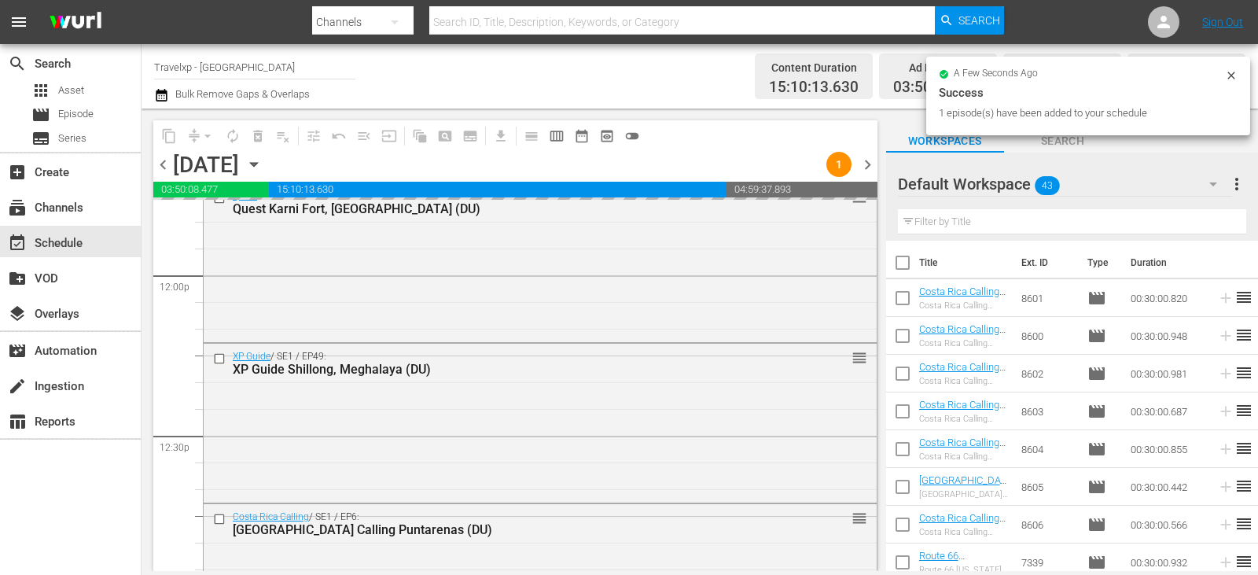
click at [1208, 224] on input "text" at bounding box center [1072, 221] width 348 height 25
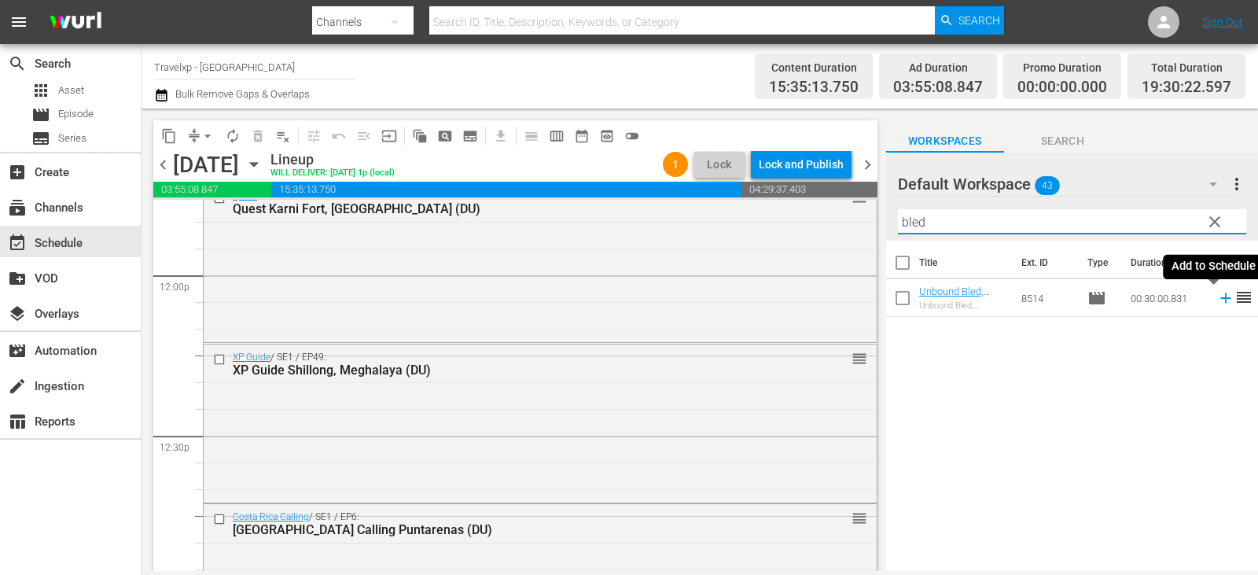
type input "bled"
click at [1220, 301] on icon at bounding box center [1225, 298] width 10 height 10
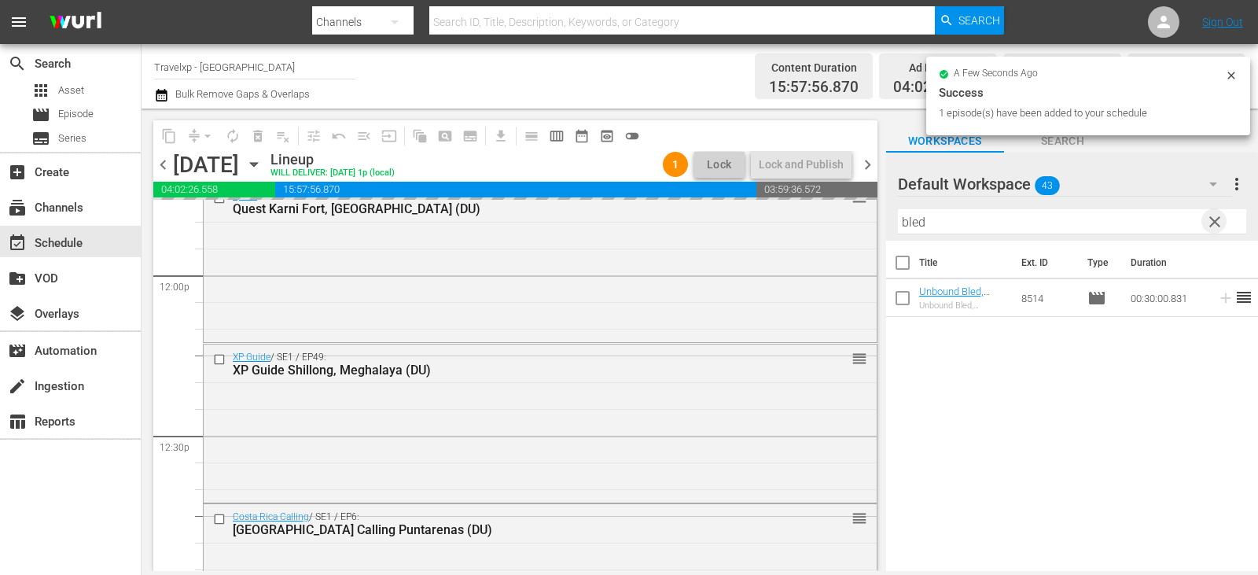
click at [1212, 218] on span "clear" at bounding box center [1214, 221] width 19 height 19
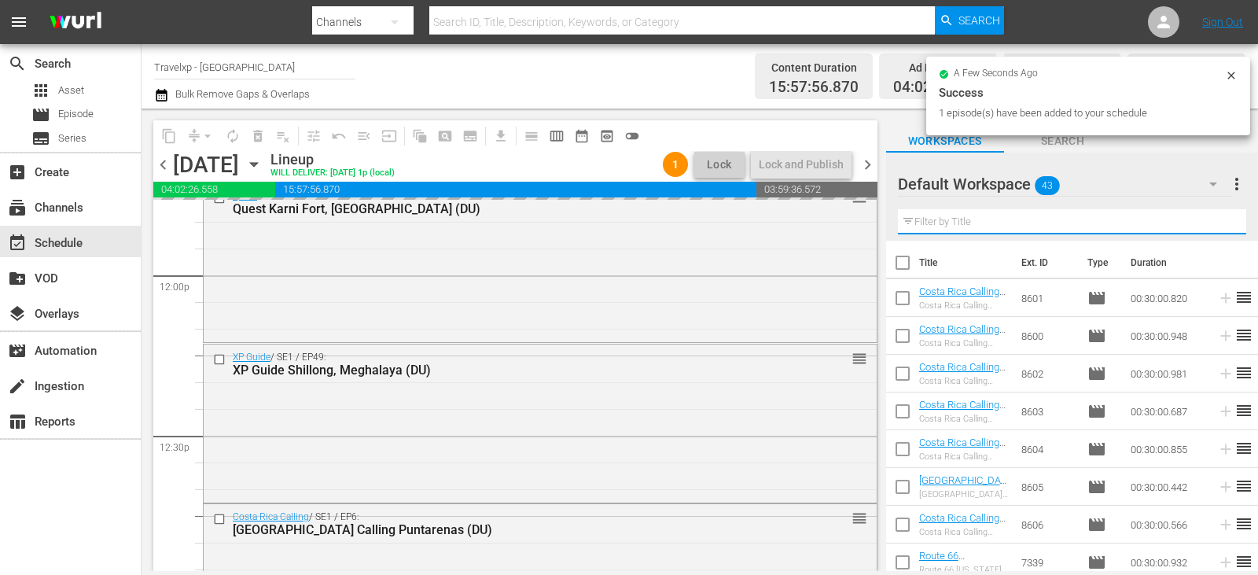
click at [1212, 218] on input "text" at bounding box center [1072, 221] width 348 height 25
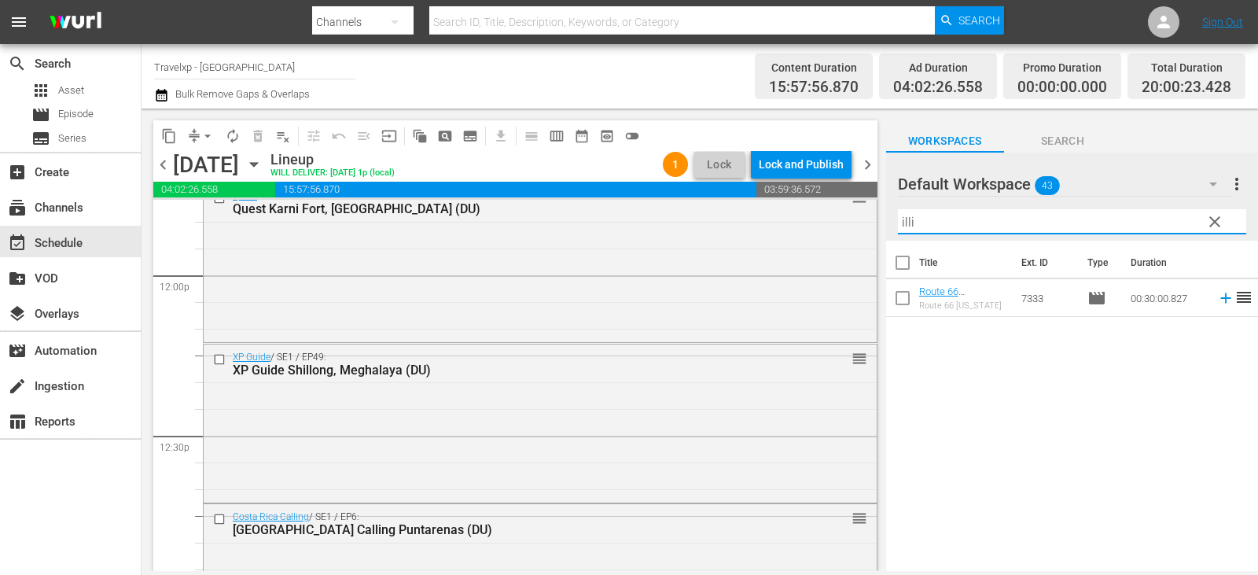
type input "illi"
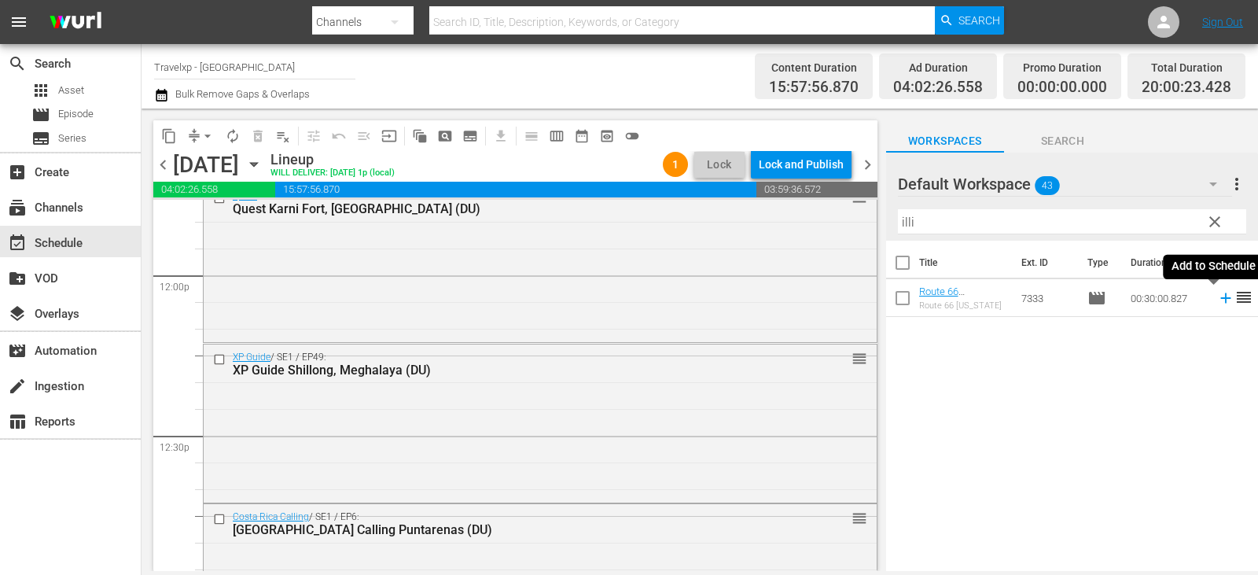
click at [1217, 295] on icon at bounding box center [1225, 297] width 17 height 17
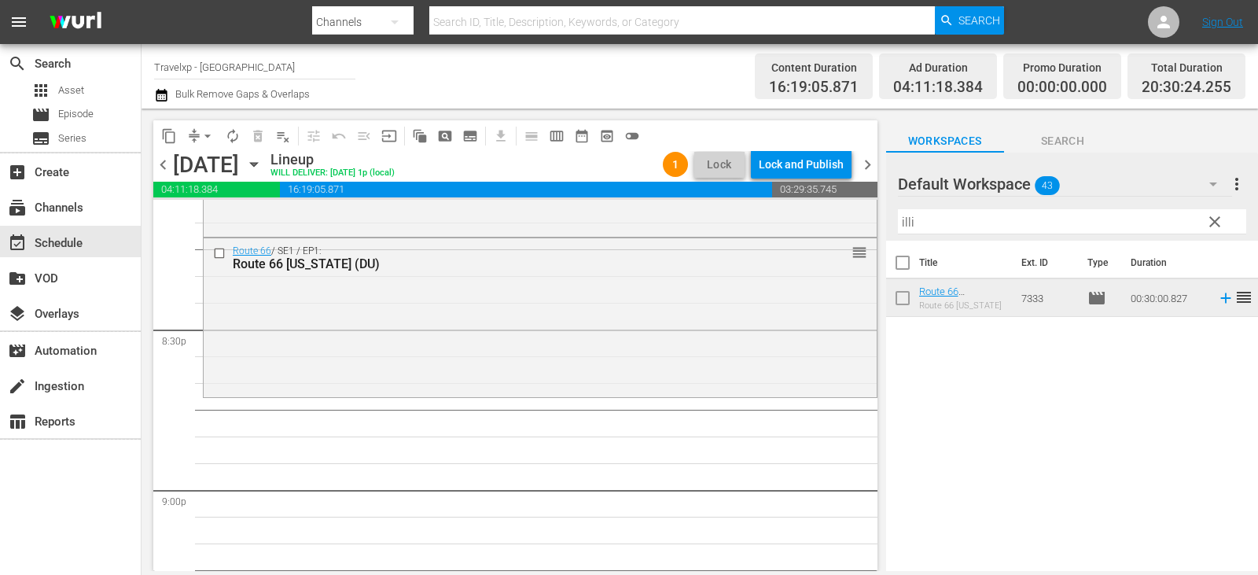
scroll to position [6445, 0]
click at [1231, 216] on input "illi" at bounding box center [1072, 221] width 348 height 25
click at [1221, 218] on span "clear" at bounding box center [1214, 221] width 19 height 19
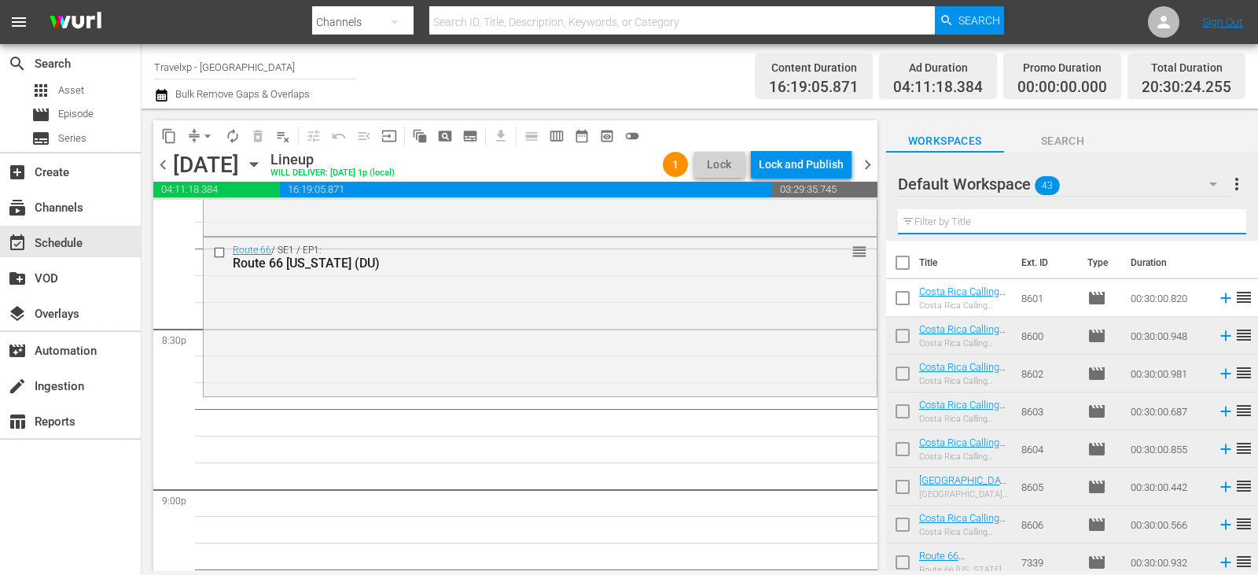
click at [1221, 218] on input "text" at bounding box center [1072, 221] width 348 height 25
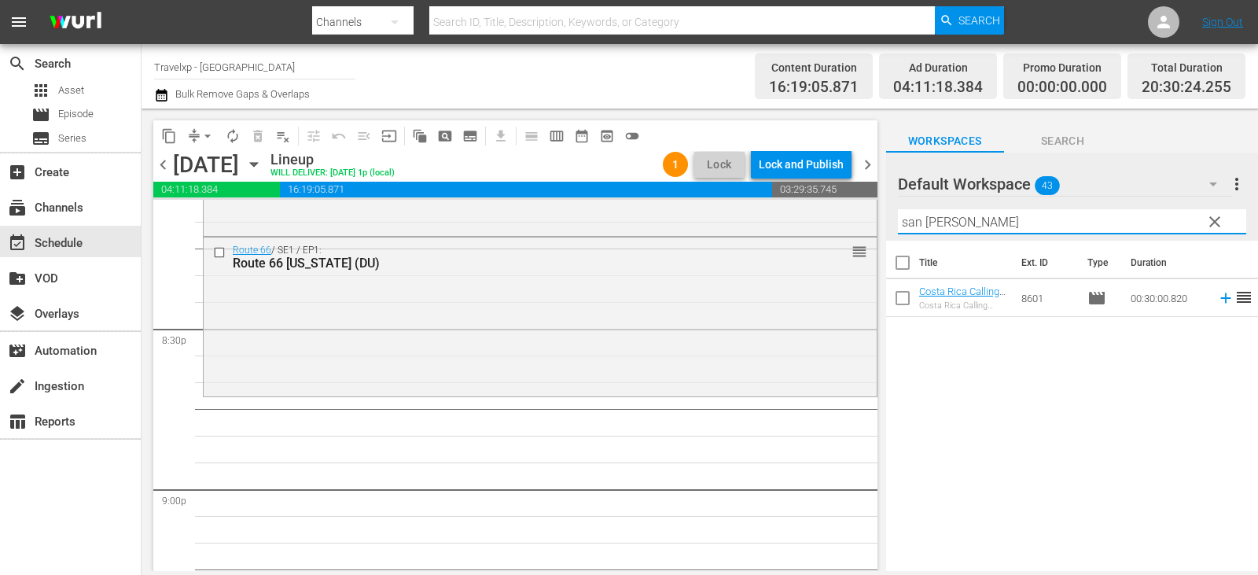
type input "san jos"
click at [1217, 296] on icon at bounding box center [1225, 297] width 17 height 17
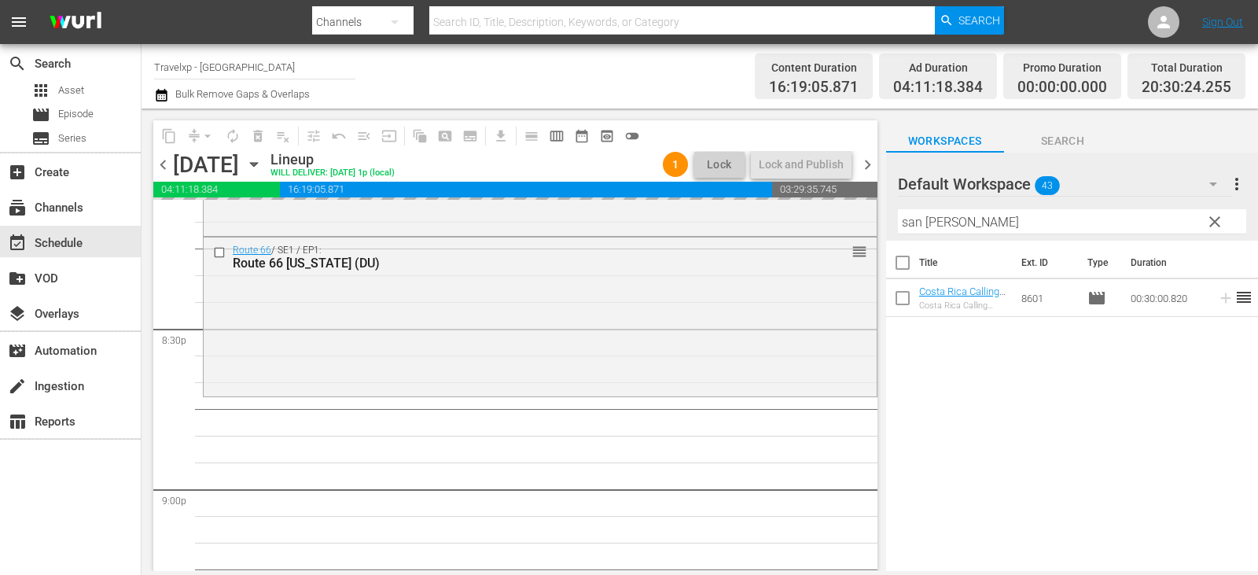
click at [1216, 213] on span "clear" at bounding box center [1214, 221] width 19 height 19
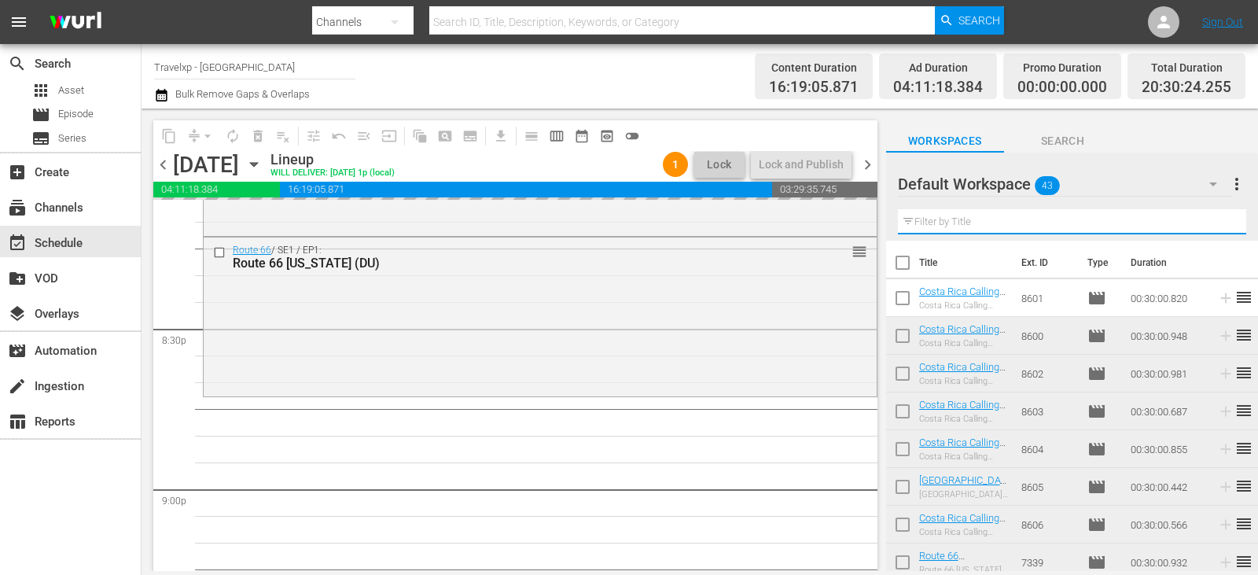
click at [1214, 222] on input "text" at bounding box center [1072, 221] width 348 height 25
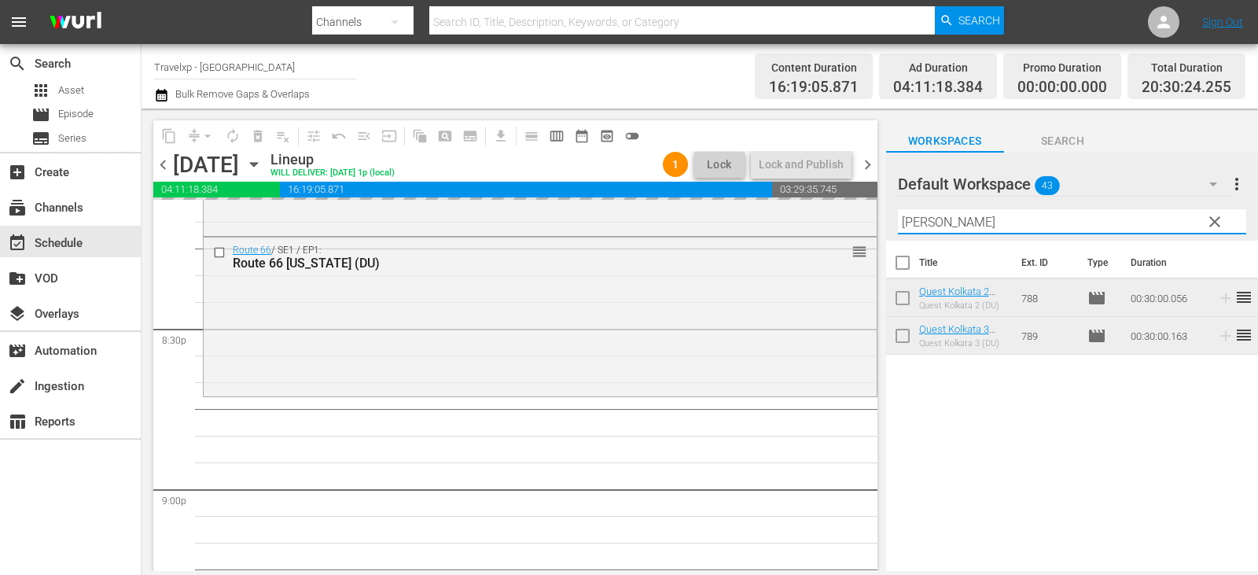
type input "kolk"
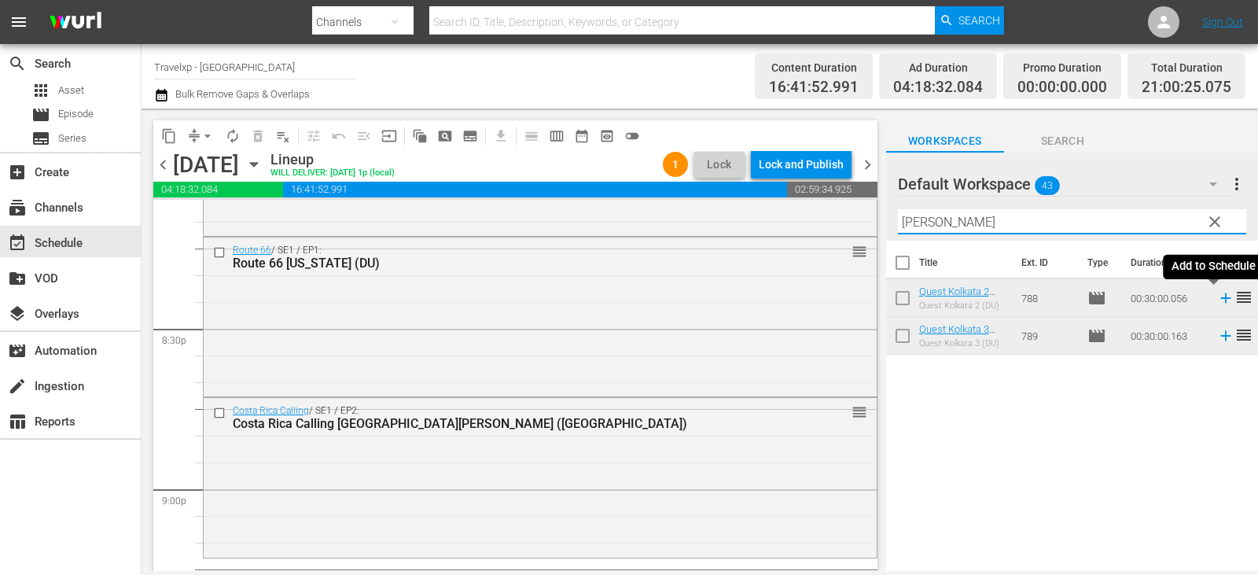
click at [1220, 299] on icon at bounding box center [1225, 298] width 10 height 10
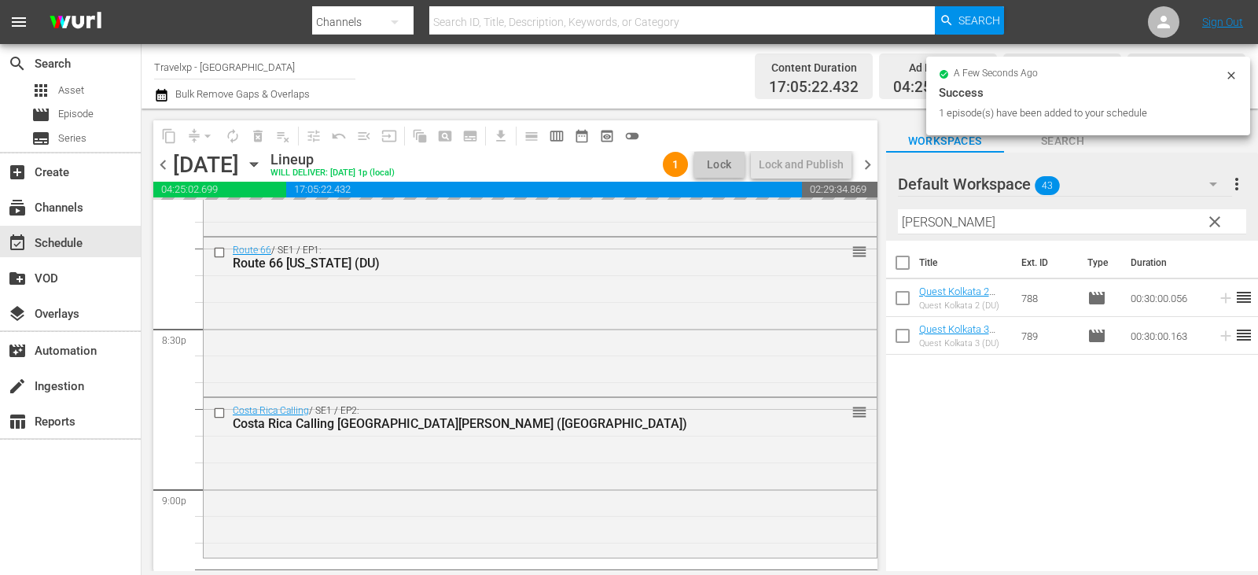
click at [1218, 221] on span "clear" at bounding box center [1214, 221] width 19 height 19
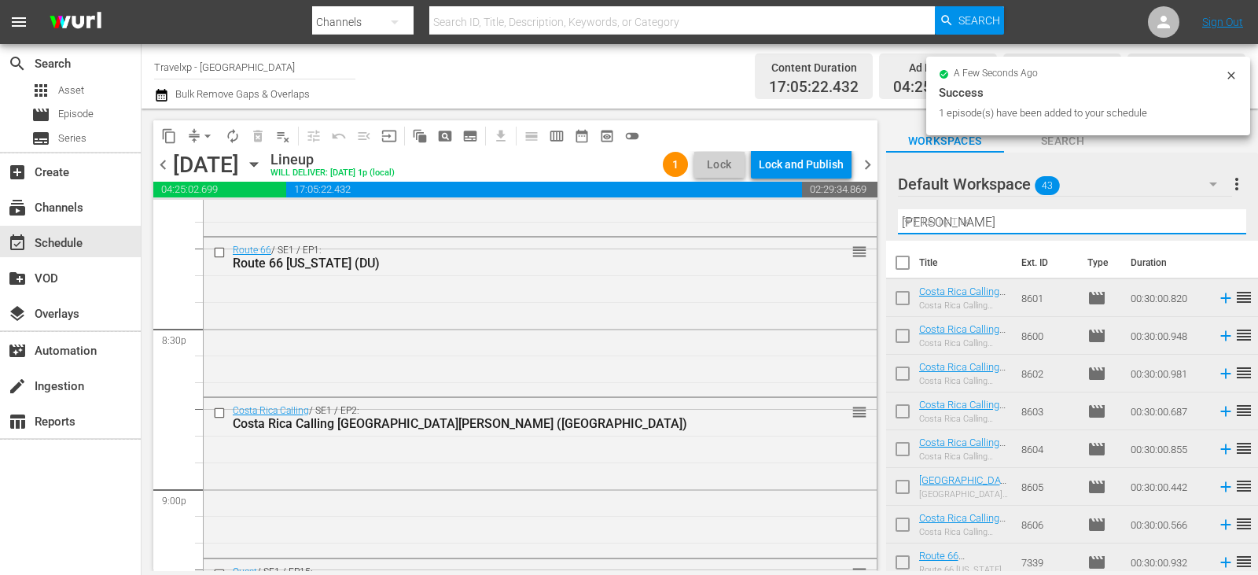
click at [1218, 221] on input "kolk" at bounding box center [1072, 221] width 348 height 25
click at [1218, 221] on input "text" at bounding box center [1072, 221] width 348 height 25
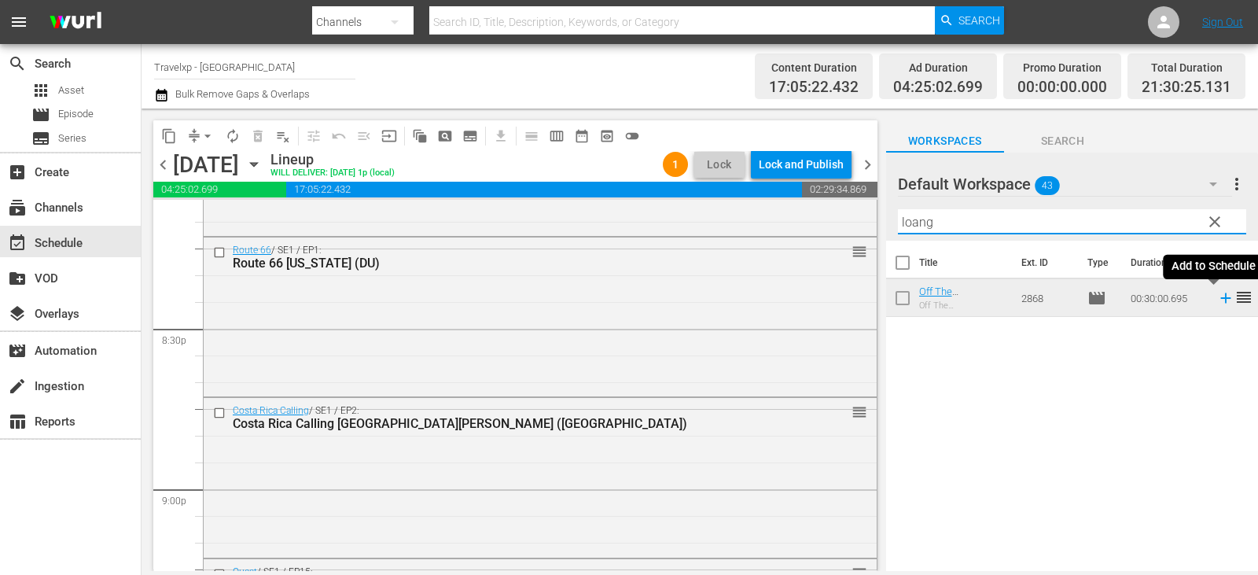
type input "loang"
click at [1217, 302] on icon at bounding box center [1225, 297] width 17 height 17
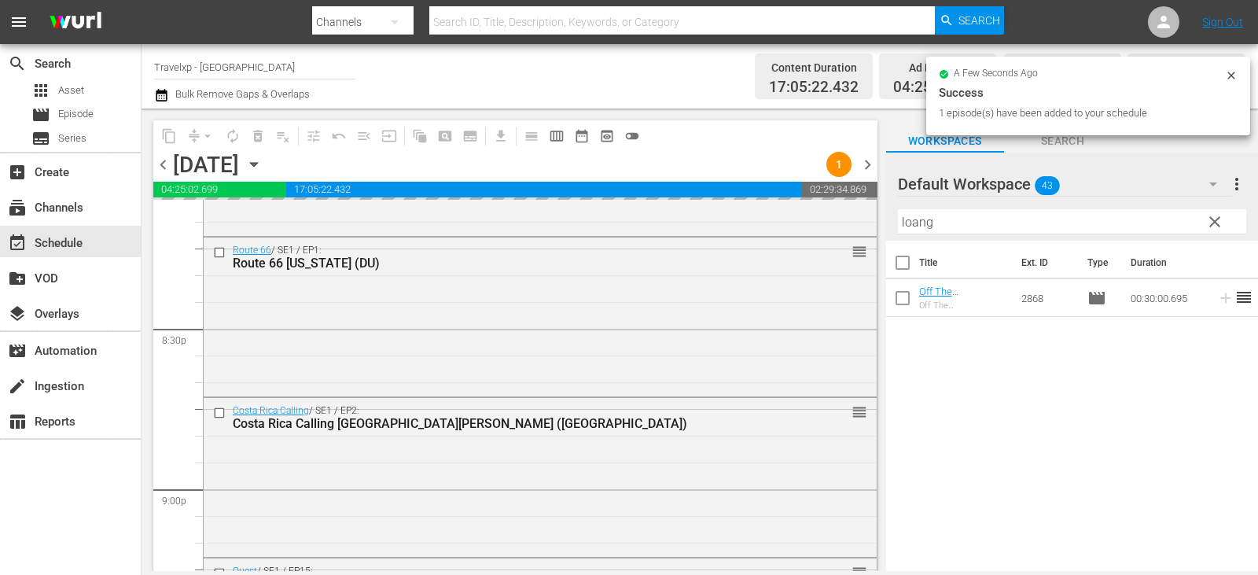
click at [1205, 229] on span "clear" at bounding box center [1214, 221] width 19 height 19
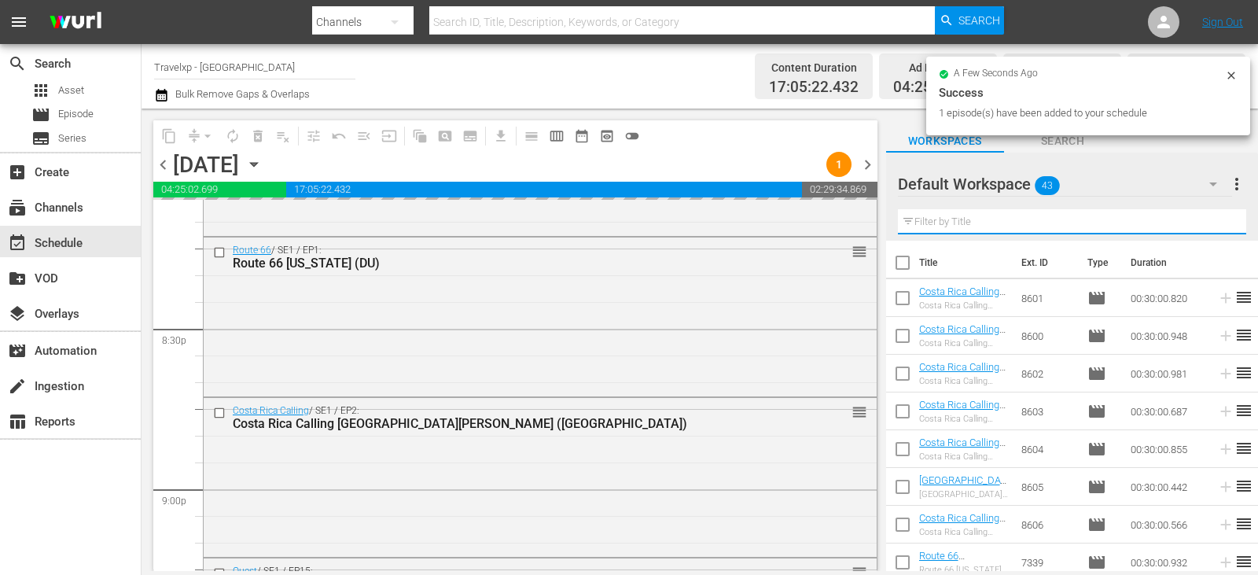
click at [1205, 229] on input "text" at bounding box center [1072, 221] width 348 height 25
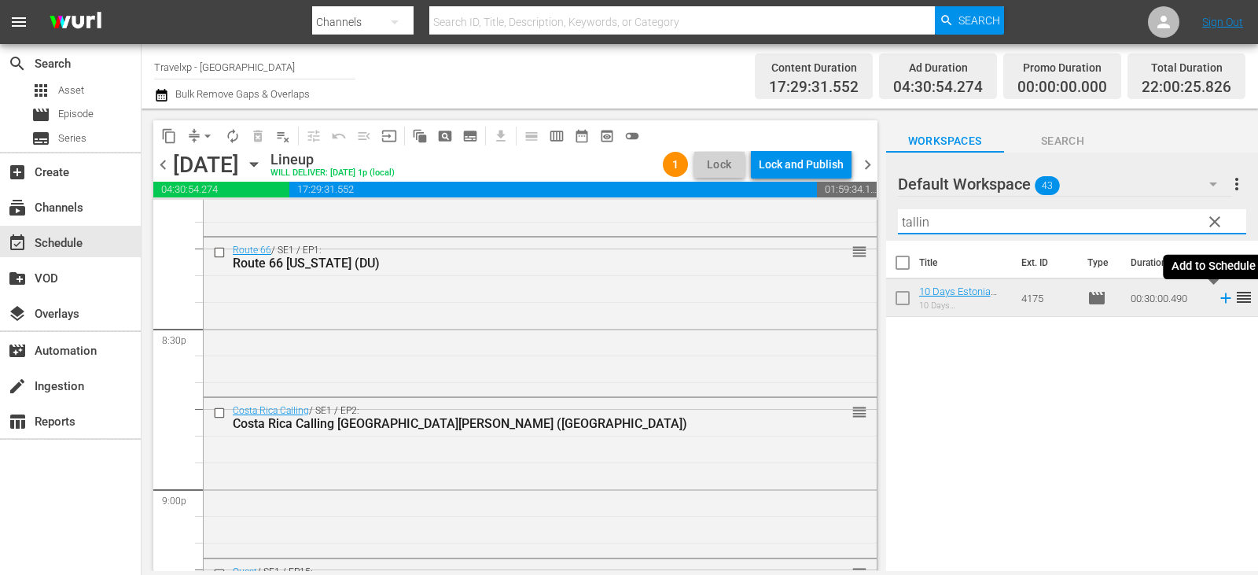
type input "tallin"
click at [1218, 298] on icon at bounding box center [1225, 297] width 17 height 17
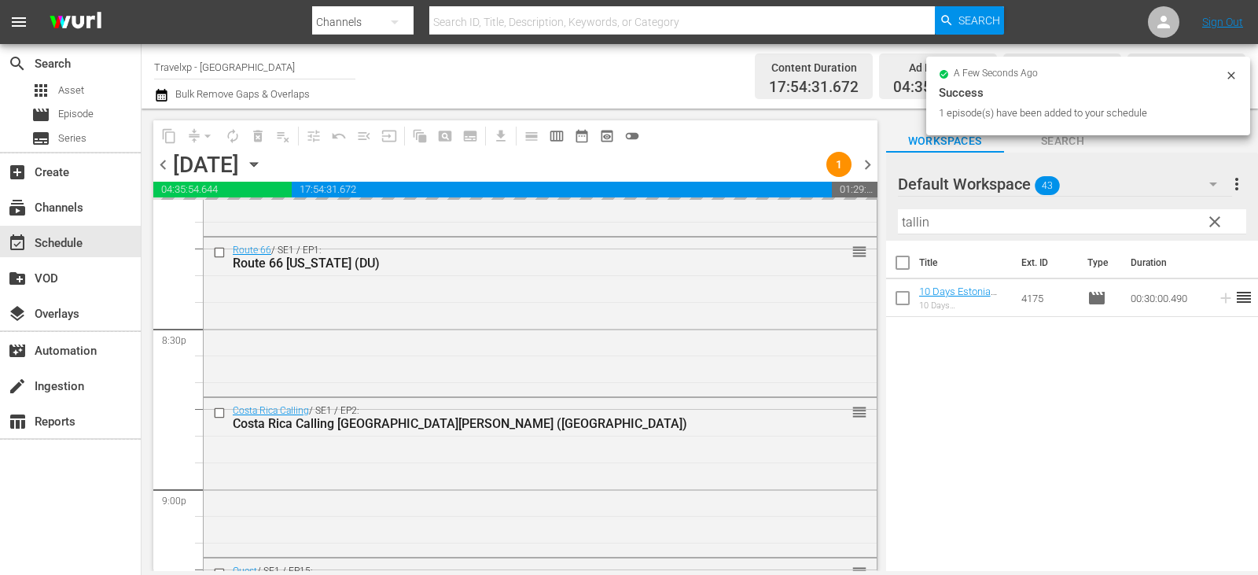
click at [1217, 225] on span "clear" at bounding box center [1214, 221] width 19 height 19
click at [1217, 225] on input "tallin" at bounding box center [1072, 221] width 348 height 25
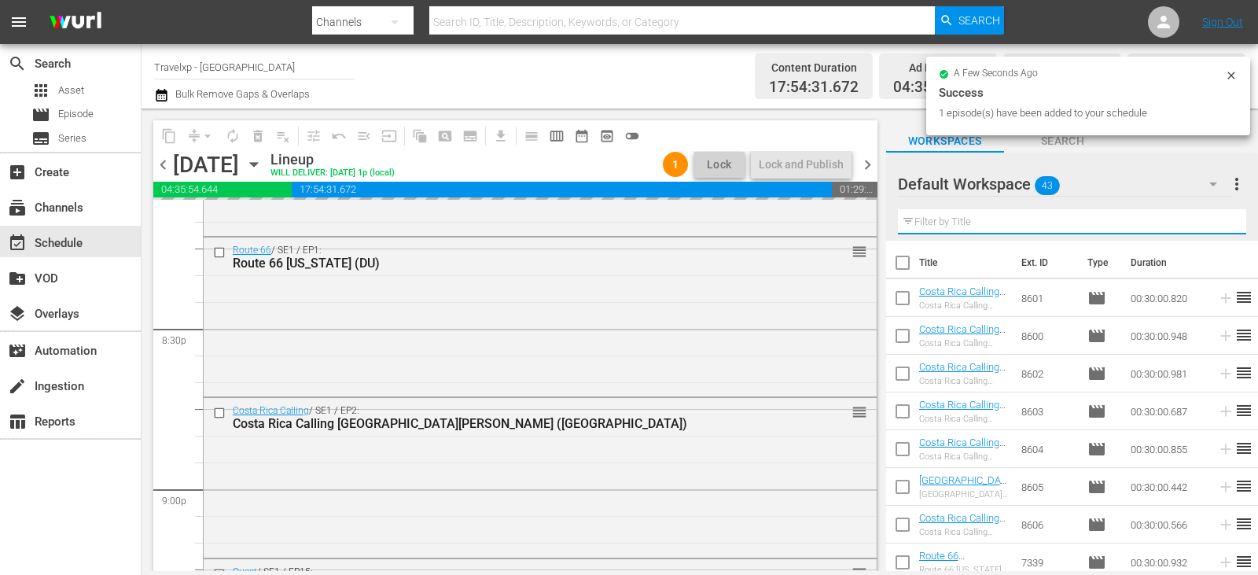
click at [1217, 225] on input "text" at bounding box center [1072, 221] width 348 height 25
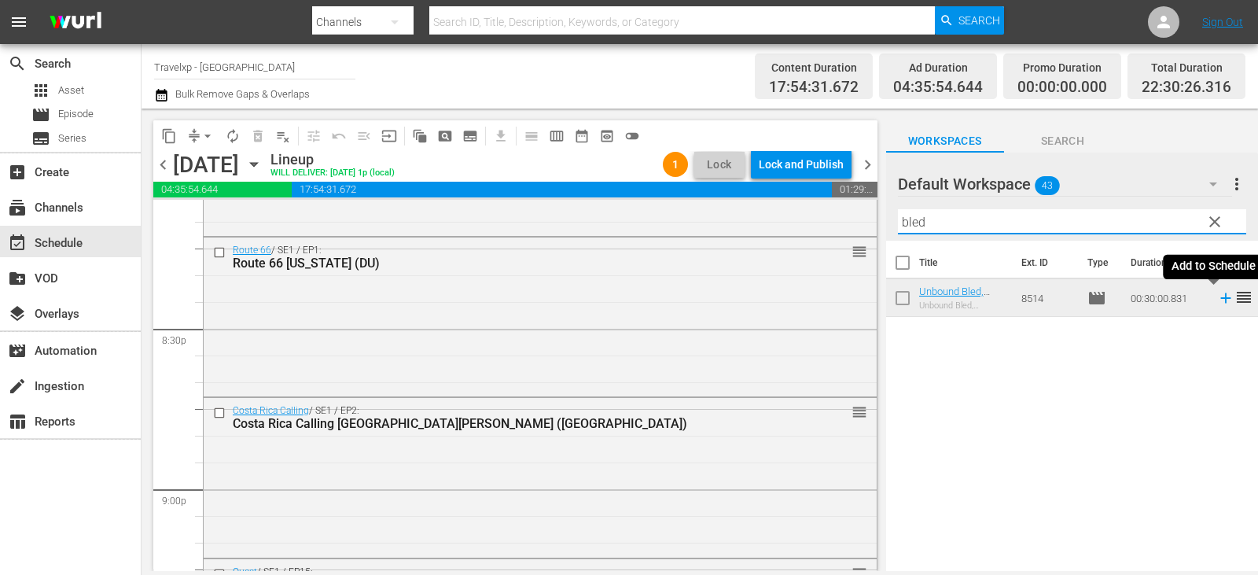
type input "bled"
click at [1217, 301] on icon at bounding box center [1225, 297] width 17 height 17
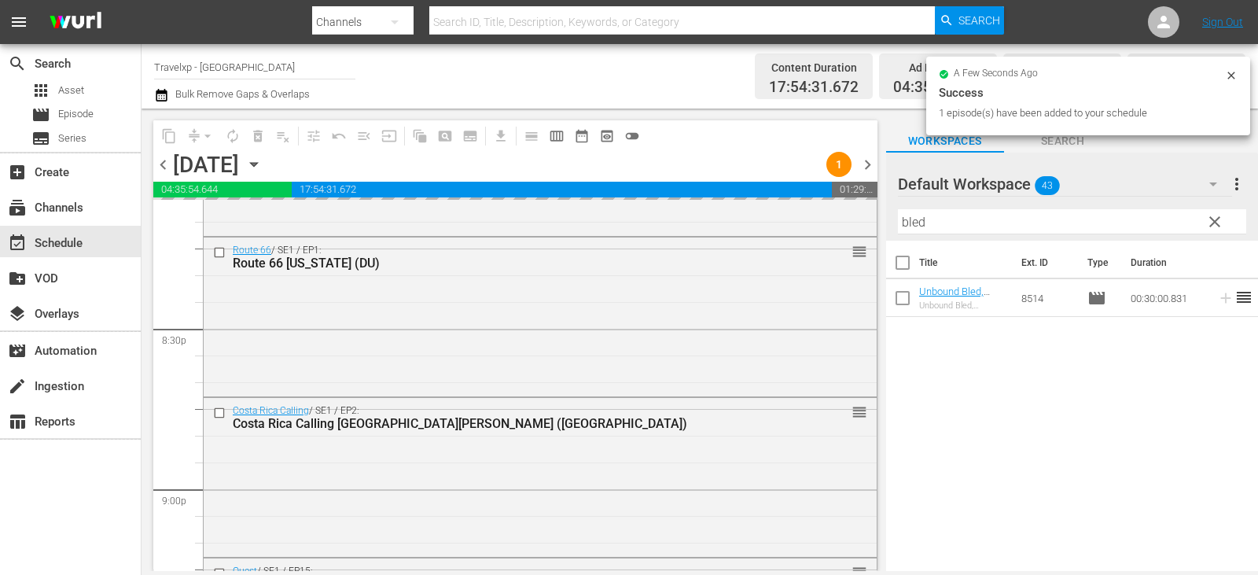
click at [1218, 228] on span "clear" at bounding box center [1214, 221] width 19 height 19
click at [1218, 228] on input "text" at bounding box center [1072, 221] width 348 height 25
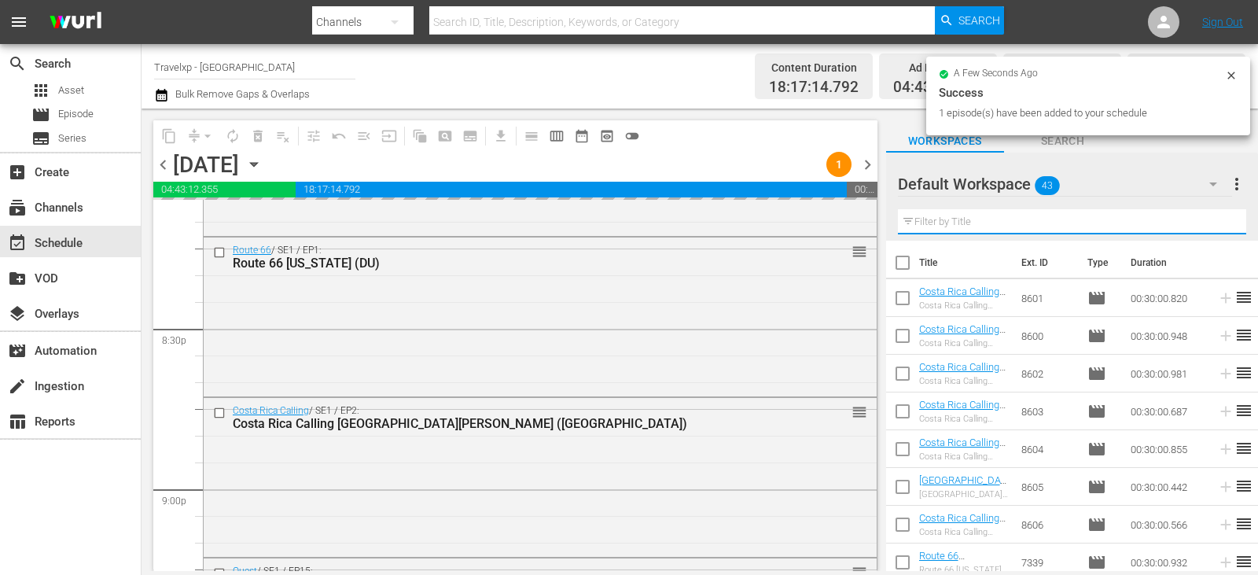
click at [1218, 228] on input "text" at bounding box center [1072, 221] width 348 height 25
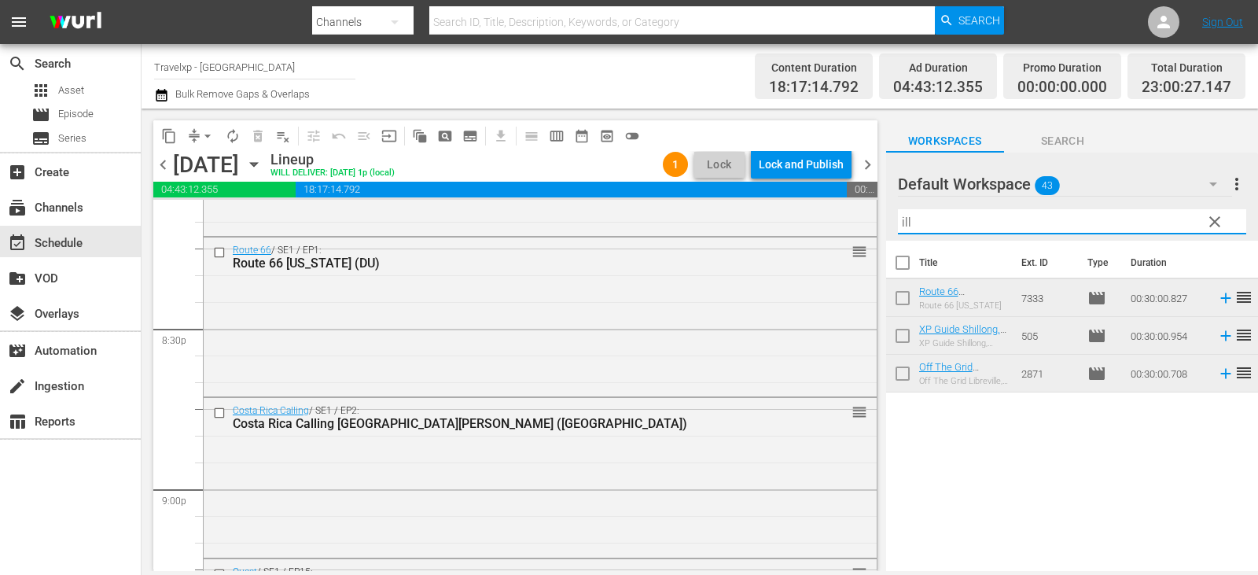
type input "ill"
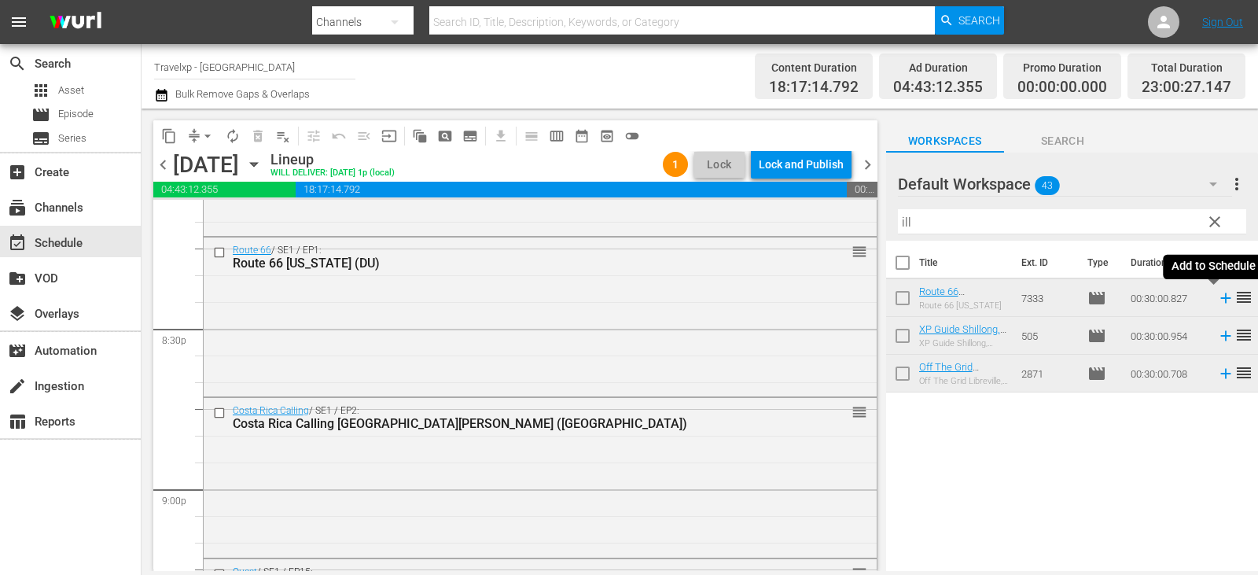
click at [1217, 298] on icon at bounding box center [1225, 297] width 17 height 17
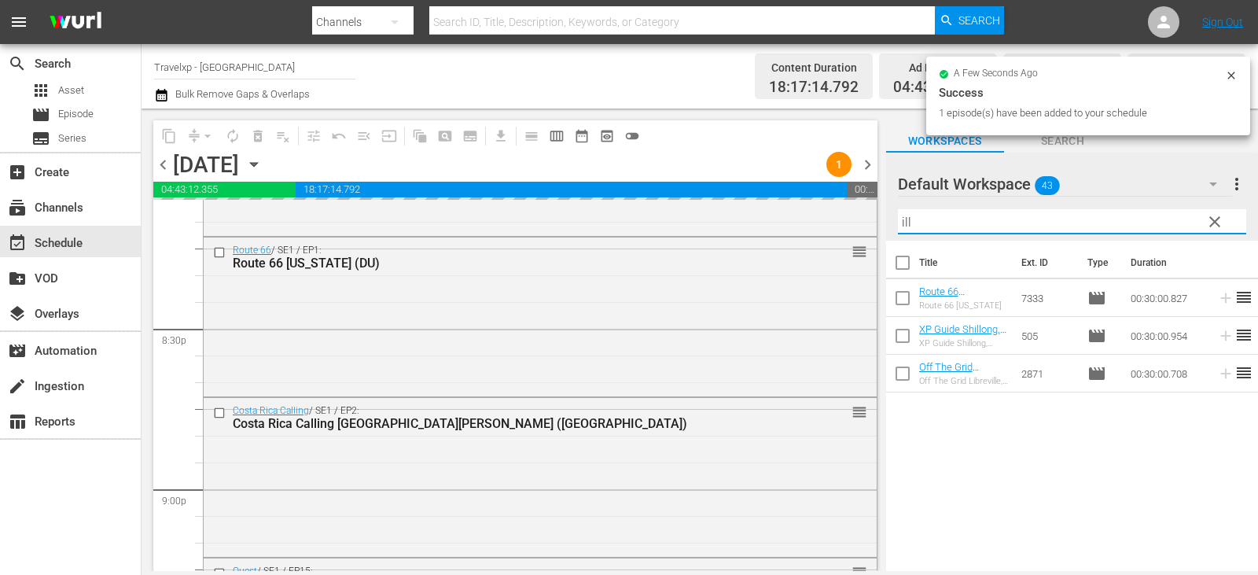
click at [1228, 215] on input "ill" at bounding box center [1072, 221] width 348 height 25
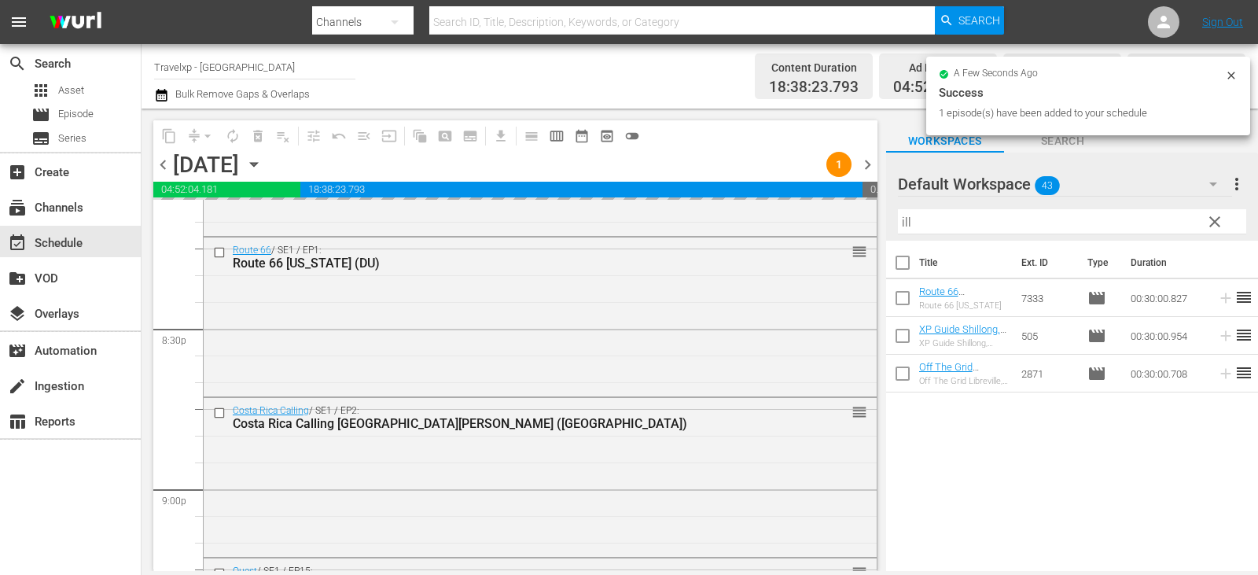
click at [1219, 220] on span "clear" at bounding box center [1214, 221] width 19 height 19
click at [1219, 220] on input "ill" at bounding box center [1072, 221] width 348 height 25
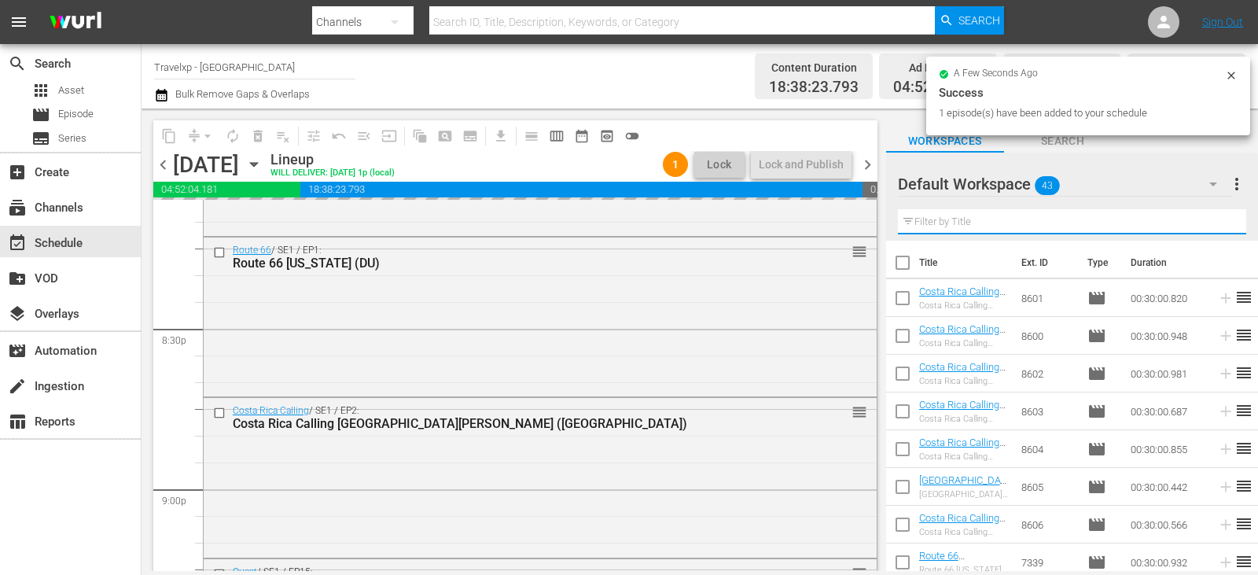
click at [1219, 220] on input "text" at bounding box center [1072, 221] width 348 height 25
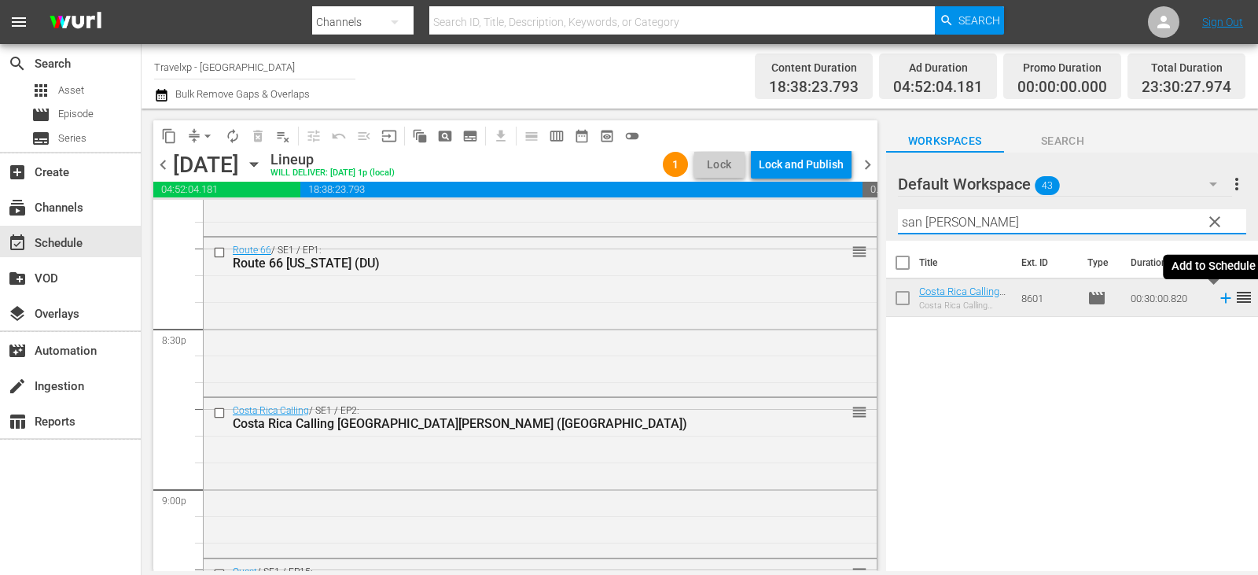
type input "san jose"
click at [1217, 300] on icon at bounding box center [1225, 297] width 17 height 17
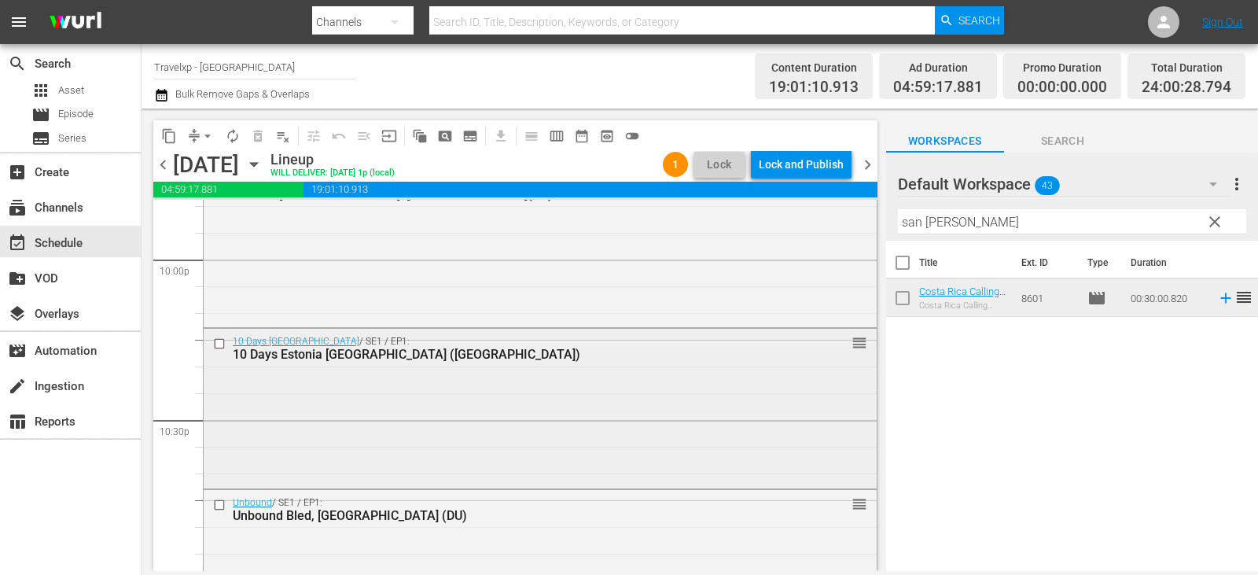
scroll to position [7394, 0]
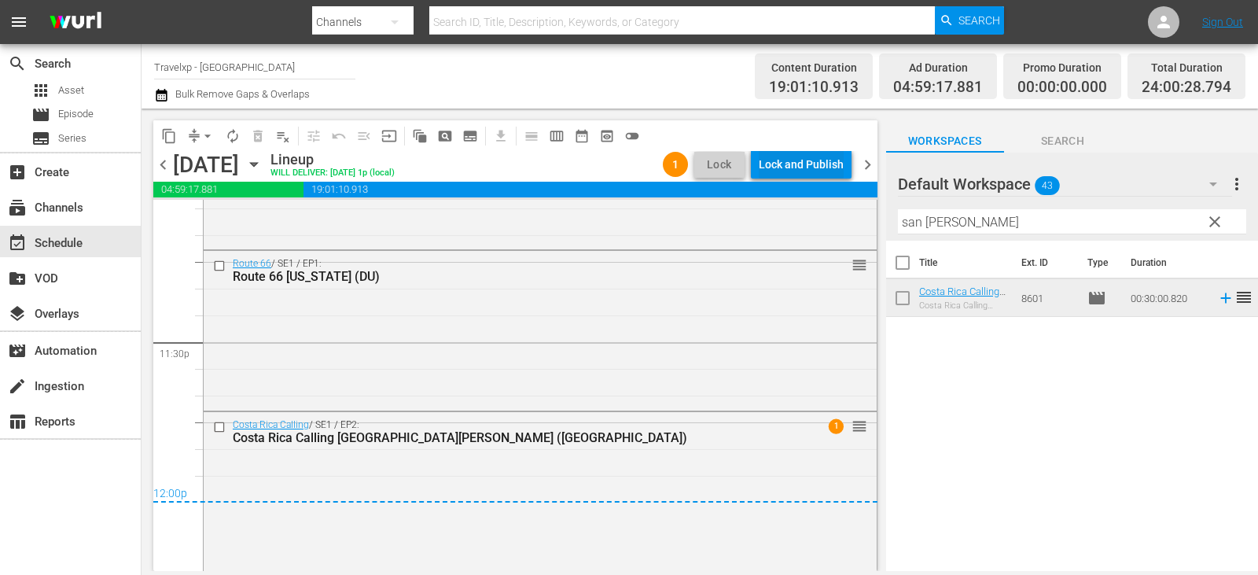
click at [829, 163] on div "Lock and Publish" at bounding box center [800, 164] width 85 height 28
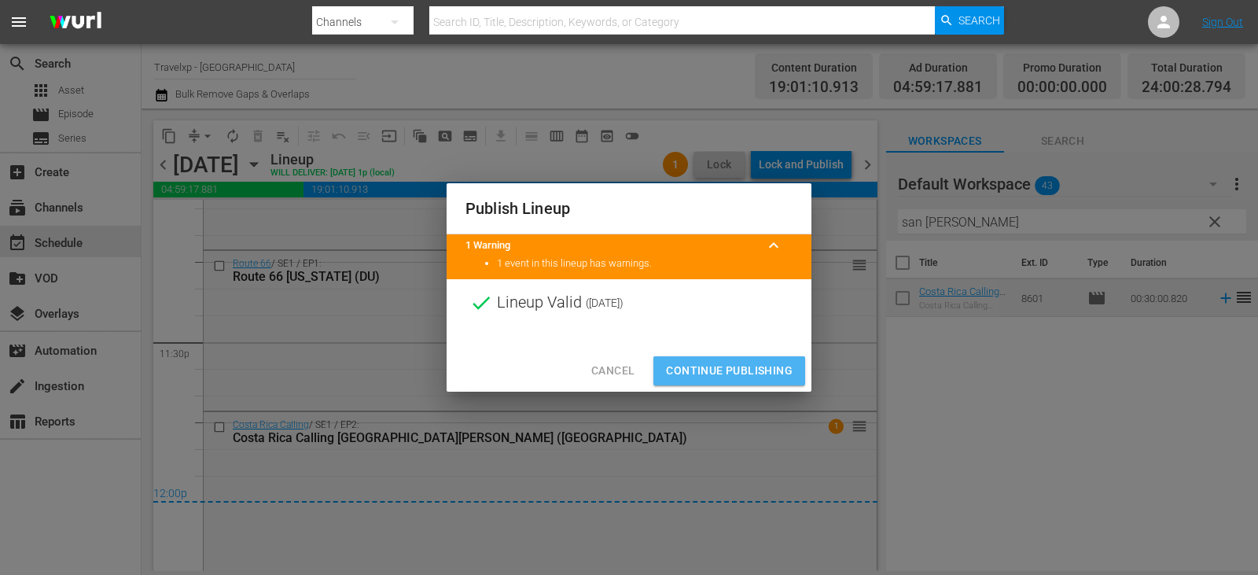
click at [682, 363] on span "Continue Publishing" at bounding box center [729, 371] width 127 height 20
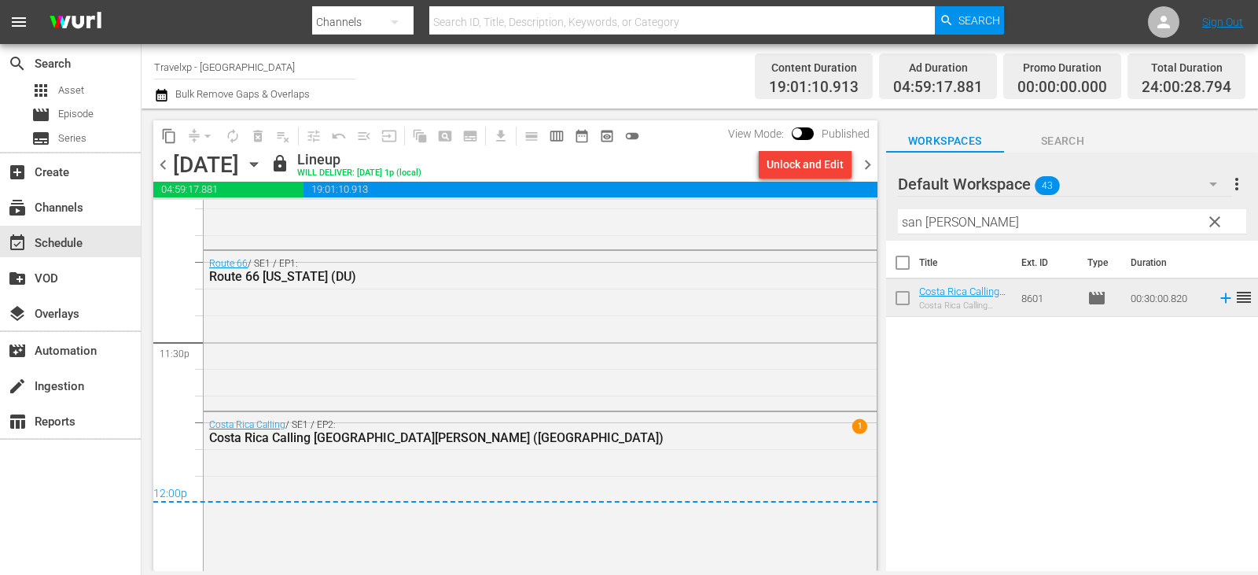
click at [869, 163] on span "chevron_right" at bounding box center [867, 165] width 20 height 20
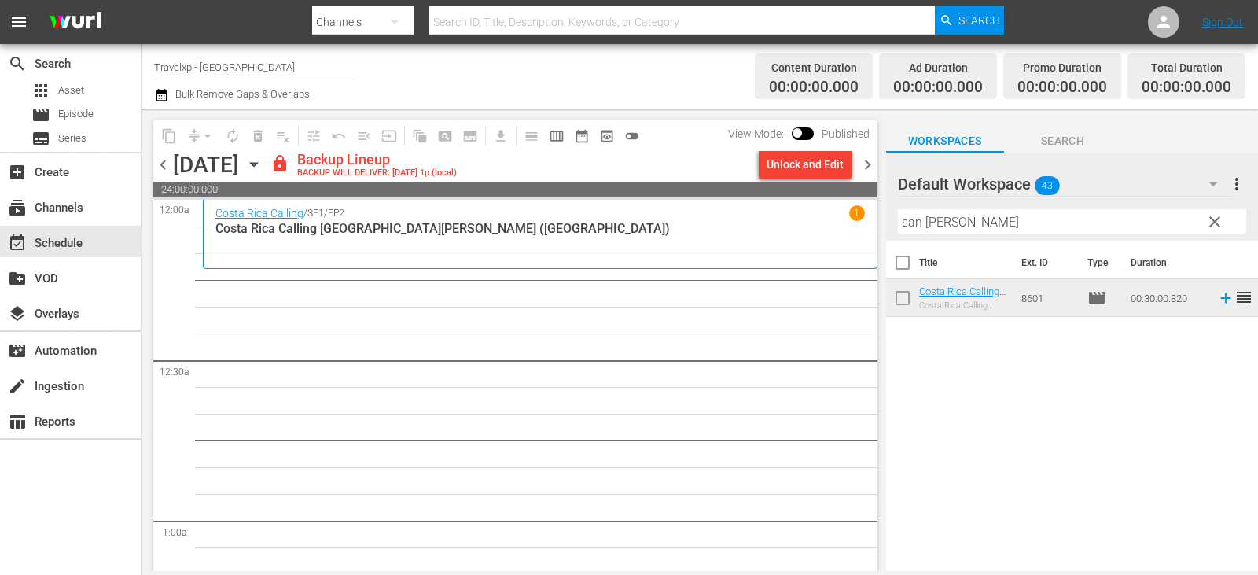
click at [777, 181] on div "chevron_left Thursday, September 18th September 18th lock Backup Lineup BACKUP …" at bounding box center [515, 166] width 724 height 31
click at [785, 173] on div "Unlock and Edit" at bounding box center [804, 164] width 77 height 28
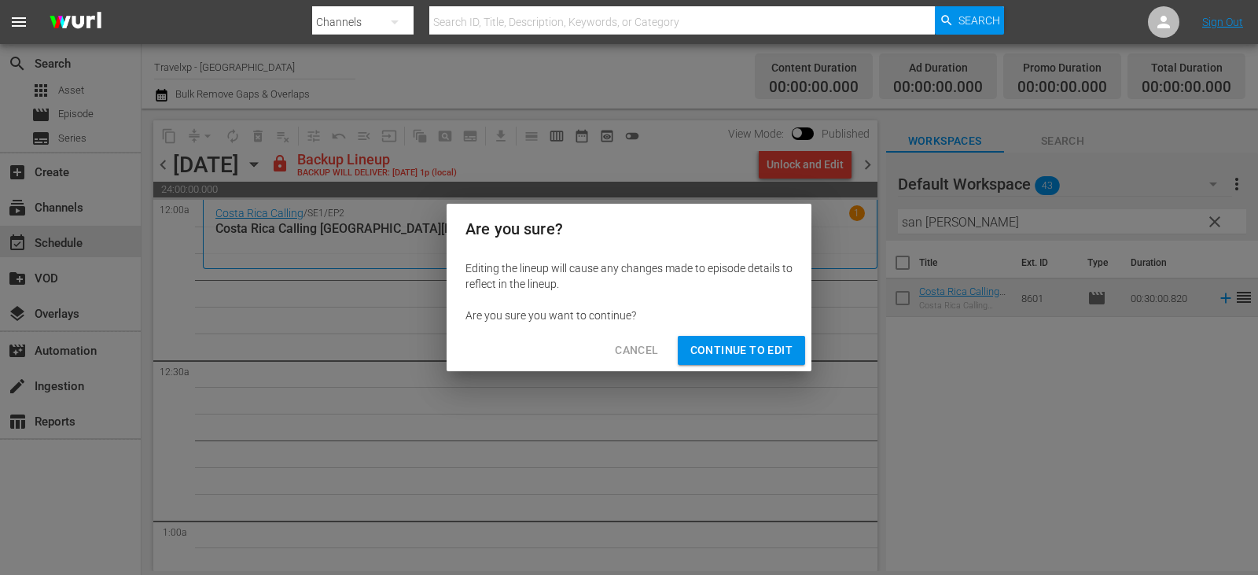
click at [701, 352] on span "Continue to Edit" at bounding box center [741, 350] width 102 height 20
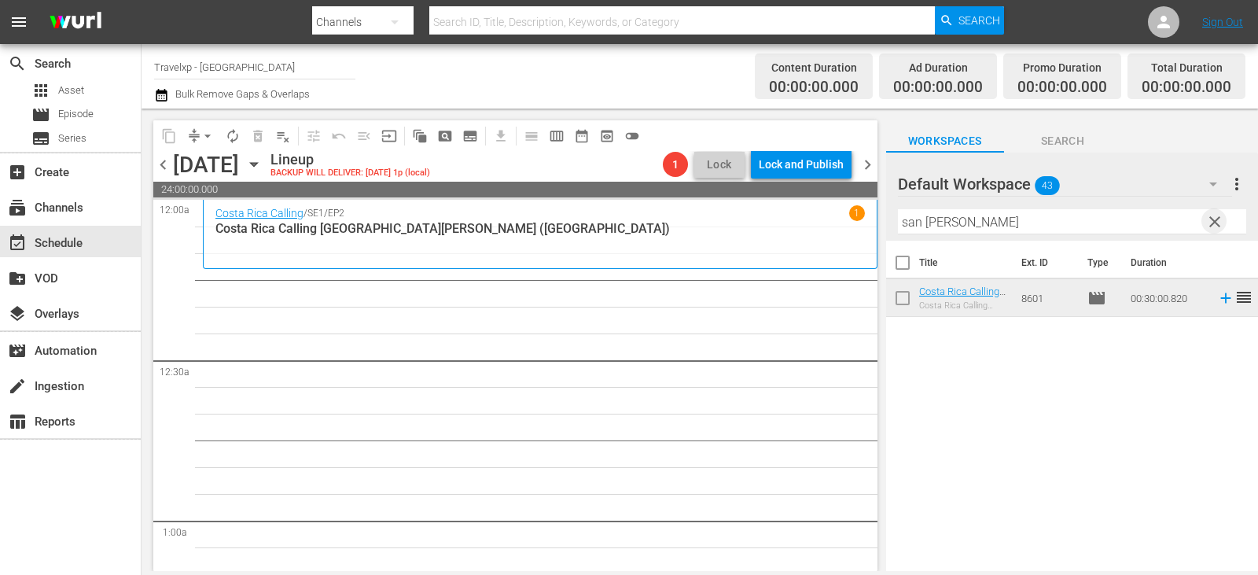
click at [1218, 222] on span "clear" at bounding box center [1214, 221] width 19 height 19
click at [1218, 222] on input "text" at bounding box center [1072, 221] width 348 height 25
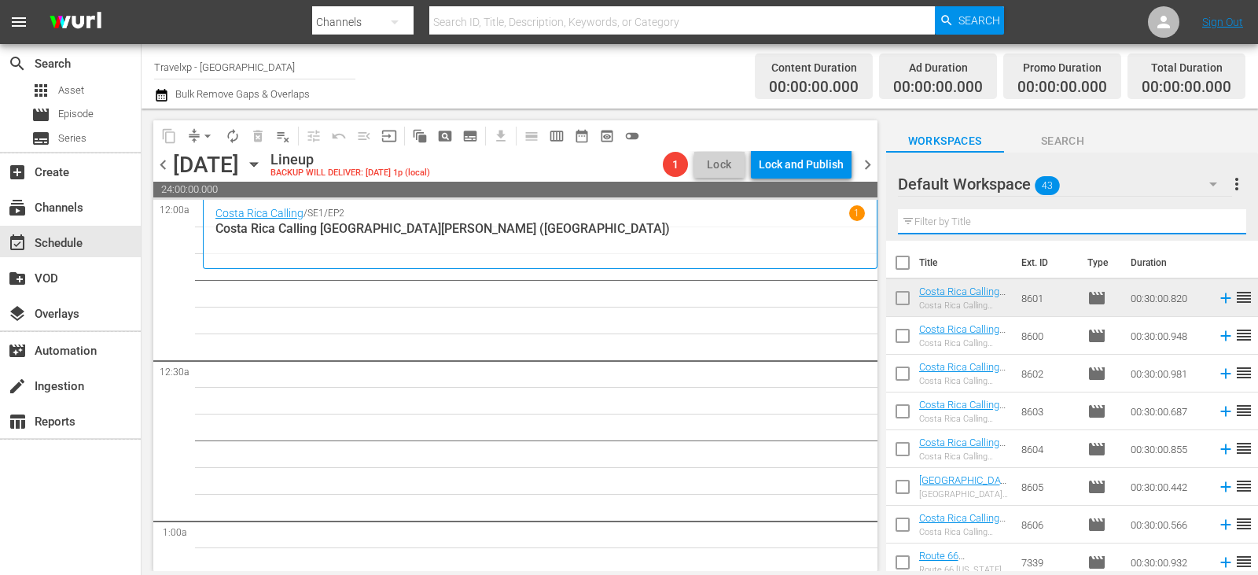
click at [1218, 222] on input "text" at bounding box center [1072, 221] width 348 height 25
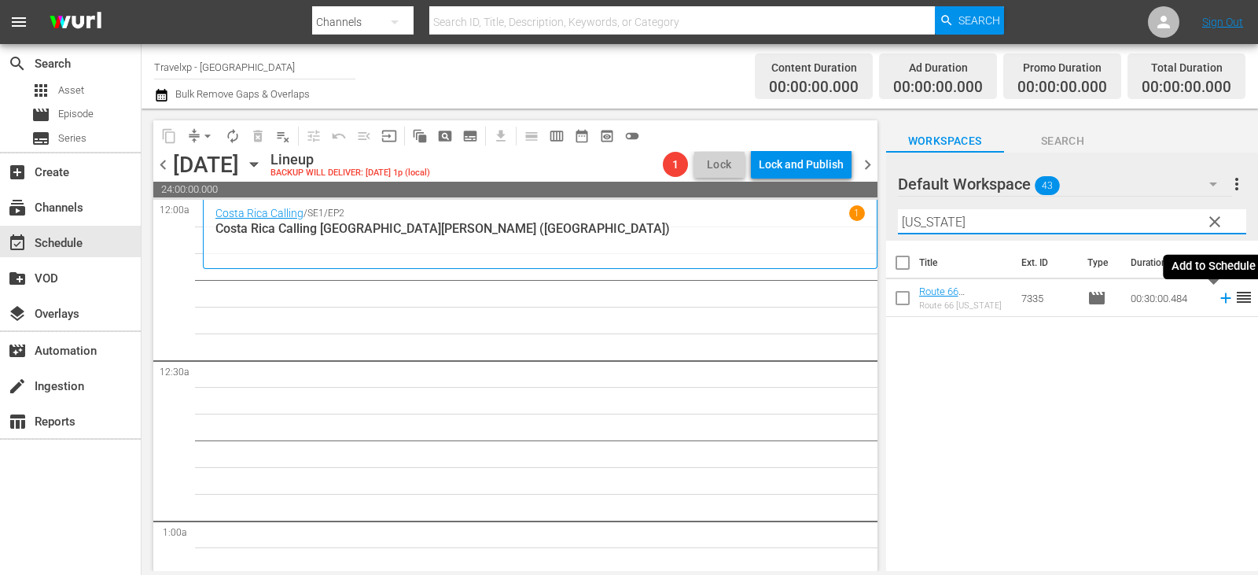
type input "kansas"
click at [1220, 299] on icon at bounding box center [1225, 298] width 10 height 10
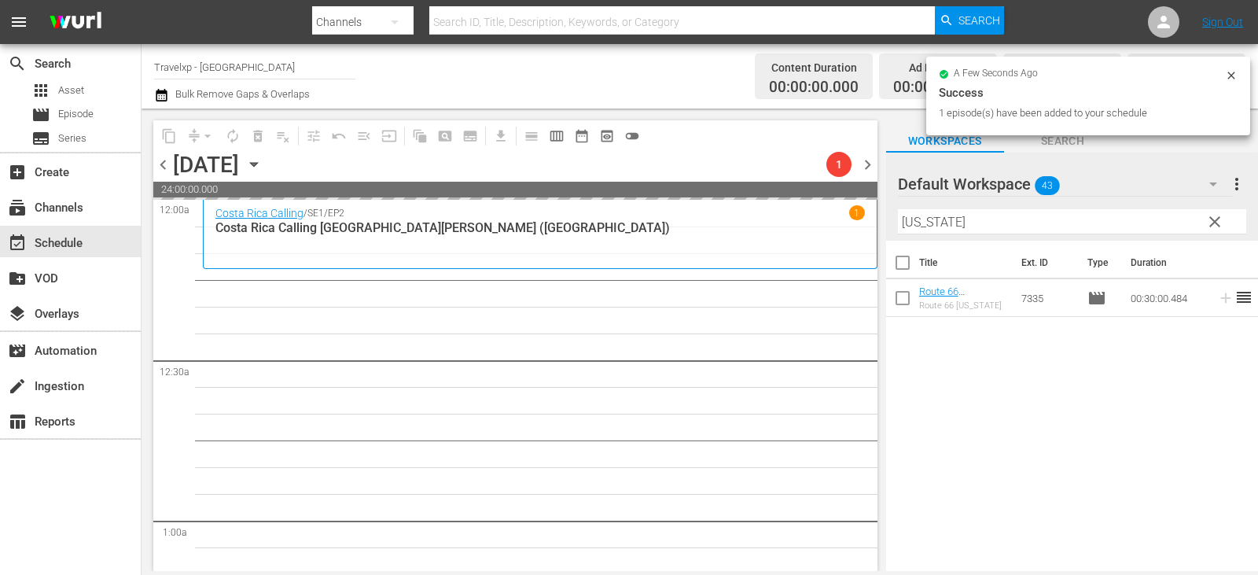
click at [1224, 221] on button "clear" at bounding box center [1213, 220] width 25 height 25
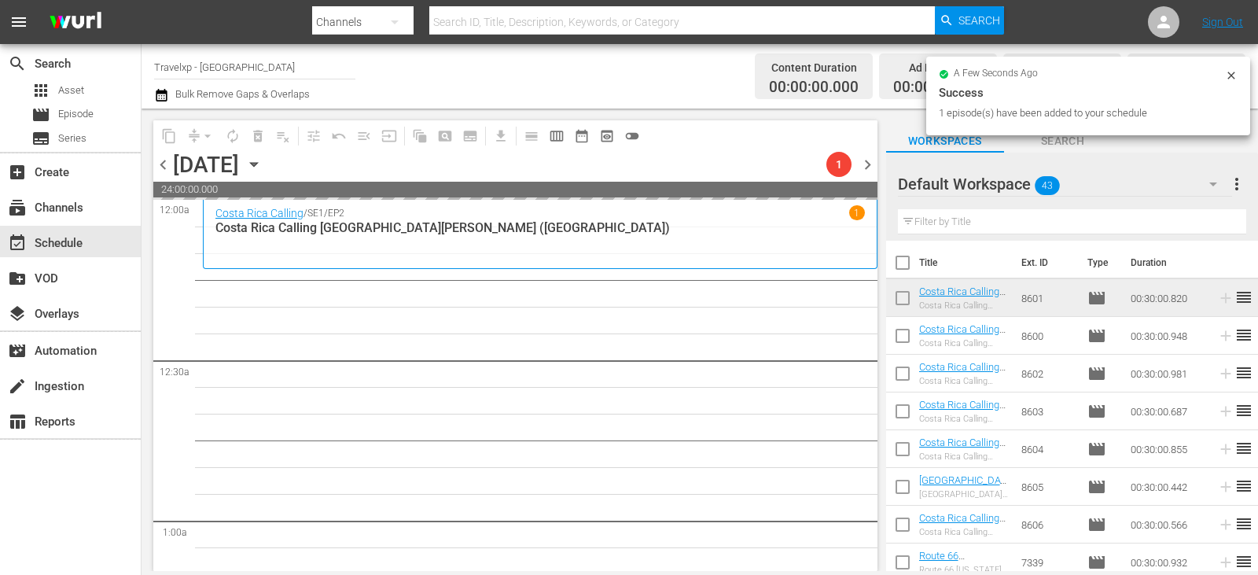
click at [1224, 221] on input "text" at bounding box center [1072, 221] width 348 height 25
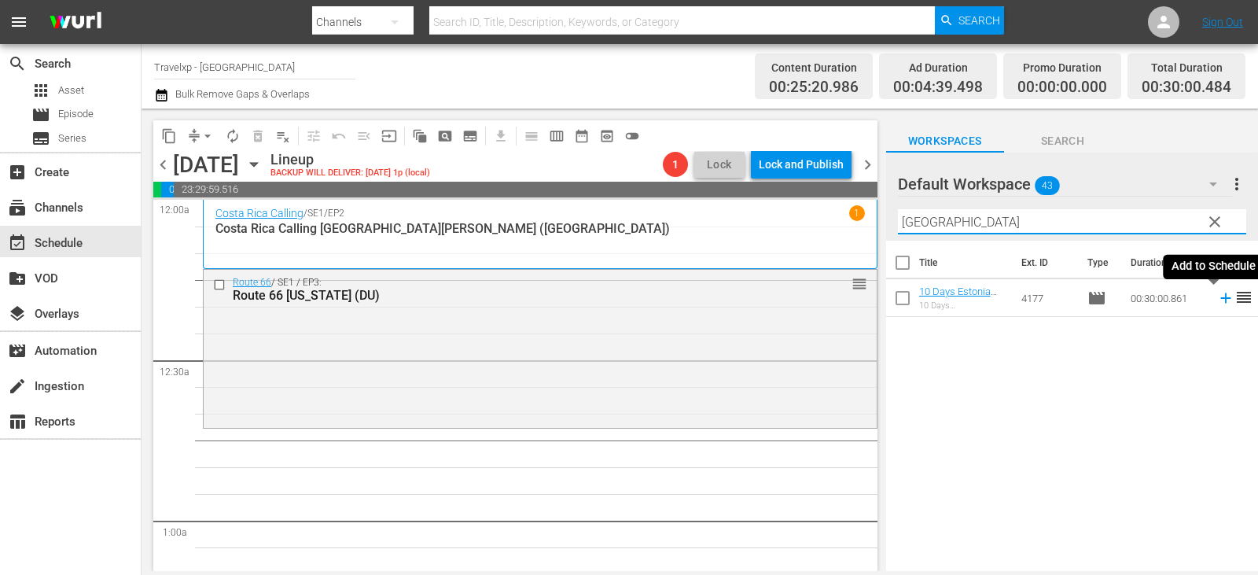
type input "narva"
click at [1217, 296] on icon at bounding box center [1225, 297] width 17 height 17
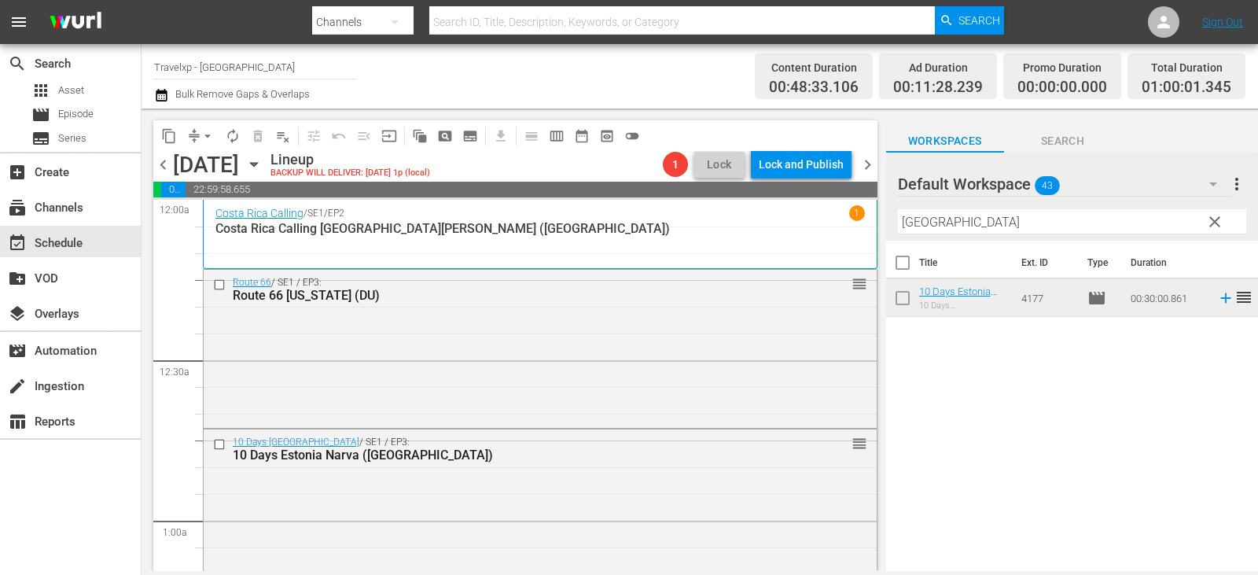
click at [1216, 222] on span "clear" at bounding box center [1214, 221] width 19 height 19
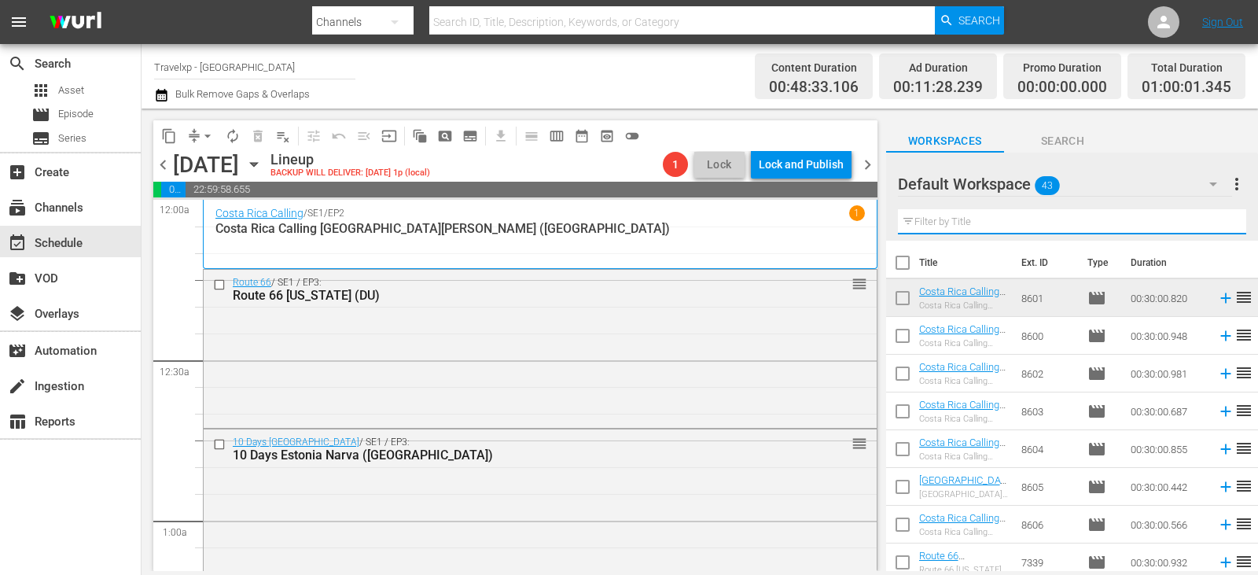
click at [1216, 222] on input "text" at bounding box center [1072, 221] width 348 height 25
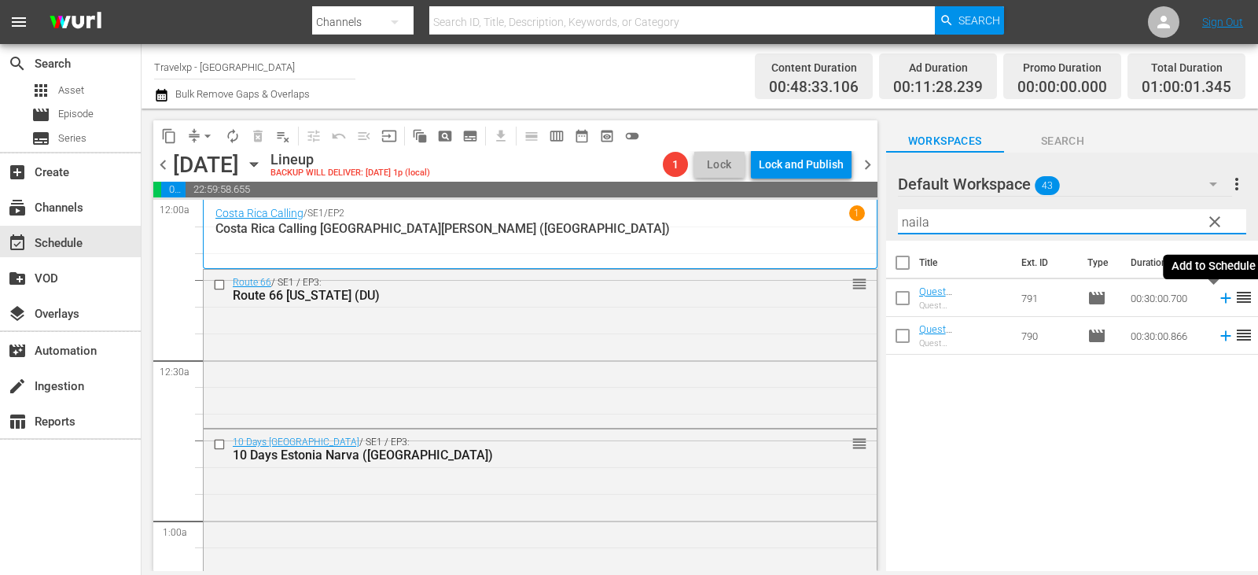
type input "naila"
click at [1217, 301] on icon at bounding box center [1225, 297] width 17 height 17
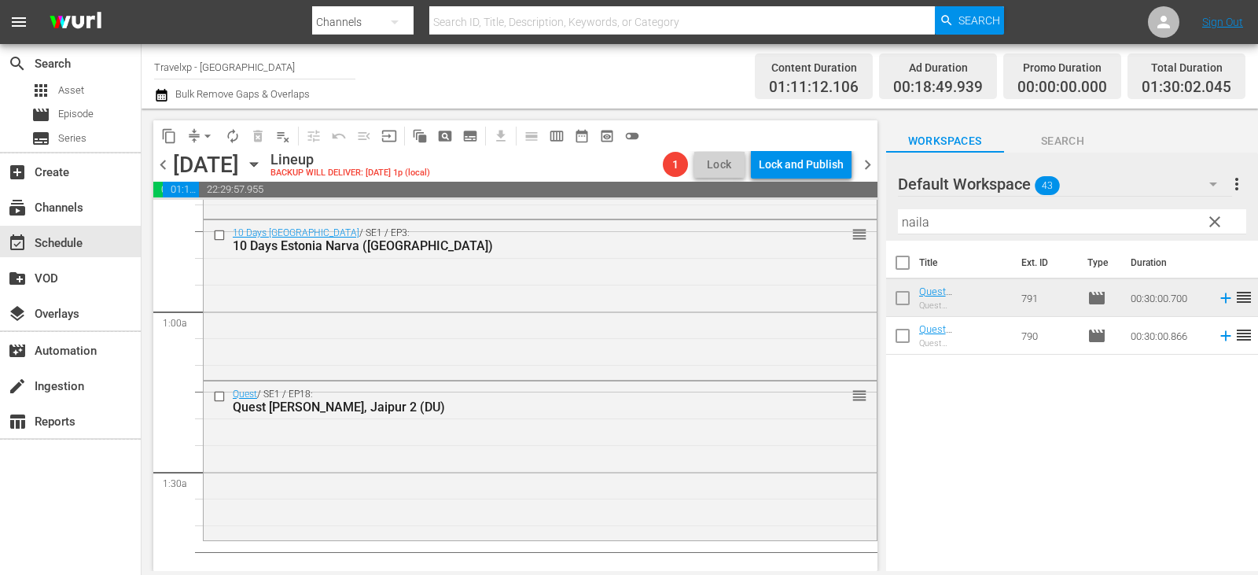
scroll to position [288, 0]
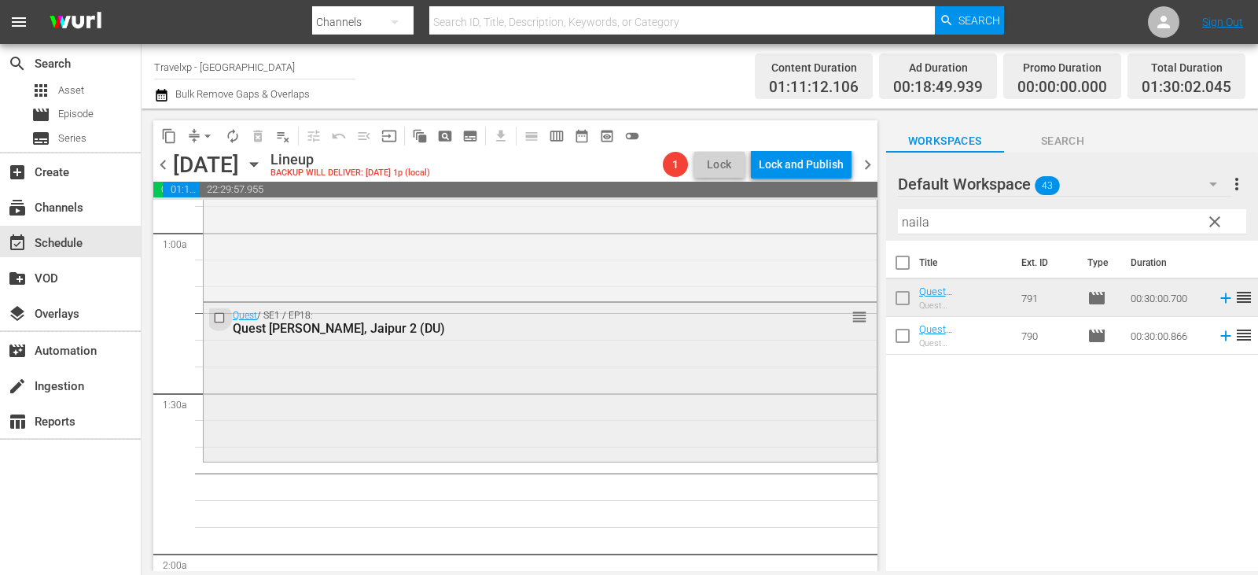
click at [214, 321] on input "checkbox" at bounding box center [221, 316] width 17 height 13
click at [254, 131] on span "delete_forever_outlined" at bounding box center [258, 136] width 16 height 16
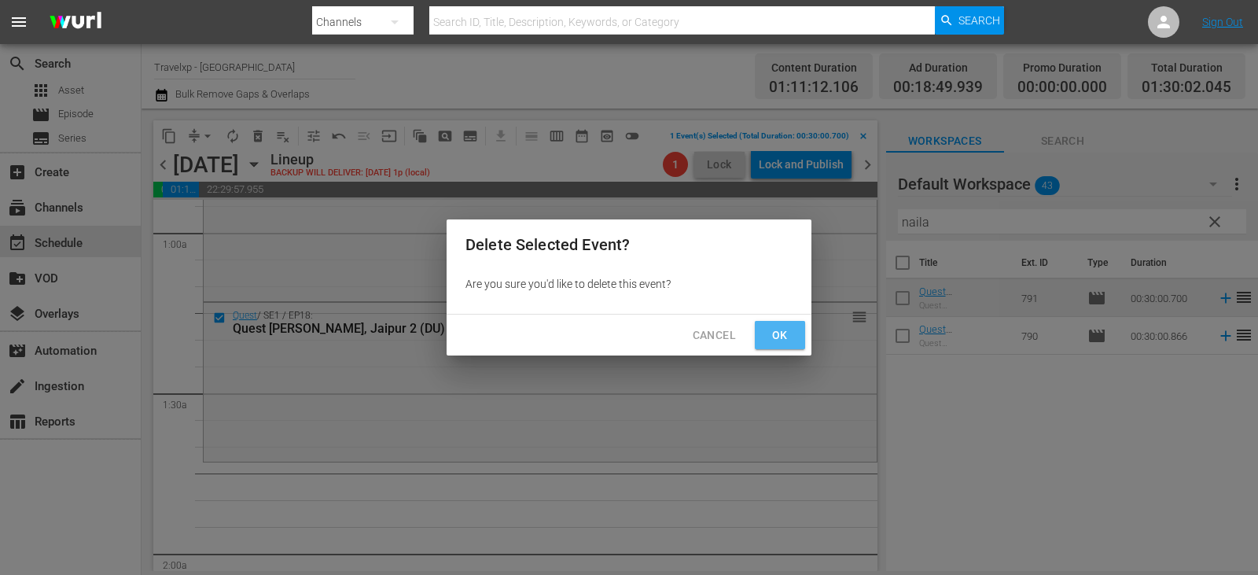
drag, startPoint x: 776, startPoint y: 330, endPoint x: 884, endPoint y: 339, distance: 108.8
click at [780, 330] on span "Ok" at bounding box center [779, 335] width 25 height 20
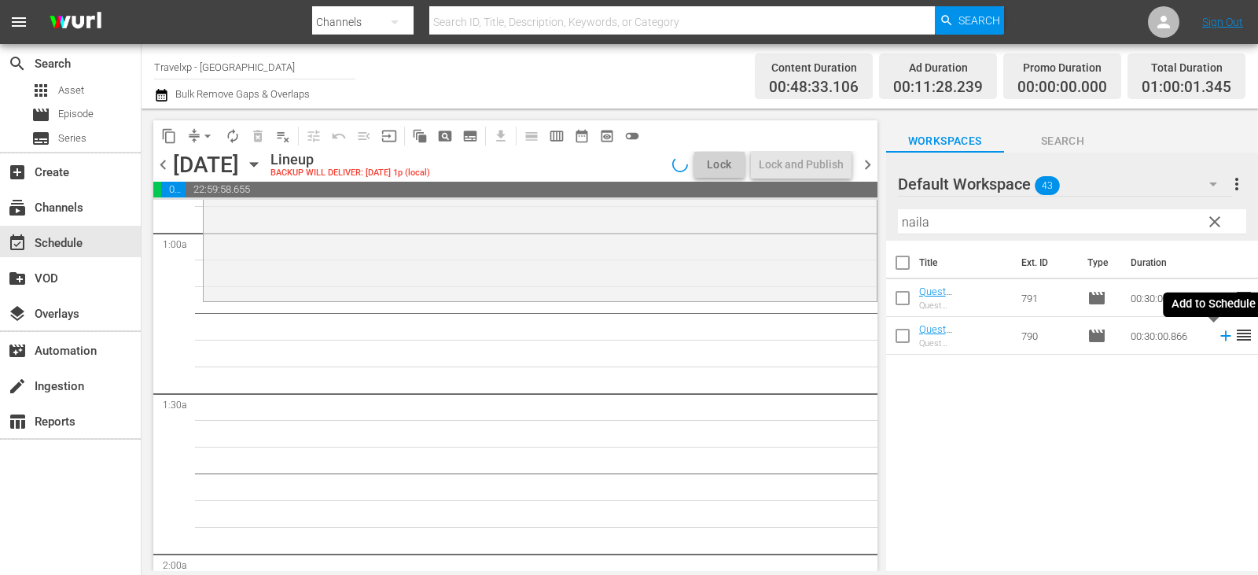
click at [1217, 339] on icon at bounding box center [1225, 335] width 17 height 17
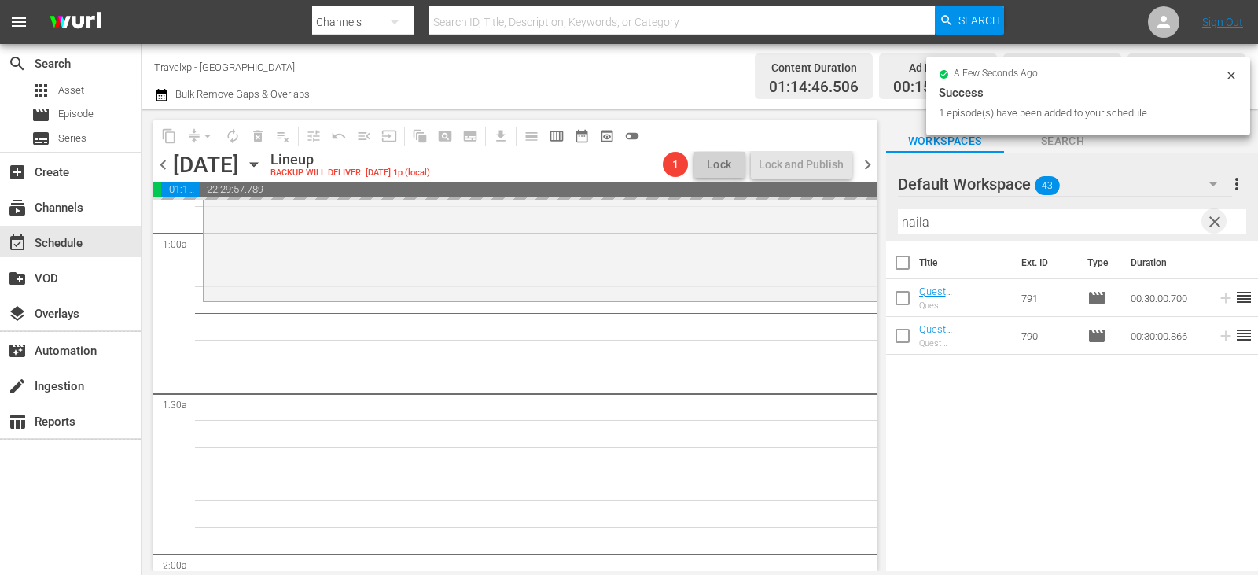
click at [1217, 218] on span "clear" at bounding box center [1214, 221] width 19 height 19
click at [1217, 218] on input "text" at bounding box center [1072, 221] width 348 height 25
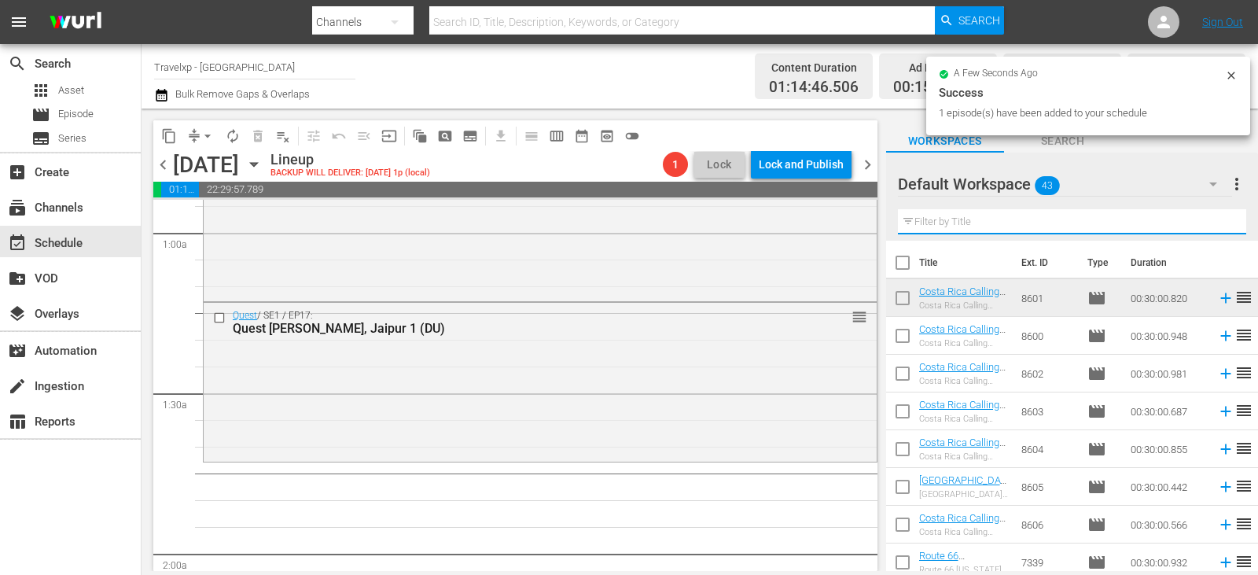
click at [1217, 218] on input "text" at bounding box center [1072, 221] width 348 height 25
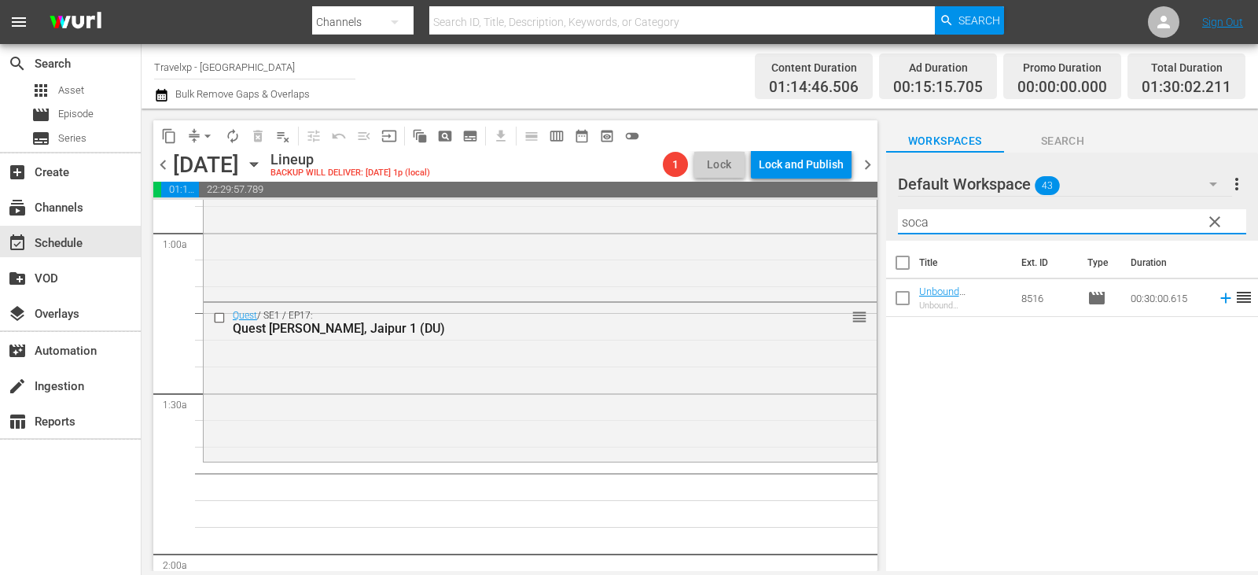
type input "soca"
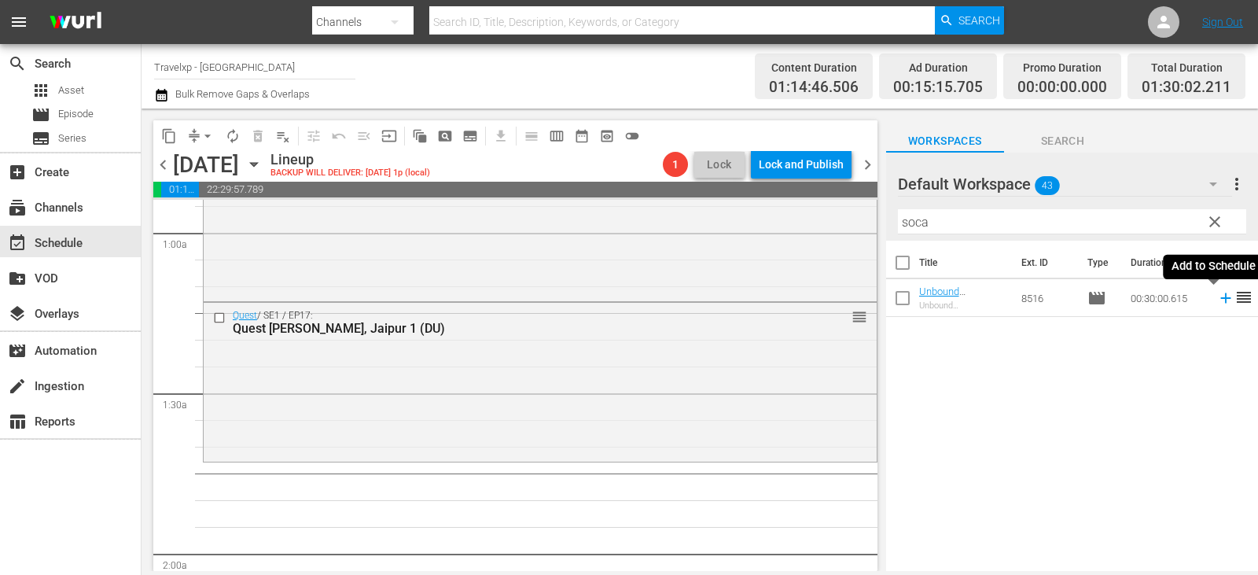
click at [1217, 300] on icon at bounding box center [1225, 297] width 17 height 17
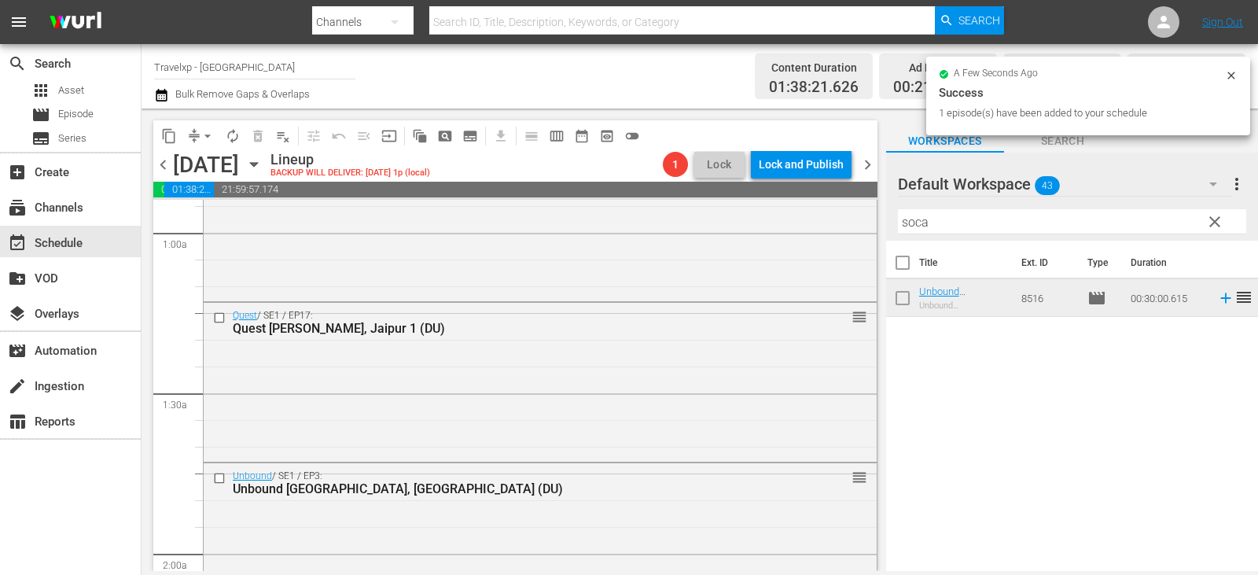
click at [1212, 221] on span "clear" at bounding box center [1214, 221] width 19 height 19
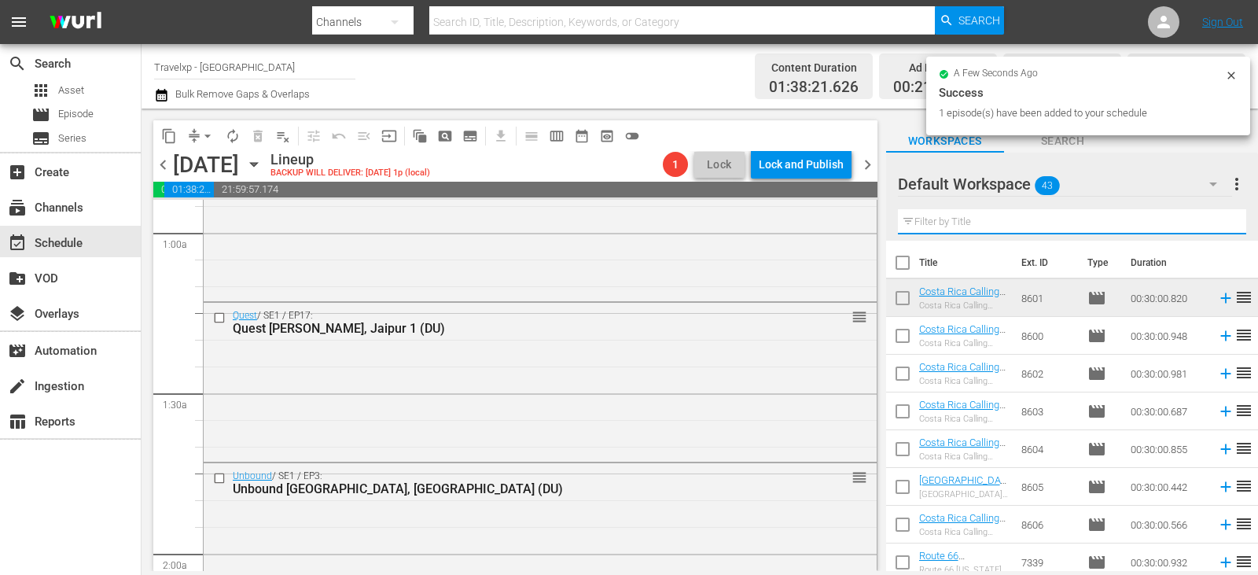
click at [1212, 221] on input "text" at bounding box center [1072, 221] width 348 height 25
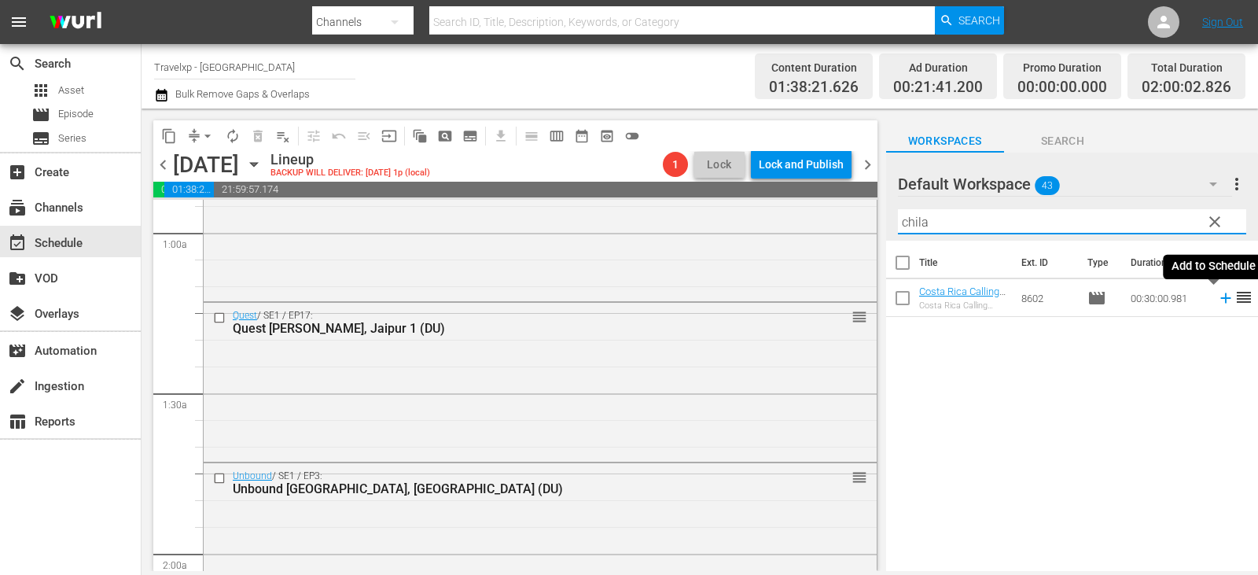
type input "chila"
click at [1217, 300] on icon at bounding box center [1225, 297] width 17 height 17
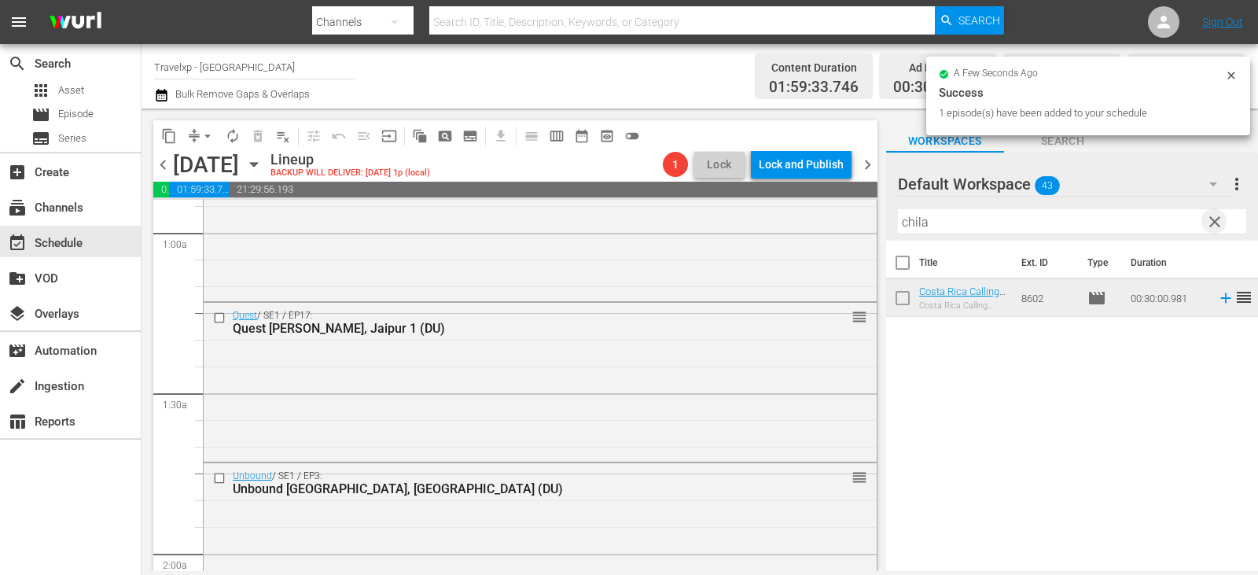
click at [1211, 215] on span "clear" at bounding box center [1214, 221] width 19 height 19
click at [1211, 215] on input "text" at bounding box center [1072, 221] width 348 height 25
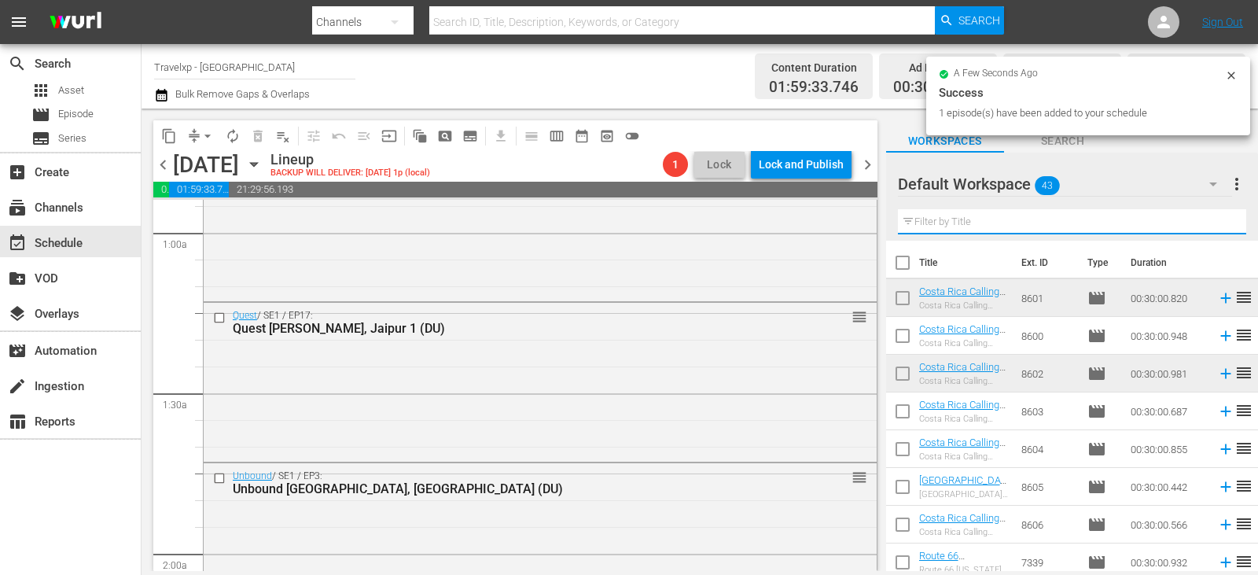
click at [1211, 215] on input "text" at bounding box center [1072, 221] width 348 height 25
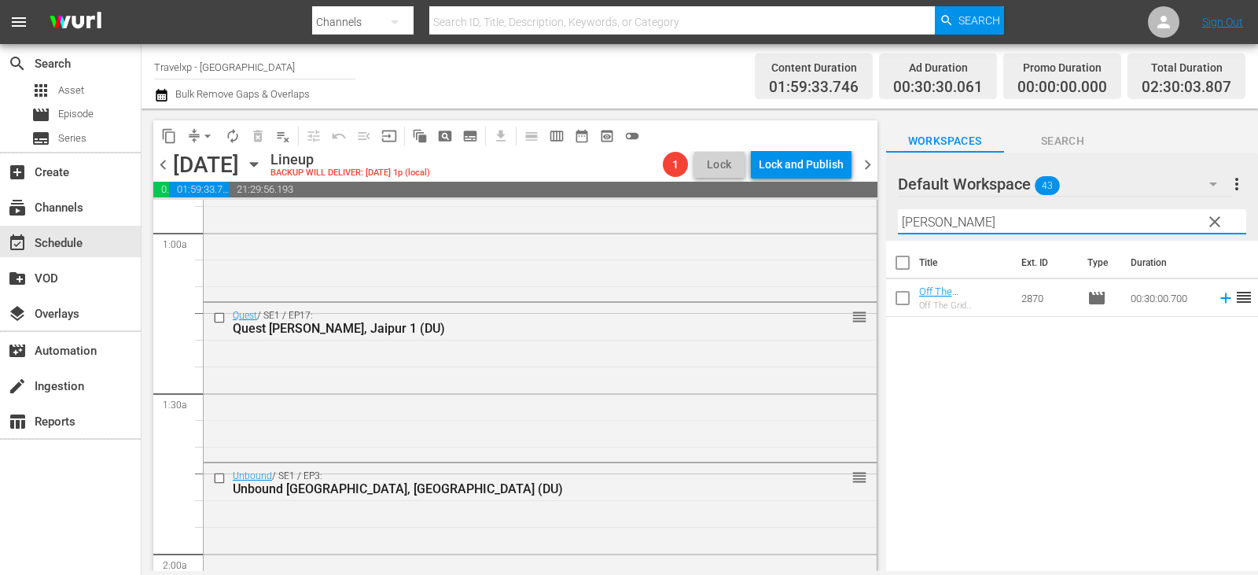
type input "lope"
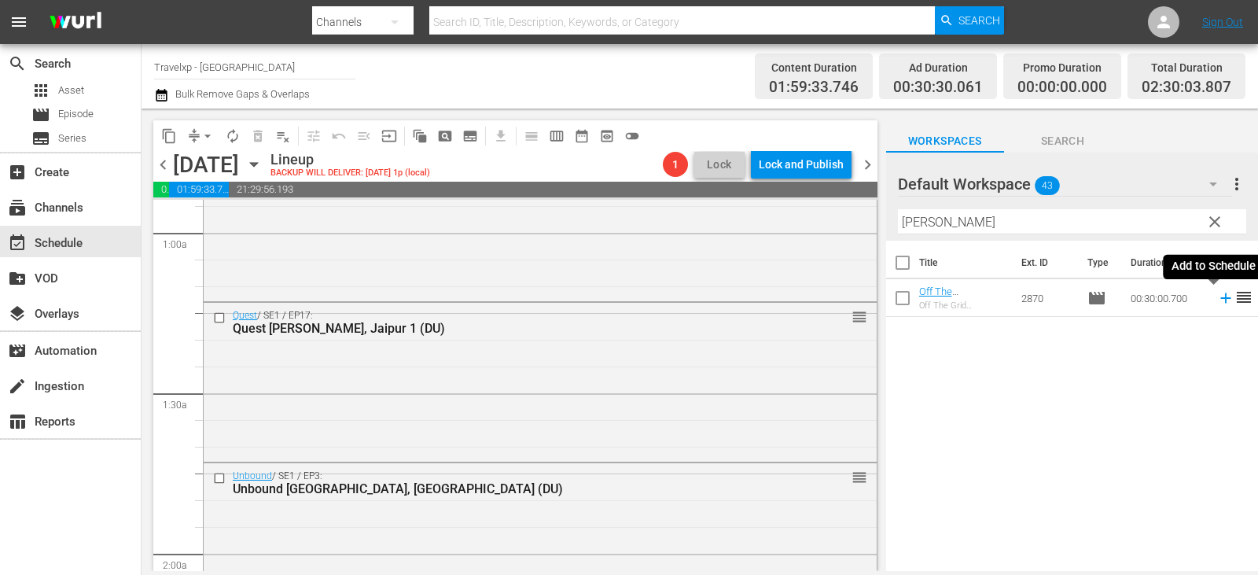
click at [1217, 294] on icon at bounding box center [1225, 297] width 17 height 17
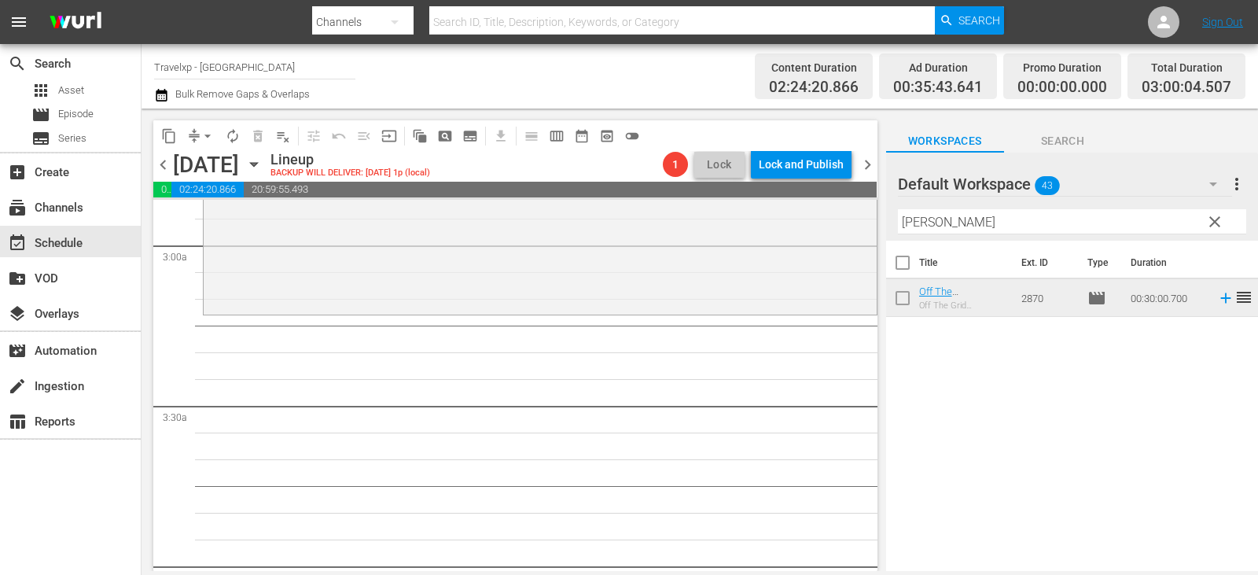
scroll to position [759, 0]
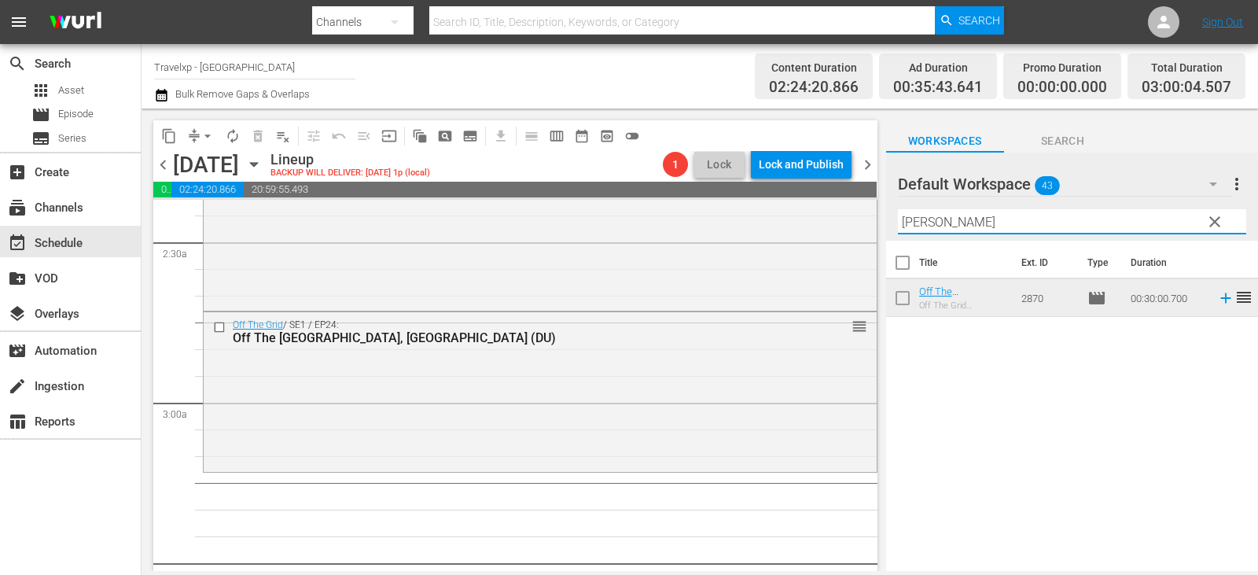
click at [1226, 226] on input "lope" at bounding box center [1072, 221] width 348 height 25
click at [1220, 218] on span "clear" at bounding box center [1214, 221] width 19 height 19
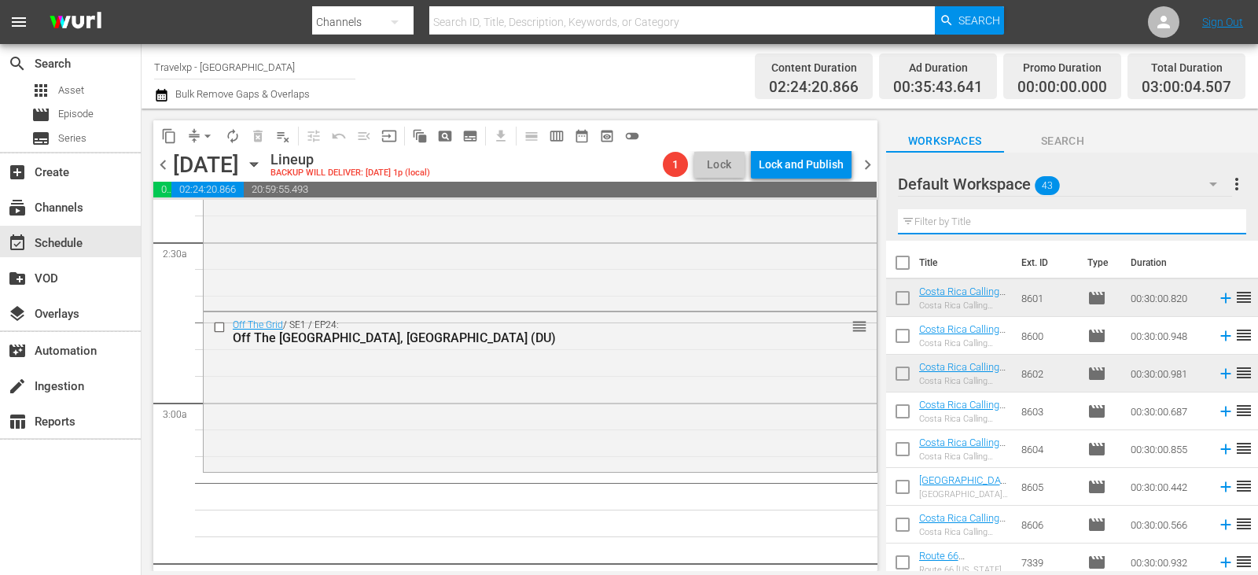
click at [1220, 218] on input "text" at bounding box center [1072, 221] width 348 height 25
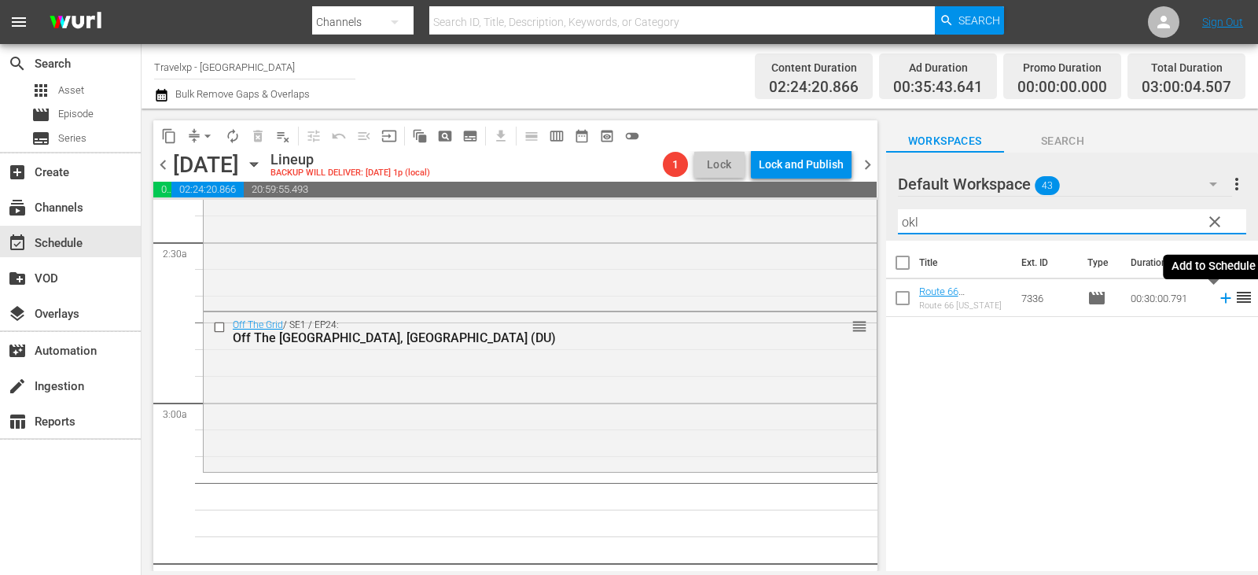
type input "okl"
click at [1217, 297] on icon at bounding box center [1225, 297] width 17 height 17
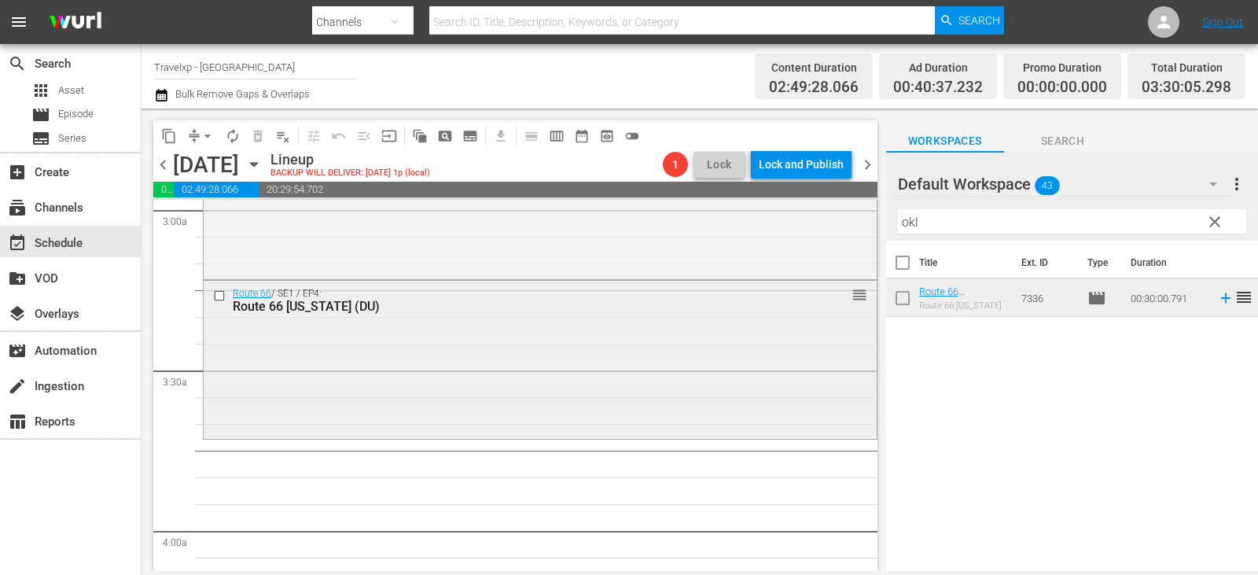
scroll to position [916, 0]
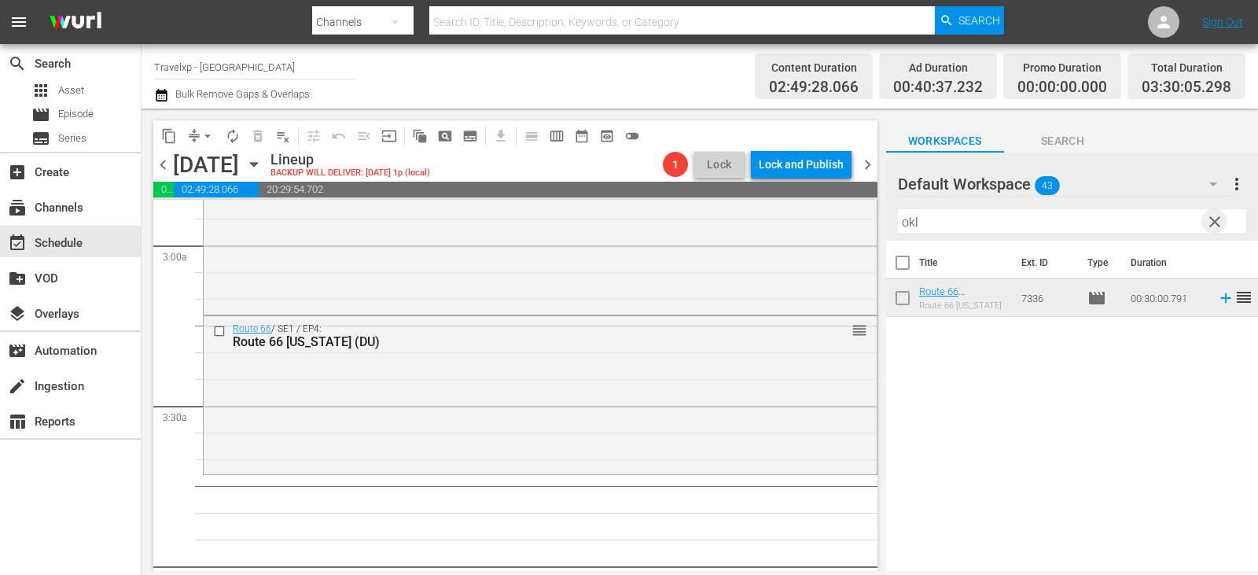
click at [1217, 223] on span "clear" at bounding box center [1214, 221] width 19 height 19
click at [1217, 223] on input "text" at bounding box center [1072, 221] width 348 height 25
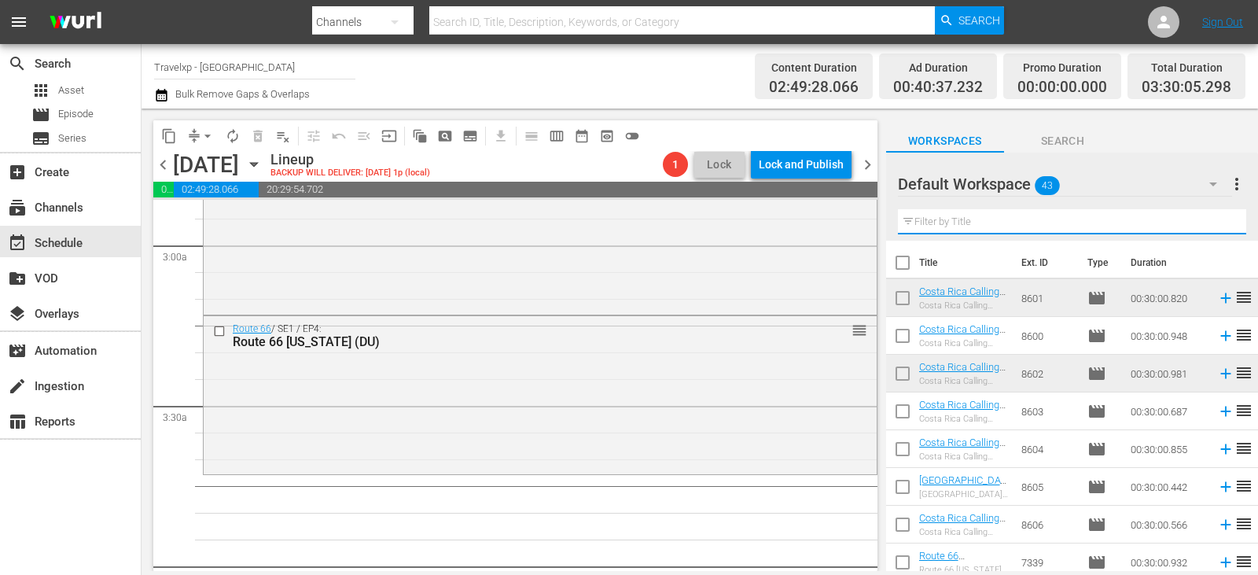
click at [1217, 223] on input "text" at bounding box center [1072, 221] width 348 height 25
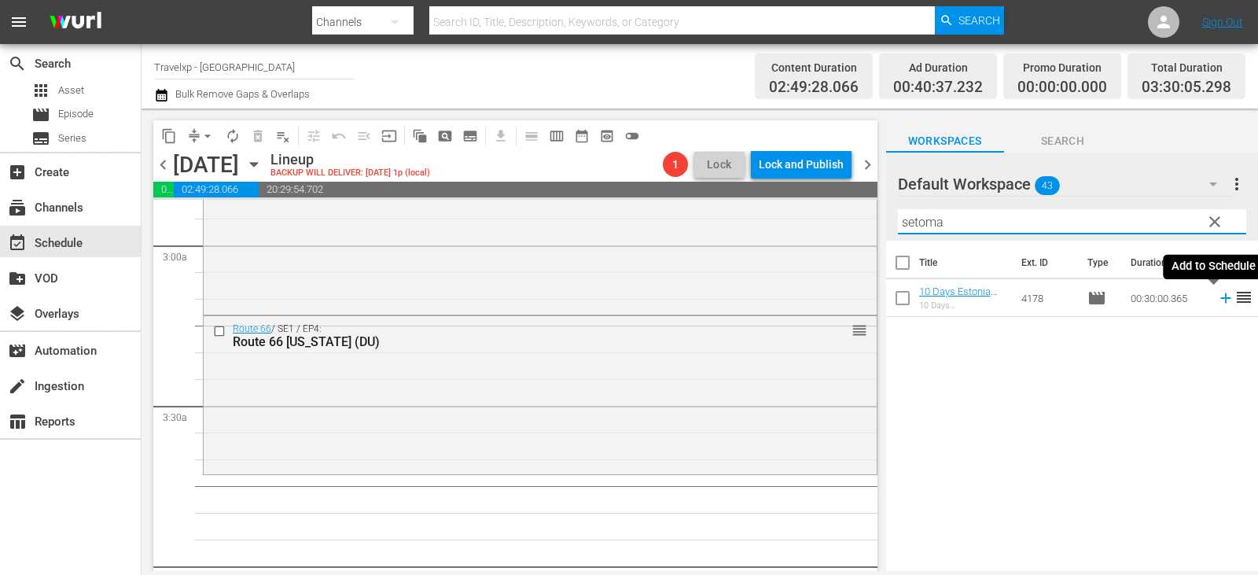
type input "setoma"
click at [1217, 303] on icon at bounding box center [1225, 297] width 17 height 17
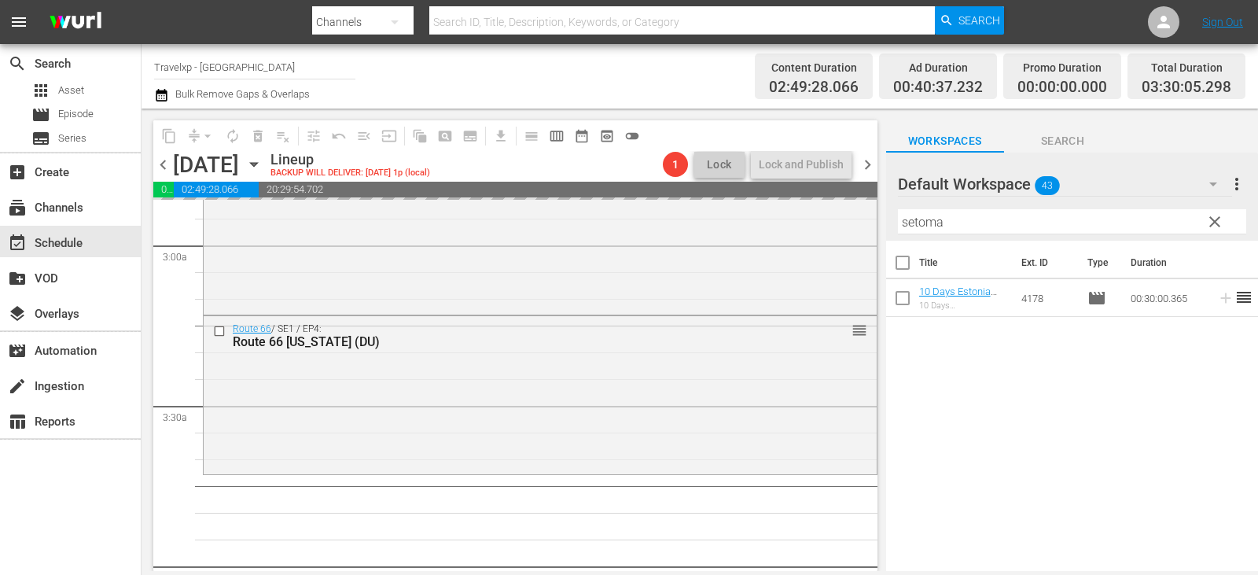
click at [1217, 222] on span "clear" at bounding box center [1214, 221] width 19 height 19
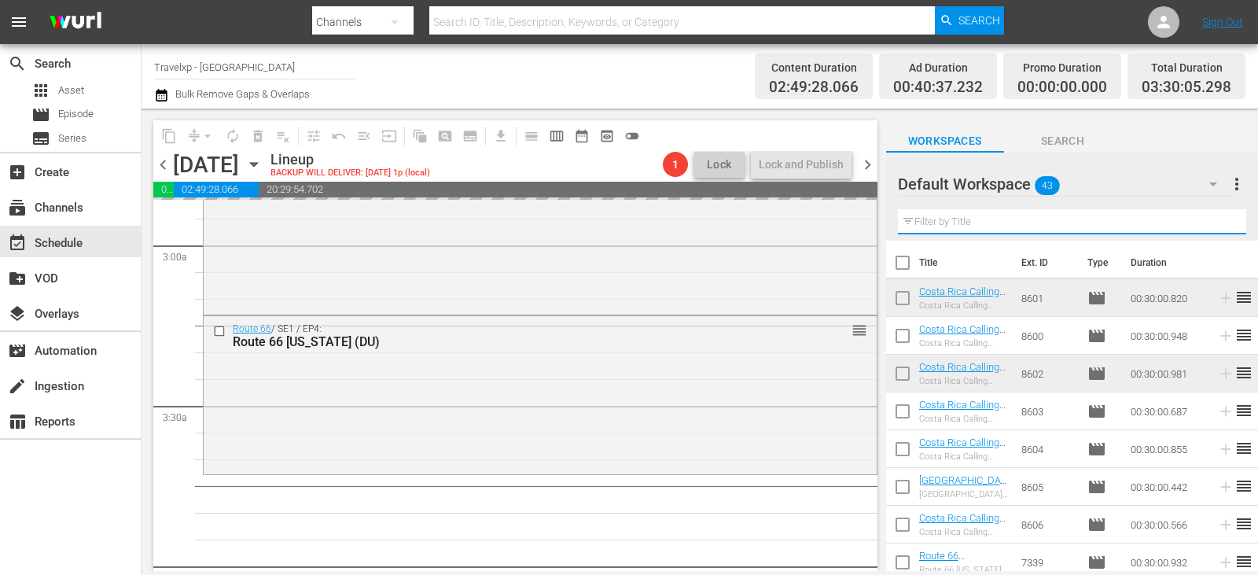
click at [1217, 222] on input "text" at bounding box center [1072, 221] width 348 height 25
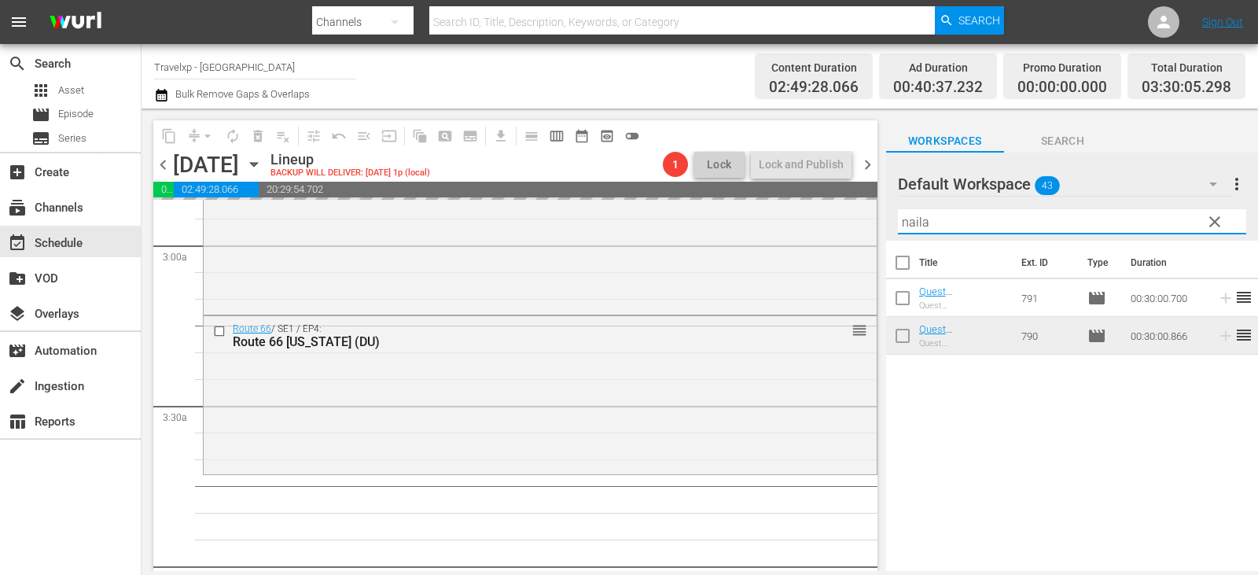
type input "naila"
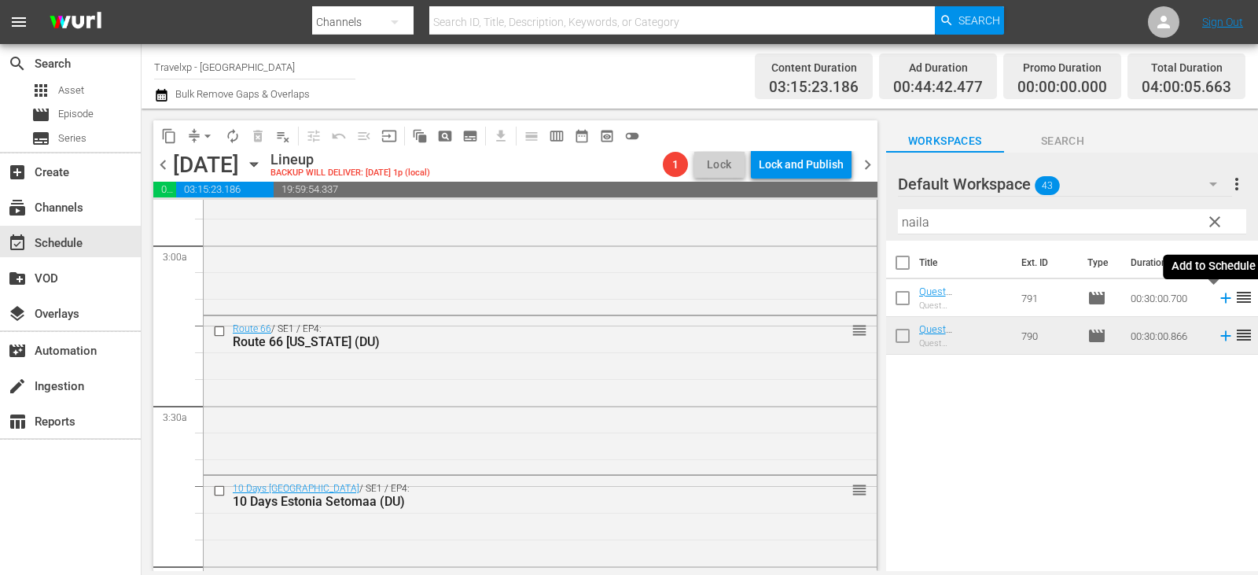
click at [1217, 296] on icon at bounding box center [1225, 297] width 17 height 17
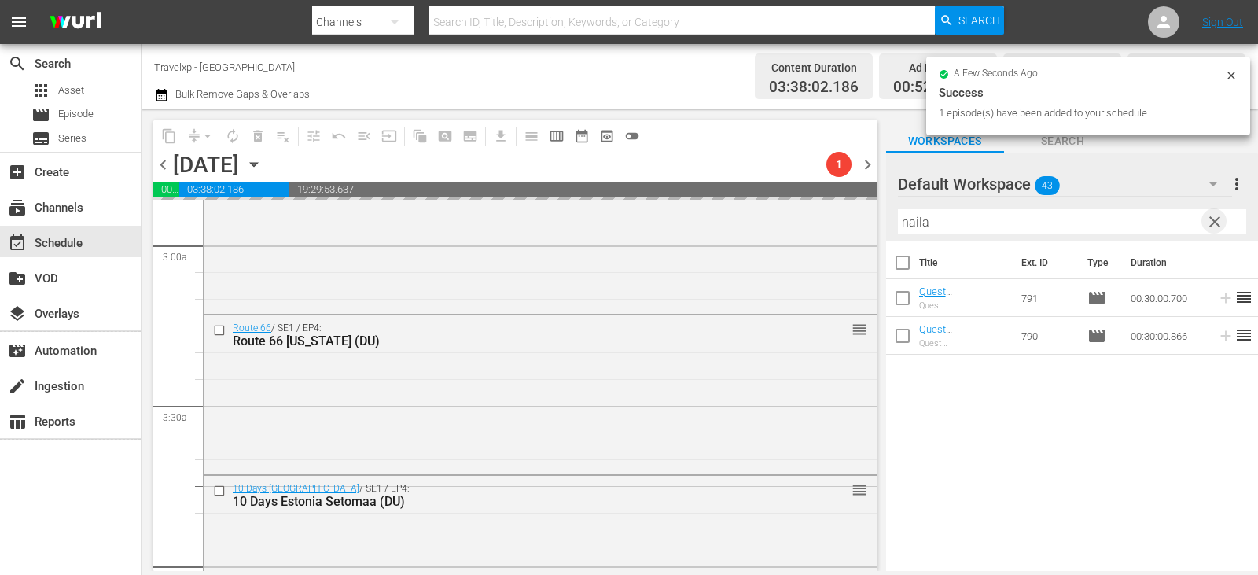
click at [1222, 219] on span "clear" at bounding box center [1214, 221] width 19 height 19
click at [1222, 219] on input "text" at bounding box center [1072, 221] width 348 height 25
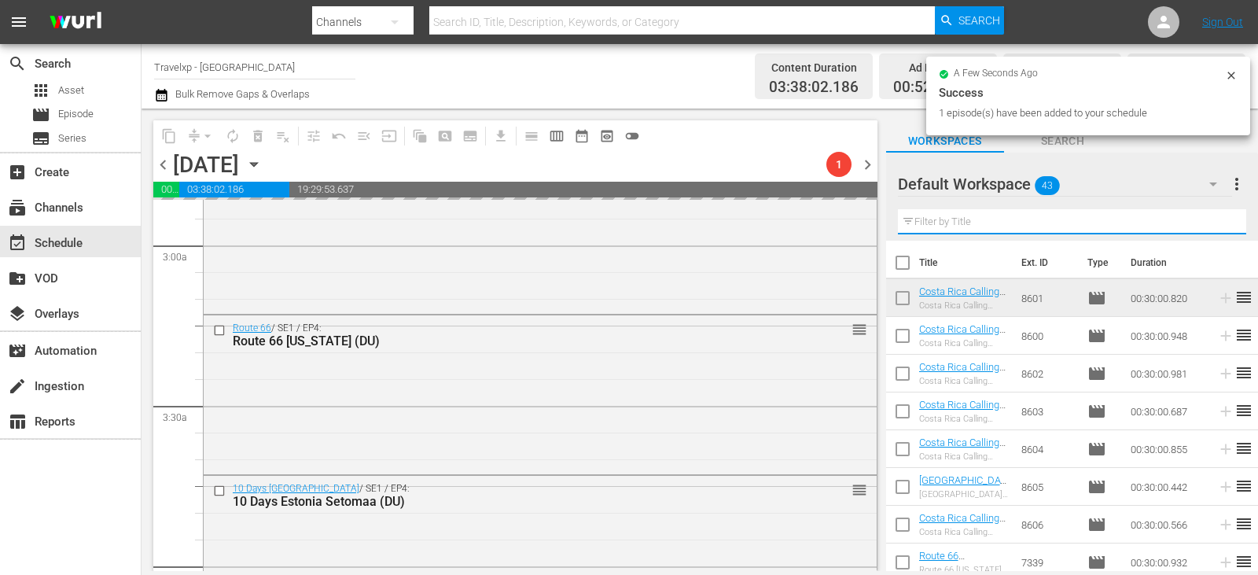
click at [1222, 219] on input "text" at bounding box center [1072, 221] width 348 height 25
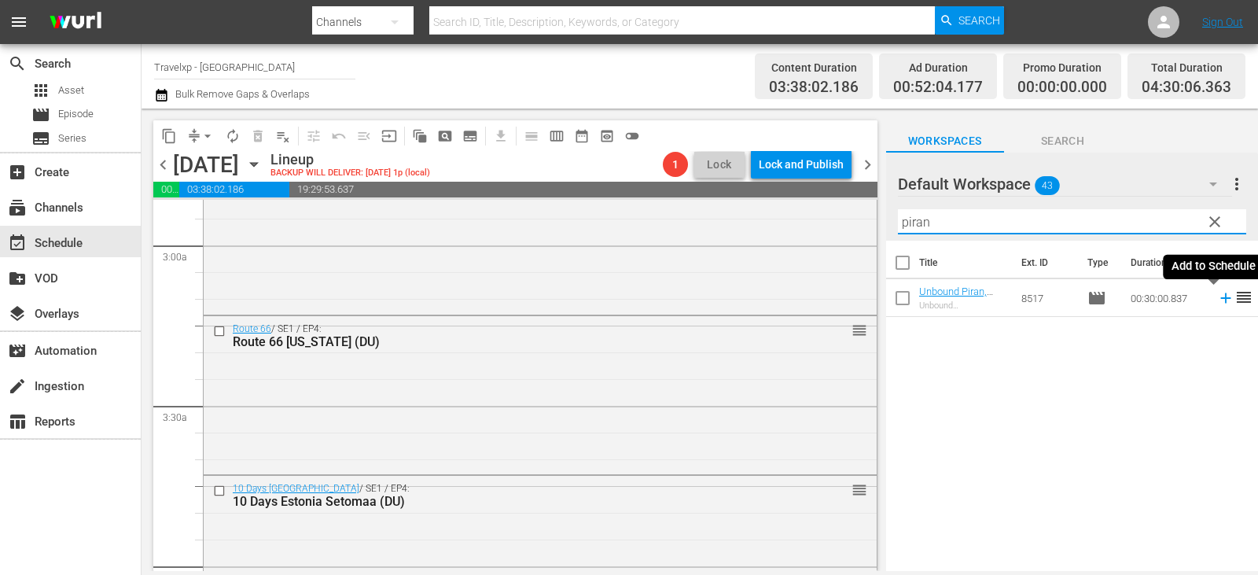
type input "piran"
click at [1217, 300] on icon at bounding box center [1225, 297] width 17 height 17
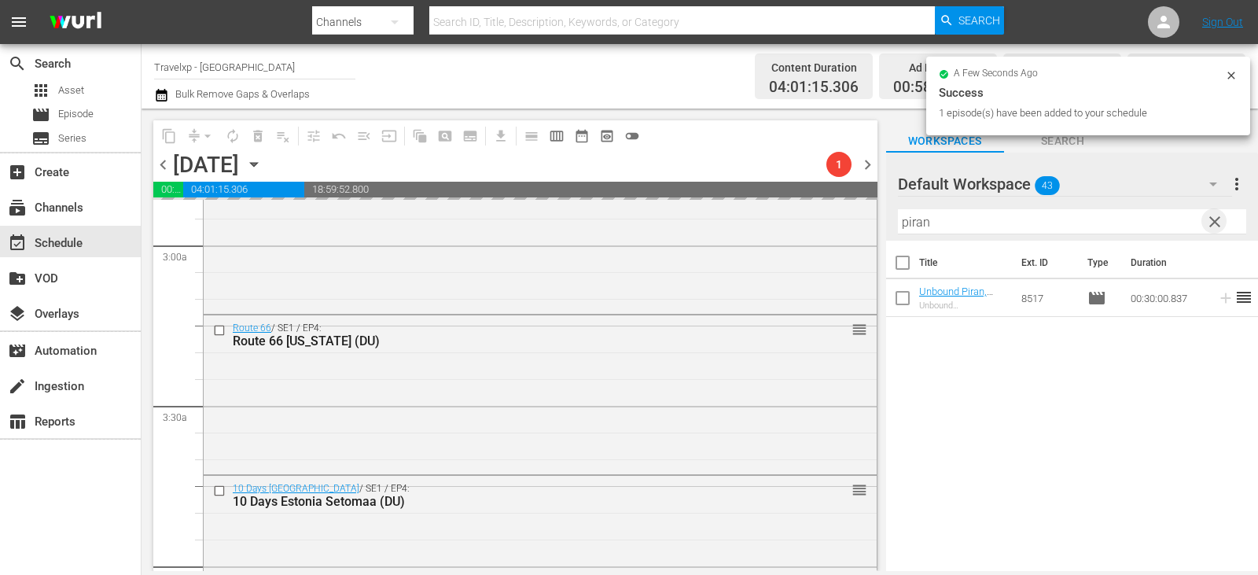
click at [1210, 222] on span "clear" at bounding box center [1214, 221] width 19 height 19
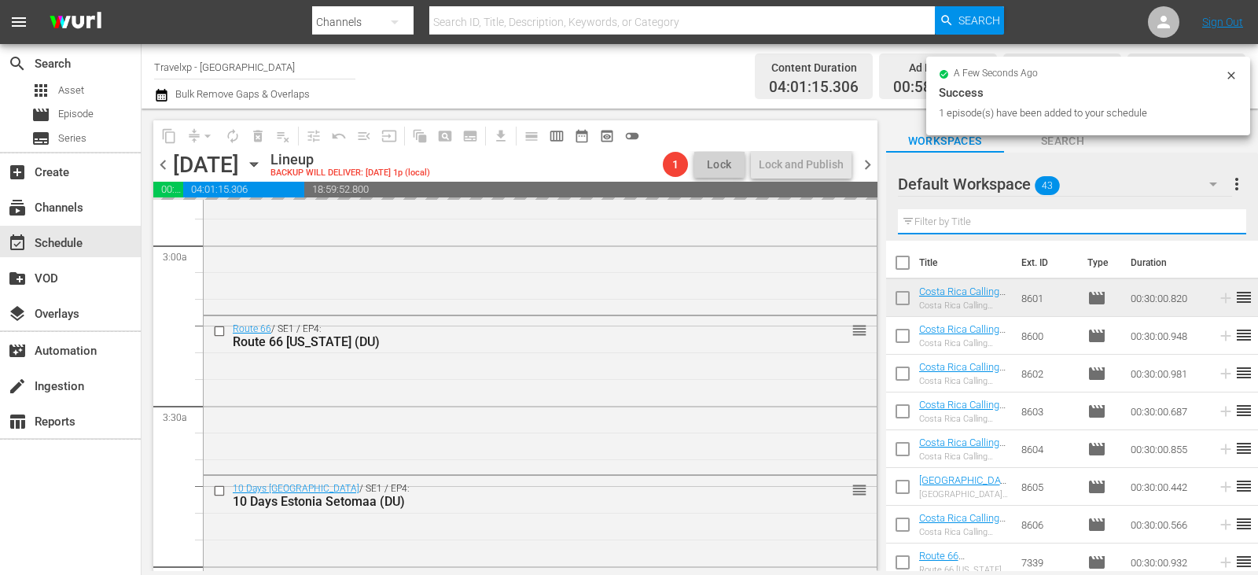
click at [1210, 222] on input "text" at bounding box center [1072, 221] width 348 height 25
drag, startPoint x: 1210, startPoint y: 222, endPoint x: 1193, endPoint y: 220, distance: 17.4
click at [1210, 222] on input "text" at bounding box center [1072, 221] width 348 height 25
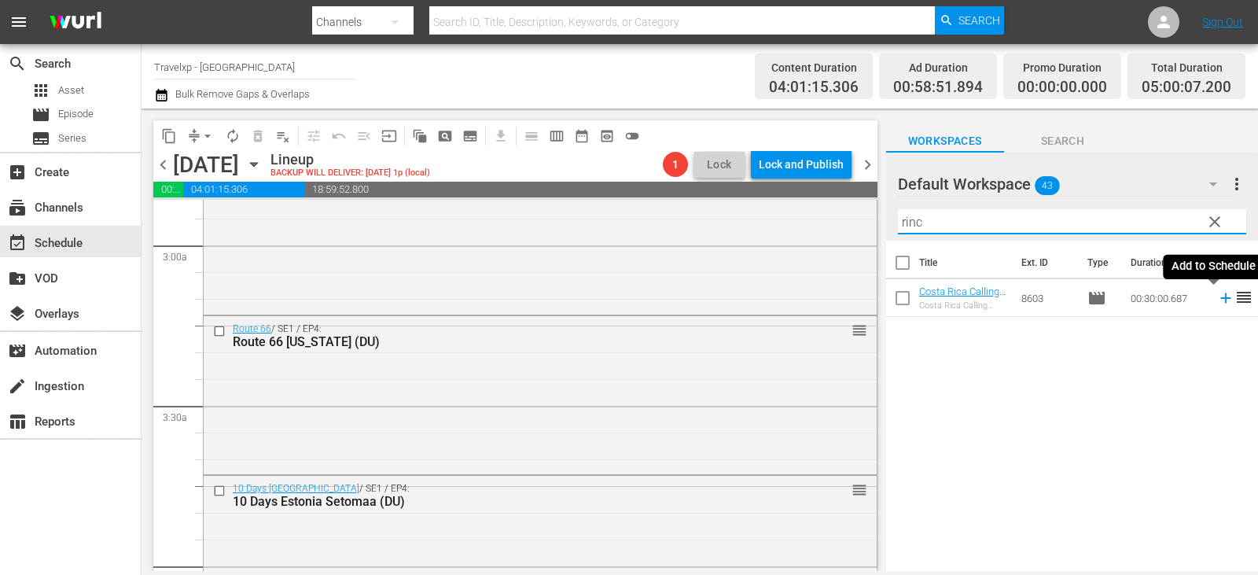
type input "rinc"
click at [1217, 299] on icon at bounding box center [1225, 297] width 17 height 17
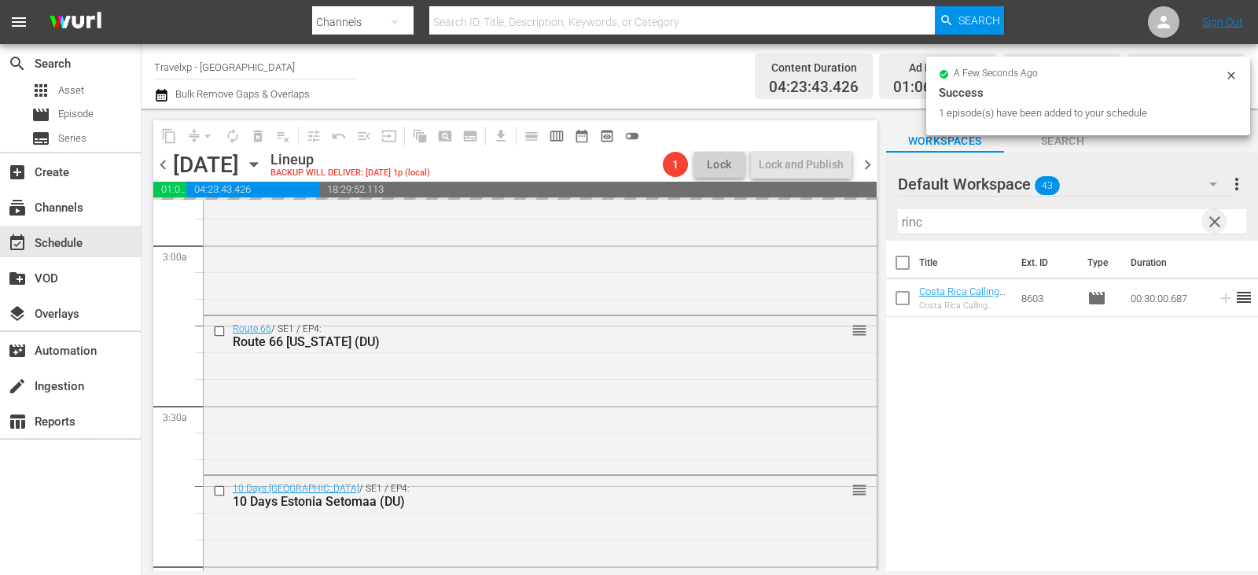
click at [1214, 218] on span "clear" at bounding box center [1214, 221] width 19 height 19
click at [1214, 218] on input "text" at bounding box center [1072, 221] width 348 height 25
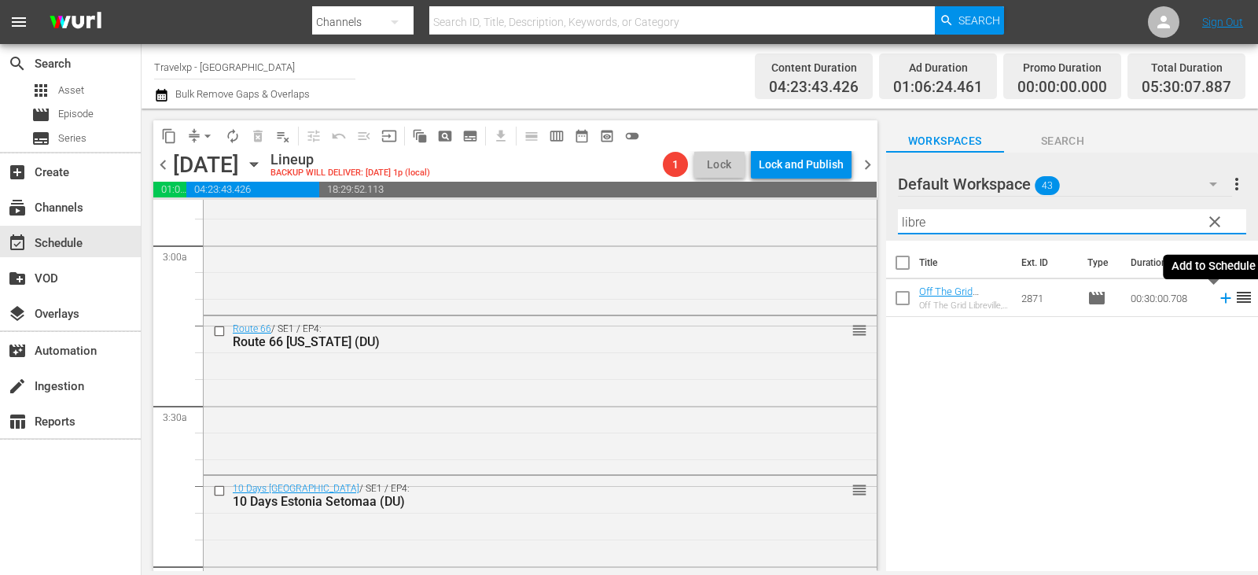
type input "libre"
click at [1220, 300] on icon at bounding box center [1225, 298] width 10 height 10
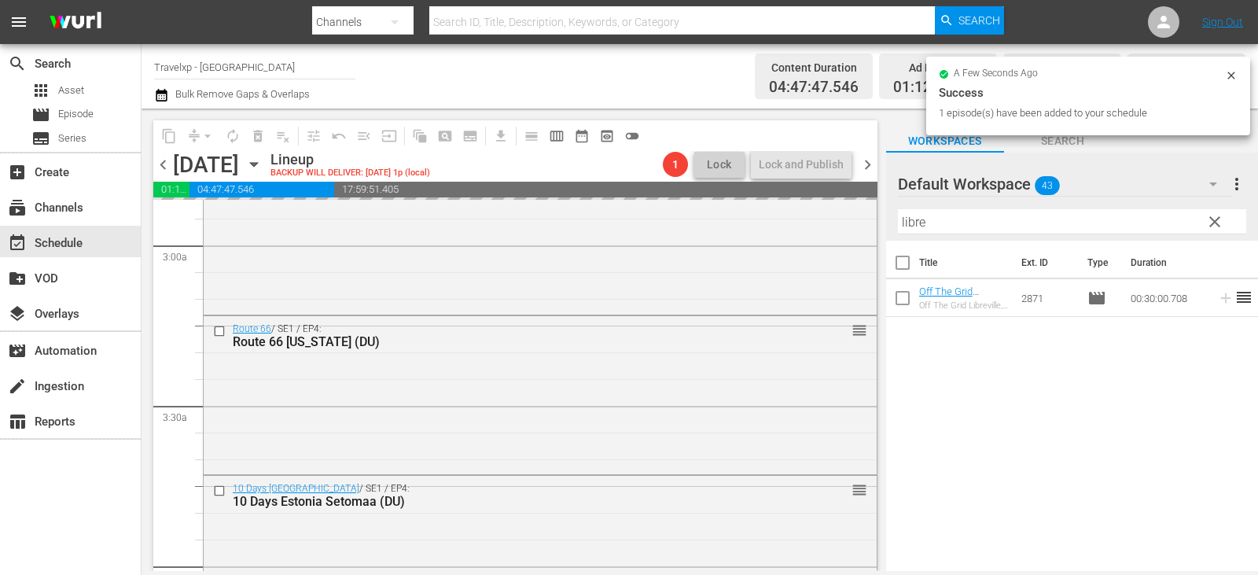
click at [1210, 218] on span "clear" at bounding box center [1214, 221] width 19 height 19
click at [1210, 218] on input "text" at bounding box center [1072, 221] width 348 height 25
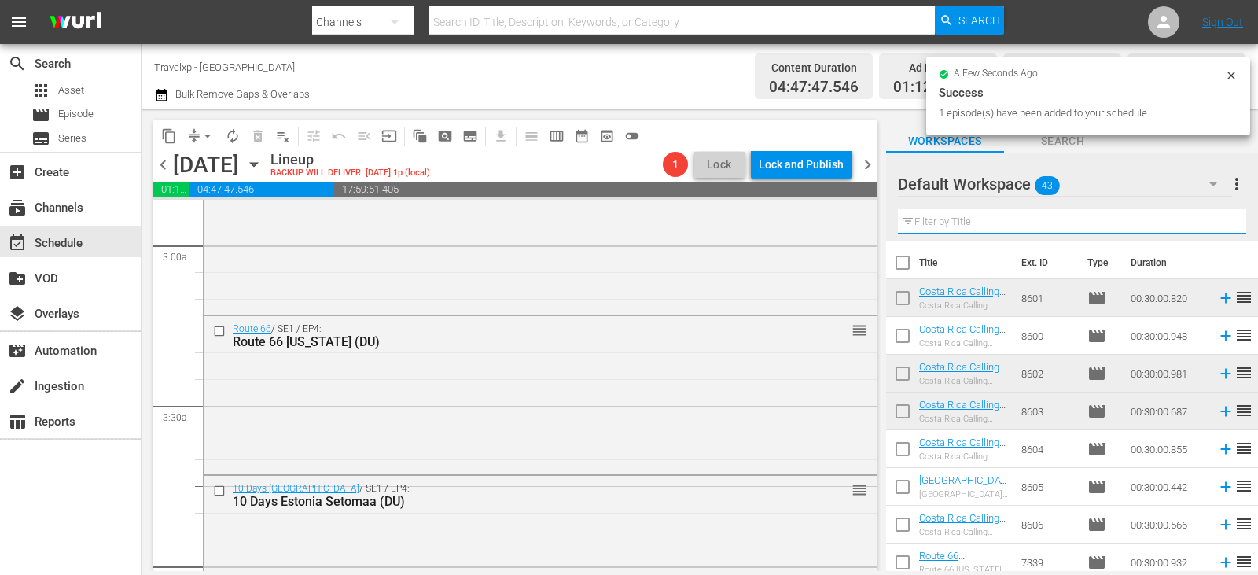
click at [1210, 218] on input "text" at bounding box center [1072, 221] width 348 height 25
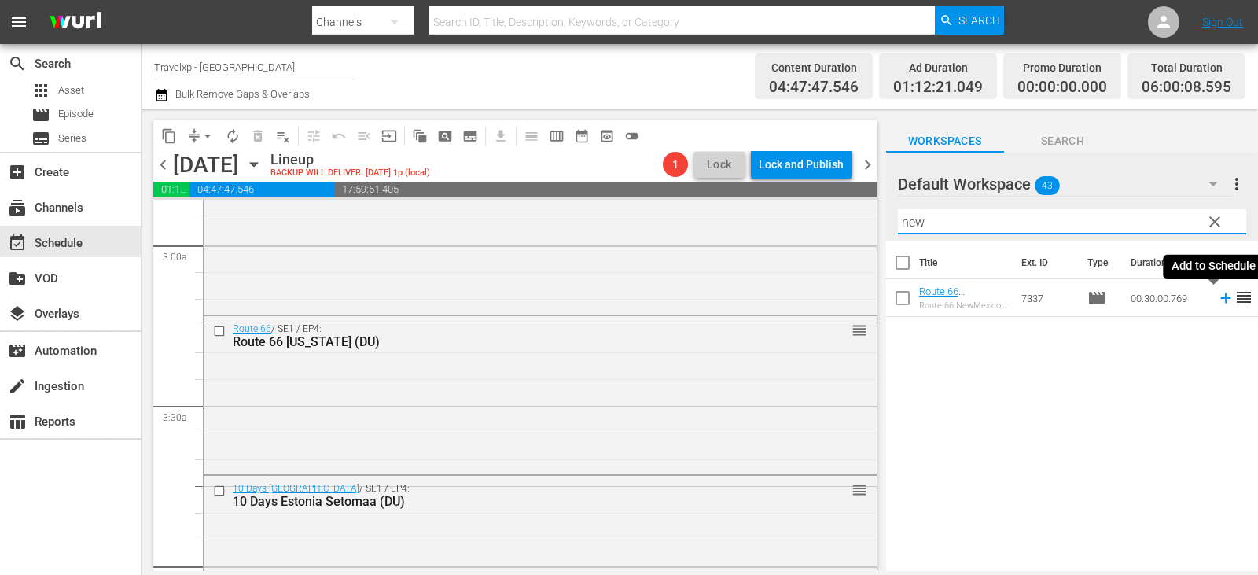
type input "new"
click at [1220, 298] on icon at bounding box center [1225, 298] width 10 height 10
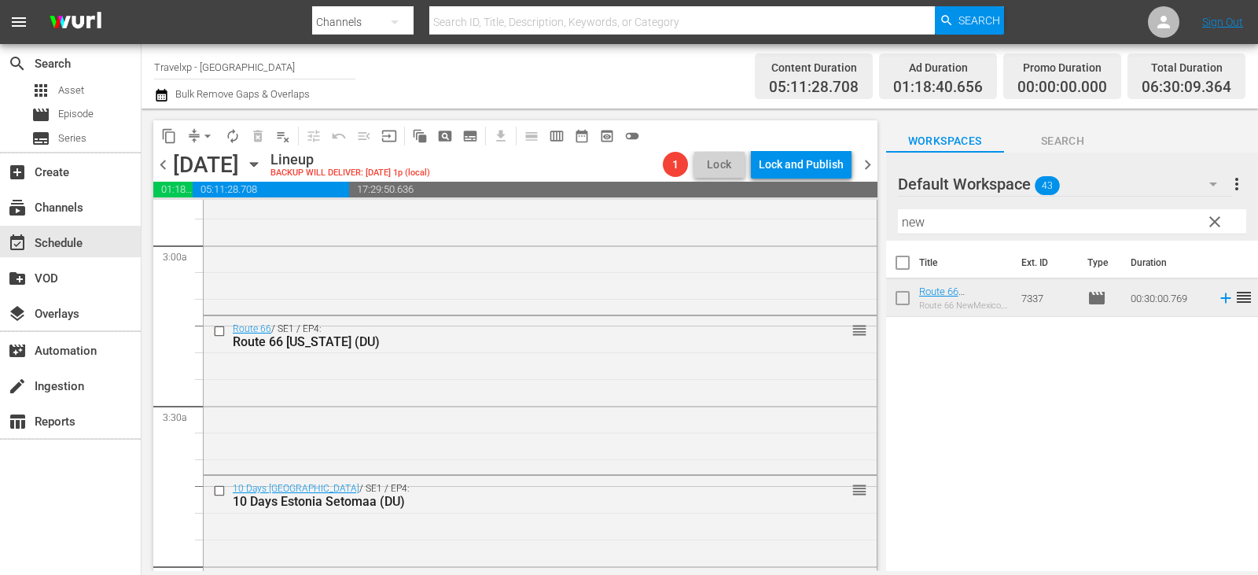
drag, startPoint x: 1055, startPoint y: 267, endPoint x: 1116, endPoint y: 432, distance: 176.1
click at [1116, 432] on div "Title Ext. ID Type Duration Route 66 NewMexico,USA (DU) Route 66 NewMexico,USA …" at bounding box center [1072, 407] width 372 height 332
click at [1219, 219] on span "clear" at bounding box center [1214, 221] width 19 height 19
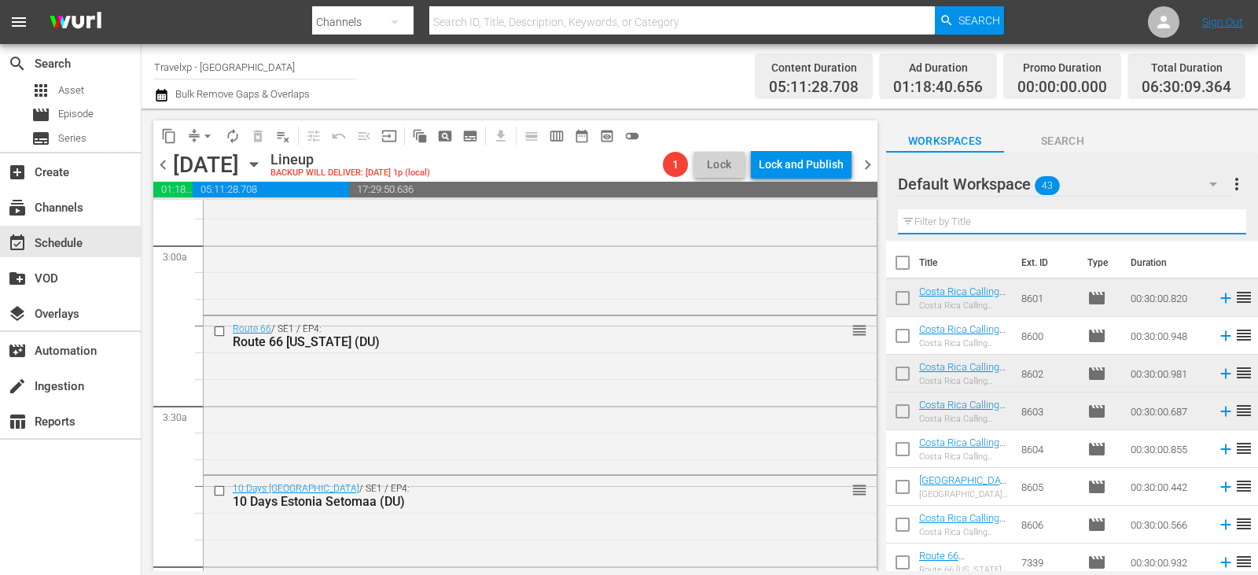
click at [1219, 219] on input "text" at bounding box center [1072, 221] width 348 height 25
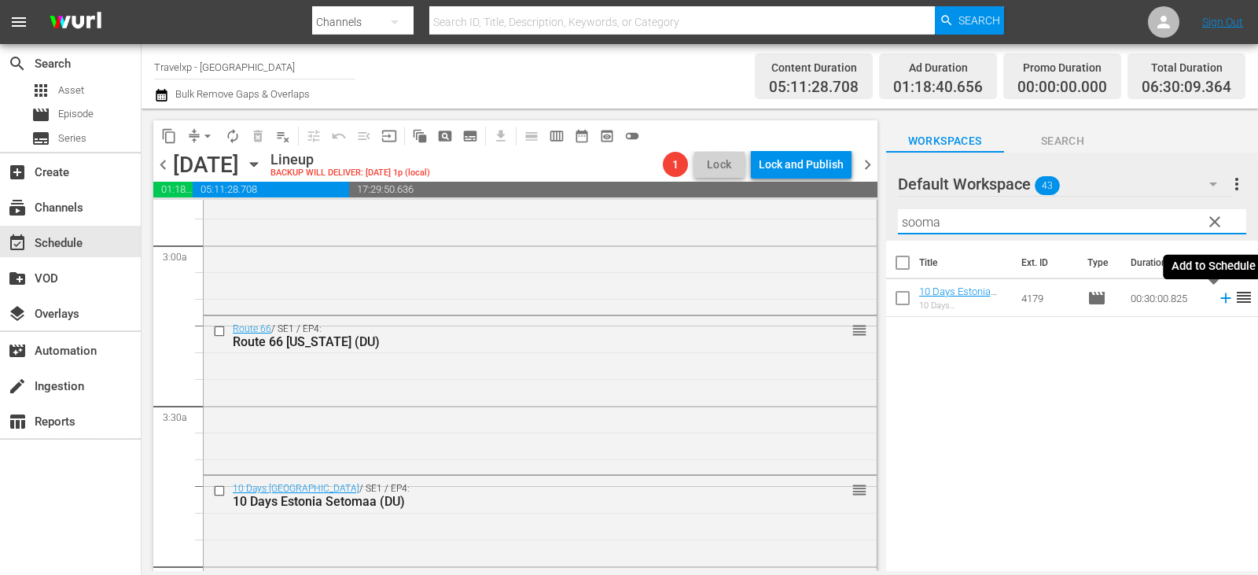
type input "sooma"
click at [1217, 298] on icon at bounding box center [1225, 297] width 17 height 17
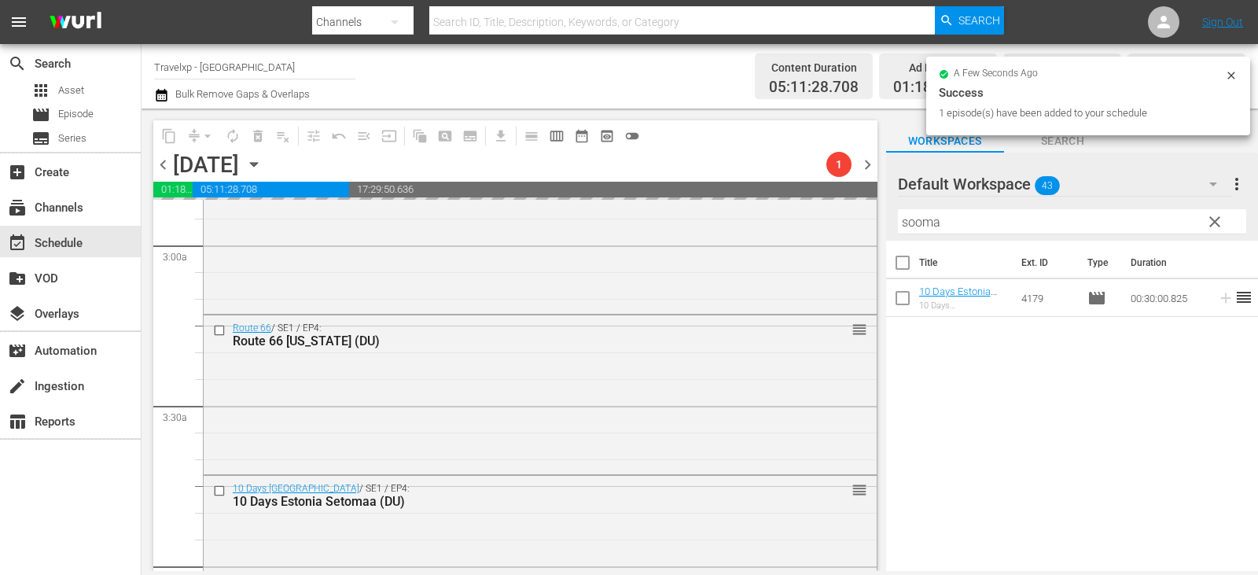
click at [1203, 220] on button "clear" at bounding box center [1213, 220] width 25 height 25
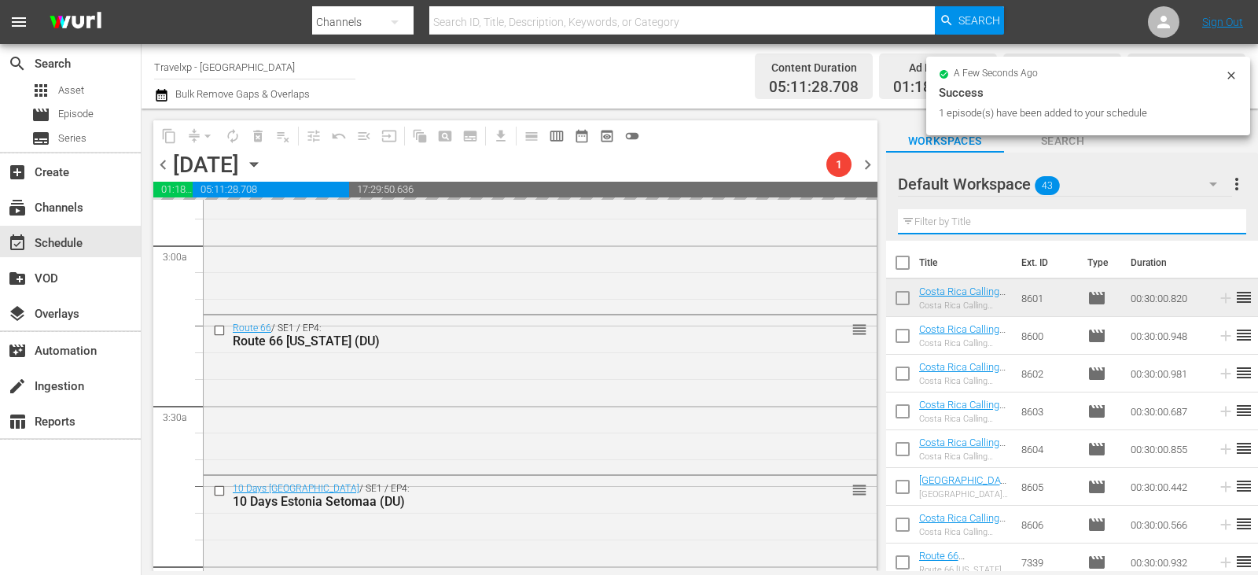
click at [1203, 220] on input "text" at bounding box center [1072, 221] width 348 height 25
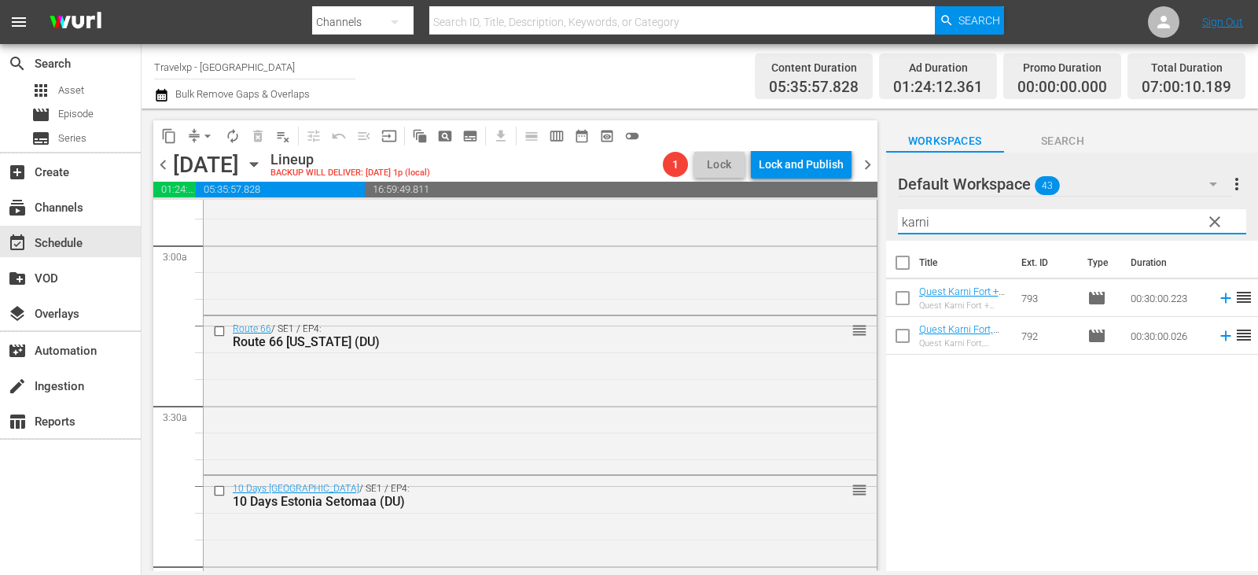
type input "karni"
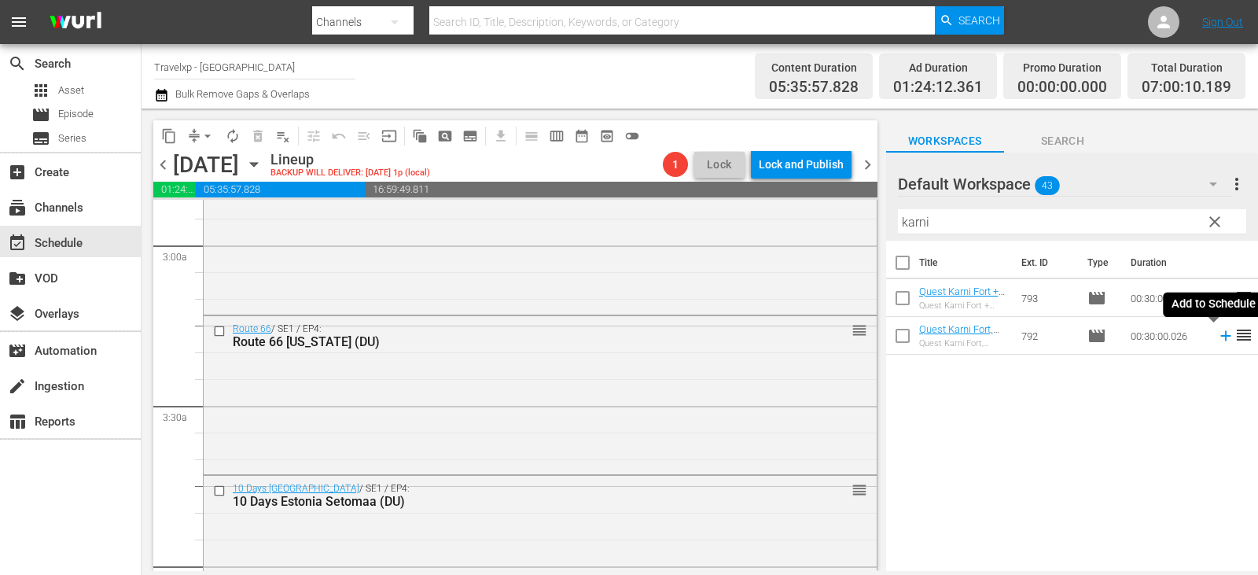
click at [1220, 333] on icon at bounding box center [1225, 336] width 10 height 10
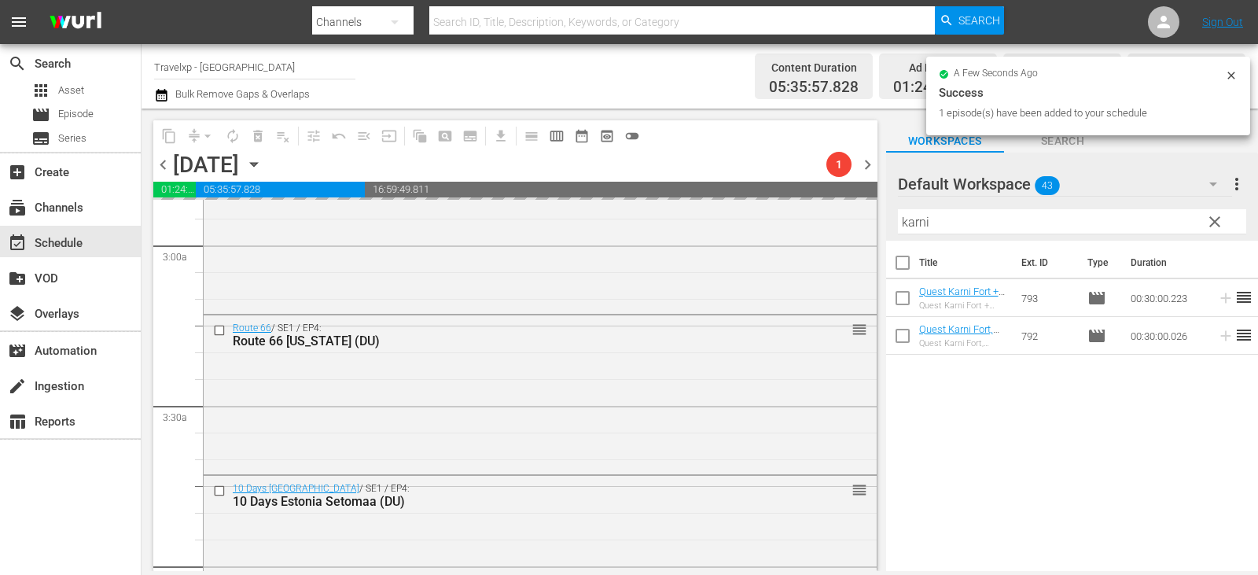
click at [1206, 224] on span "clear" at bounding box center [1214, 221] width 19 height 19
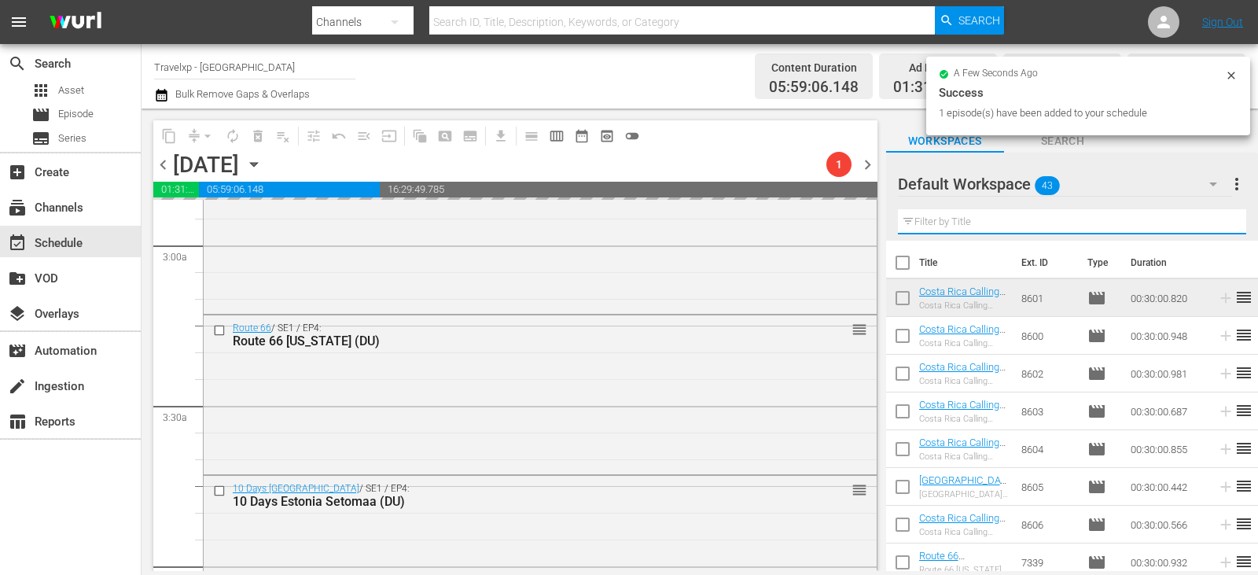
click at [1206, 224] on input "text" at bounding box center [1072, 221] width 348 height 25
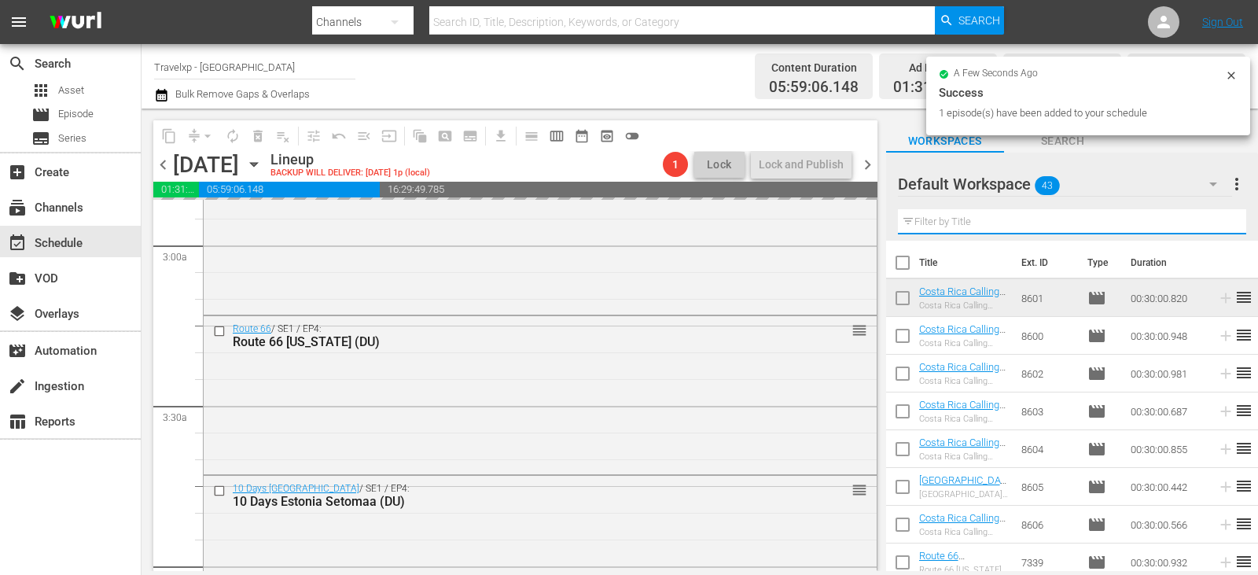
click at [1206, 224] on input "text" at bounding box center [1072, 221] width 348 height 25
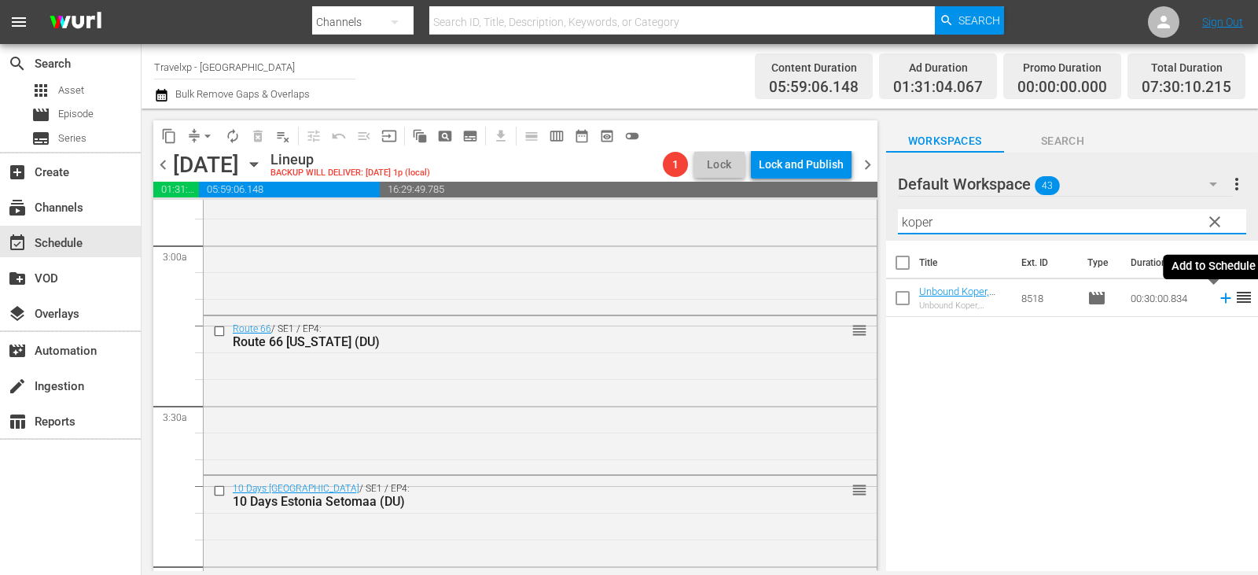
type input "koper"
click at [1217, 299] on icon at bounding box center [1225, 297] width 17 height 17
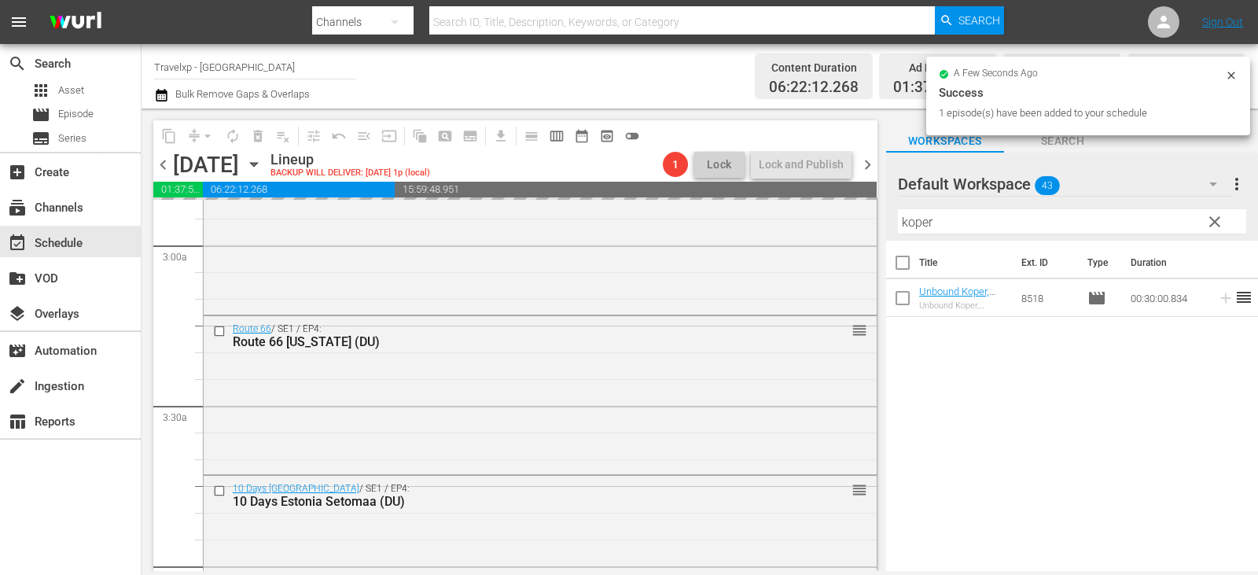
click at [1216, 217] on span "clear" at bounding box center [1214, 221] width 19 height 19
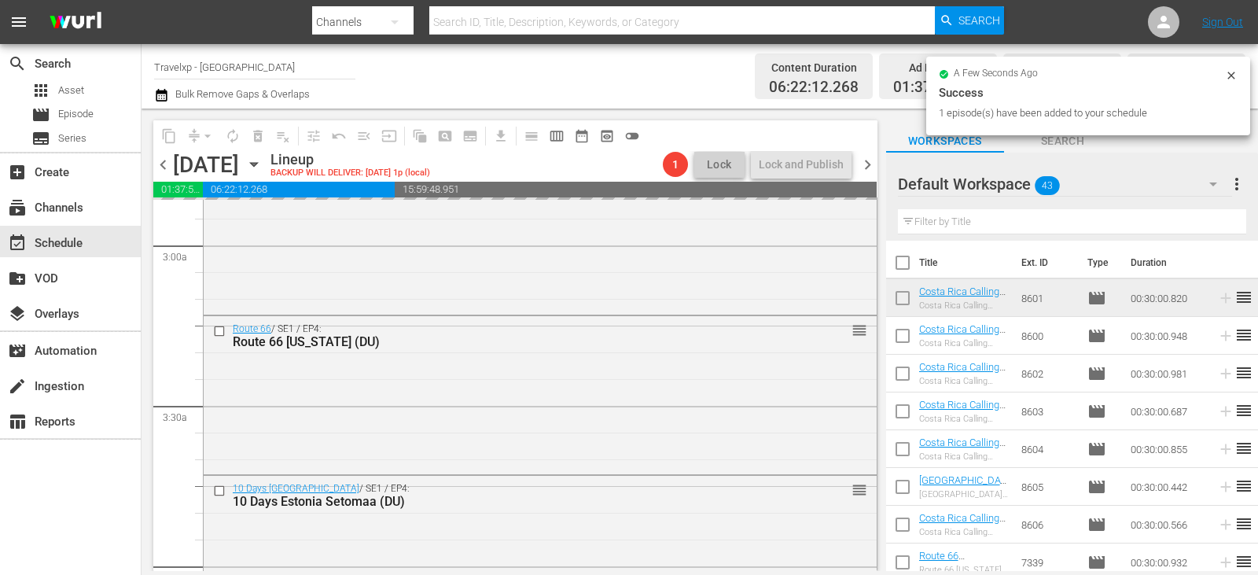
click at [1216, 217] on input "text" at bounding box center [1072, 221] width 348 height 25
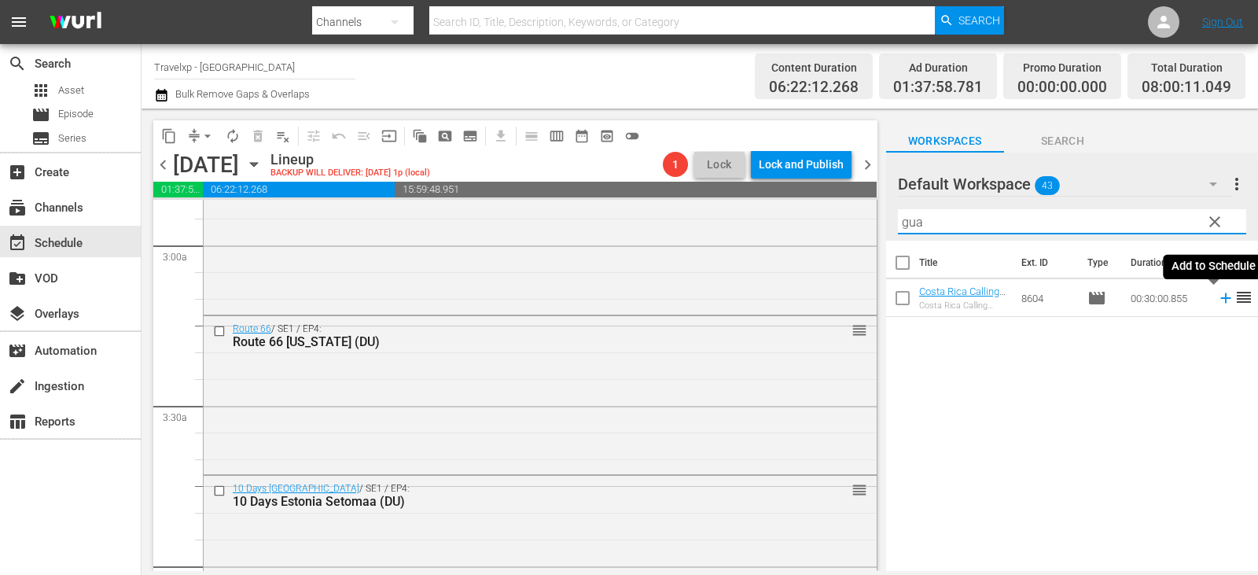
type input "gua"
click at [1217, 300] on icon at bounding box center [1225, 297] width 17 height 17
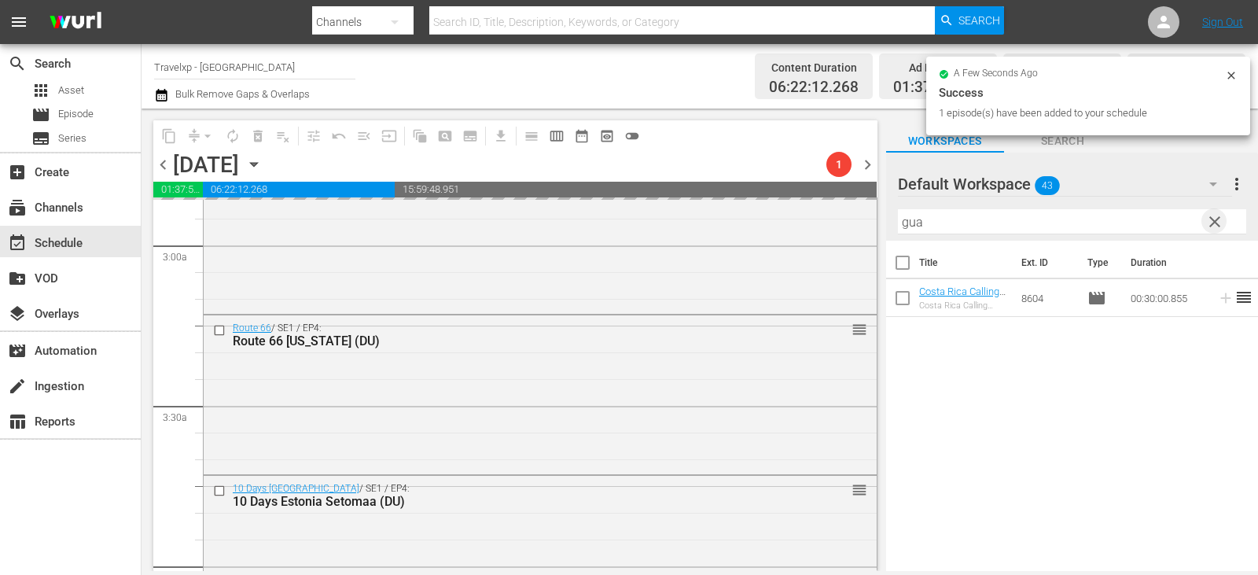
click at [1223, 220] on span "clear" at bounding box center [1214, 221] width 19 height 19
click at [1223, 220] on input "text" at bounding box center [1072, 221] width 348 height 25
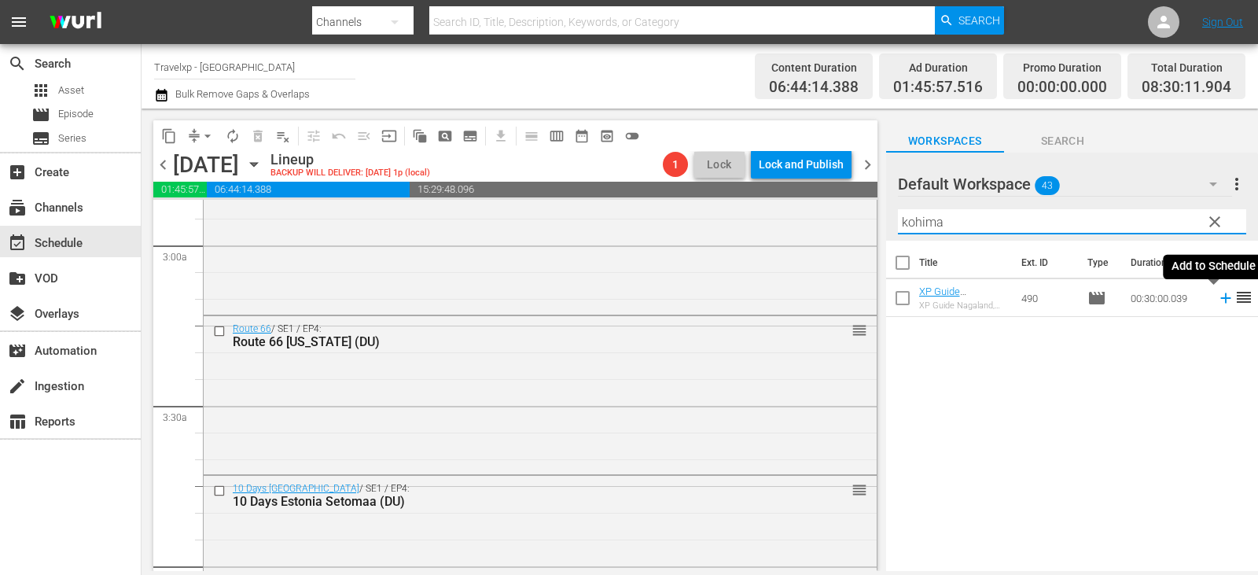
type input "kohima"
click at [1220, 298] on icon at bounding box center [1225, 298] width 10 height 10
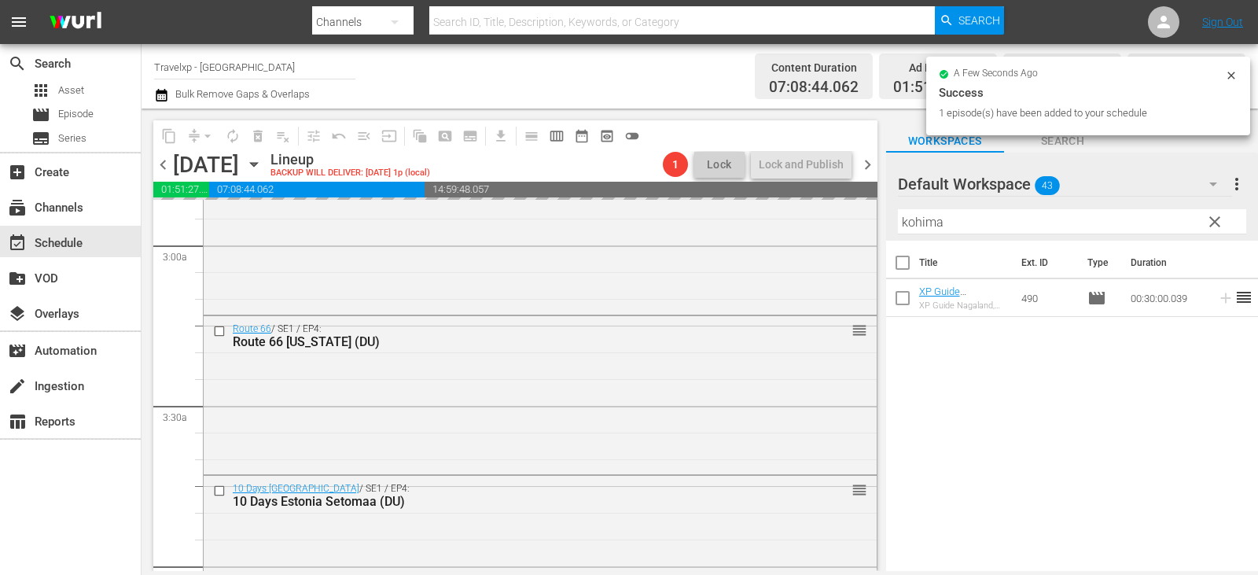
click at [1214, 224] on span "clear" at bounding box center [1214, 221] width 19 height 19
click at [1214, 224] on input "kohima" at bounding box center [1072, 221] width 348 height 25
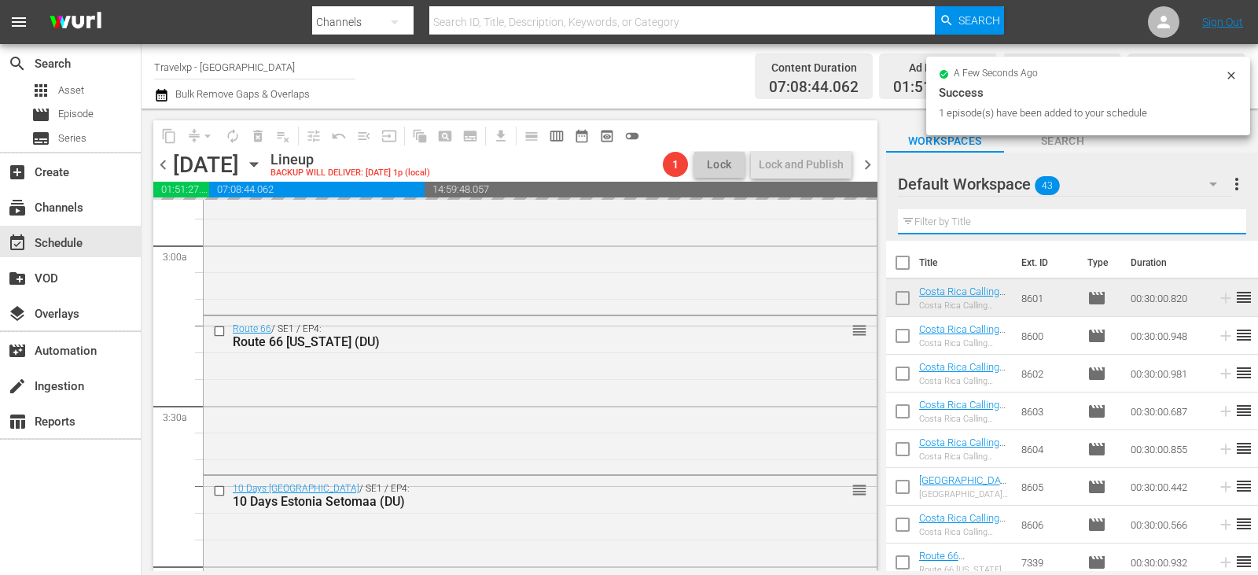
click at [1214, 224] on input "text" at bounding box center [1072, 221] width 348 height 25
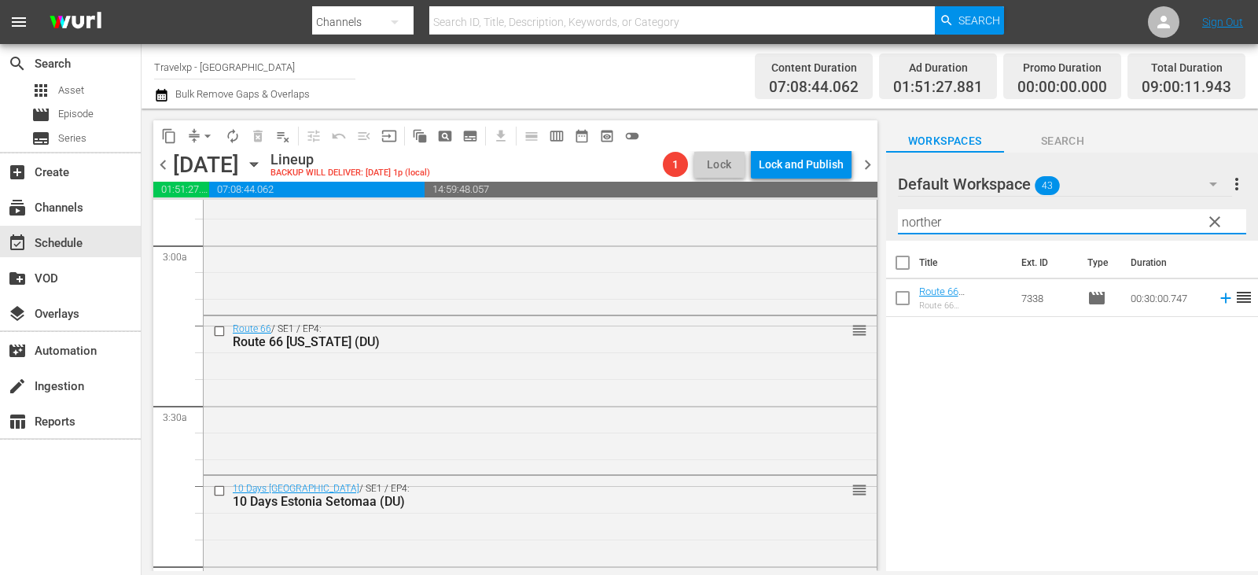
type input "norther"
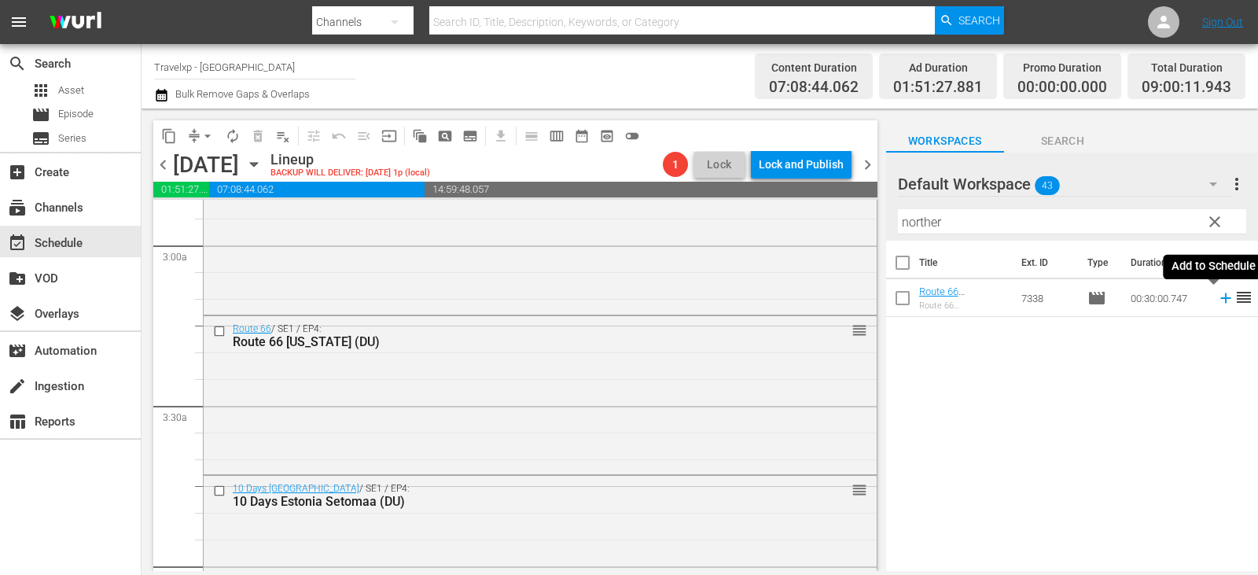
click at [1217, 296] on icon at bounding box center [1225, 297] width 17 height 17
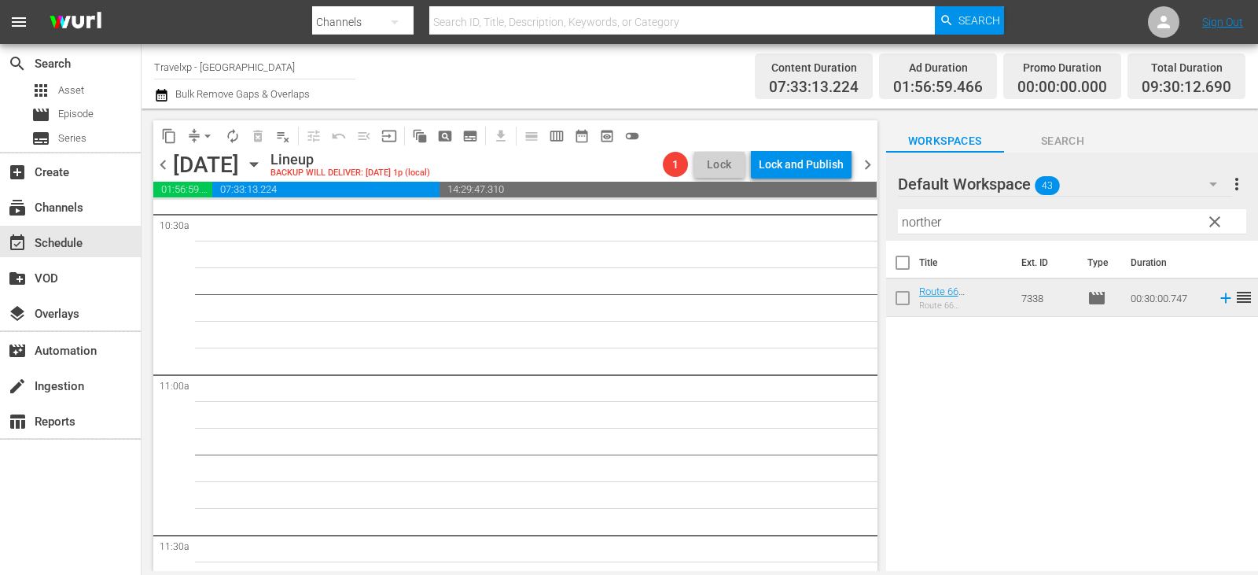
scroll to position [2960, 0]
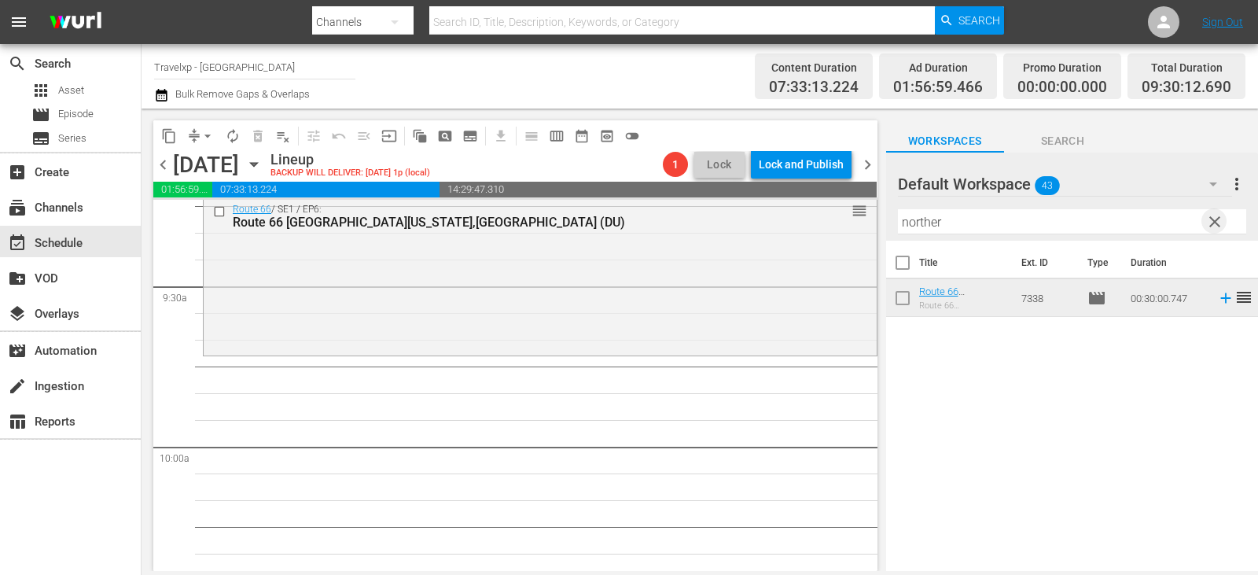
click at [1214, 218] on span "clear" at bounding box center [1214, 221] width 19 height 19
click at [1214, 218] on input "text" at bounding box center [1072, 221] width 348 height 25
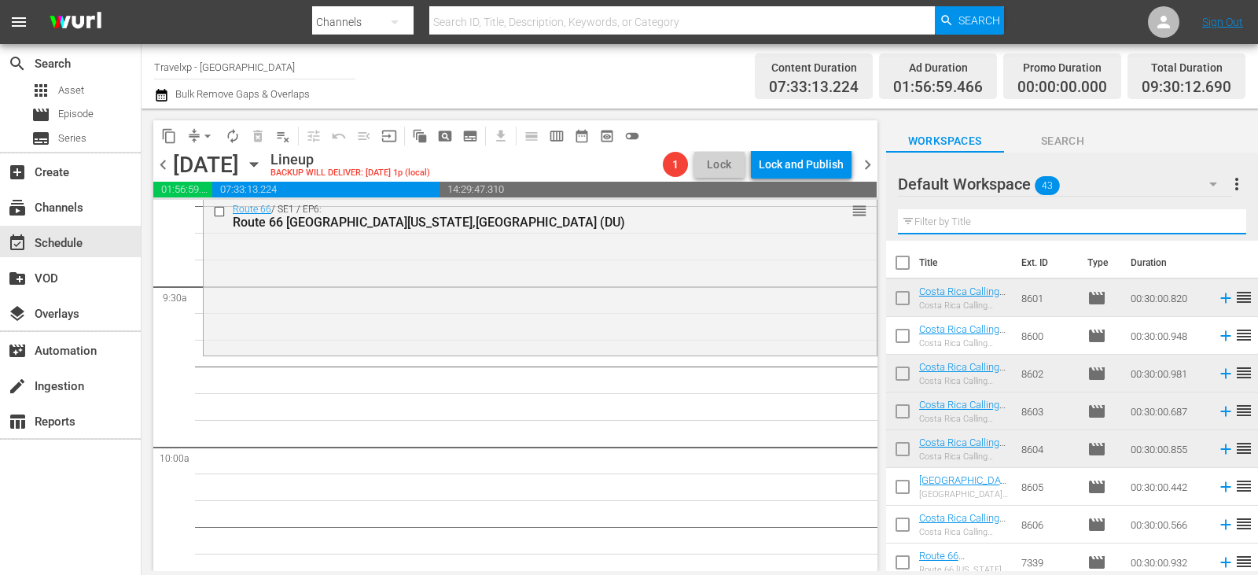
click at [1214, 218] on input "text" at bounding box center [1072, 221] width 348 height 25
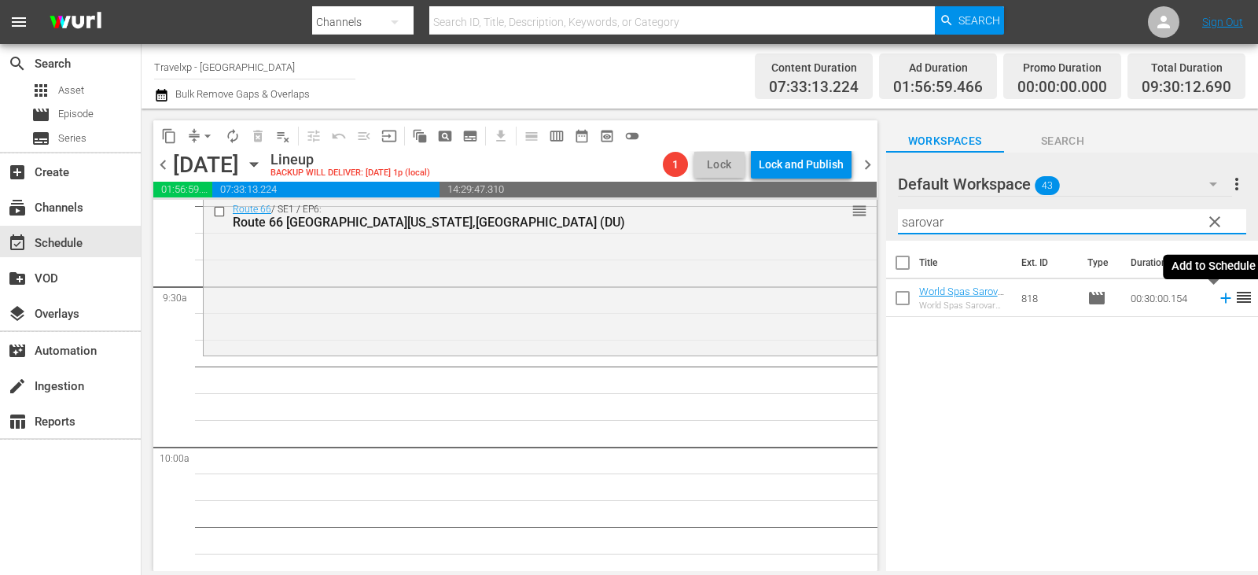
type input "sarovar"
click at [1217, 296] on icon at bounding box center [1225, 297] width 17 height 17
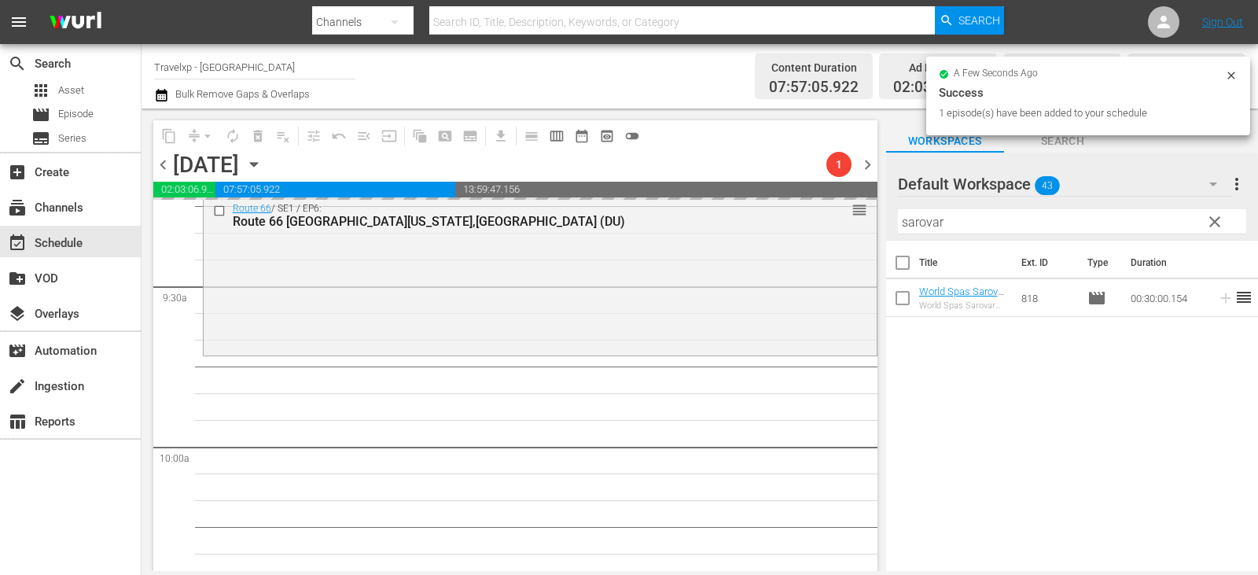
click at [1225, 220] on button "clear" at bounding box center [1213, 220] width 25 height 25
click at [1225, 220] on input "sarovar" at bounding box center [1072, 221] width 348 height 25
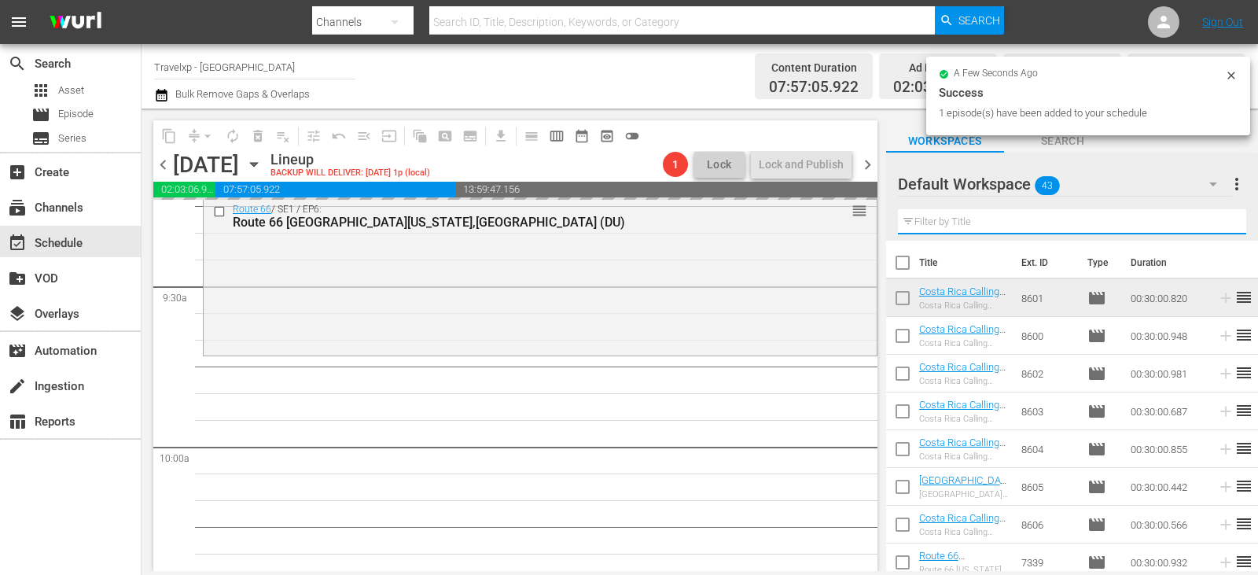
click at [1225, 220] on input "text" at bounding box center [1072, 221] width 348 height 25
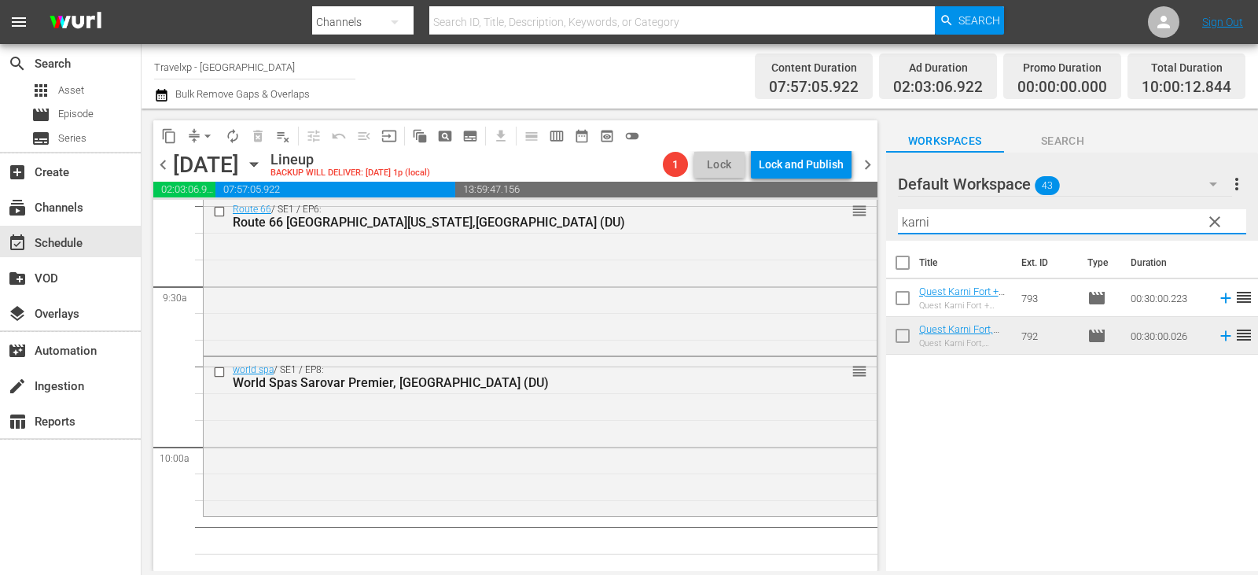
type input "karni"
drag, startPoint x: 947, startPoint y: 12, endPoint x: 948, endPoint y: 420, distance: 408.7
click at [954, 435] on div "Title Ext. ID Type Duration Quest Karni Fort + Fort Begu (DU) Quest Karni Fort …" at bounding box center [1072, 407] width 372 height 332
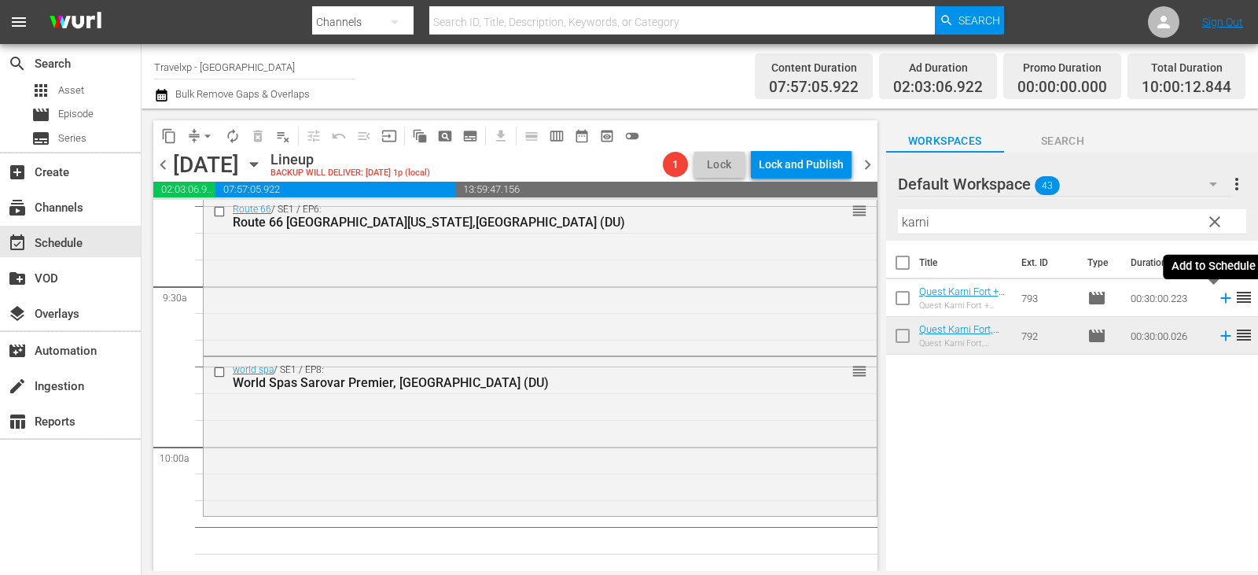
click at [1217, 297] on icon at bounding box center [1225, 297] width 17 height 17
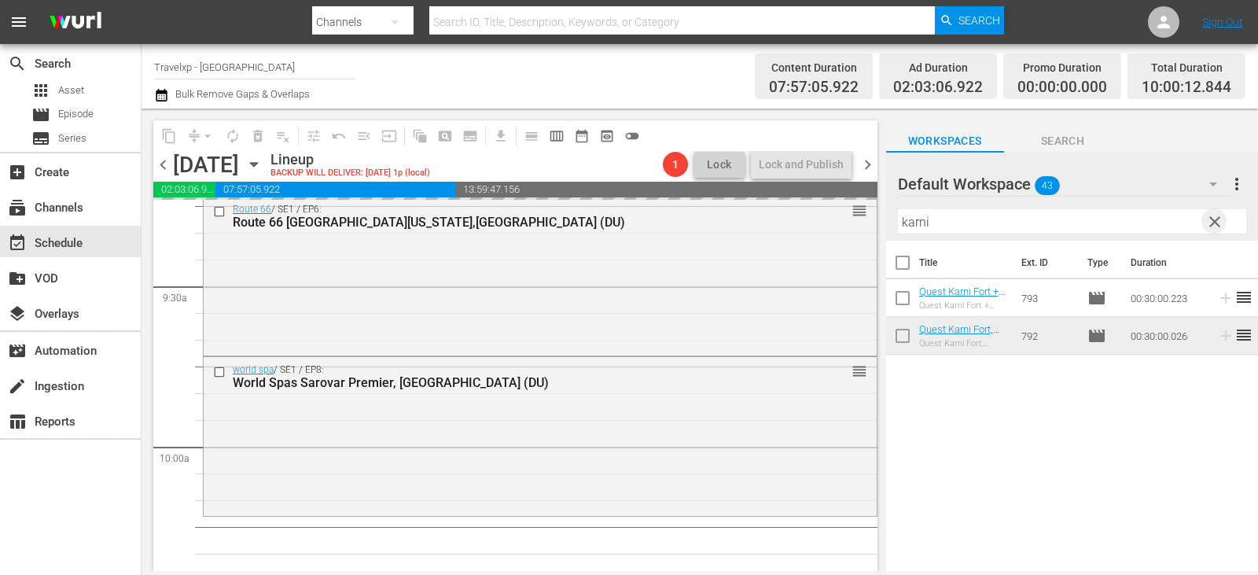
click at [1214, 223] on span "clear" at bounding box center [1214, 221] width 19 height 19
click at [1214, 223] on input "text" at bounding box center [1072, 221] width 348 height 25
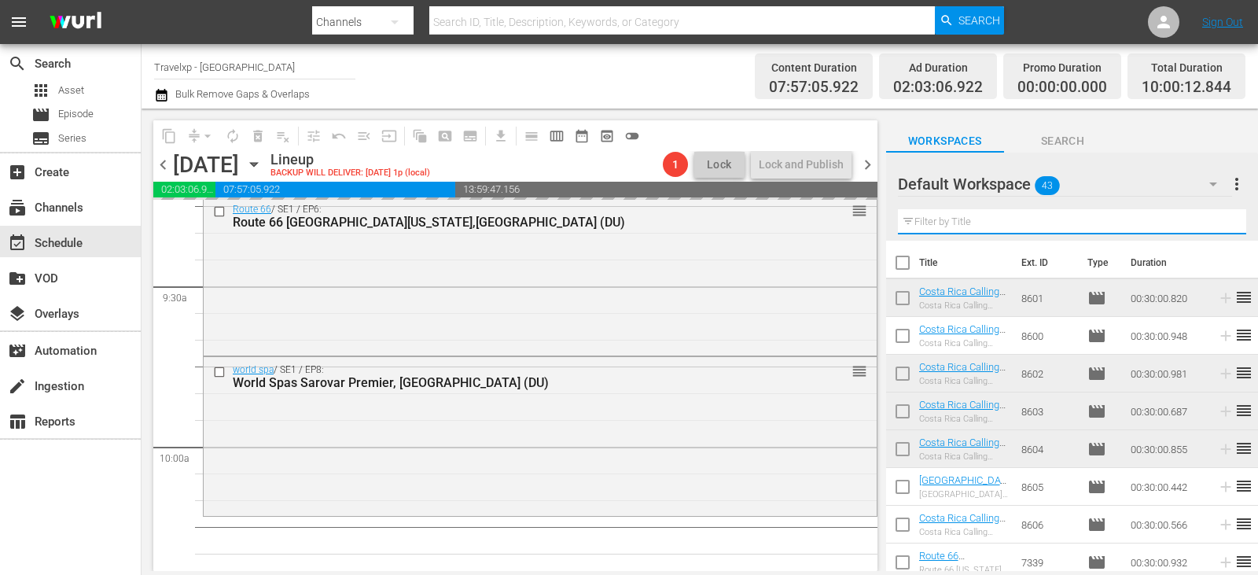
click at [1214, 223] on input "text" at bounding box center [1072, 221] width 348 height 25
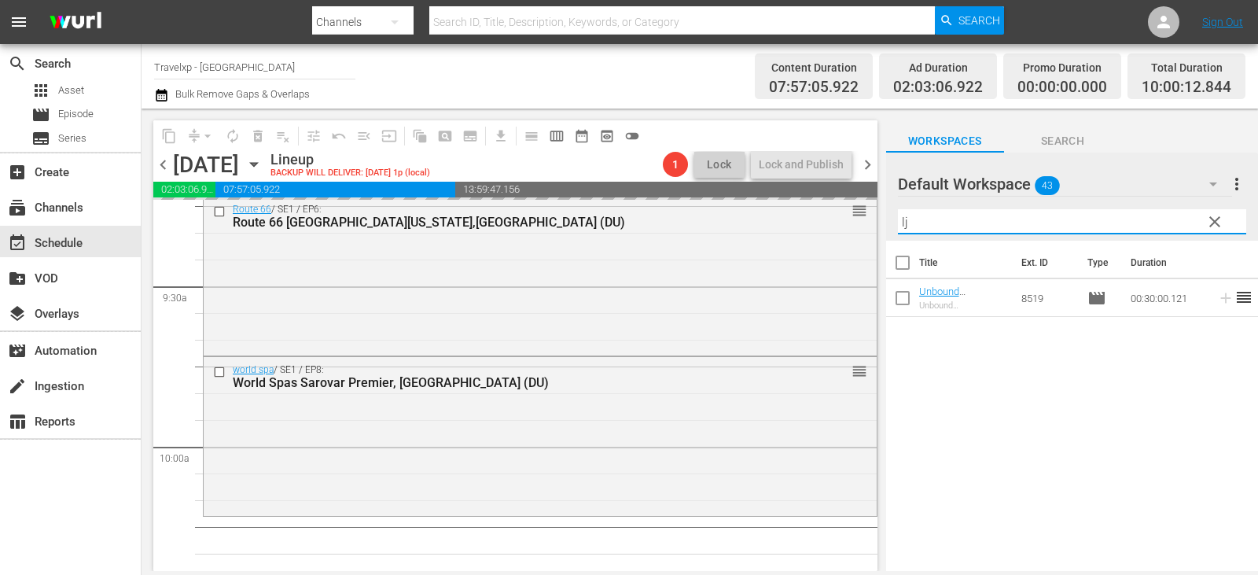
type input "lj"
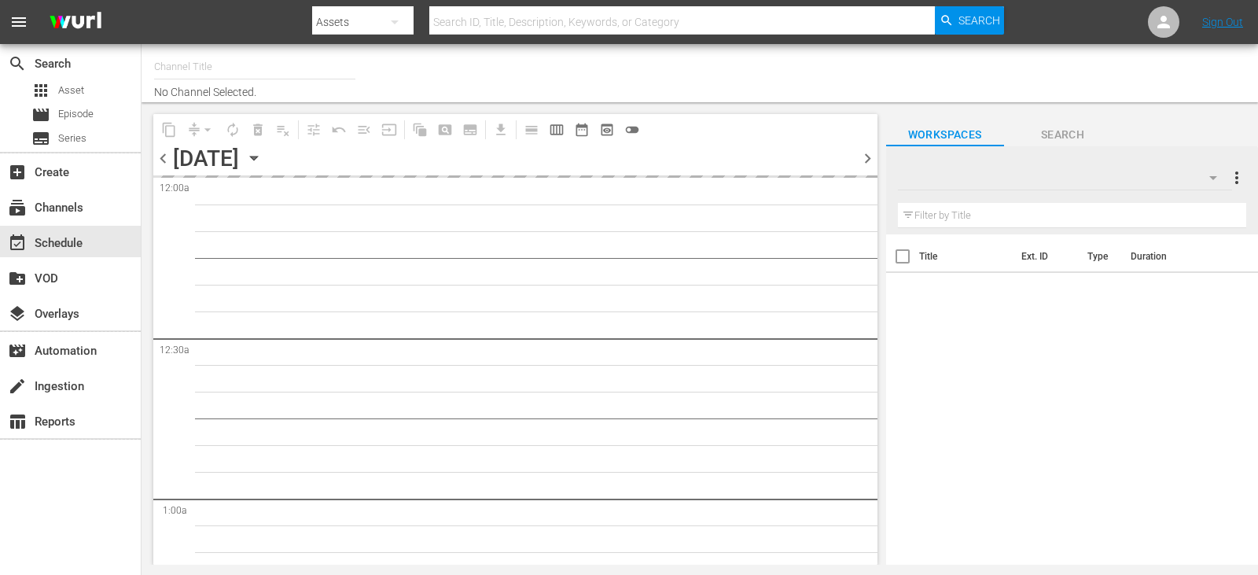
type input "Travelxp - [GEOGRAPHIC_DATA] (788)"
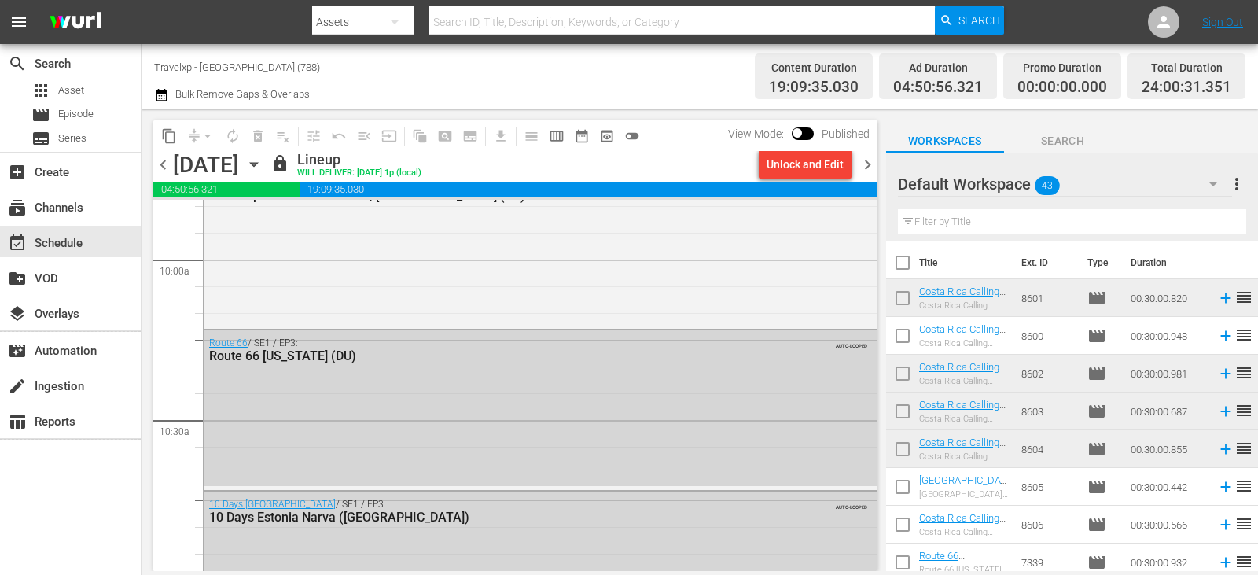
scroll to position [3144, 0]
click at [790, 165] on div "Unlock and Edit" at bounding box center [804, 164] width 77 height 28
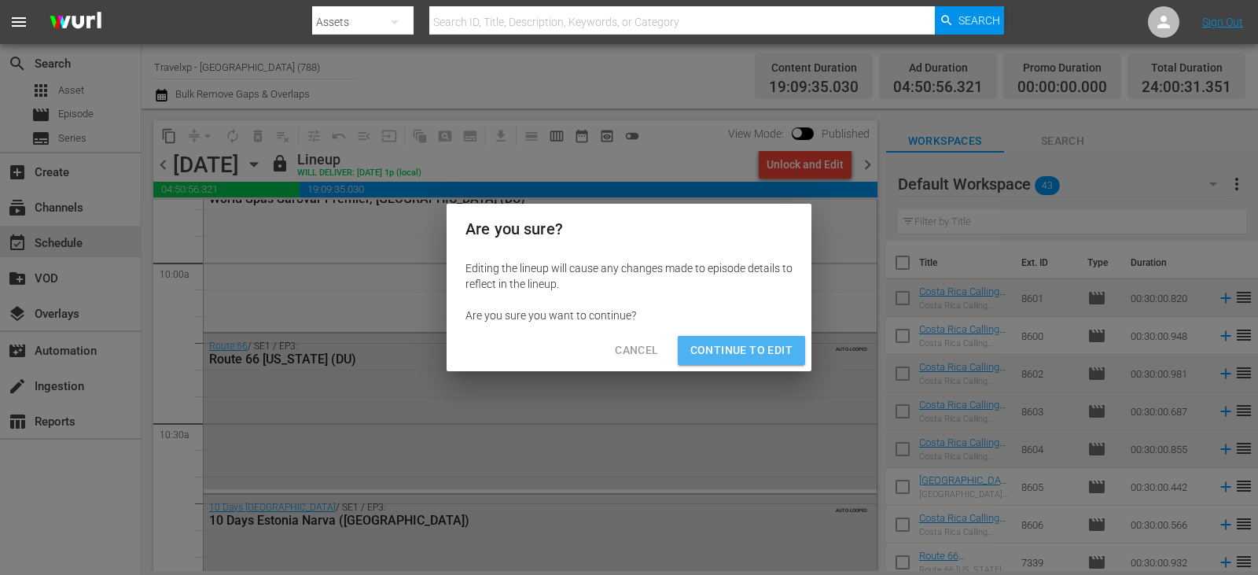
click at [770, 342] on span "Continue to Edit" at bounding box center [741, 350] width 102 height 20
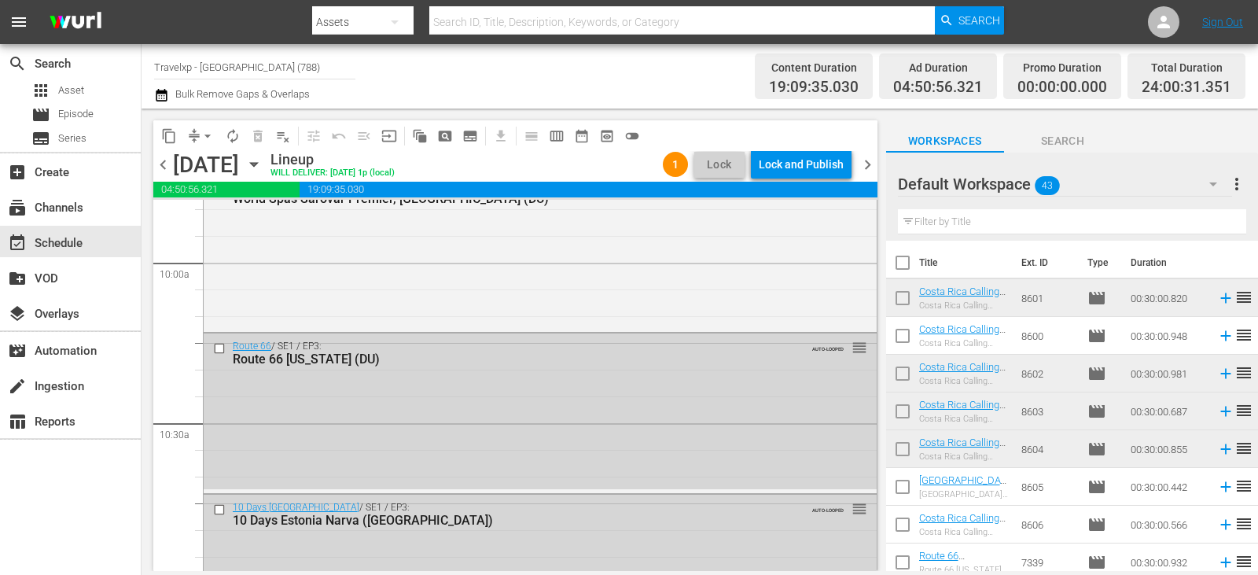
click at [217, 351] on input "checkbox" at bounding box center [221, 347] width 17 height 13
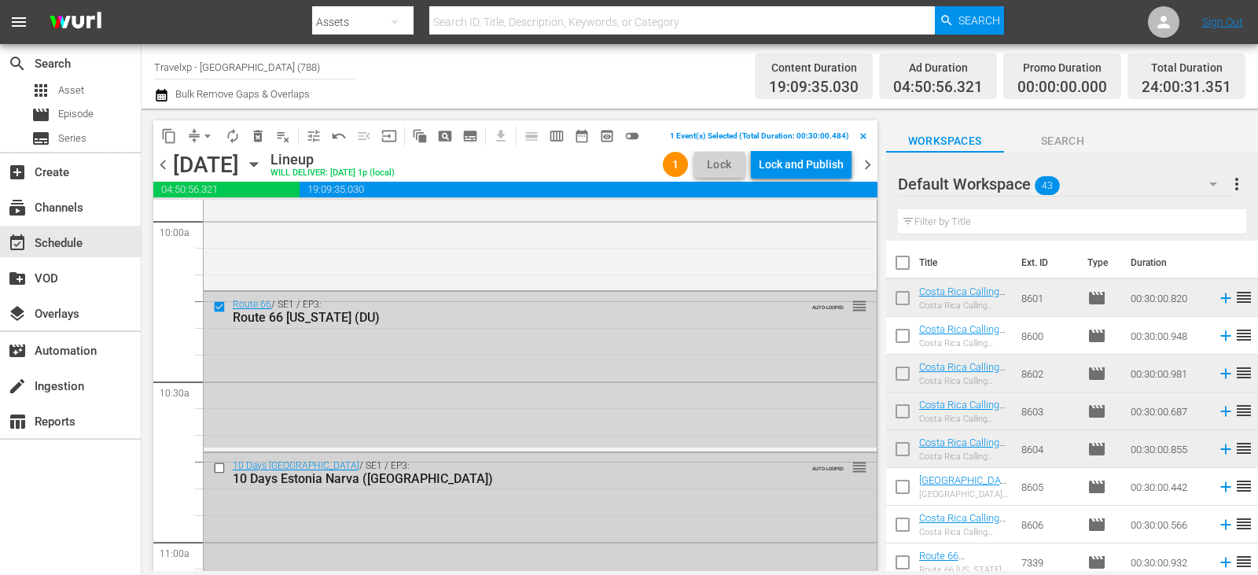
scroll to position [3222, 0]
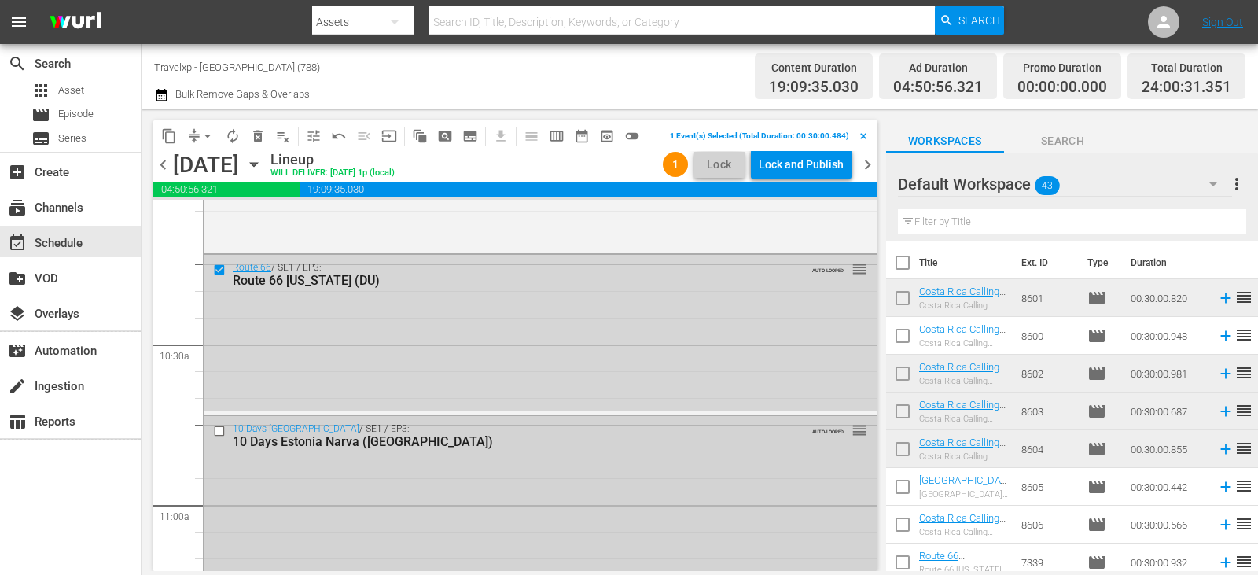
click at [222, 434] on input "checkbox" at bounding box center [221, 430] width 17 height 13
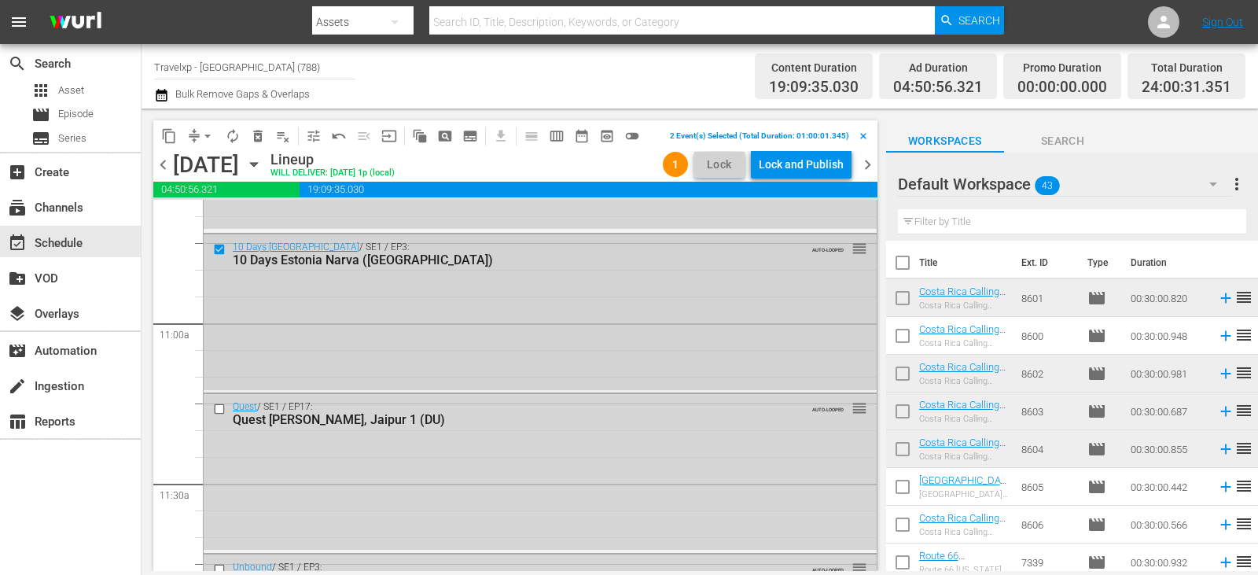
scroll to position [3458, 0]
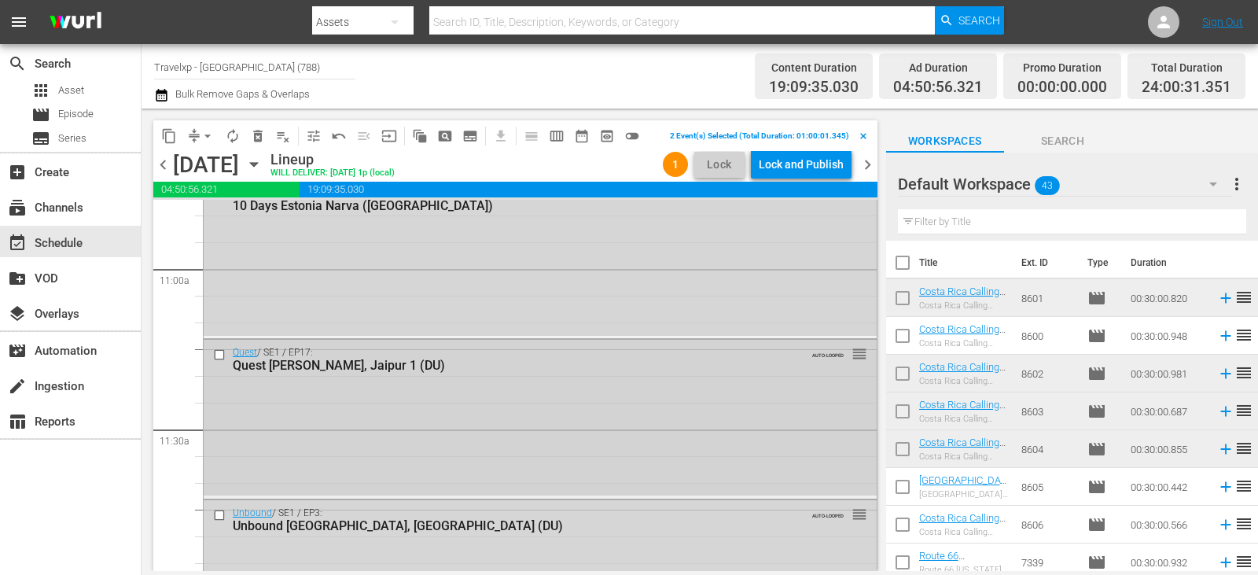
click at [222, 351] on input "checkbox" at bounding box center [221, 354] width 17 height 13
click at [220, 514] on input "checkbox" at bounding box center [221, 514] width 17 height 13
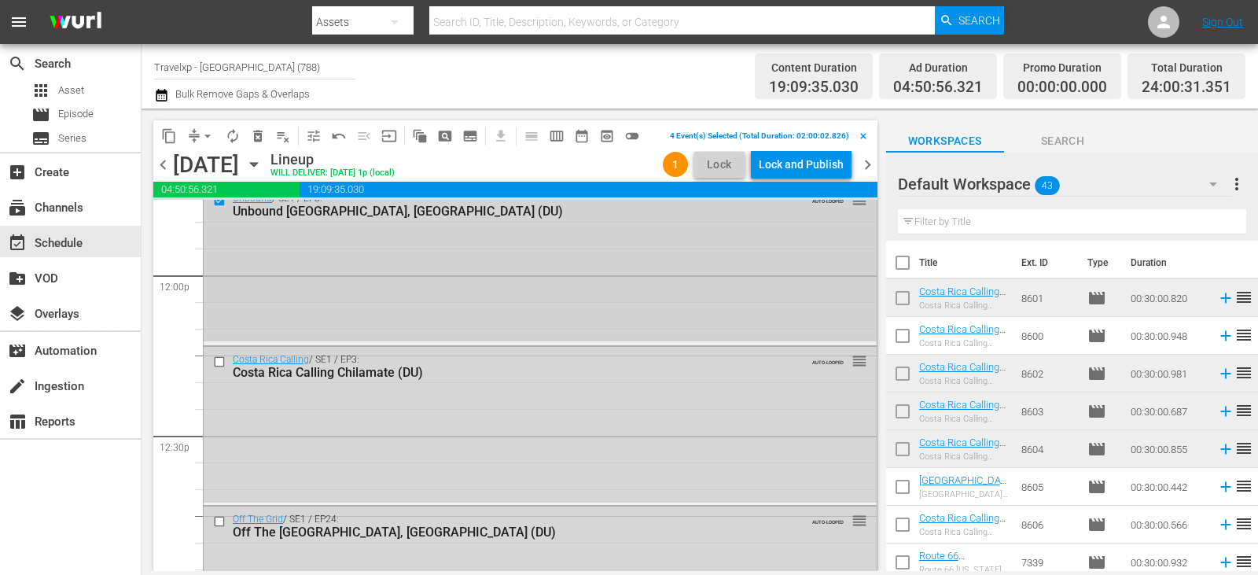
scroll to position [3930, 0]
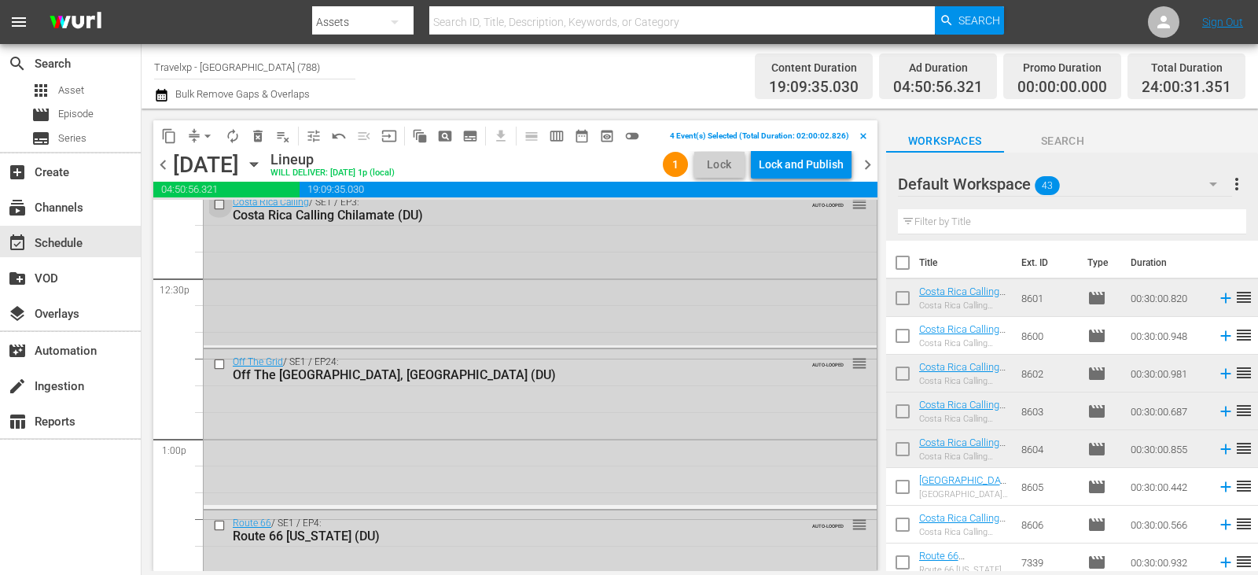
click at [218, 203] on input "checkbox" at bounding box center [221, 203] width 17 height 13
click at [222, 364] on input "checkbox" at bounding box center [221, 364] width 17 height 13
click at [216, 520] on input "checkbox" at bounding box center [221, 524] width 17 height 13
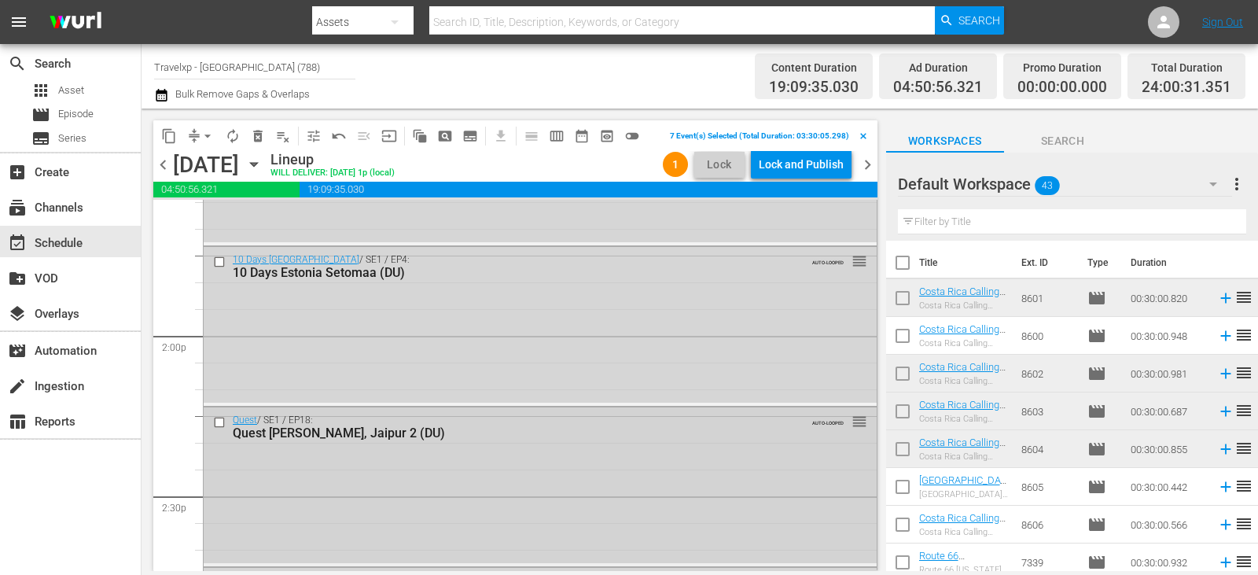
scroll to position [4401, 0]
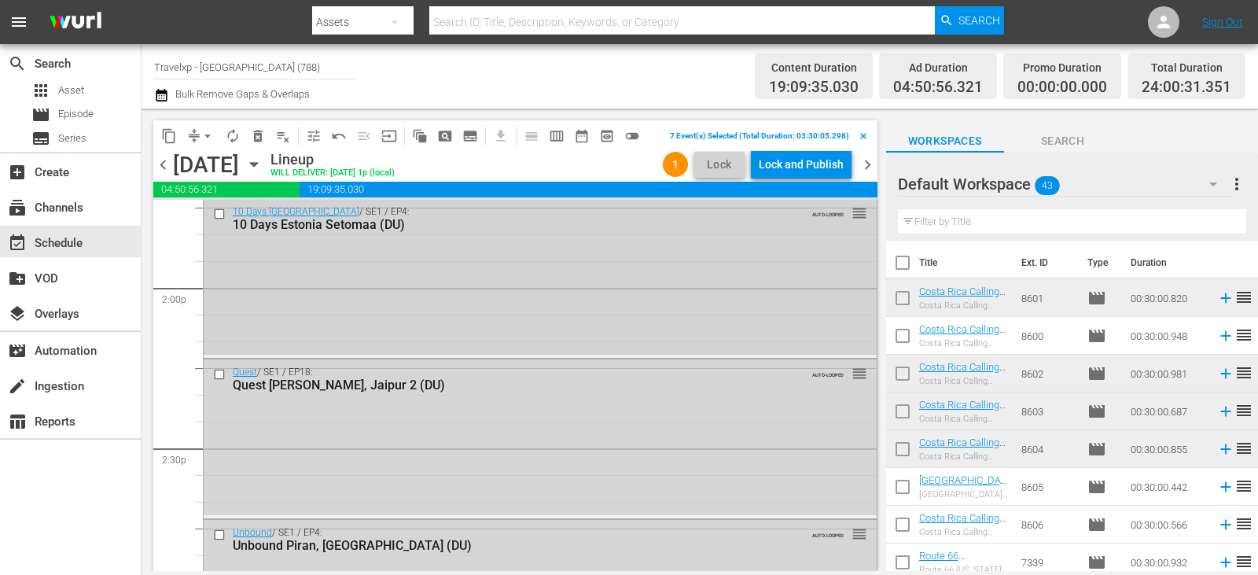
click at [220, 210] on input "checkbox" at bounding box center [221, 213] width 17 height 13
click at [221, 379] on input "checkbox" at bounding box center [221, 374] width 17 height 13
click at [221, 532] on input "checkbox" at bounding box center [221, 533] width 17 height 13
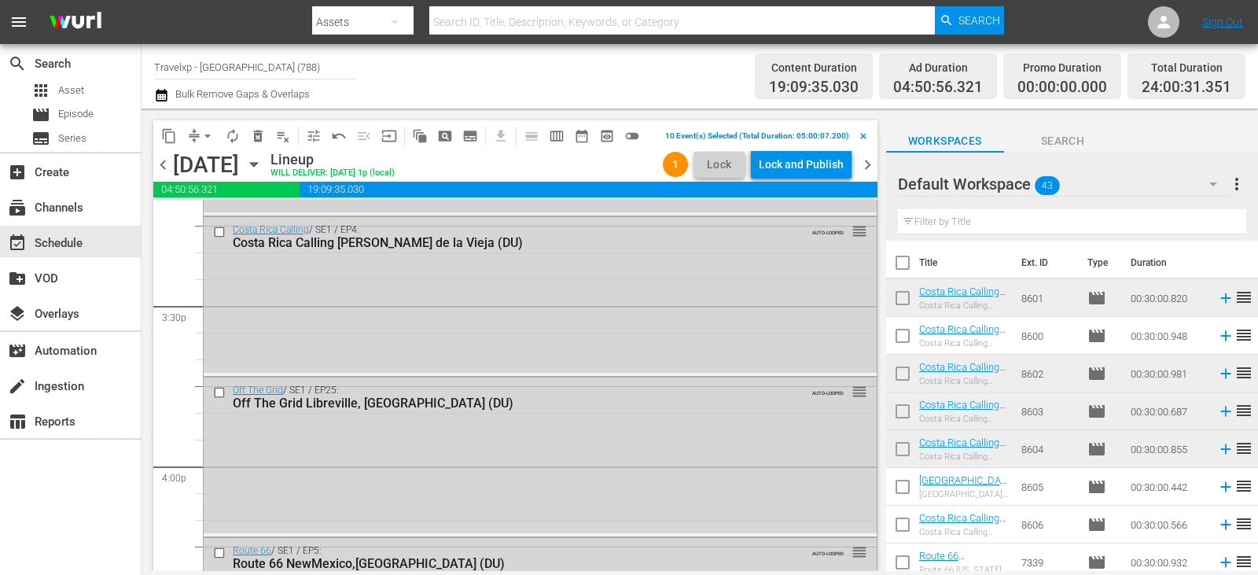
scroll to position [4873, 0]
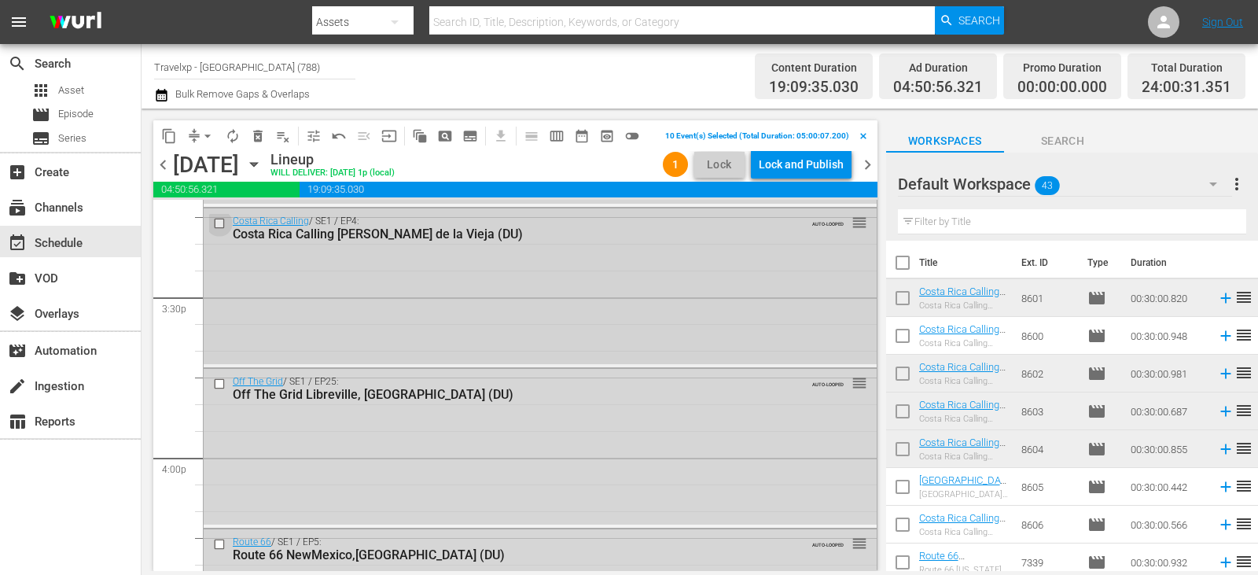
click at [218, 223] on input "checkbox" at bounding box center [221, 222] width 17 height 13
click at [218, 387] on input "checkbox" at bounding box center [221, 383] width 17 height 13
click at [220, 545] on input "checkbox" at bounding box center [221, 543] width 17 height 13
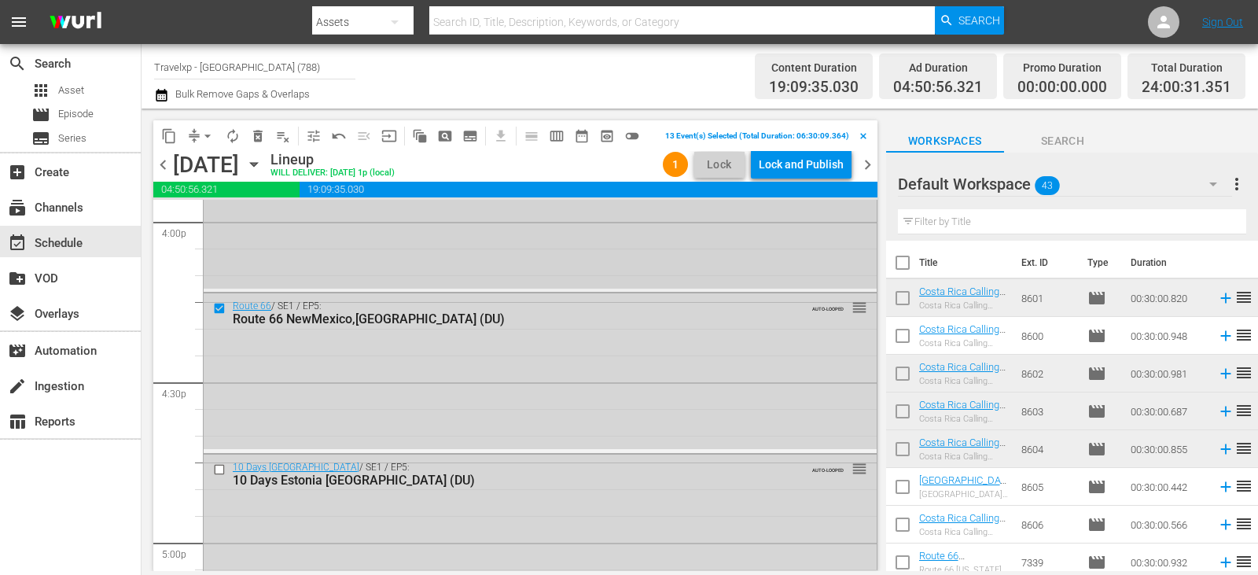
scroll to position [5266, 0]
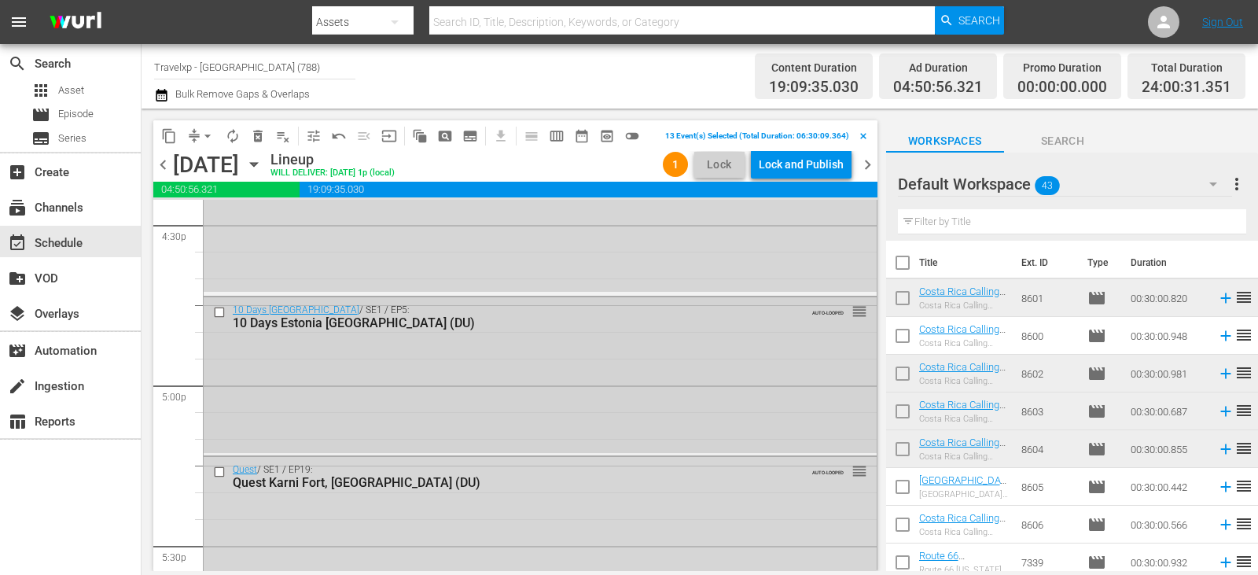
click at [218, 317] on input "checkbox" at bounding box center [221, 311] width 17 height 13
click at [219, 472] on input "checkbox" at bounding box center [221, 471] width 17 height 13
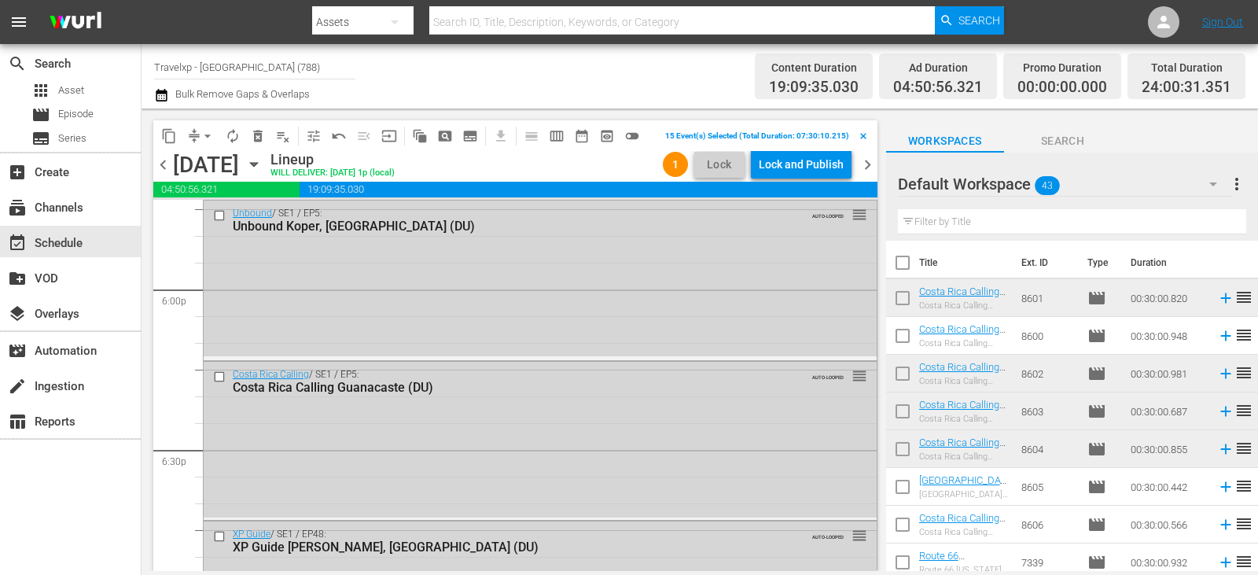
scroll to position [5659, 0]
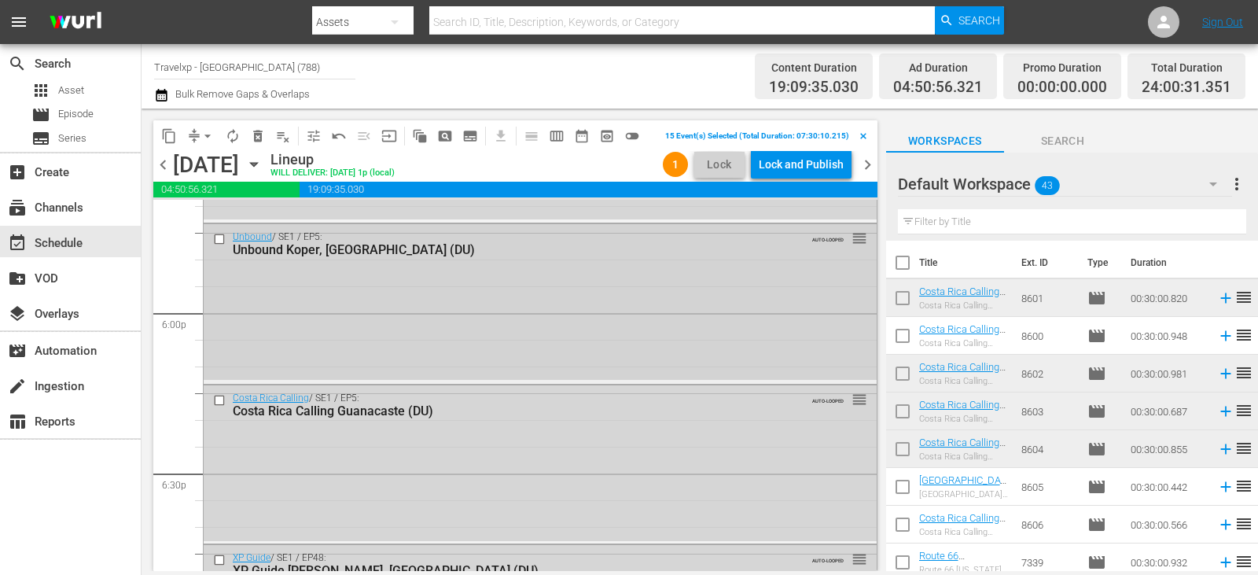
click at [223, 239] on input "checkbox" at bounding box center [221, 238] width 17 height 13
click at [220, 398] on input "checkbox" at bounding box center [221, 399] width 17 height 13
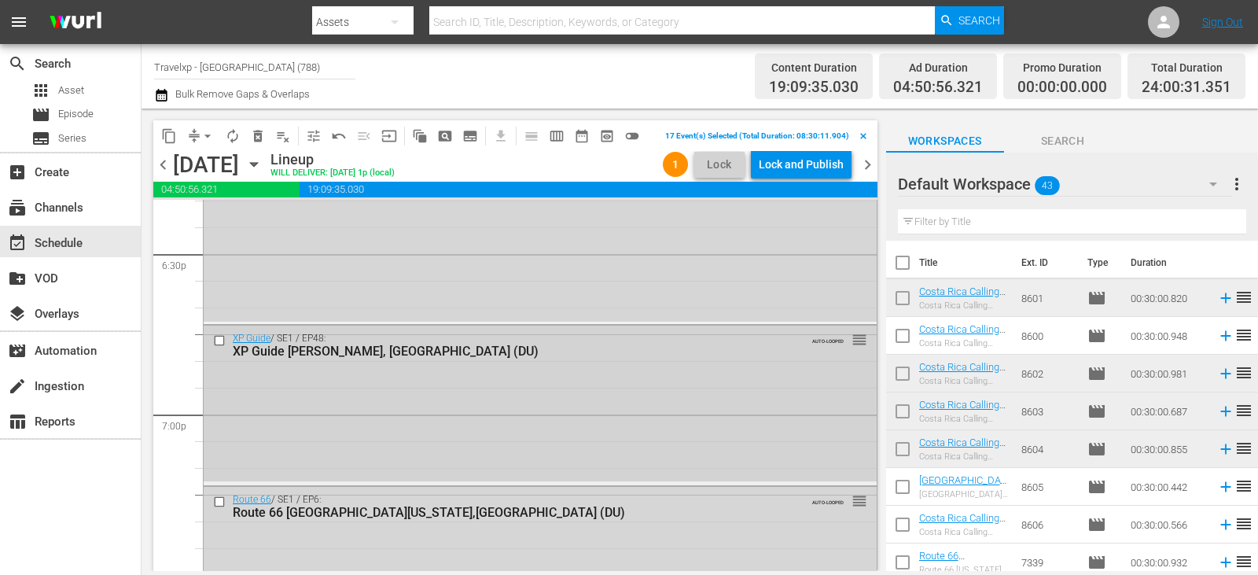
scroll to position [5895, 0]
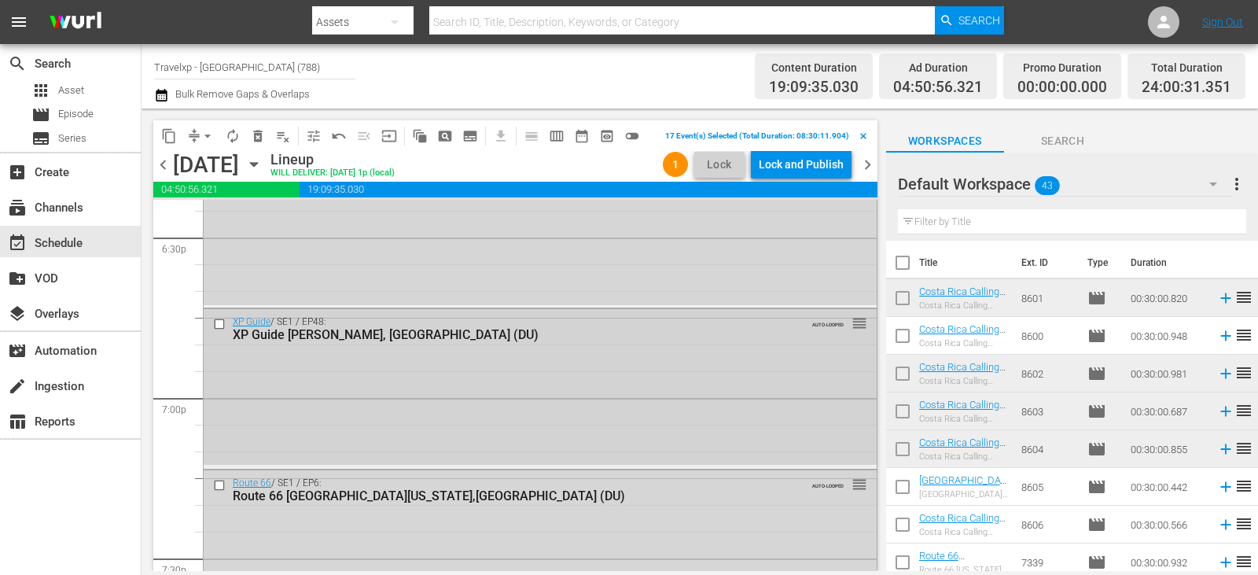
click at [218, 321] on input "checkbox" at bounding box center [221, 324] width 17 height 13
click at [217, 488] on input "checkbox" at bounding box center [221, 484] width 17 height 13
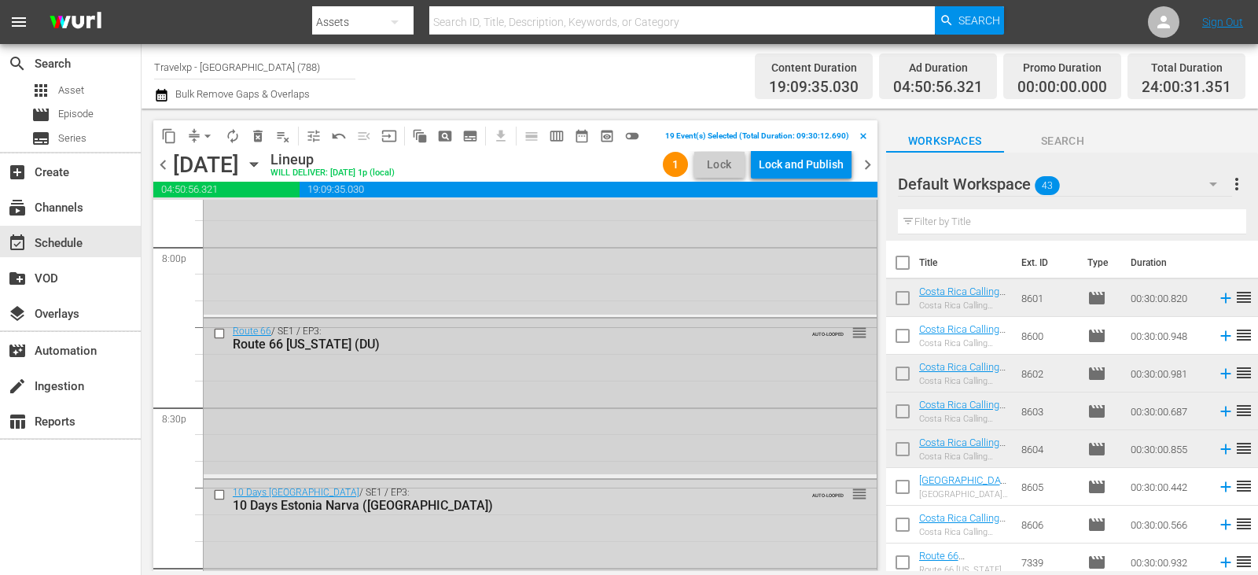
scroll to position [6288, 0]
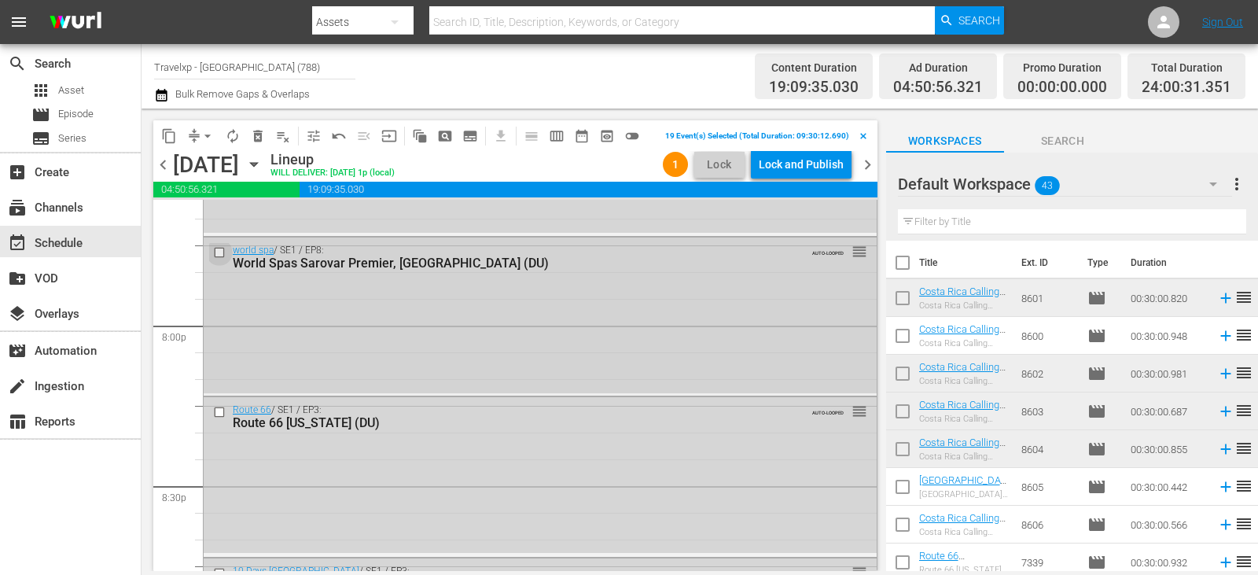
click at [220, 255] on input "checkbox" at bounding box center [221, 251] width 17 height 13
click at [219, 410] on input "checkbox" at bounding box center [221, 412] width 17 height 13
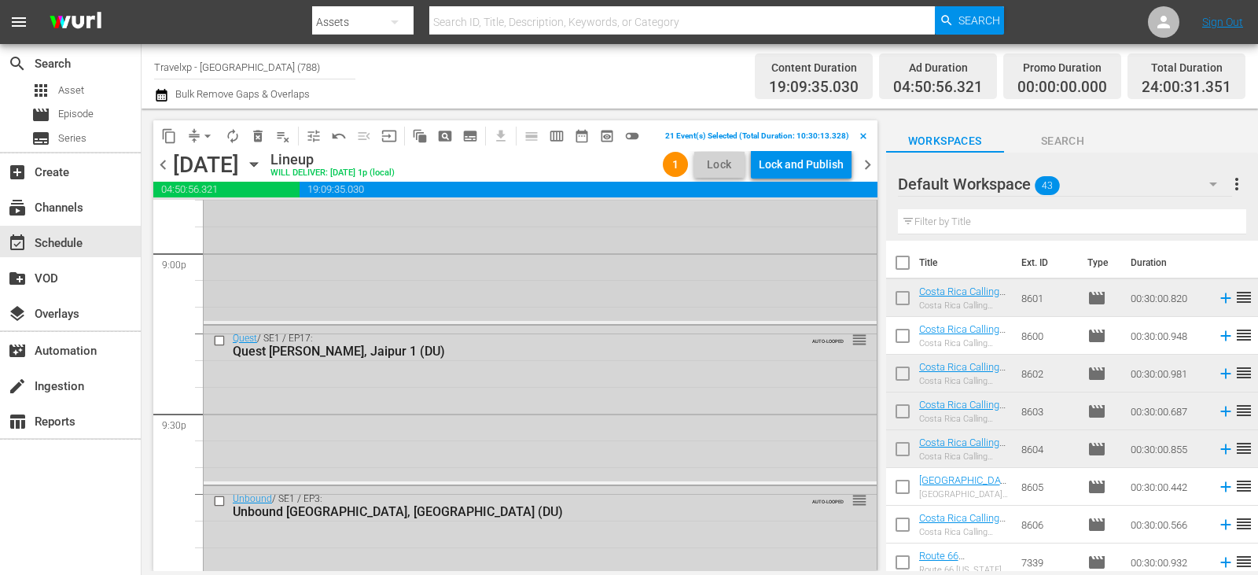
scroll to position [6602, 0]
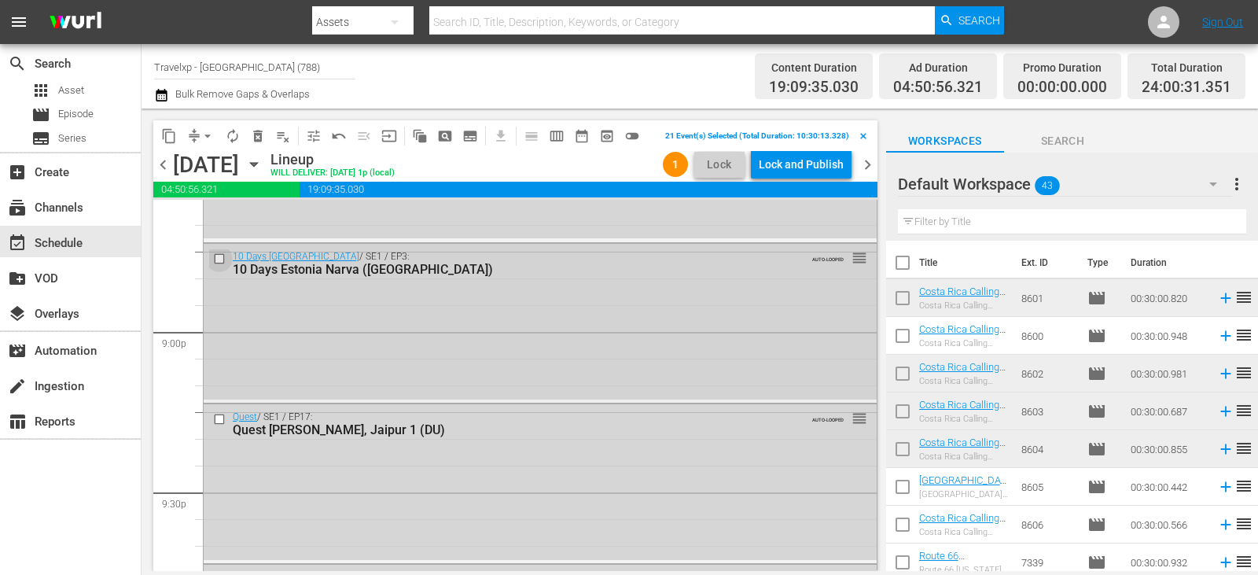
click at [222, 257] on input "checkbox" at bounding box center [221, 258] width 17 height 13
click at [218, 416] on input "checkbox" at bounding box center [221, 418] width 17 height 13
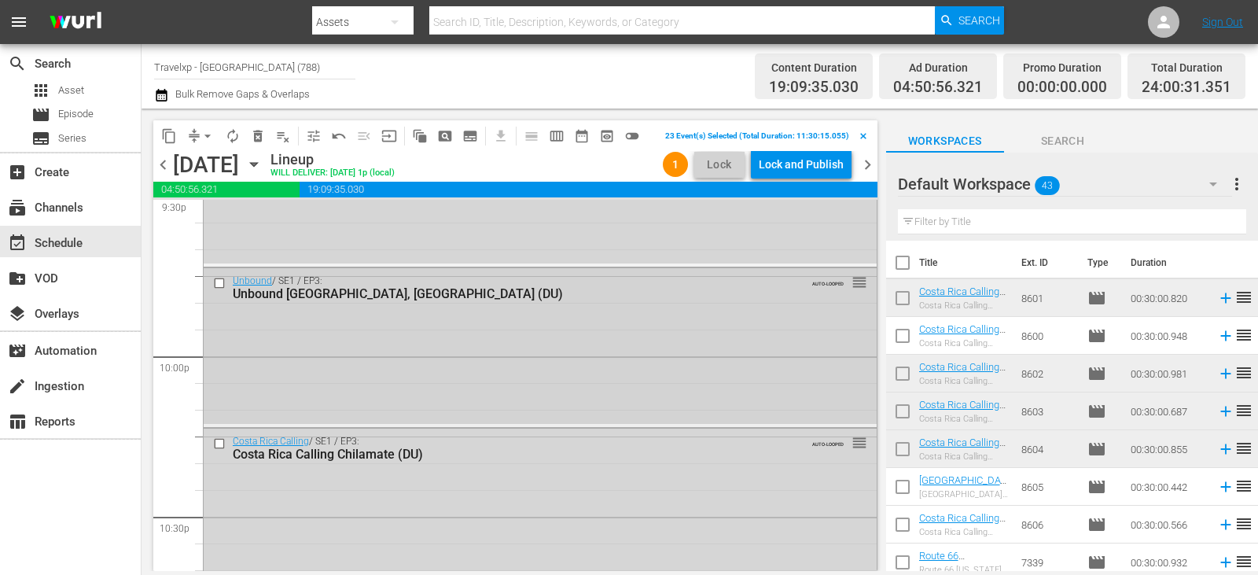
scroll to position [6916, 0]
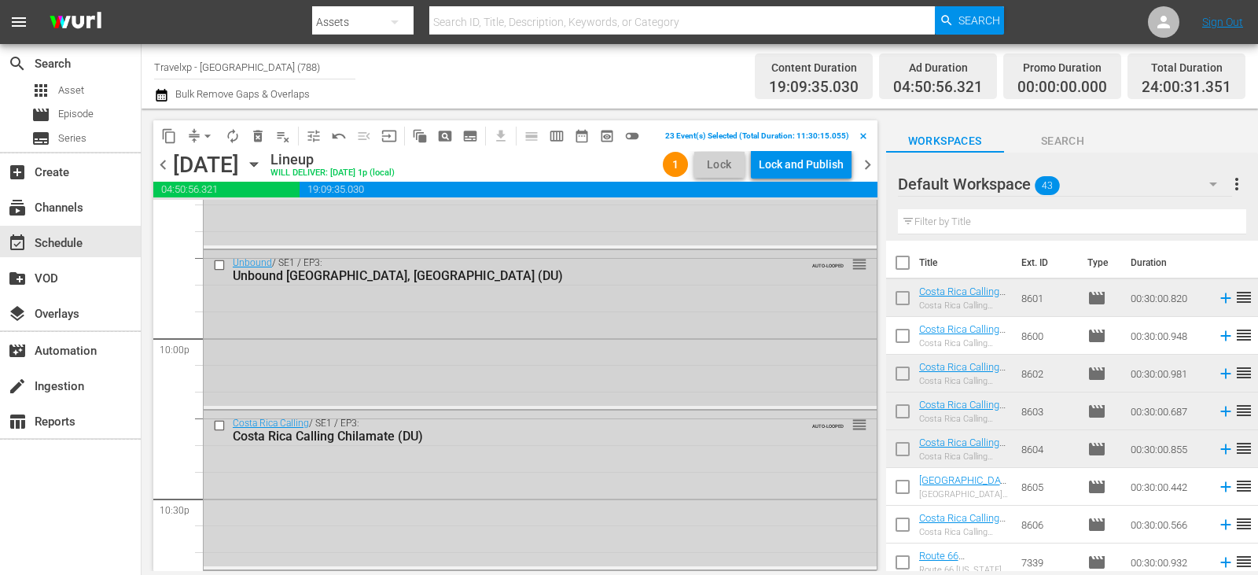
click at [215, 263] on input "checkbox" at bounding box center [221, 265] width 17 height 13
click at [218, 425] on input "checkbox" at bounding box center [221, 424] width 17 height 13
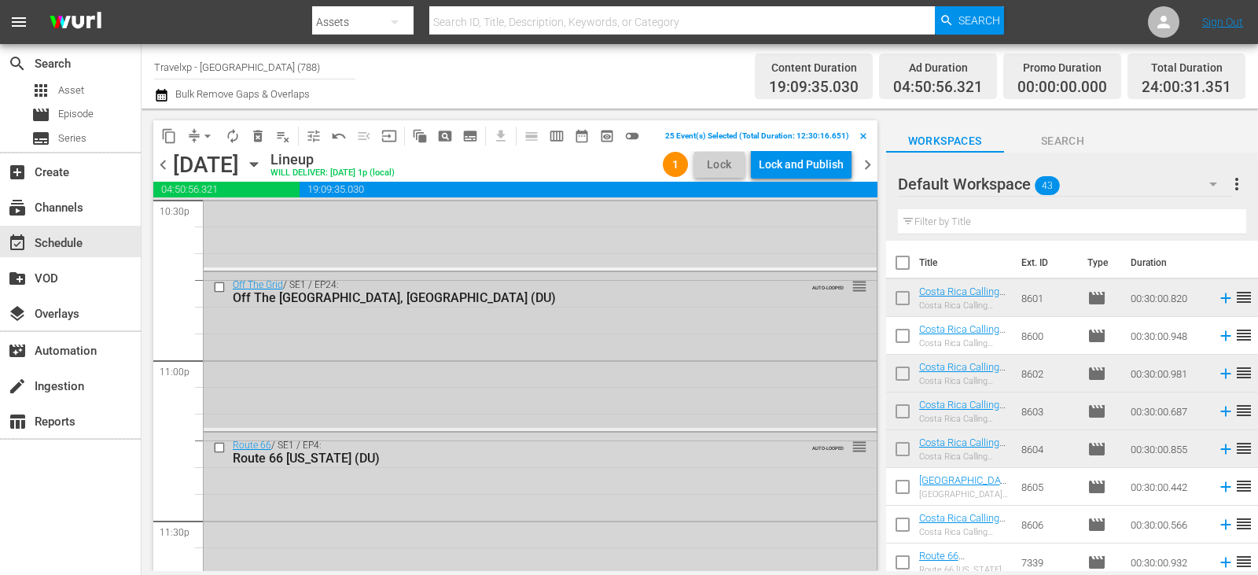
scroll to position [7231, 0]
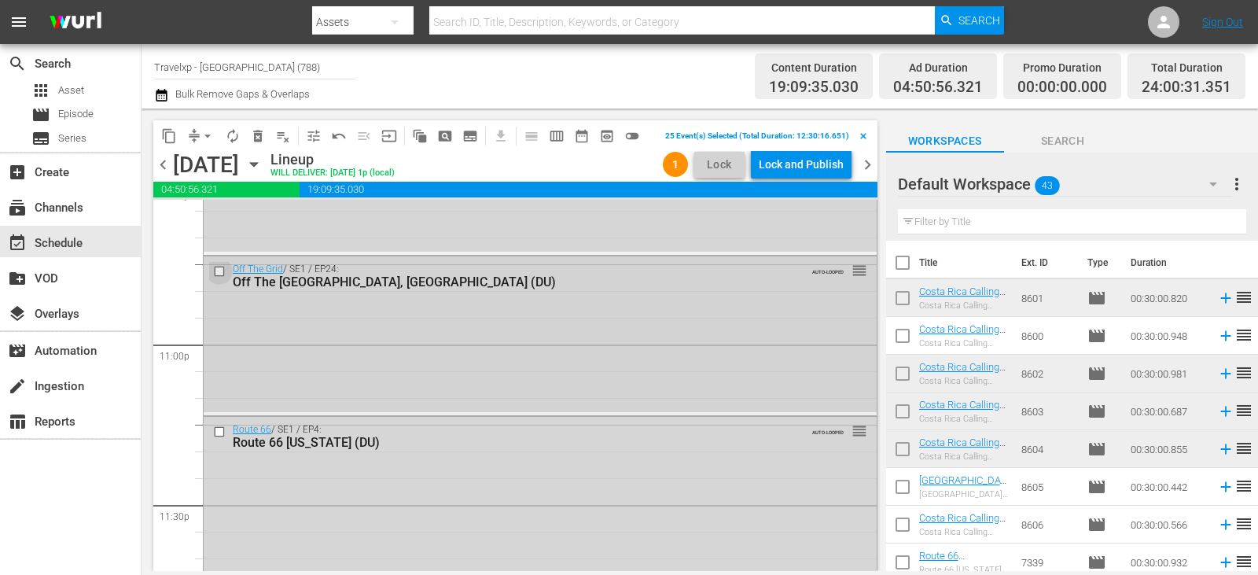
click at [222, 269] on input "checkbox" at bounding box center [221, 270] width 17 height 13
click at [218, 430] on input "checkbox" at bounding box center [221, 431] width 17 height 13
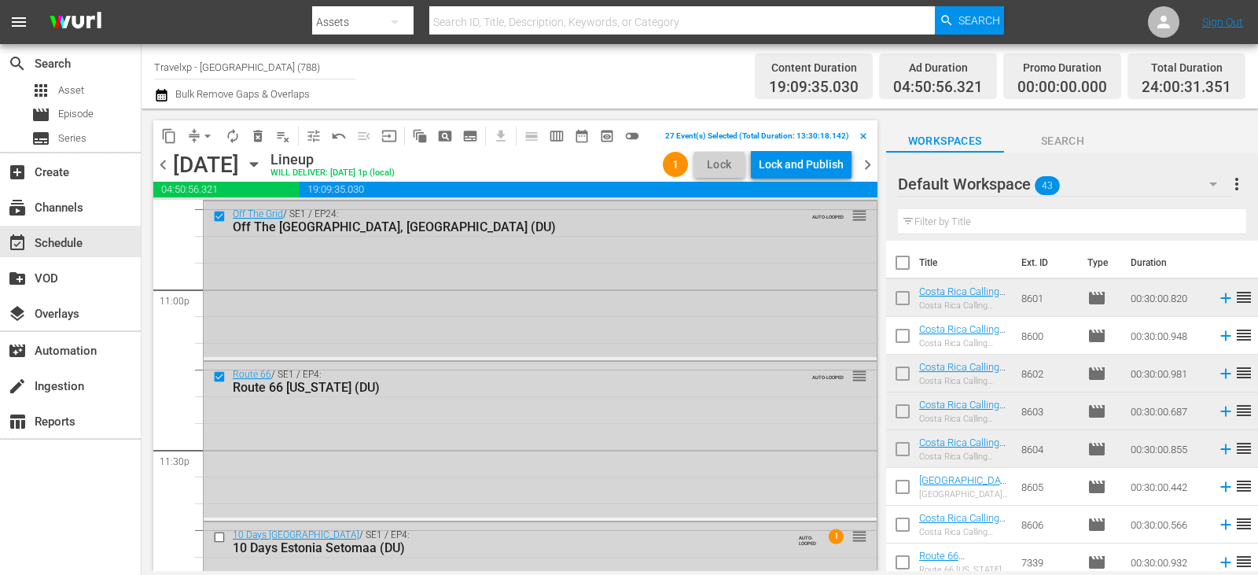
scroll to position [7397, 0]
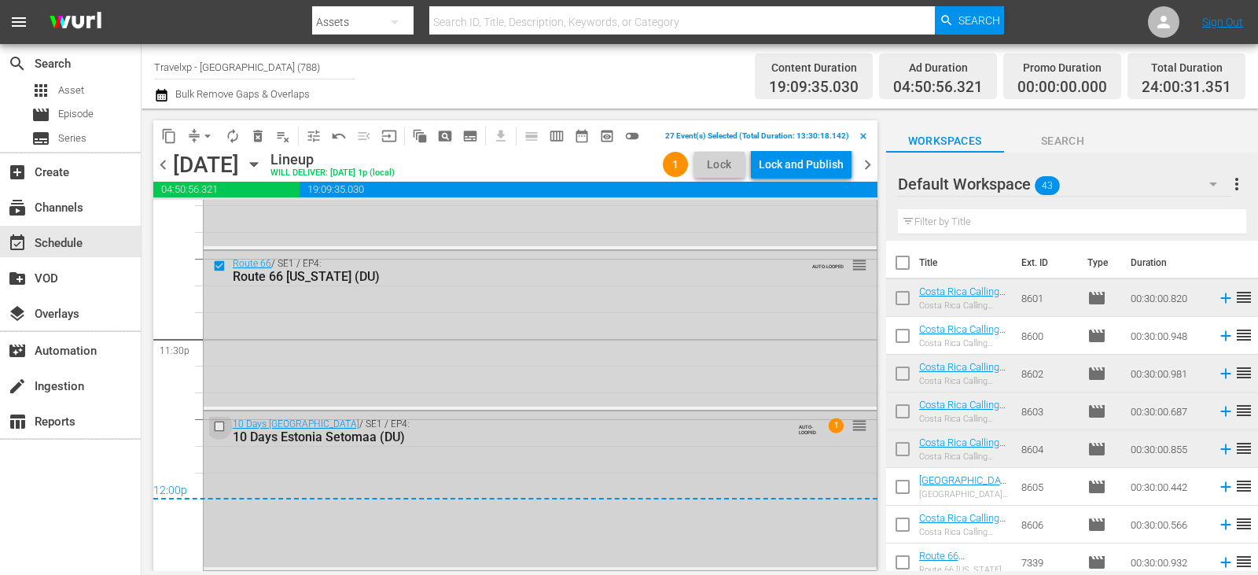
click at [218, 427] on input "checkbox" at bounding box center [221, 425] width 17 height 13
click at [268, 139] on button "delete_forever_outlined" at bounding box center [257, 135] width 25 height 25
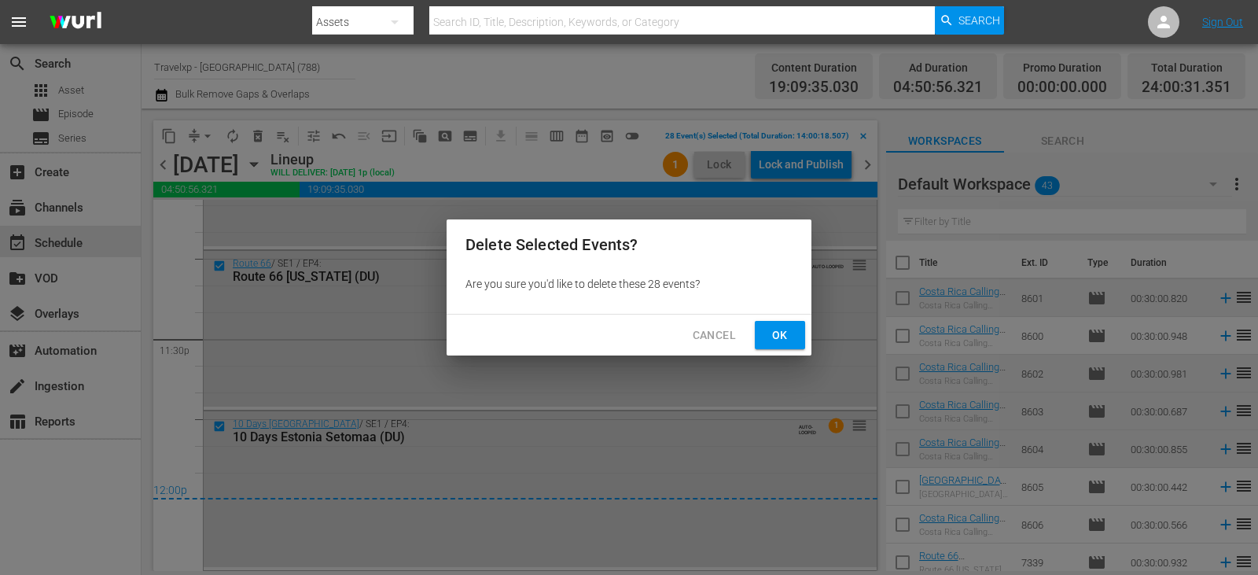
click at [766, 334] on button "Ok" at bounding box center [780, 335] width 50 height 29
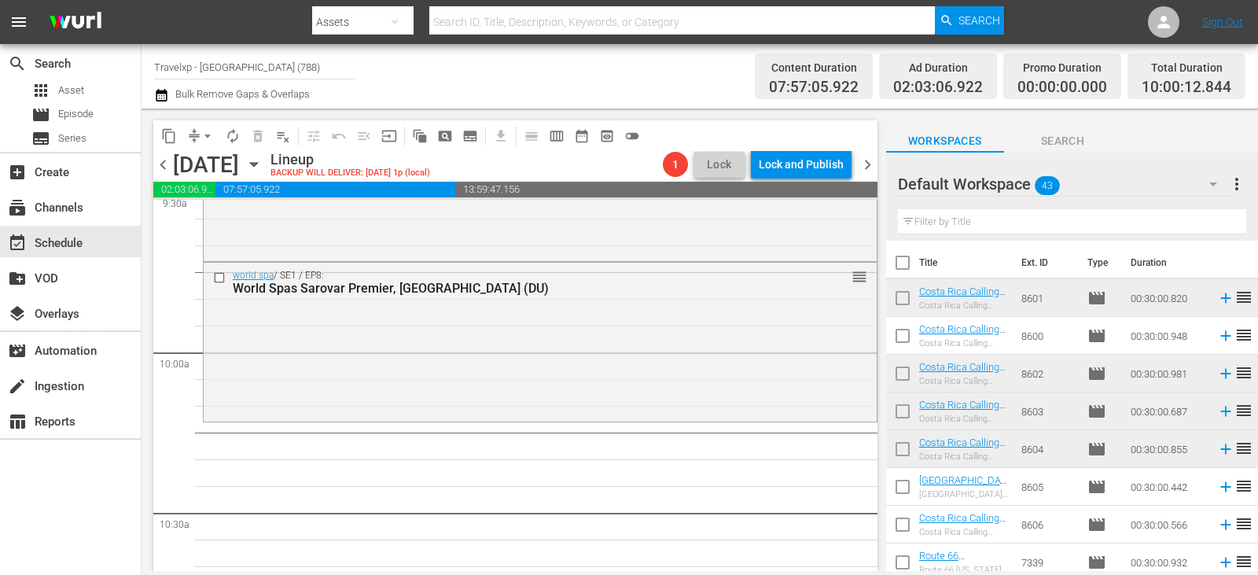
scroll to position [3081, 0]
